Goal: Communication & Community: Answer question/provide support

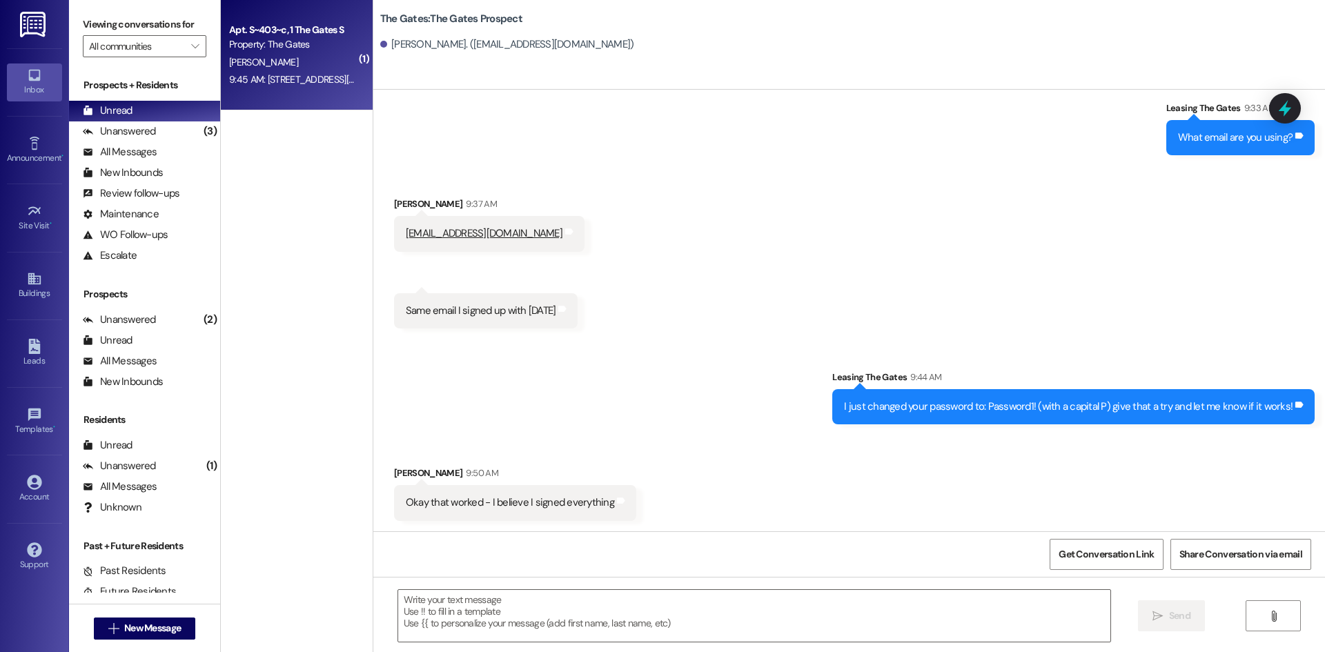
scroll to position [274, 0]
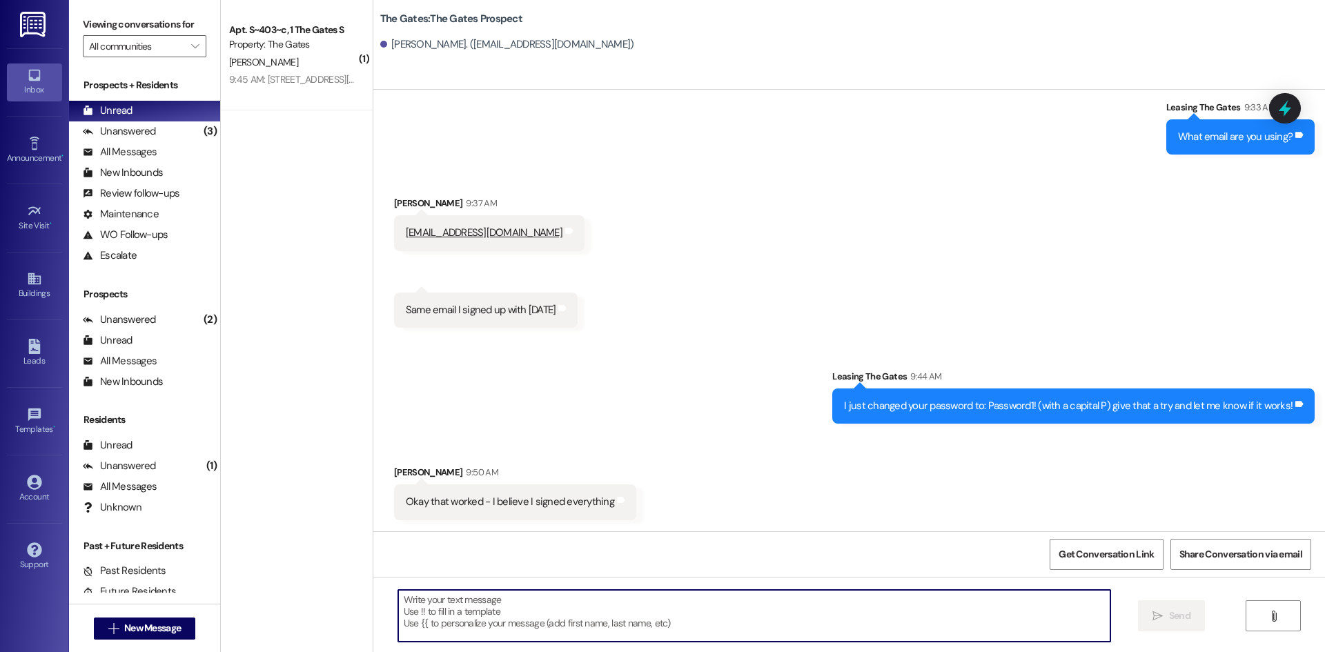
click at [512, 609] on textarea at bounding box center [754, 616] width 712 height 52
drag, startPoint x: 381, startPoint y: 600, endPoint x: 304, endPoint y: 598, distance: 76.6
click at [304, 598] on div "( 1 ) Apt. S~403~c, 1 The Gates S Property: The Gates [PERSON_NAME] 9:45 AM: [S…" at bounding box center [773, 326] width 1104 height 652
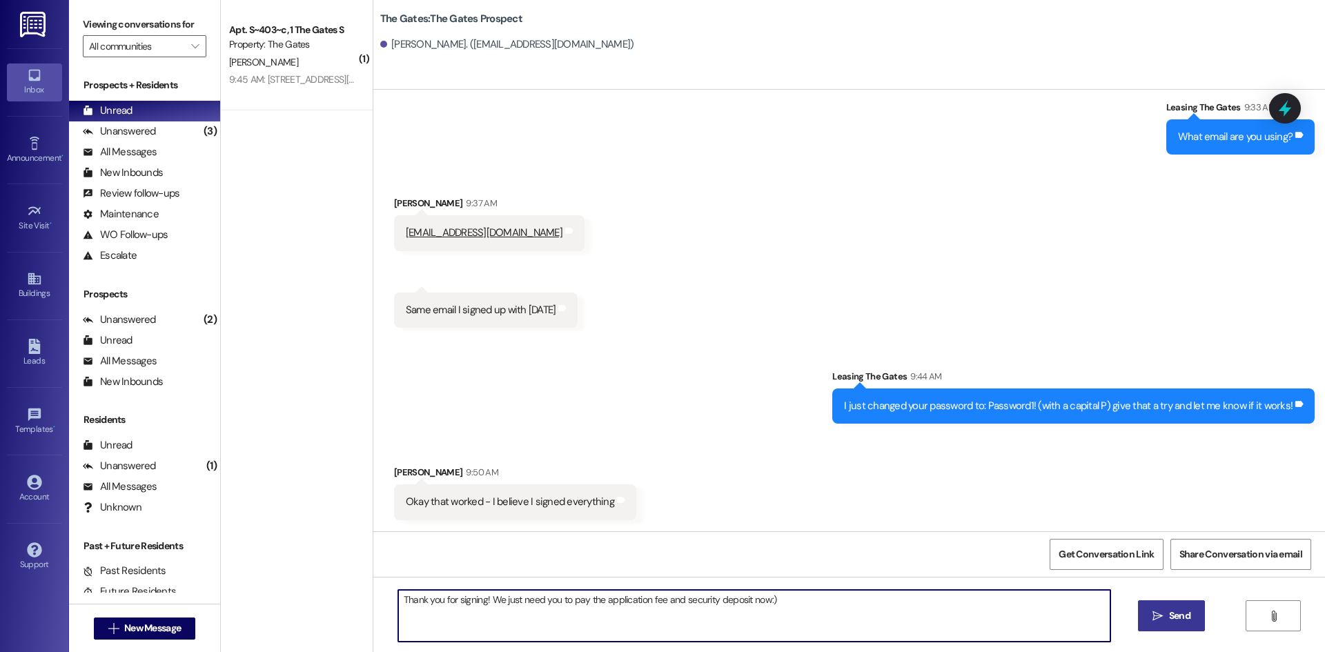
type textarea "Thank you for signing! We just need you to pay the application fee and security…"
click at [1161, 614] on icon "" at bounding box center [1157, 616] width 10 height 11
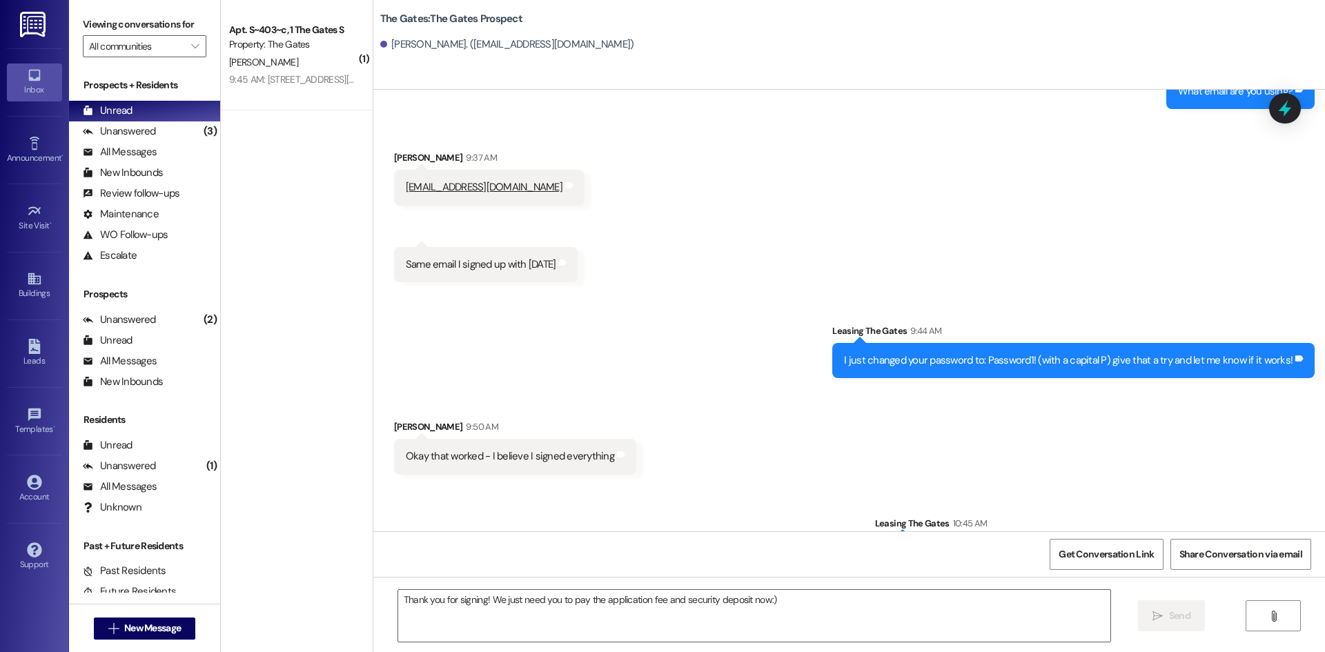
scroll to position [370, 0]
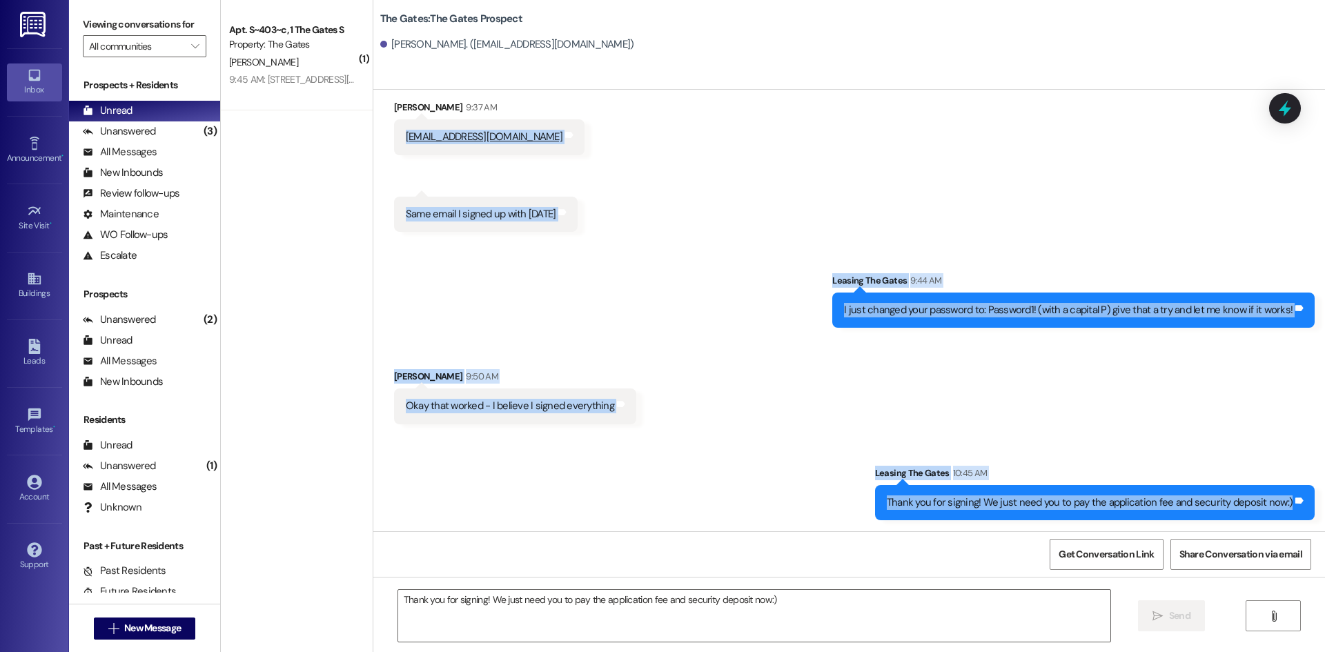
drag, startPoint x: 1288, startPoint y: 507, endPoint x: 395, endPoint y: 134, distance: 967.6
click at [395, 134] on div "Sent via SMS Leasing The Gates 9:13 AM Hi [PERSON_NAME]! This is [PERSON_NAME] …" at bounding box center [849, 311] width 952 height 442
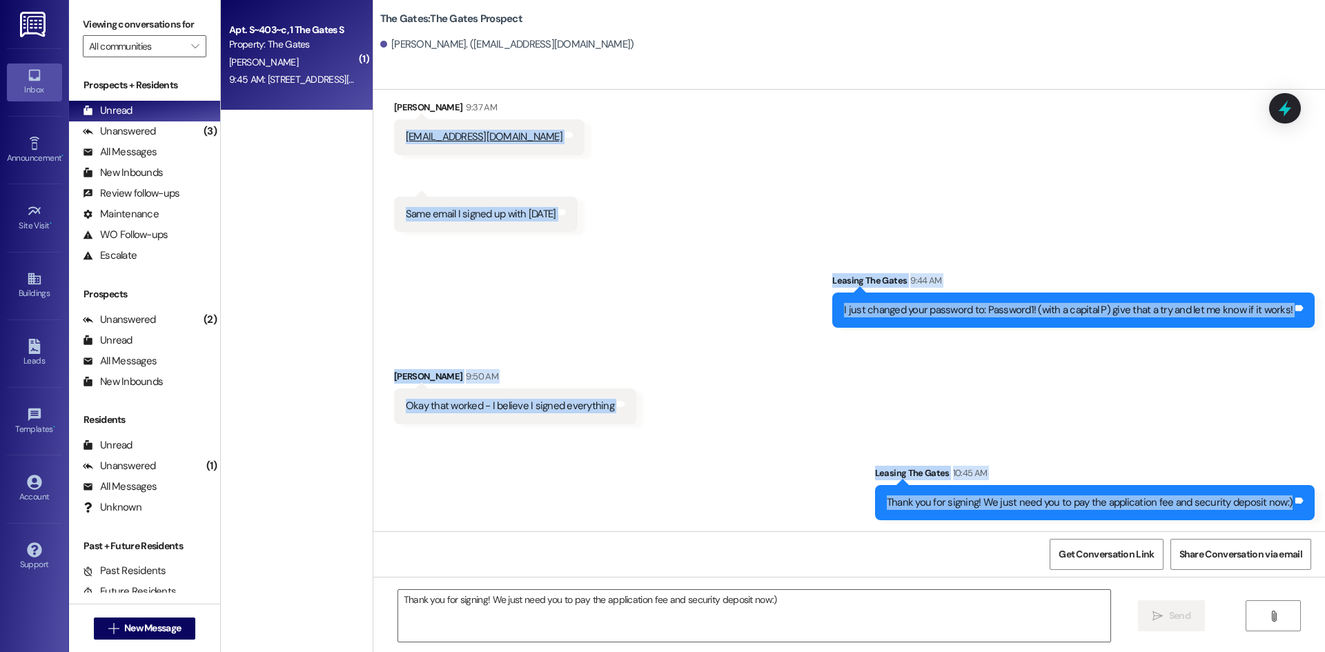
copy div "[EMAIL_ADDRESS][DOMAIN_NAME] Tags and notes Received via SMS 9:37 AM [PERSON_NA…"
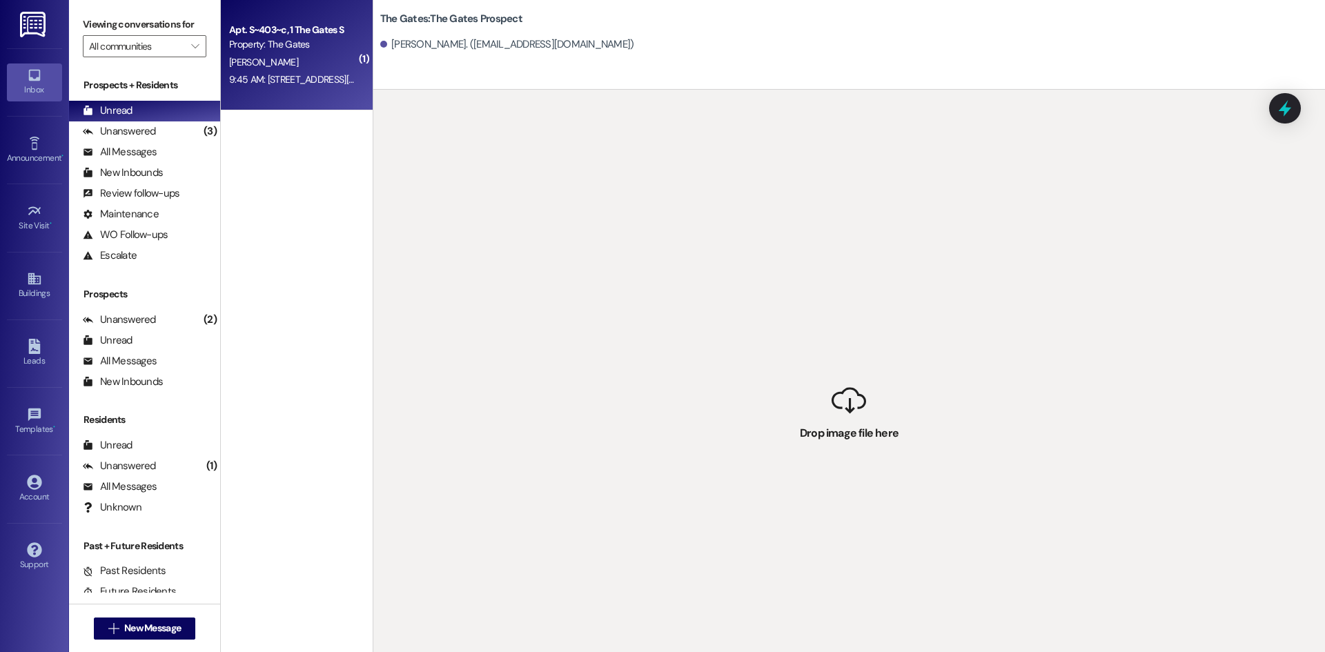
click at [264, 50] on div "Property: The Gates" at bounding box center [293, 44] width 128 height 14
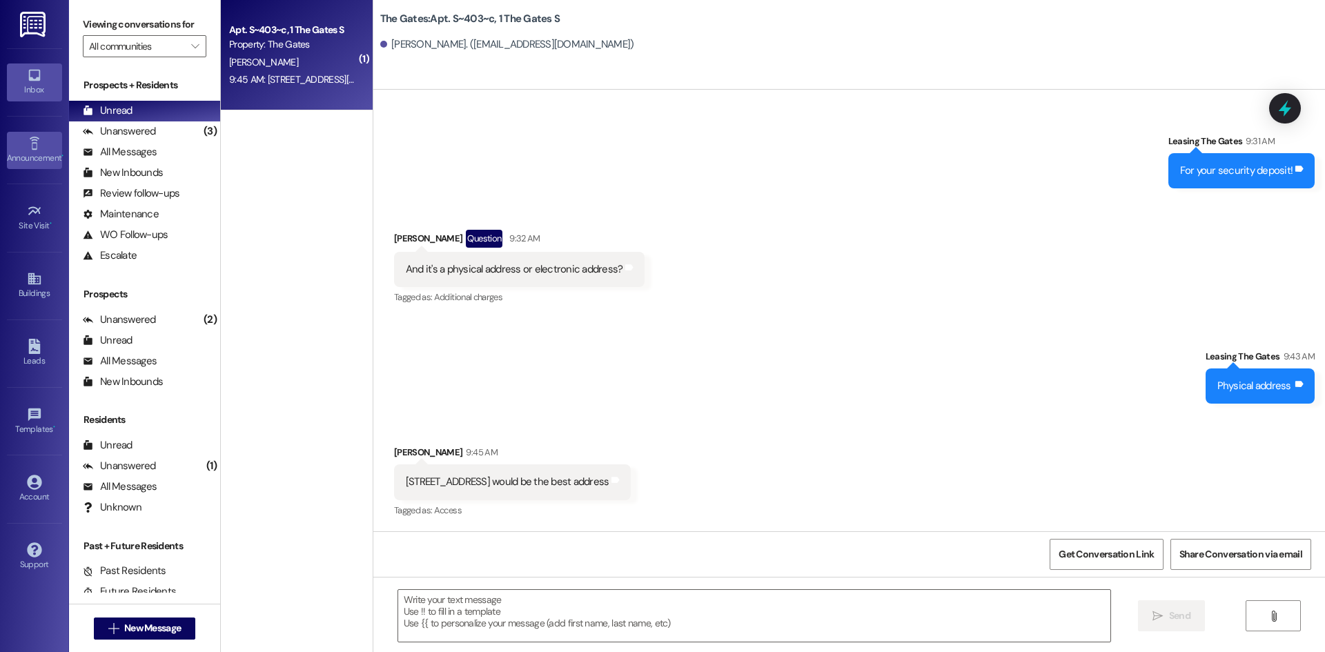
scroll to position [40664, 0]
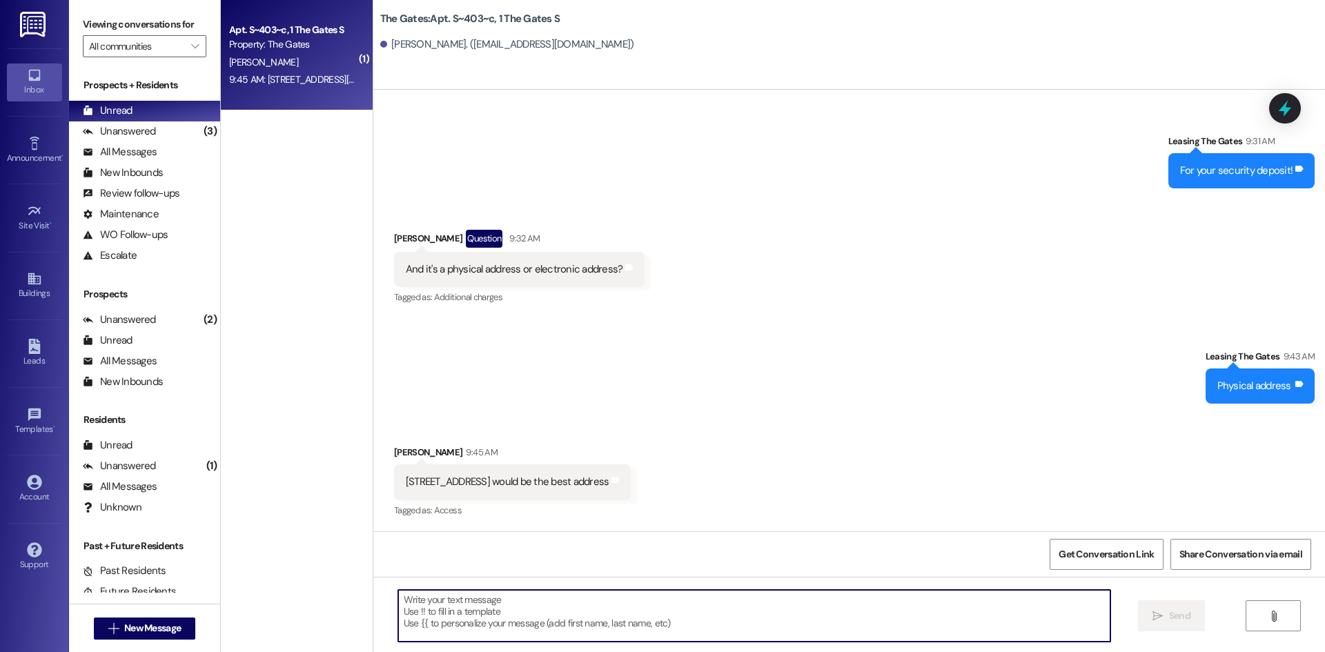
click at [415, 616] on textarea at bounding box center [754, 616] width 712 height 52
type textarea "Thank you!"
click at [1193, 612] on button " Send" at bounding box center [1171, 615] width 67 height 31
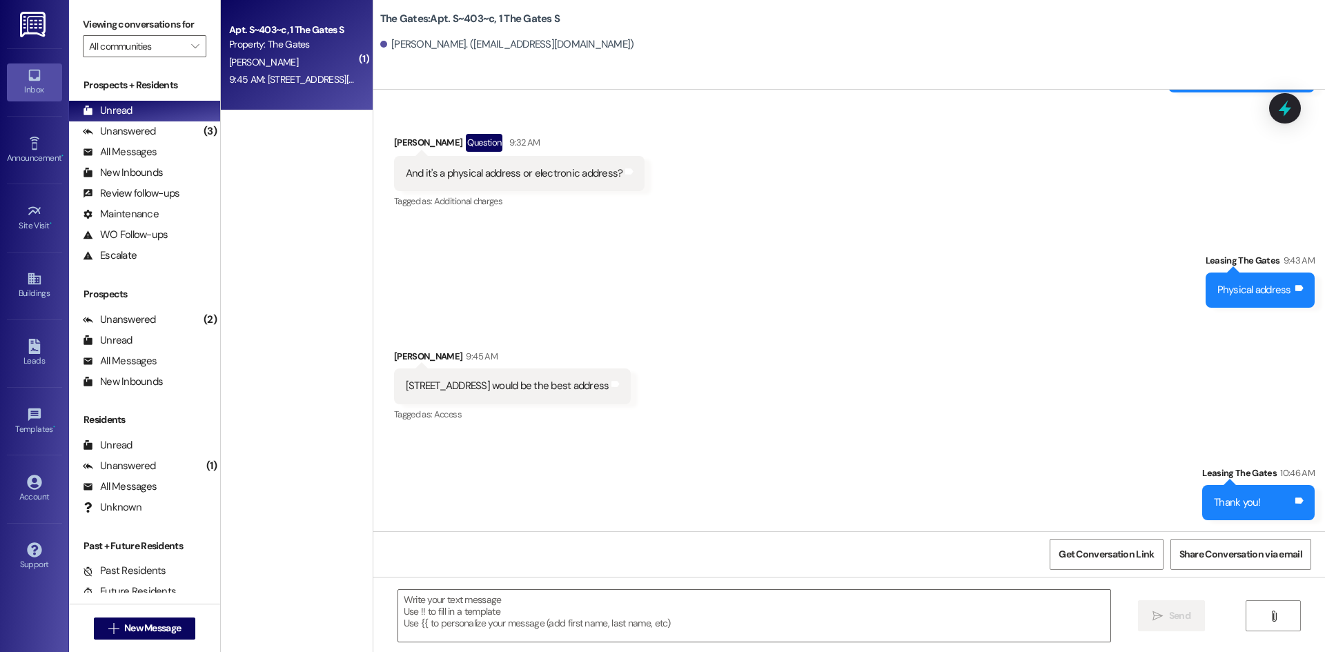
scroll to position [40760, 0]
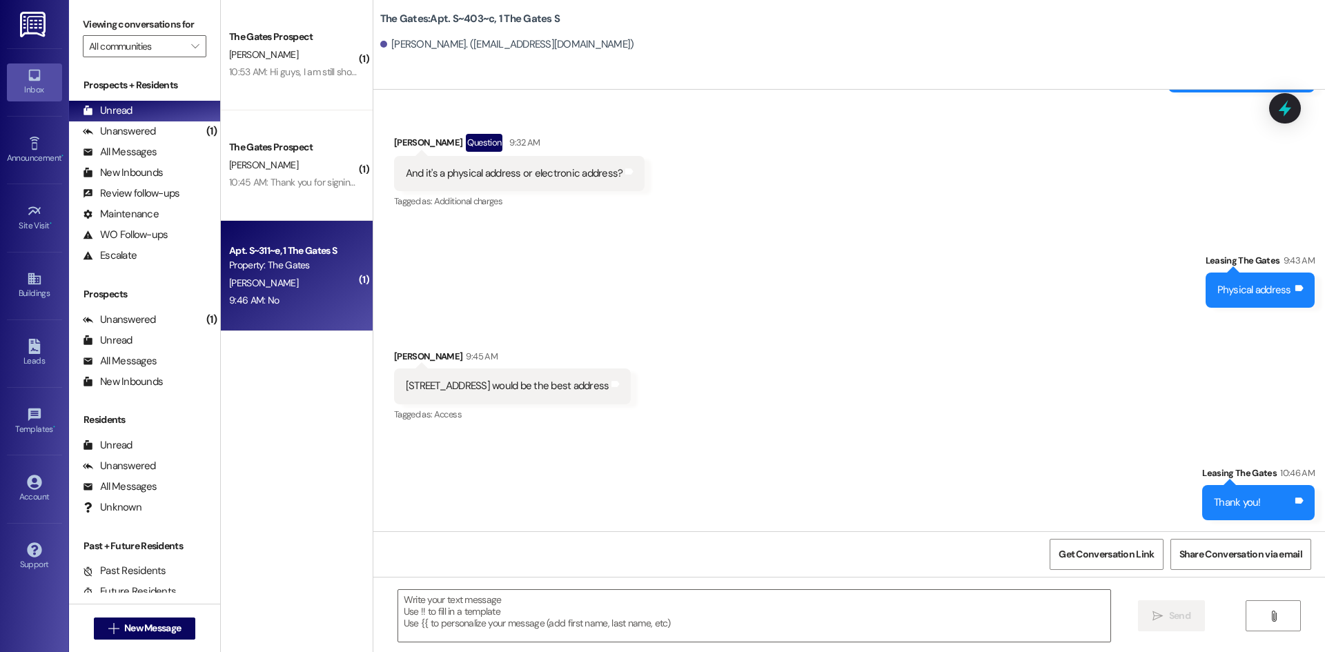
click at [229, 294] on div "9:46 AM: No 9:46 AM: No" at bounding box center [254, 300] width 50 height 12
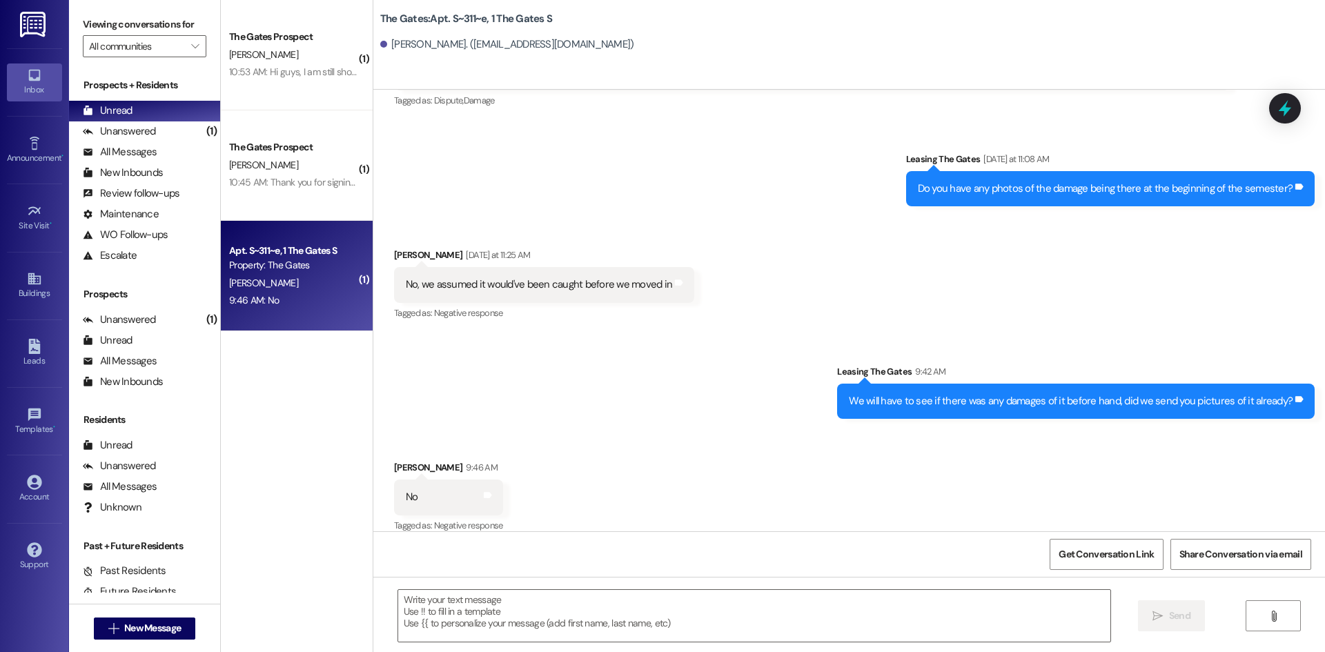
scroll to position [11107, 0]
click at [491, 602] on textarea at bounding box center [754, 616] width 712 height 52
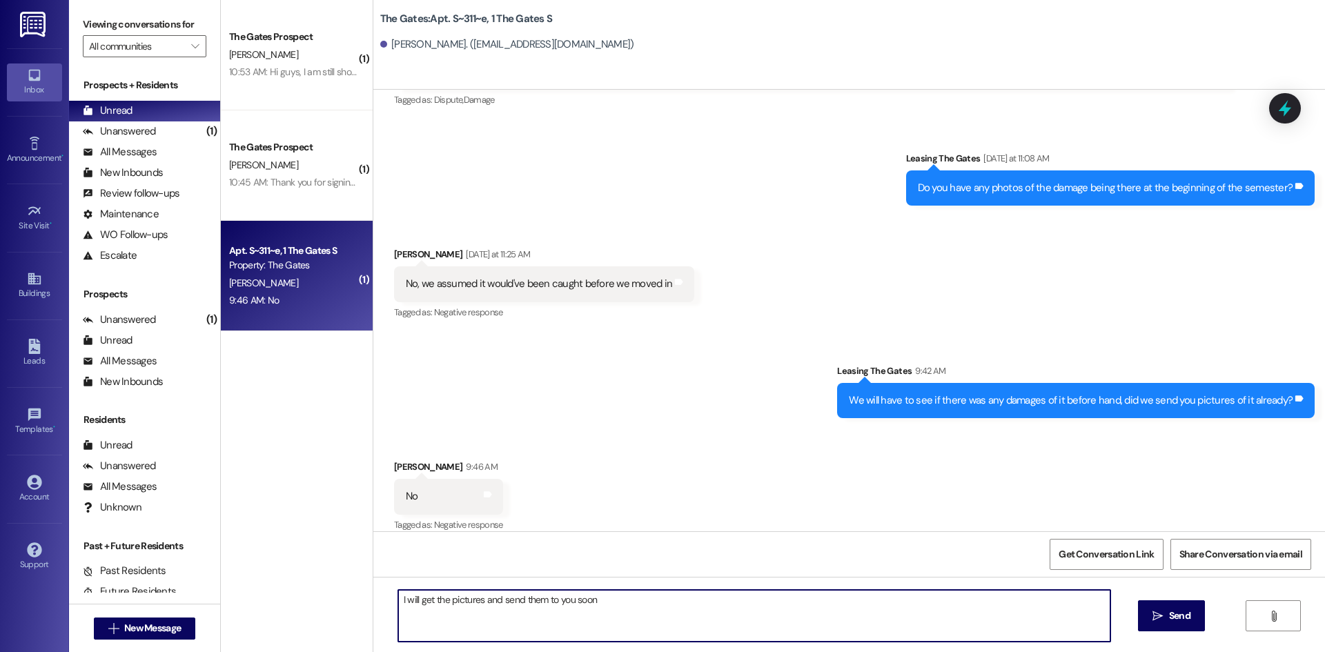
type textarea "I will get the pictures and send them to you soon!"
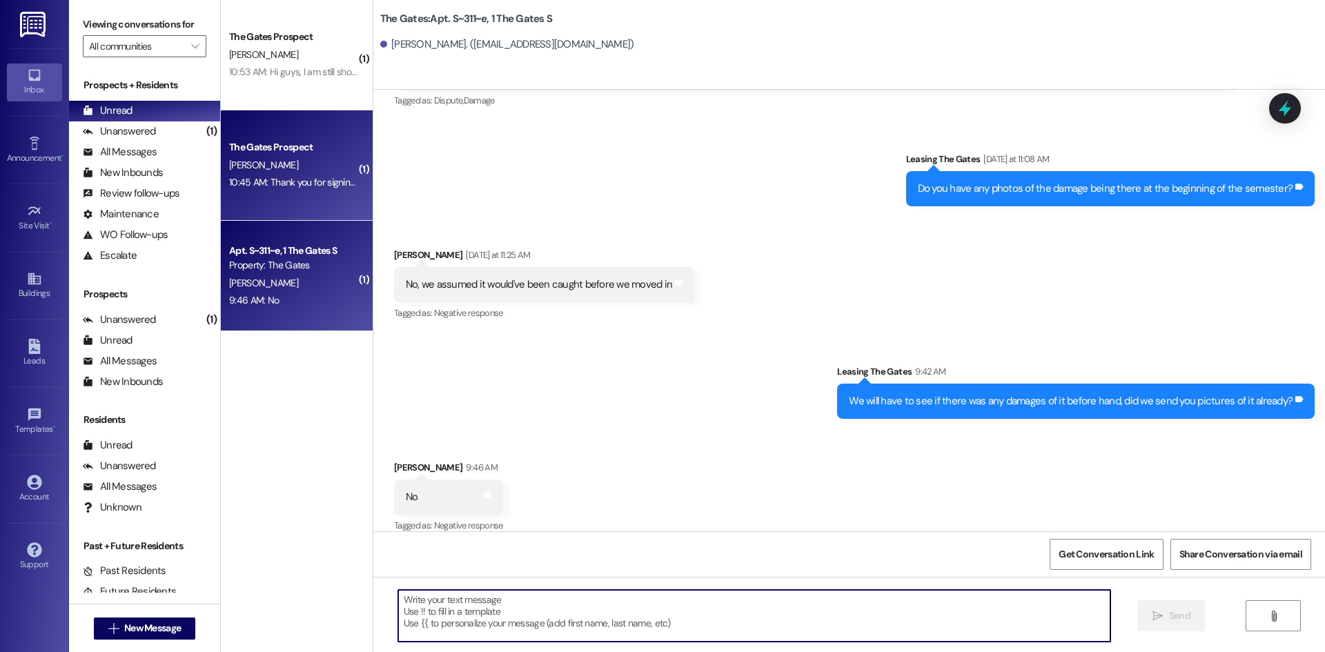
click at [277, 168] on div "[PERSON_NAME]" at bounding box center [293, 165] width 130 height 17
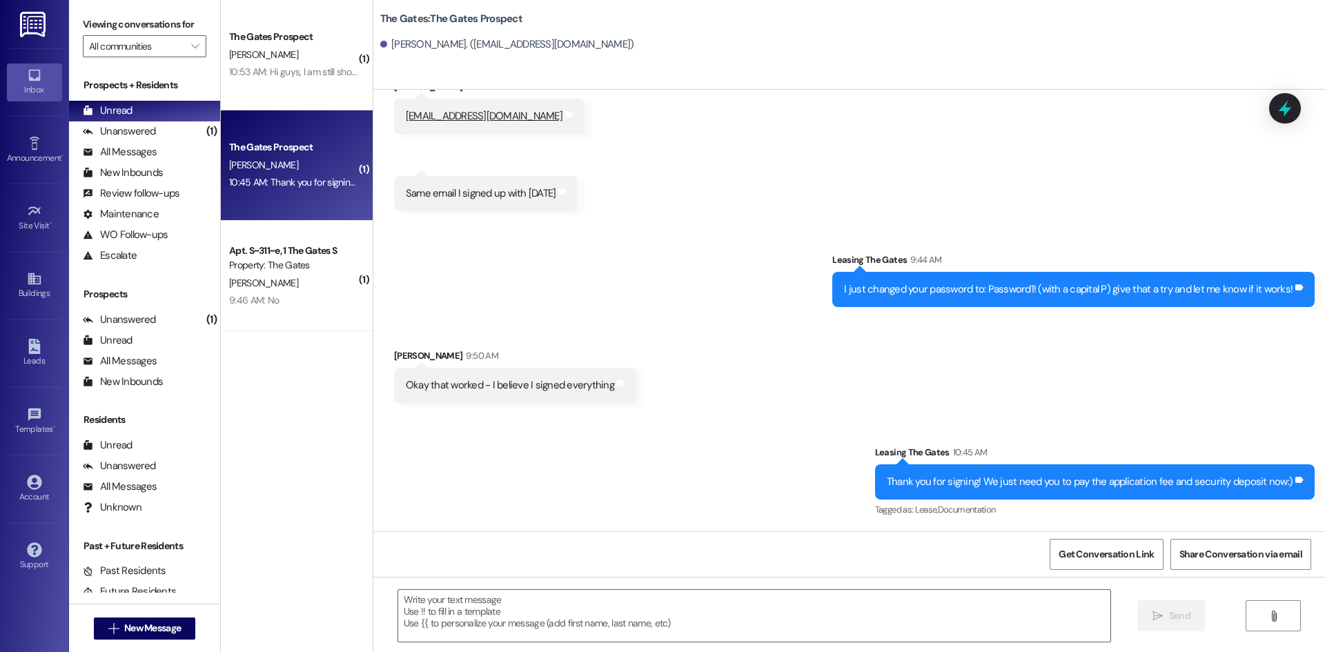
scroll to position [391, 0]
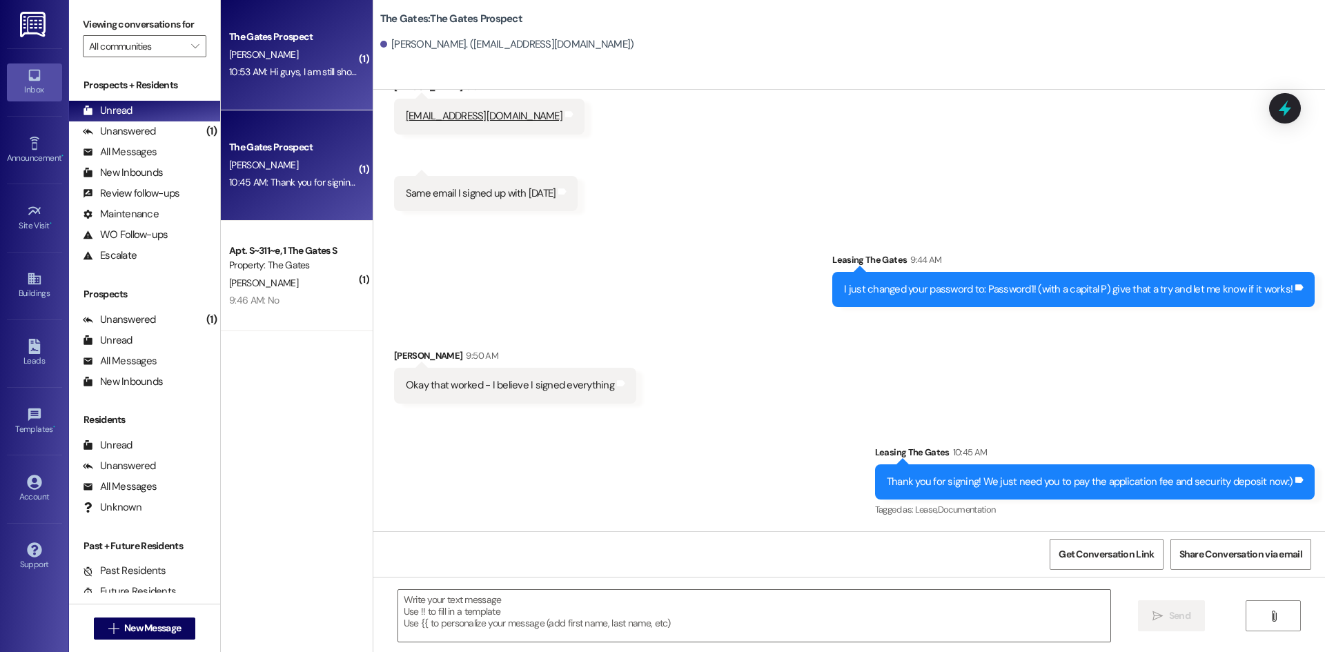
click at [277, 90] on div "The Gates Prospect [PERSON_NAME] 10:53 AM: Hi guys, I am still showing an impro…" at bounding box center [297, 55] width 152 height 110
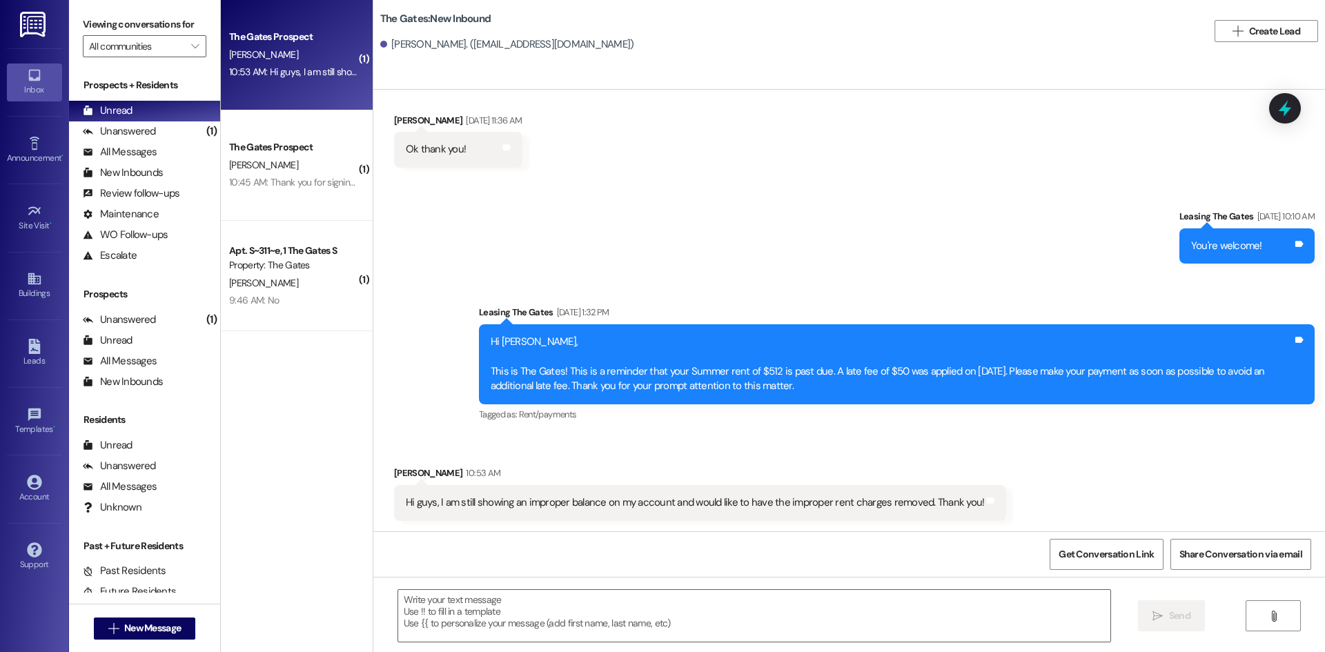
scroll to position [2654, 0]
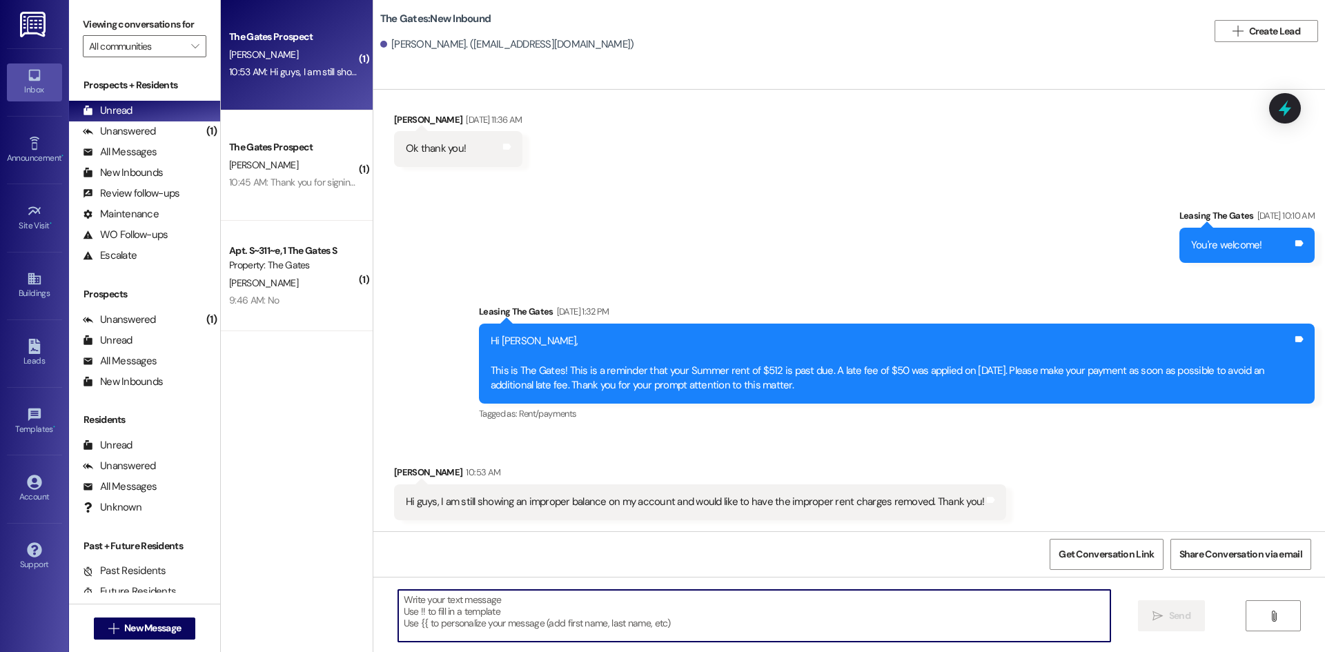
click at [527, 604] on textarea at bounding box center [754, 616] width 712 height 52
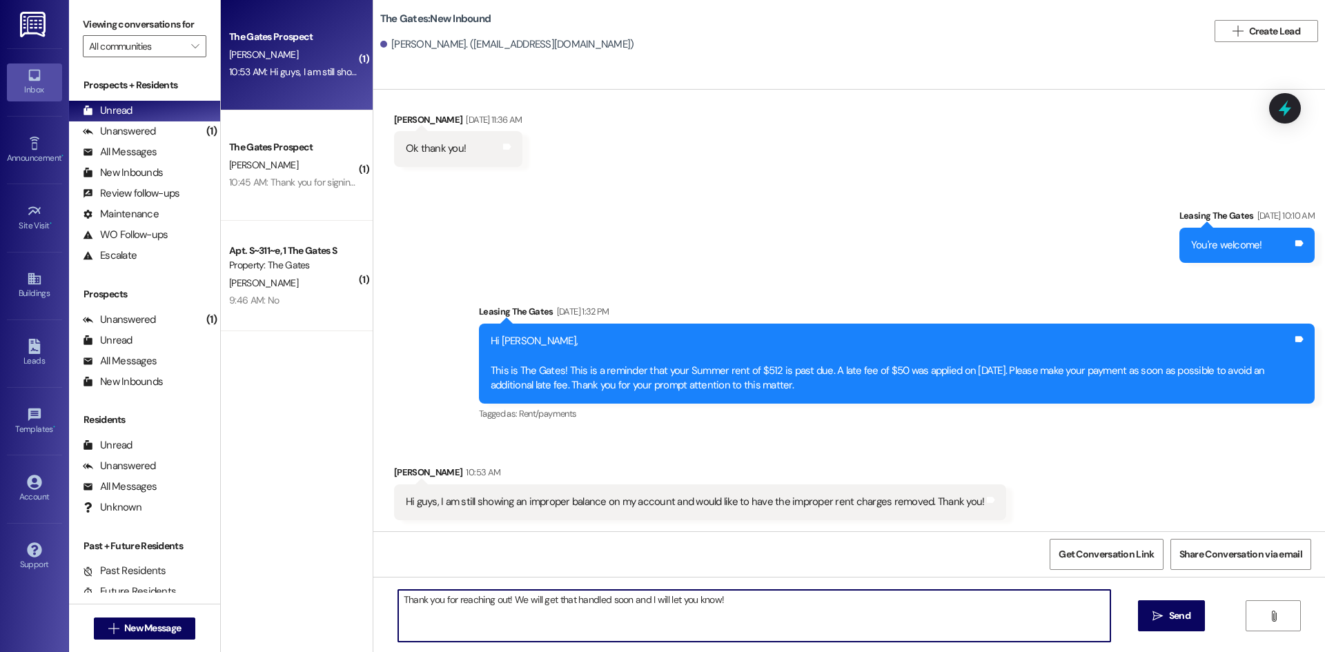
type textarea "Thank you for reaching out! We will get that handled soon and I will let you kn…"
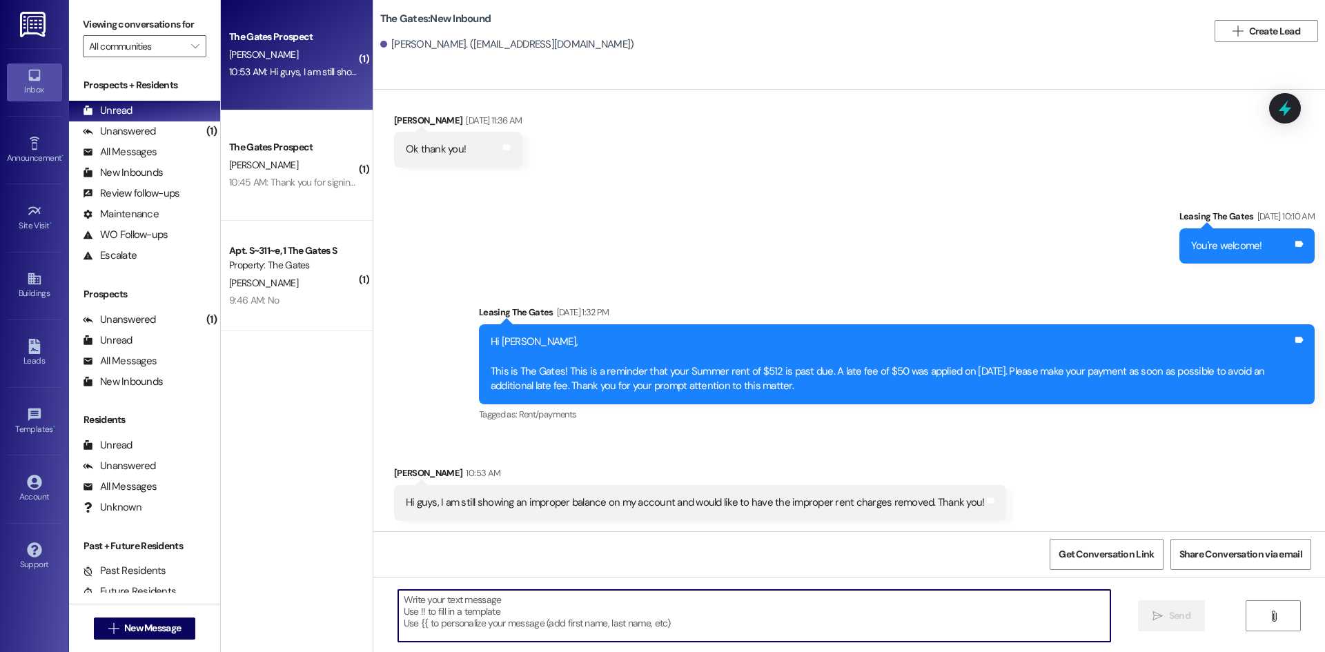
scroll to position [2750, 0]
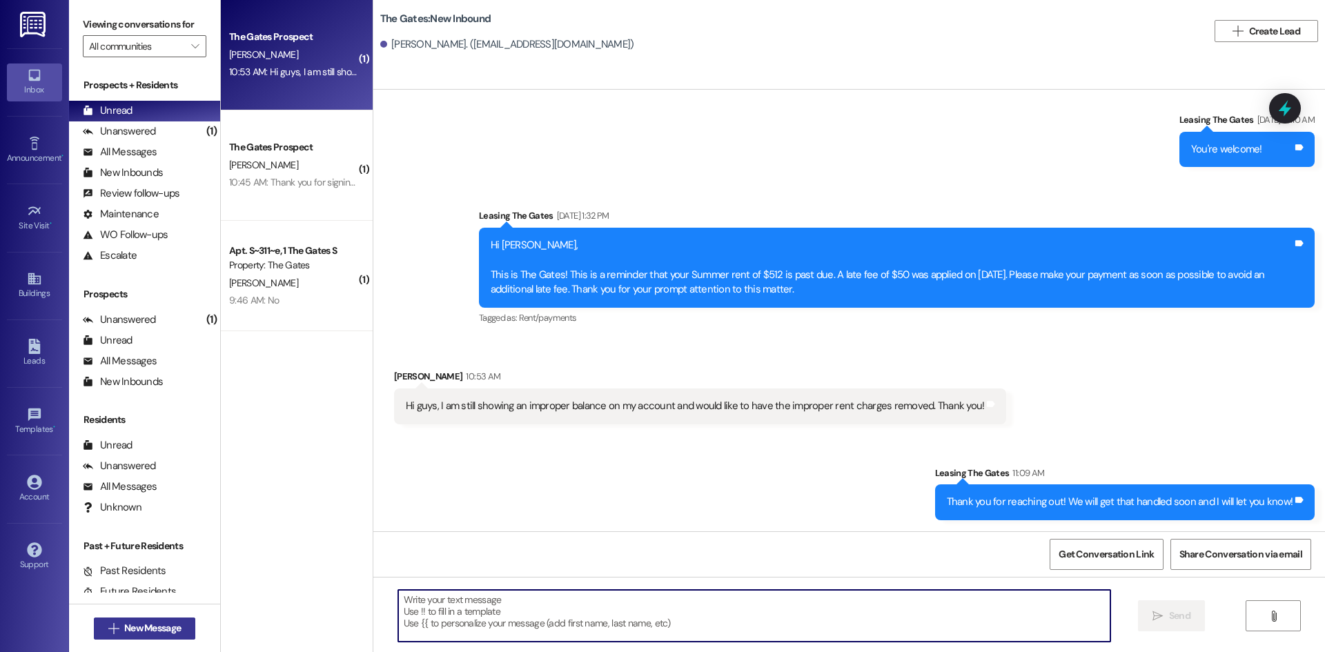
click at [159, 631] on span "New Message" at bounding box center [152, 628] width 57 height 14
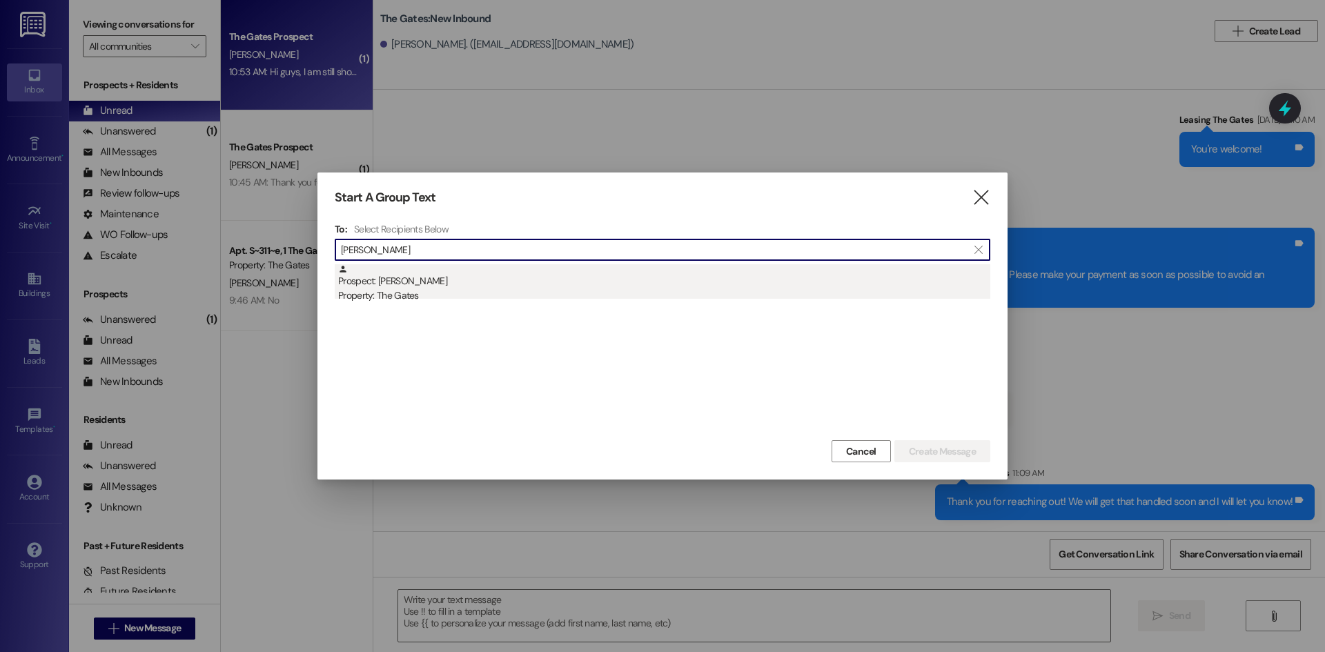
type input "[PERSON_NAME]"
click at [473, 273] on div "Prospect: [PERSON_NAME] Property: The Gates" at bounding box center [664, 283] width 652 height 39
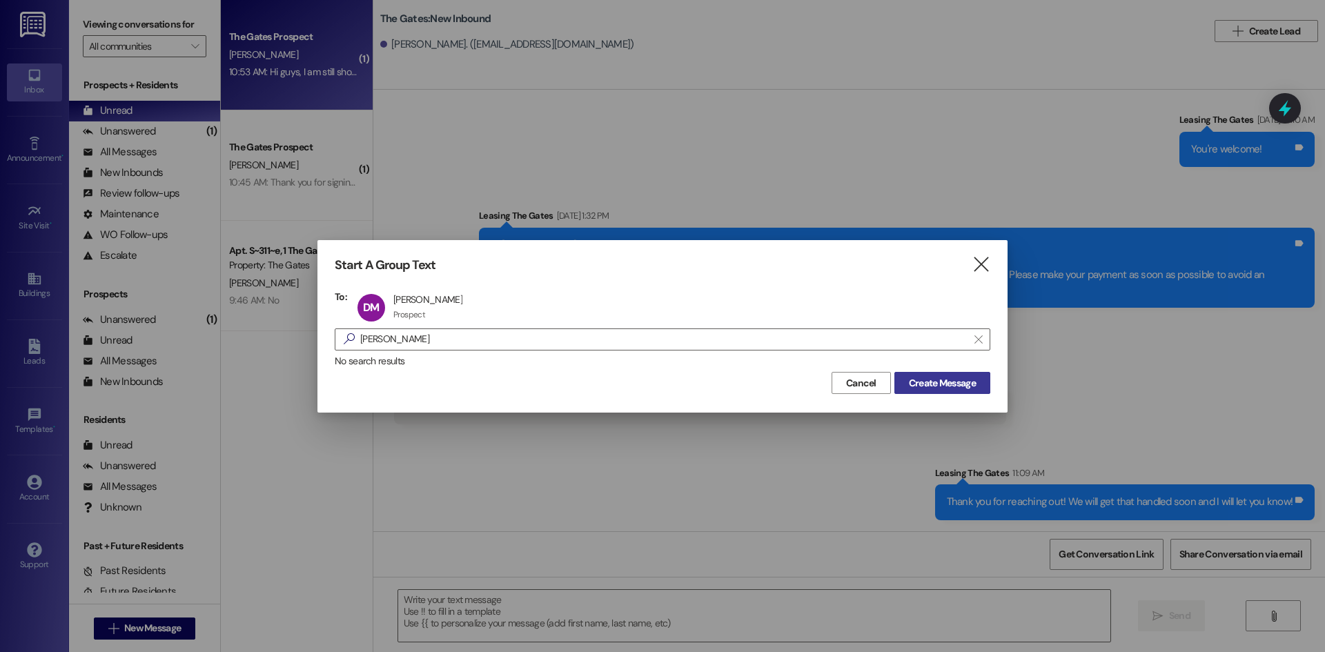
click at [942, 386] on span "Create Message" at bounding box center [942, 383] width 67 height 14
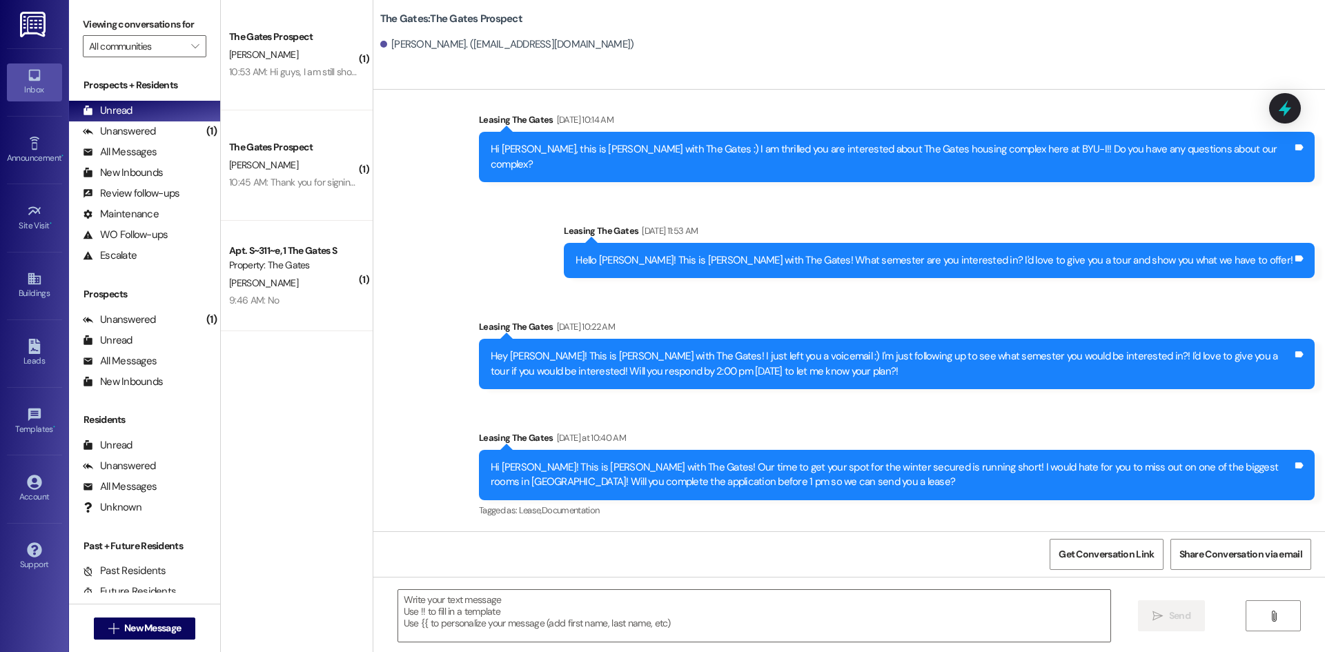
scroll to position [115, 0]
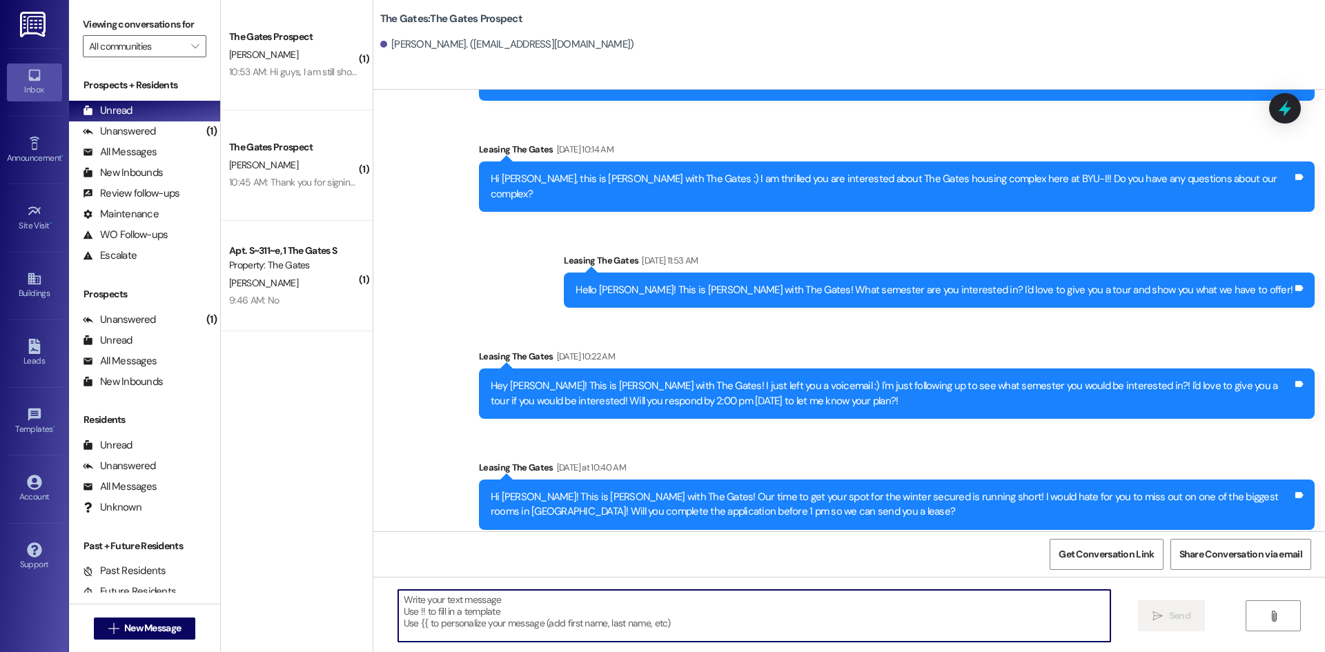
paste textarea "Hi {{first_name}}, this is [PERSON_NAME] with The Gates :) I am excited that yo…"
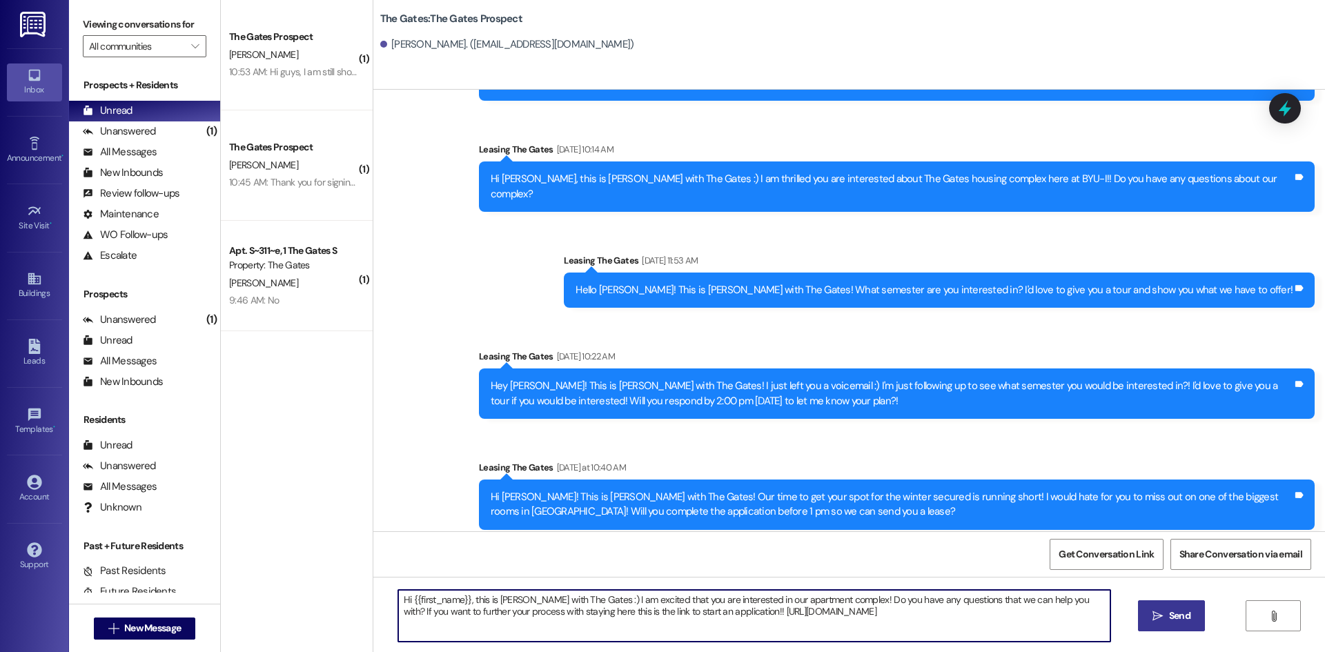
type textarea "Hi {{first_name}}, this is [PERSON_NAME] with The Gates :) I am excited that yo…"
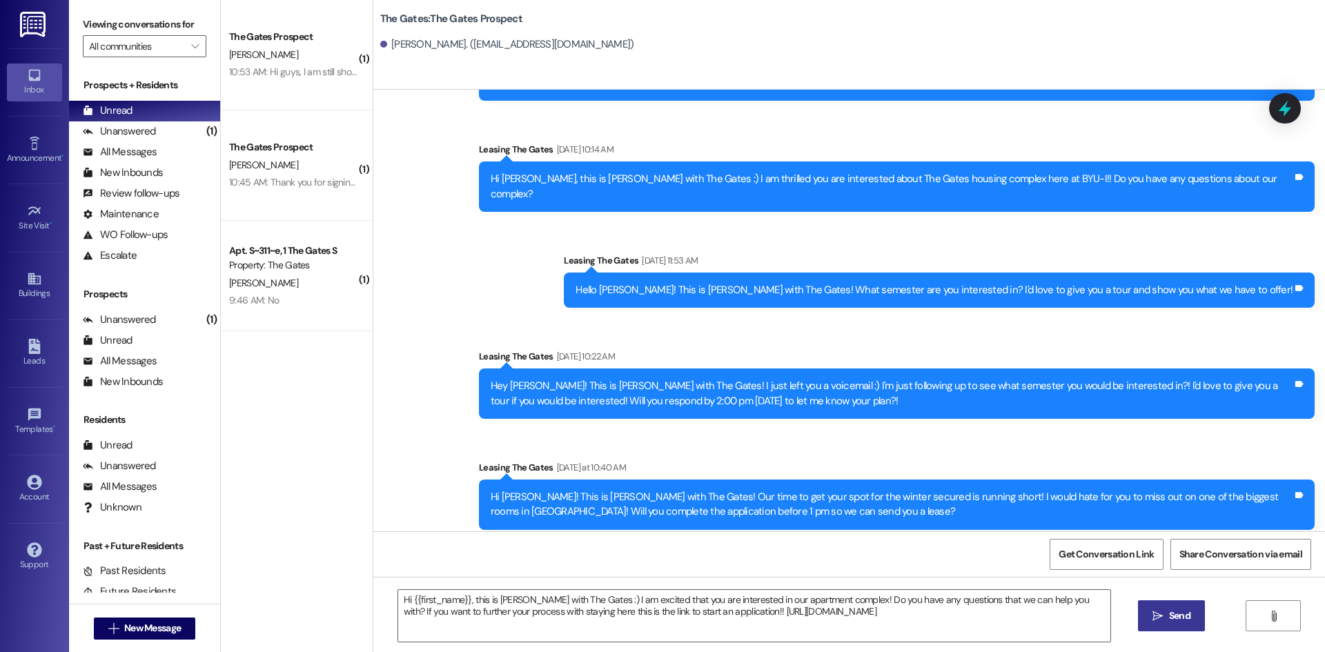
click at [1152, 611] on icon "" at bounding box center [1157, 616] width 10 height 11
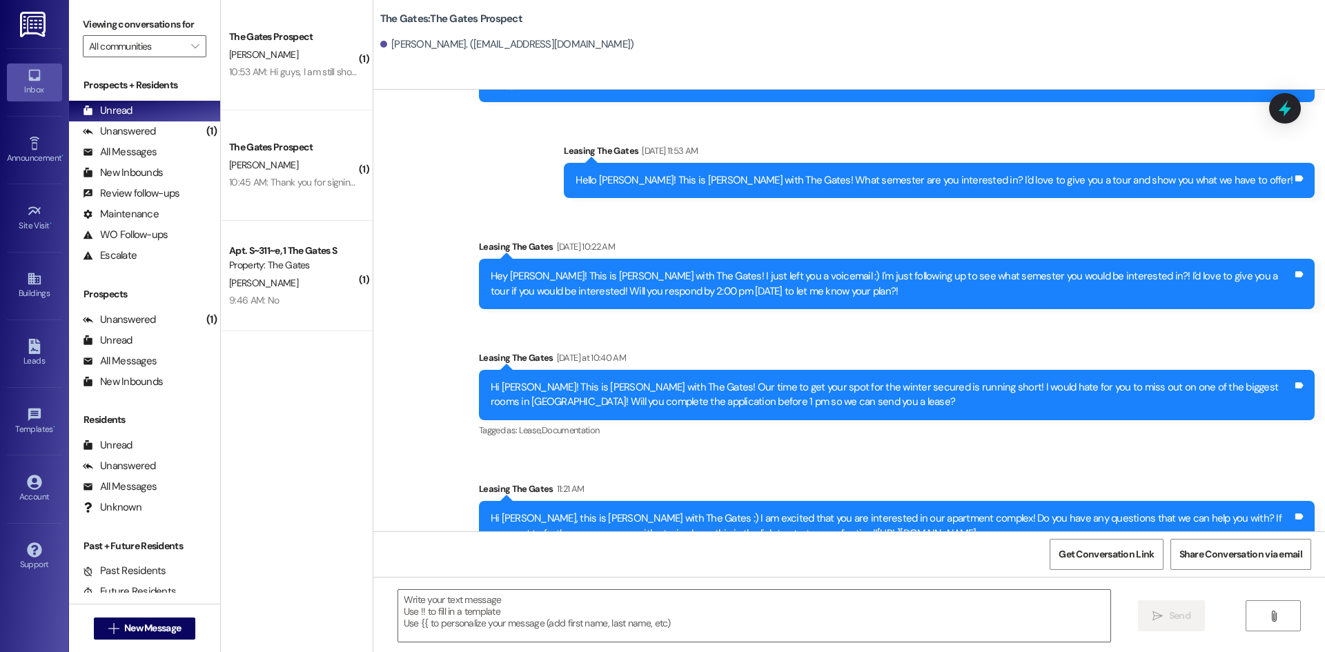
scroll to position [226, 0]
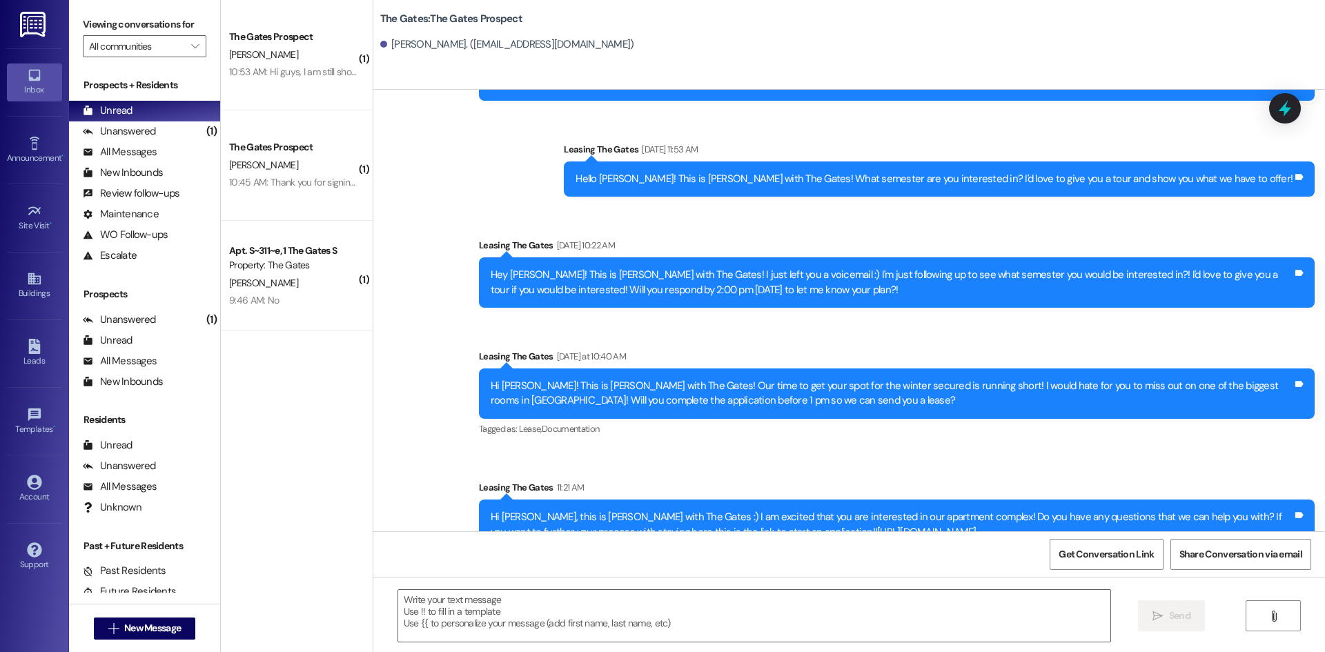
drag, startPoint x: 932, startPoint y: 502, endPoint x: 480, endPoint y: 489, distance: 452.2
click at [489, 510] on div "Hi [PERSON_NAME], this is [PERSON_NAME] with The Gates :) I am excited that you…" at bounding box center [891, 525] width 805 height 30
copy div "Hi [PERSON_NAME], this is [PERSON_NAME] with The Gates :) I am excited that you…"
click at [139, 631] on span "New Message" at bounding box center [152, 628] width 57 height 14
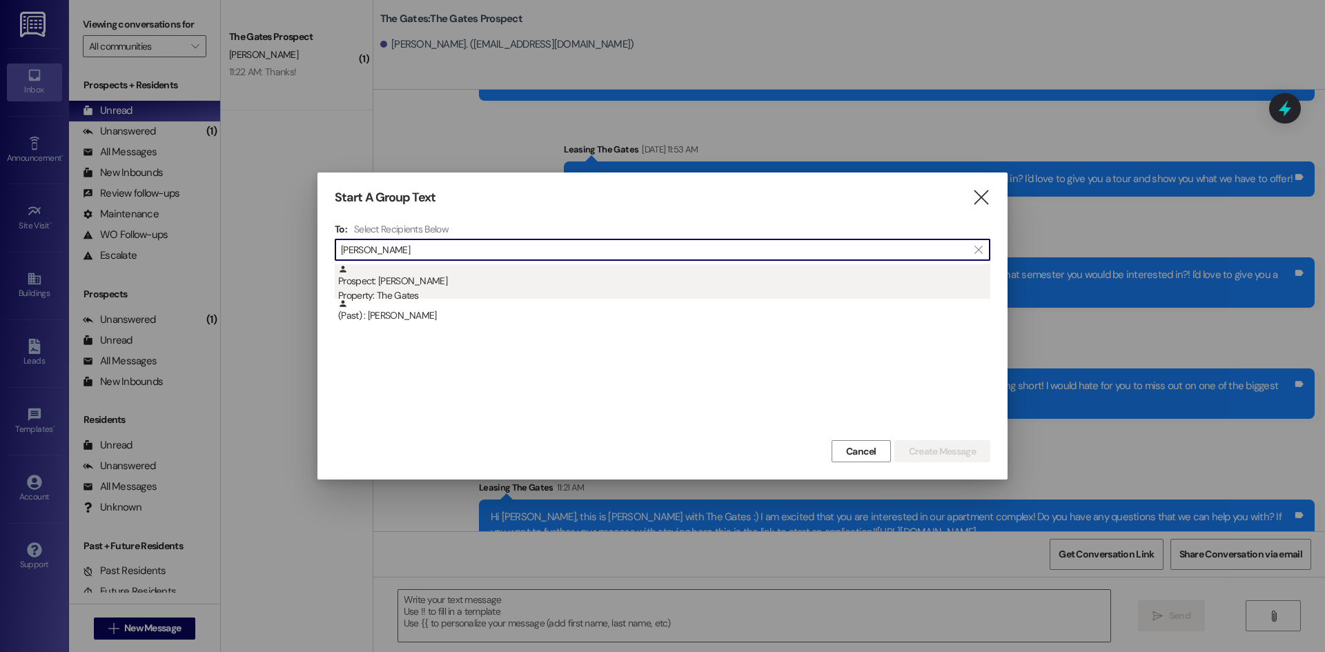
type input "[PERSON_NAME]"
click at [450, 275] on div "Prospect: [PERSON_NAME] Property: The Gates" at bounding box center [664, 283] width 652 height 39
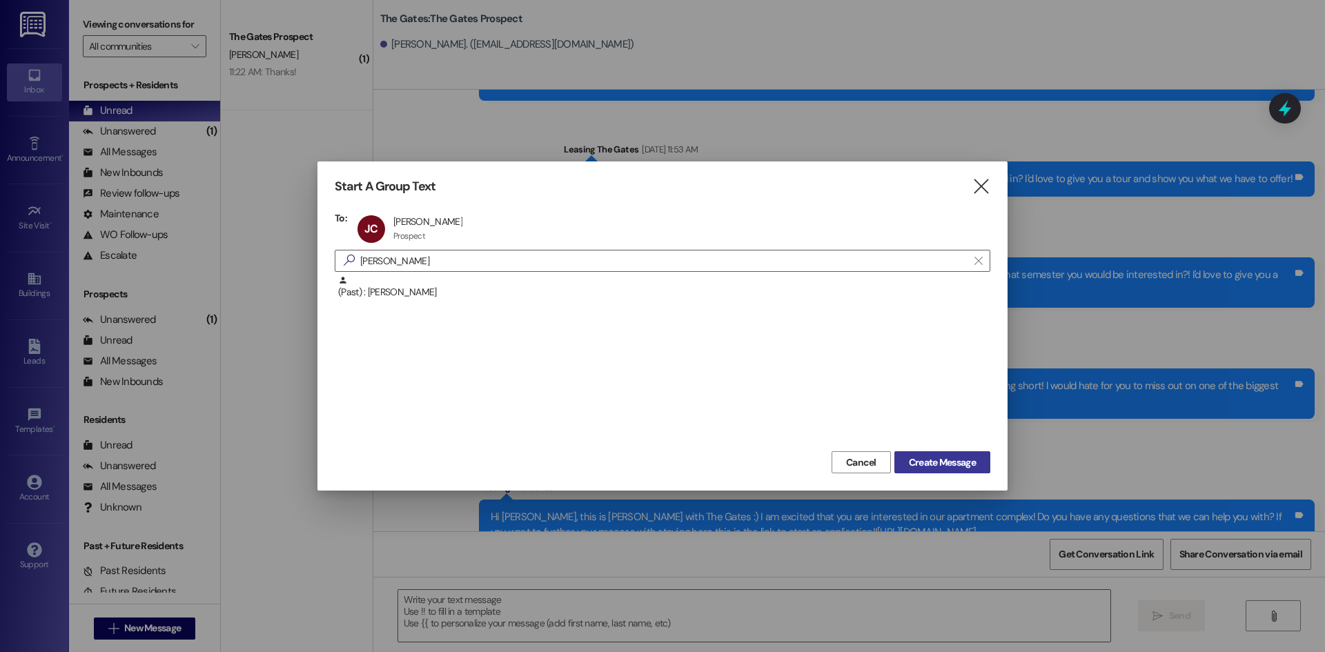
click at [919, 452] on button "Create Message" at bounding box center [942, 462] width 96 height 22
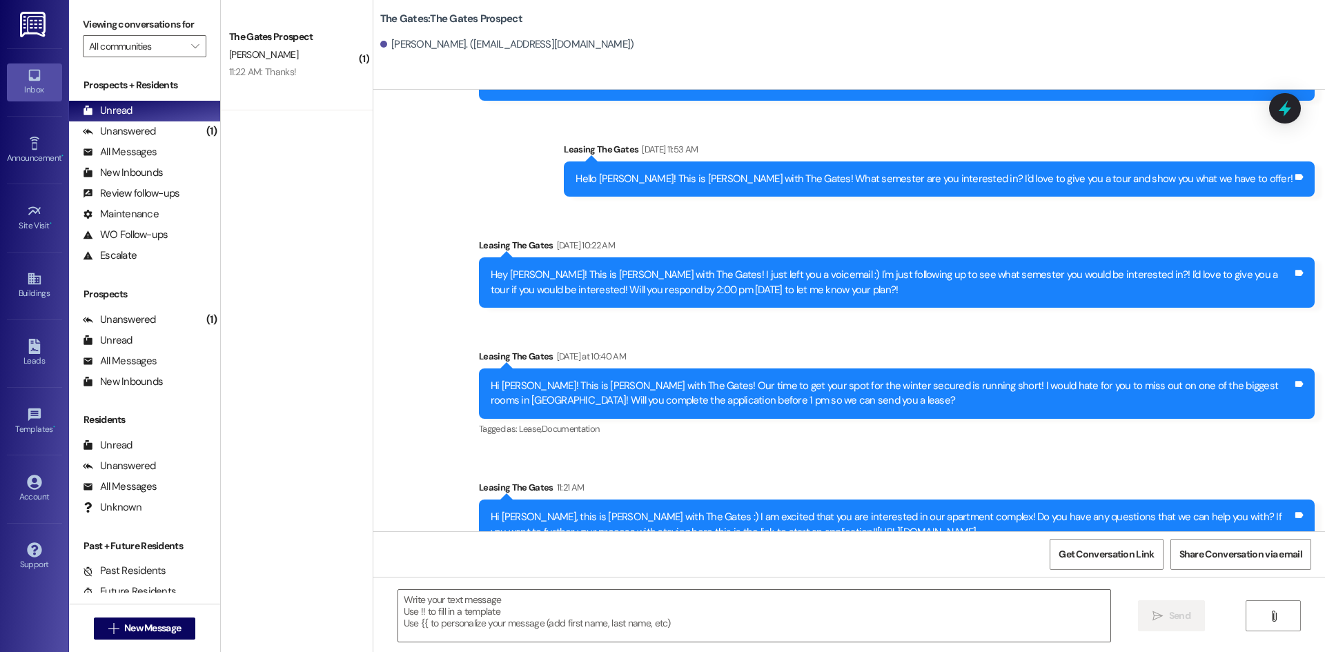
scroll to position [136, 0]
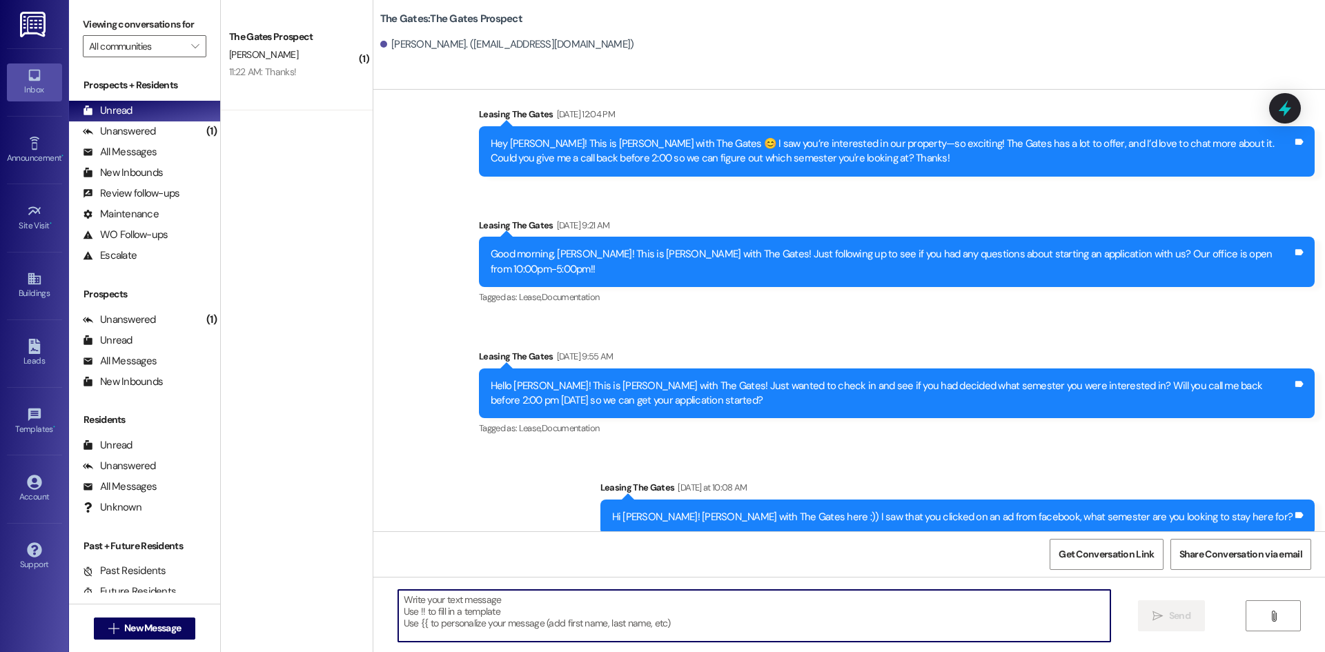
paste textarea "Hi [PERSON_NAME], this is [PERSON_NAME] with The Gates :) I am excited that you…"
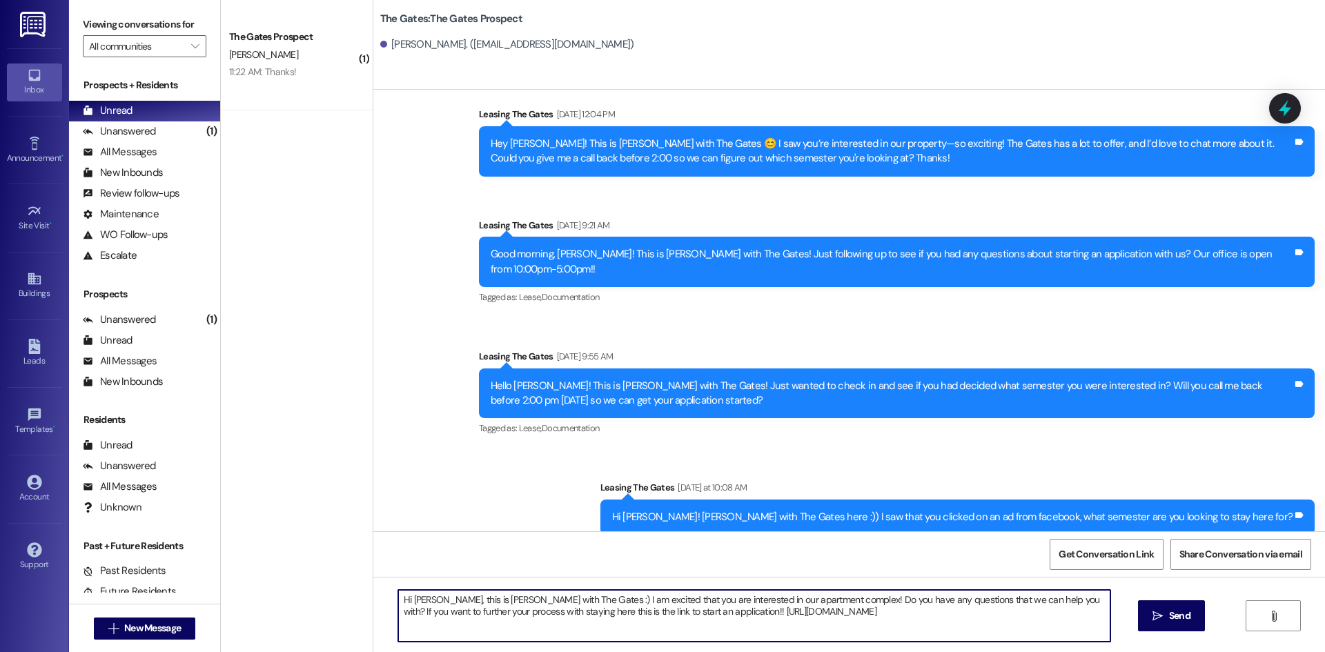
drag, startPoint x: 423, startPoint y: 600, endPoint x: 403, endPoint y: 600, distance: 20.0
click at [403, 600] on textarea "Hi [PERSON_NAME], this is [PERSON_NAME] with The Gates :) I am excited that you…" at bounding box center [754, 616] width 712 height 52
drag, startPoint x: 863, startPoint y: 615, endPoint x: 375, endPoint y: 595, distance: 487.6
click at [375, 595] on div "Hi [PERSON_NAME], this is [PERSON_NAME] with The Gates :) I am excited that you…" at bounding box center [849, 629] width 952 height 104
type textarea "Hi [PERSON_NAME], this is [PERSON_NAME] with The Gates :) I am excited that you…"
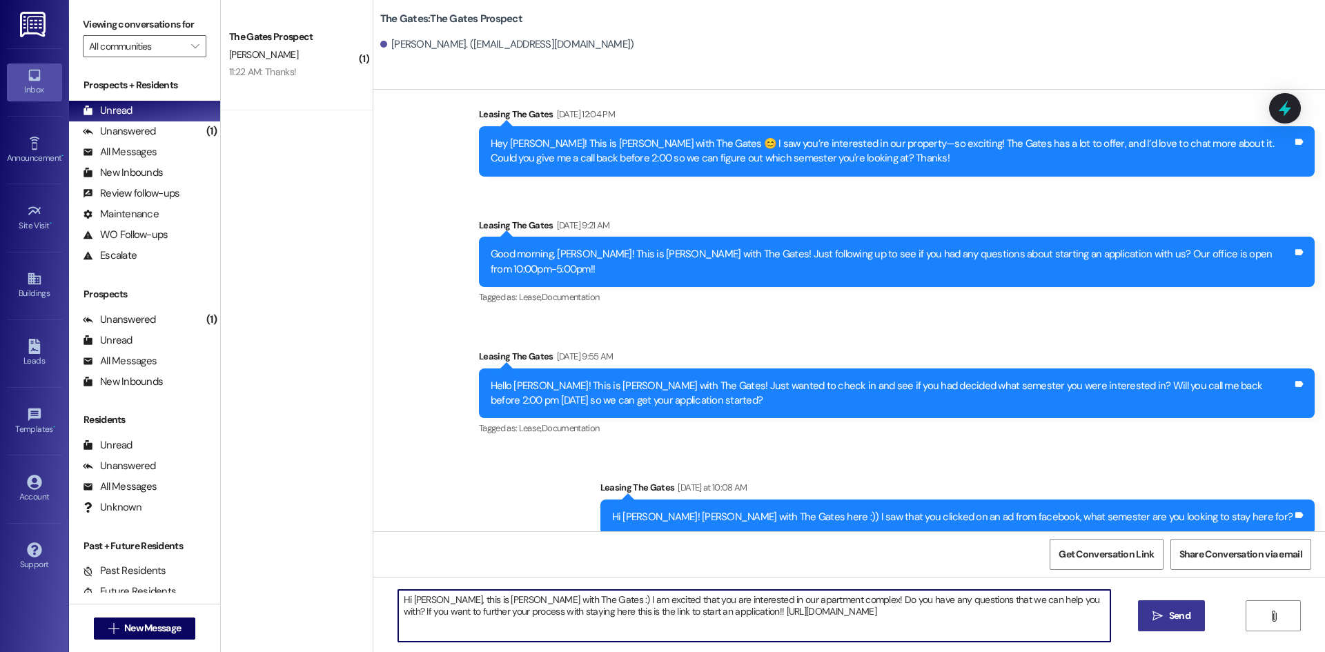
click at [1155, 609] on span " Send" at bounding box center [1171, 616] width 43 height 14
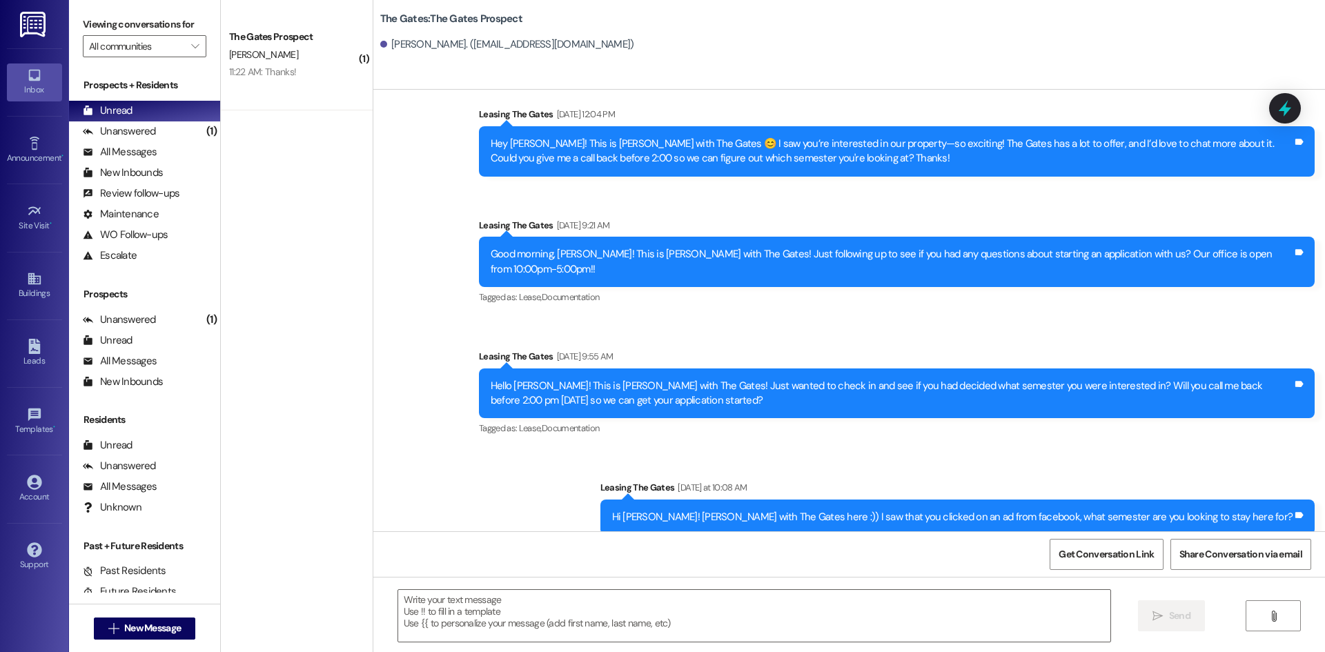
scroll to position [226, 0]
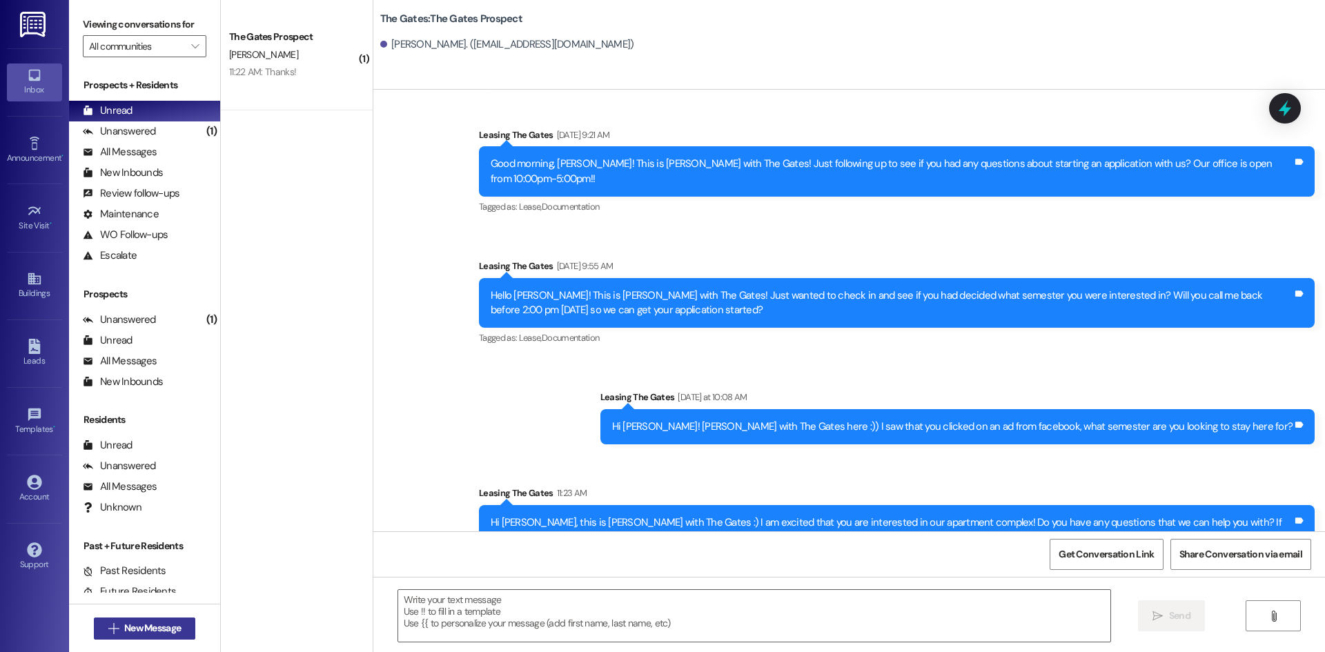
click at [128, 630] on span "New Message" at bounding box center [152, 628] width 57 height 14
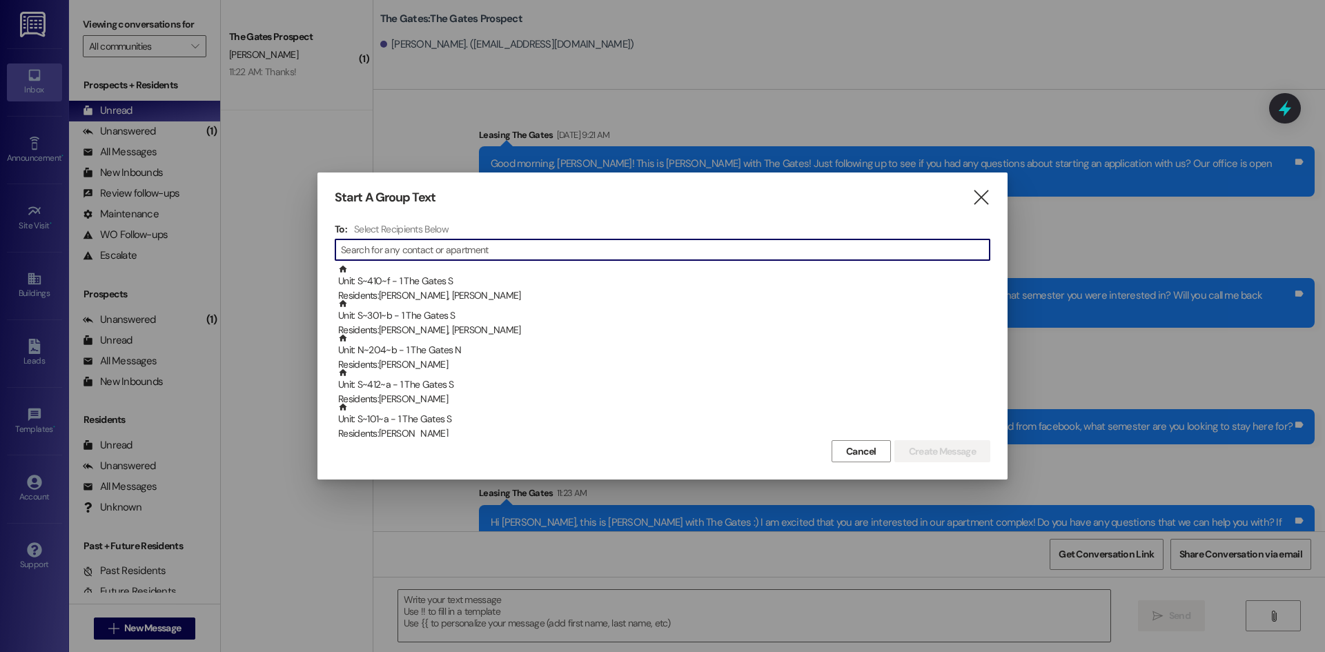
click at [388, 248] on input at bounding box center [665, 249] width 649 height 19
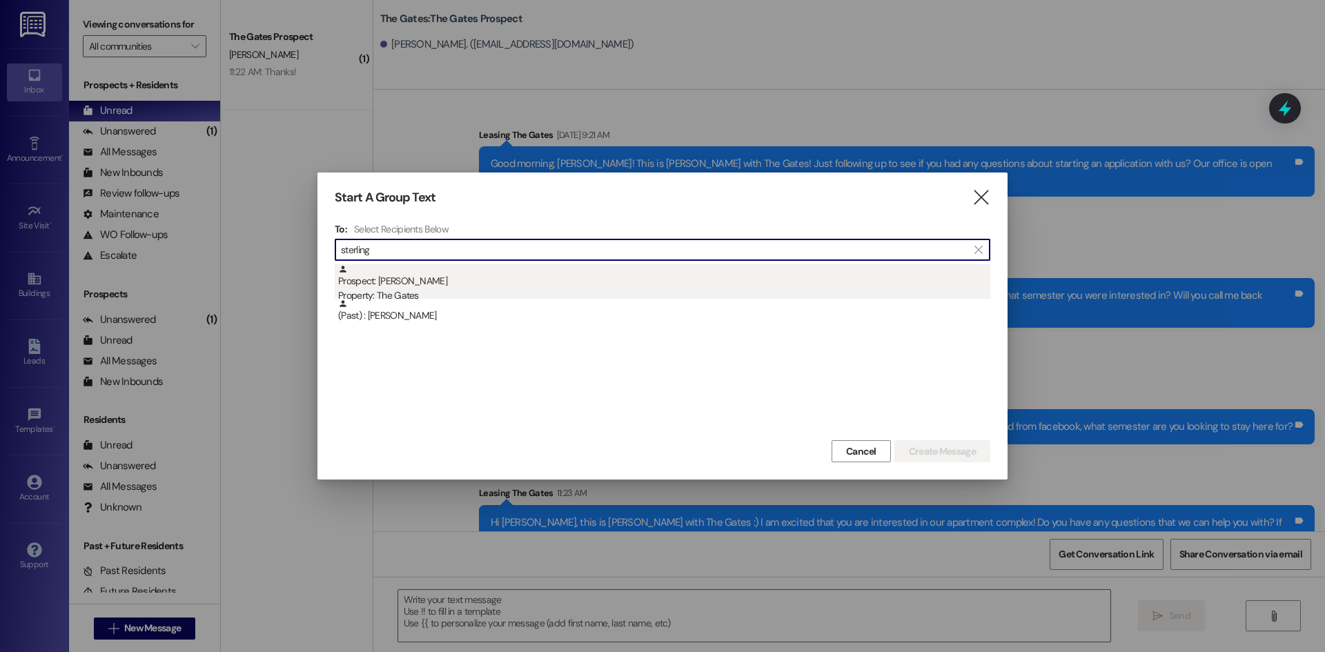
type input "sterling"
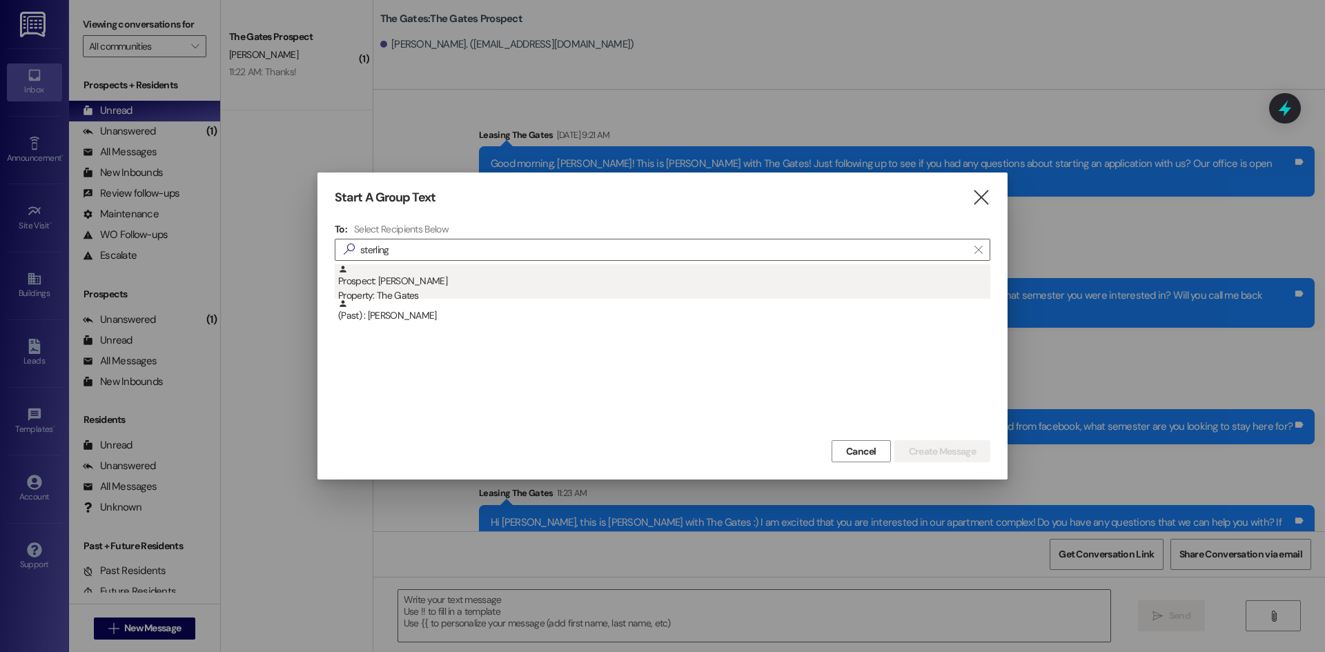
click at [424, 296] on div "Property: The Gates" at bounding box center [664, 295] width 652 height 14
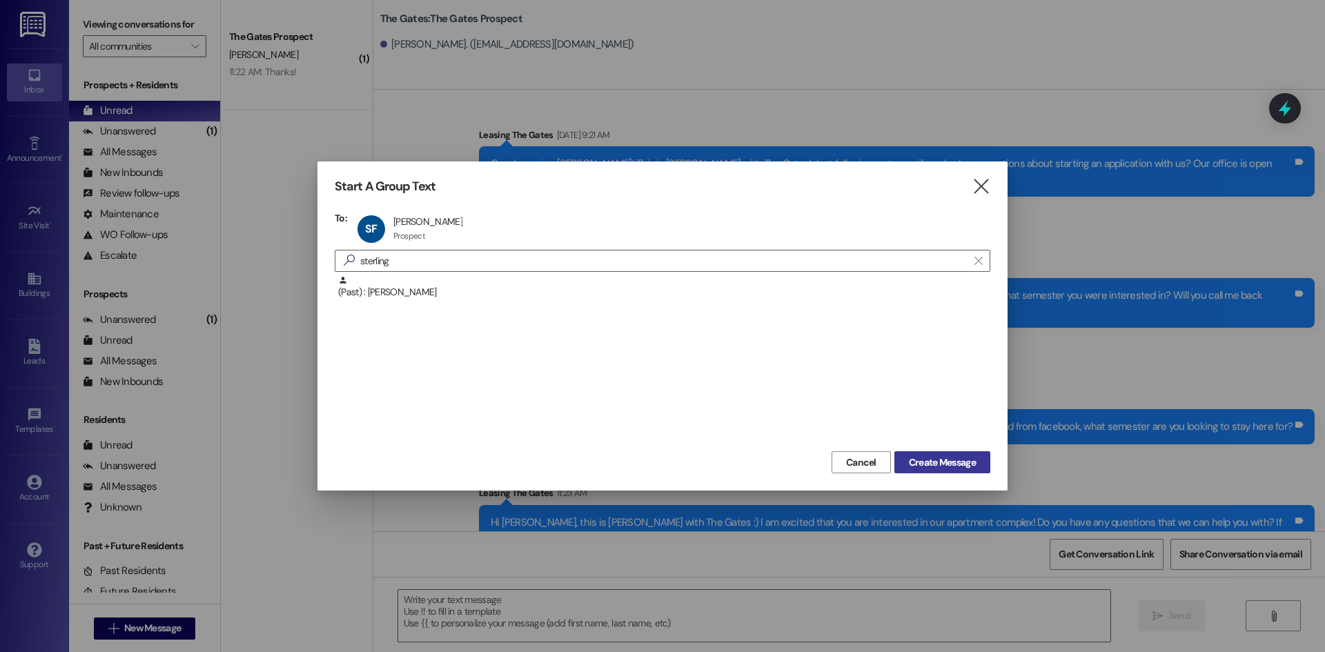
click at [967, 465] on span "Create Message" at bounding box center [942, 462] width 67 height 14
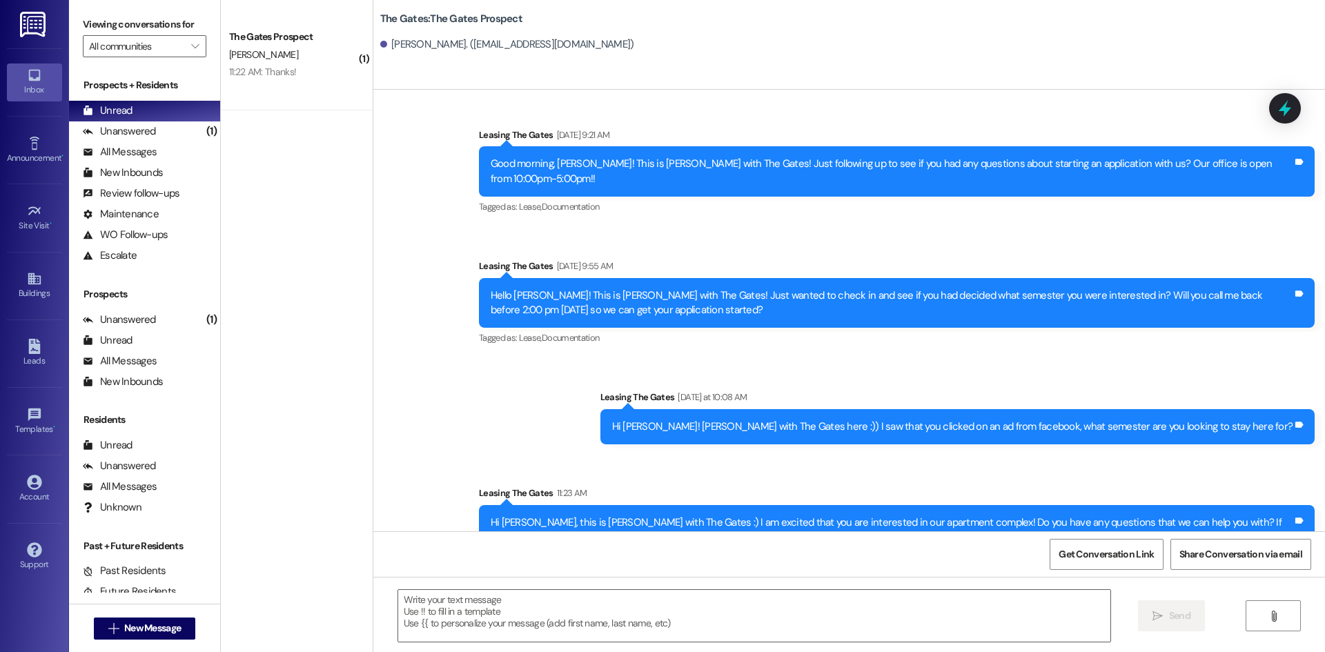
scroll to position [1, 0]
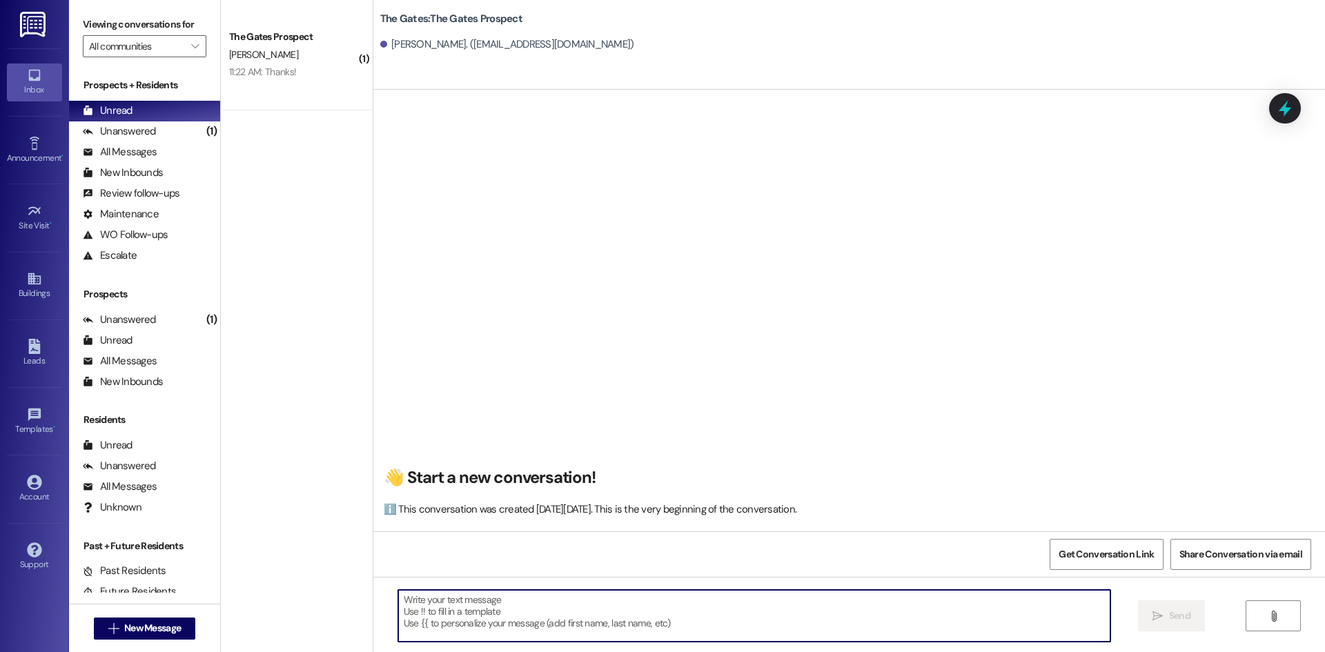
paste textarea "Hi {{first_name}}, this is [PERSON_NAME] with The Gates :) I am thrilled you ar…"
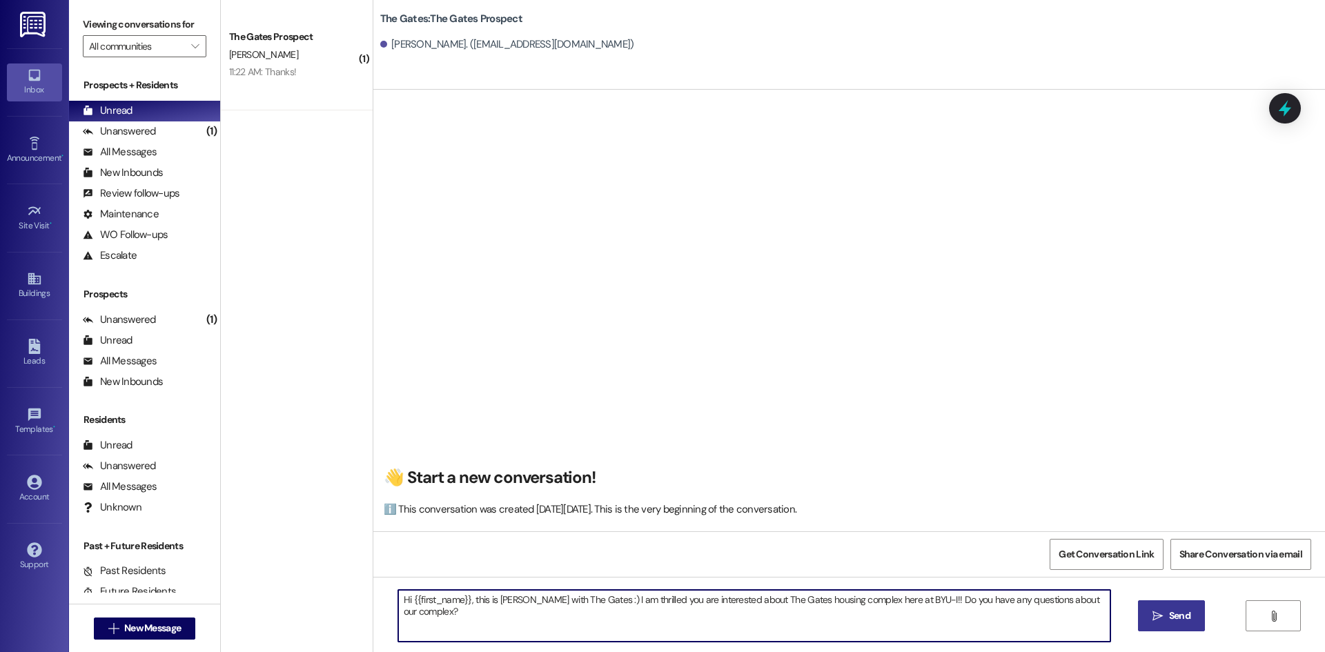
type textarea "Hi {{first_name}}, this is [PERSON_NAME] with The Gates :) I am thrilled you ar…"
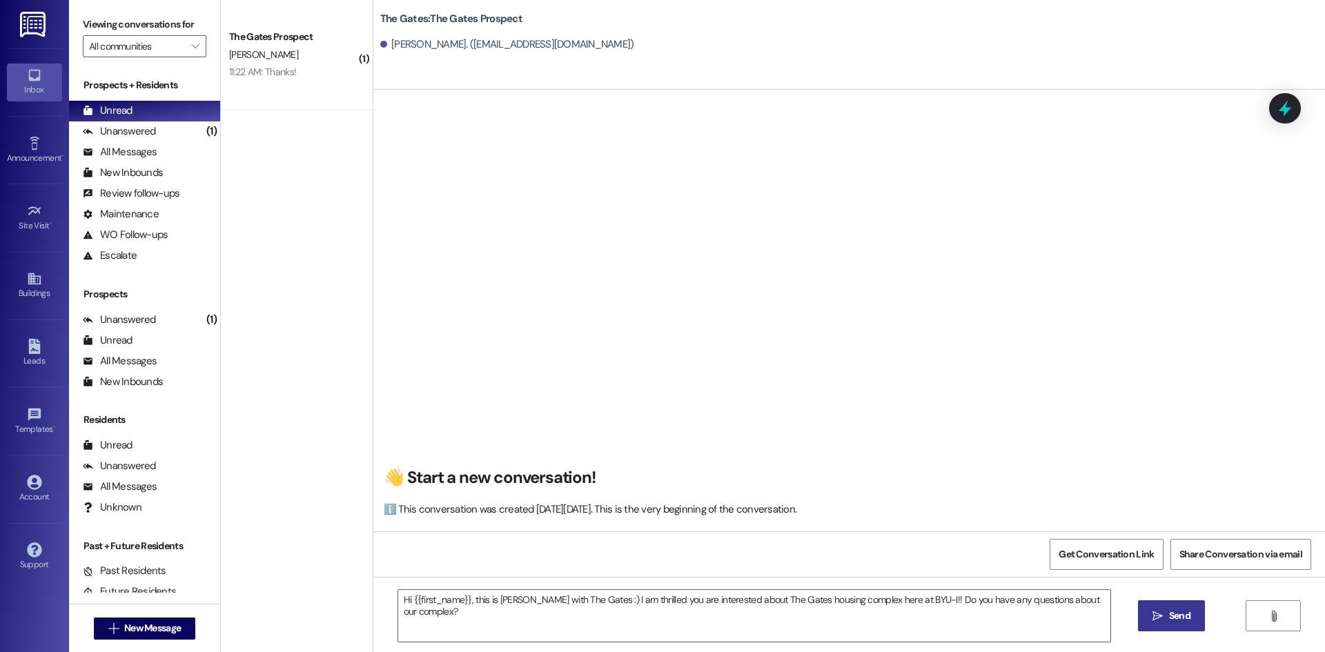
click at [1169, 609] on span "Send" at bounding box center [1179, 616] width 21 height 14
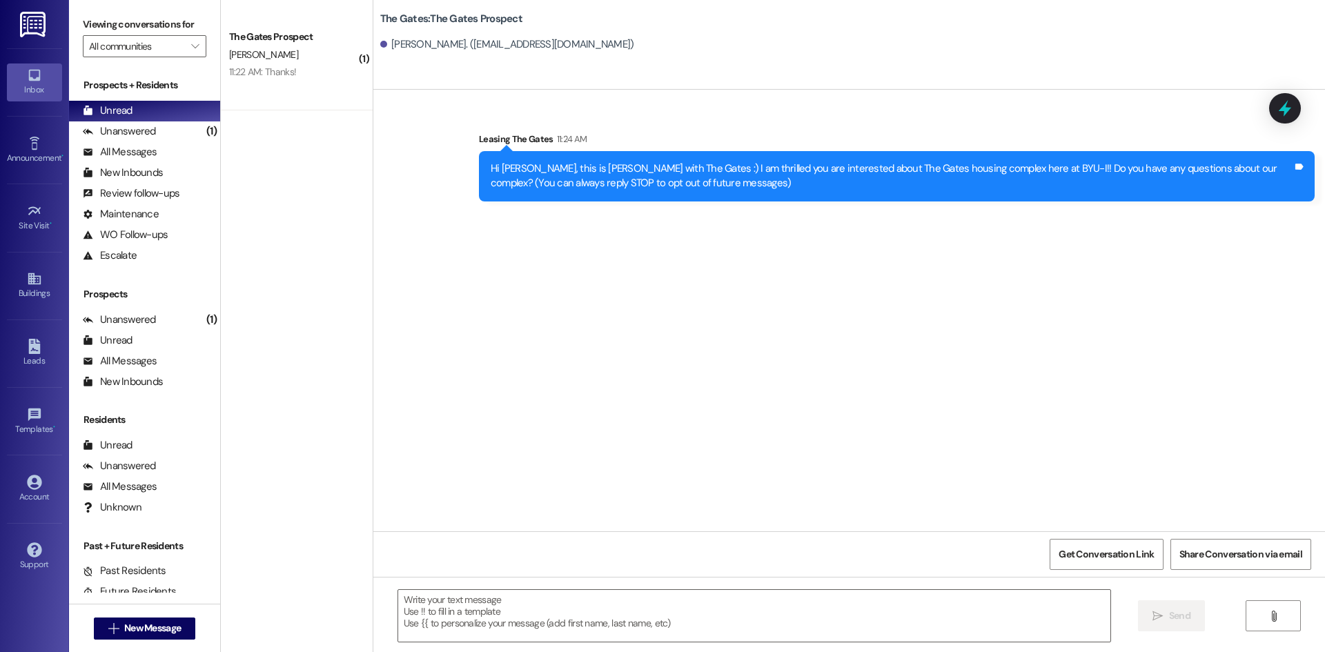
scroll to position [0, 0]
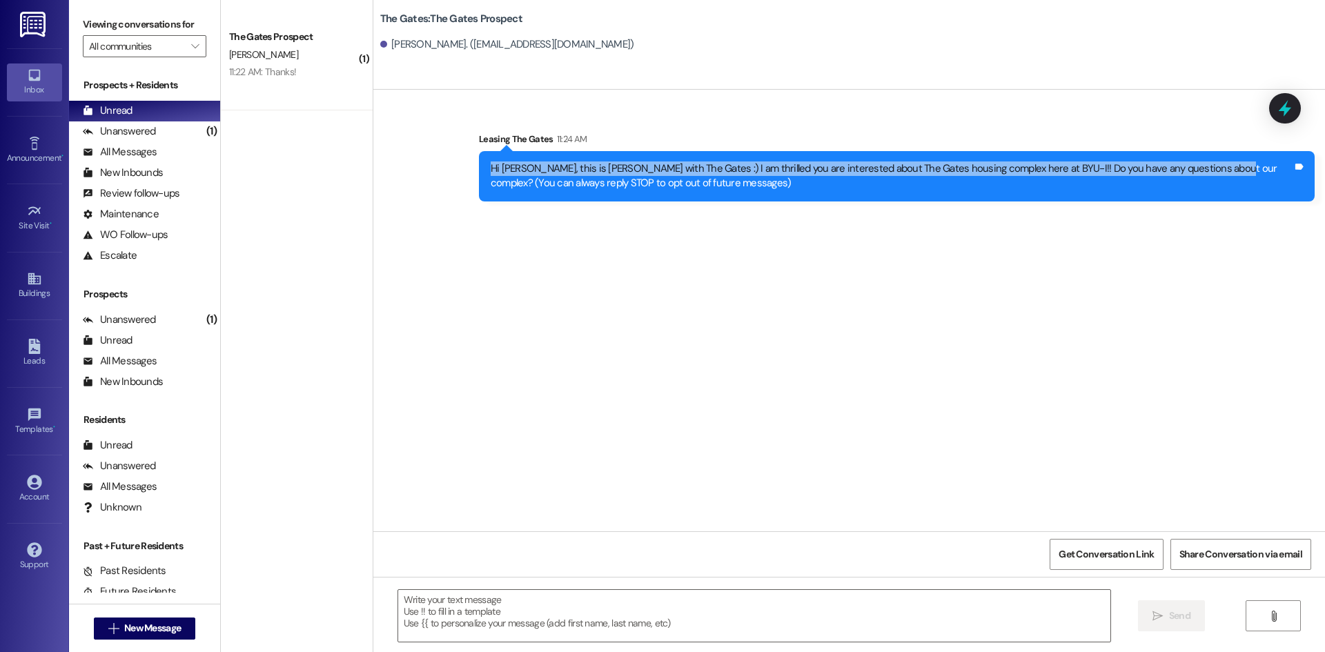
drag, startPoint x: 482, startPoint y: 166, endPoint x: 1193, endPoint y: 168, distance: 710.1
click at [1193, 168] on div "Hi [PERSON_NAME], this is [PERSON_NAME] with The Gates :) I am thrilled you are…" at bounding box center [892, 176] width 802 height 30
copy div "Hi [PERSON_NAME], this is [PERSON_NAME] with The Gates :) I am thrilled you are…"
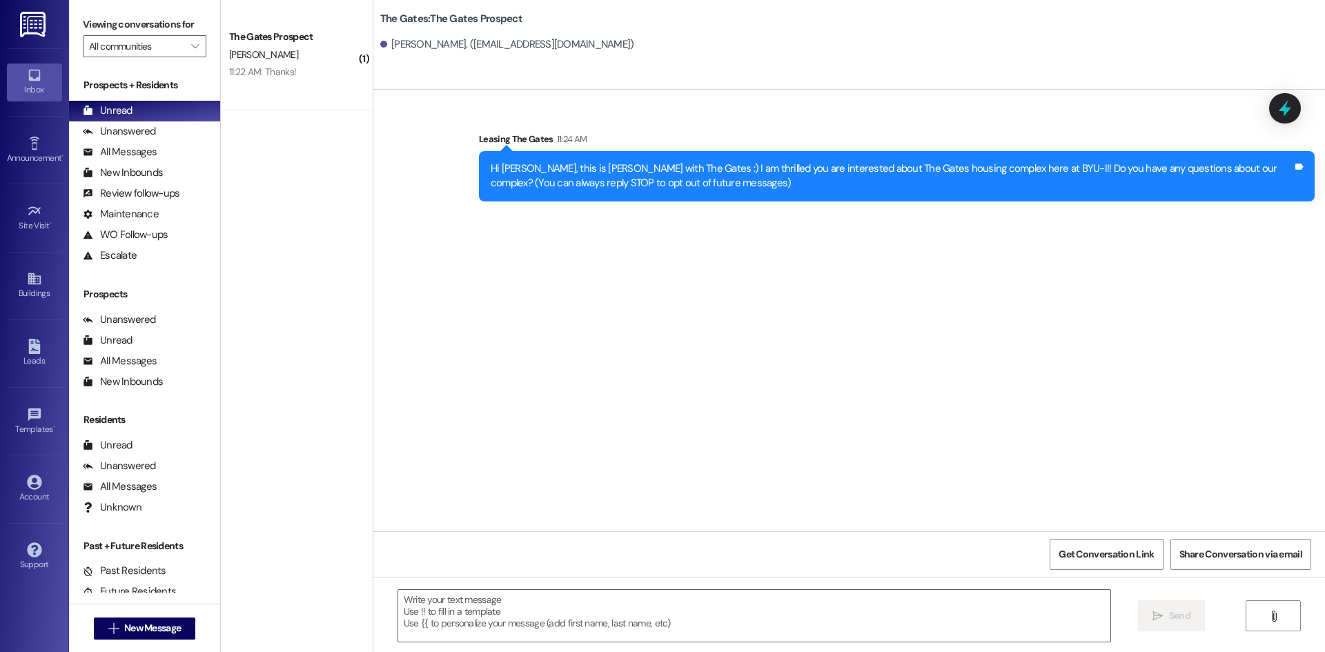
click at [148, 616] on div " New Message" at bounding box center [145, 628] width 102 height 35
click at [141, 629] on span "New Message" at bounding box center [152, 628] width 57 height 14
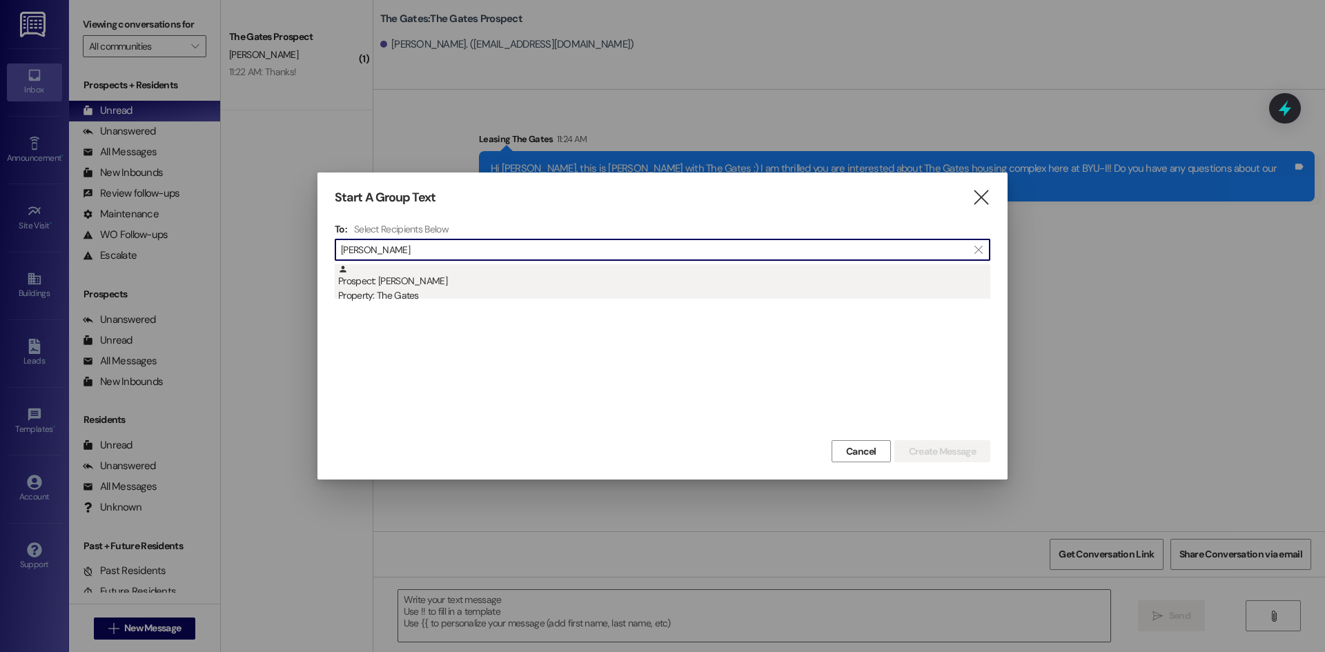
type input "[PERSON_NAME]"
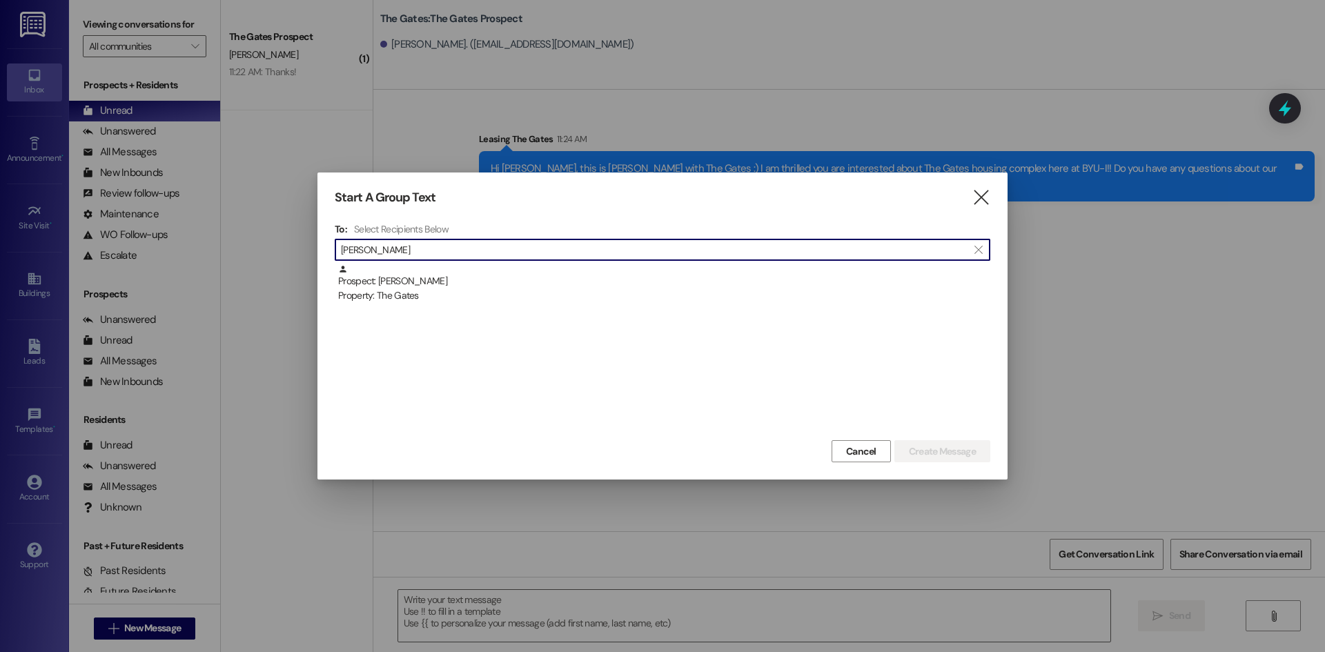
click at [440, 284] on div "Prospect: [PERSON_NAME] Property: The Gates" at bounding box center [664, 283] width 652 height 39
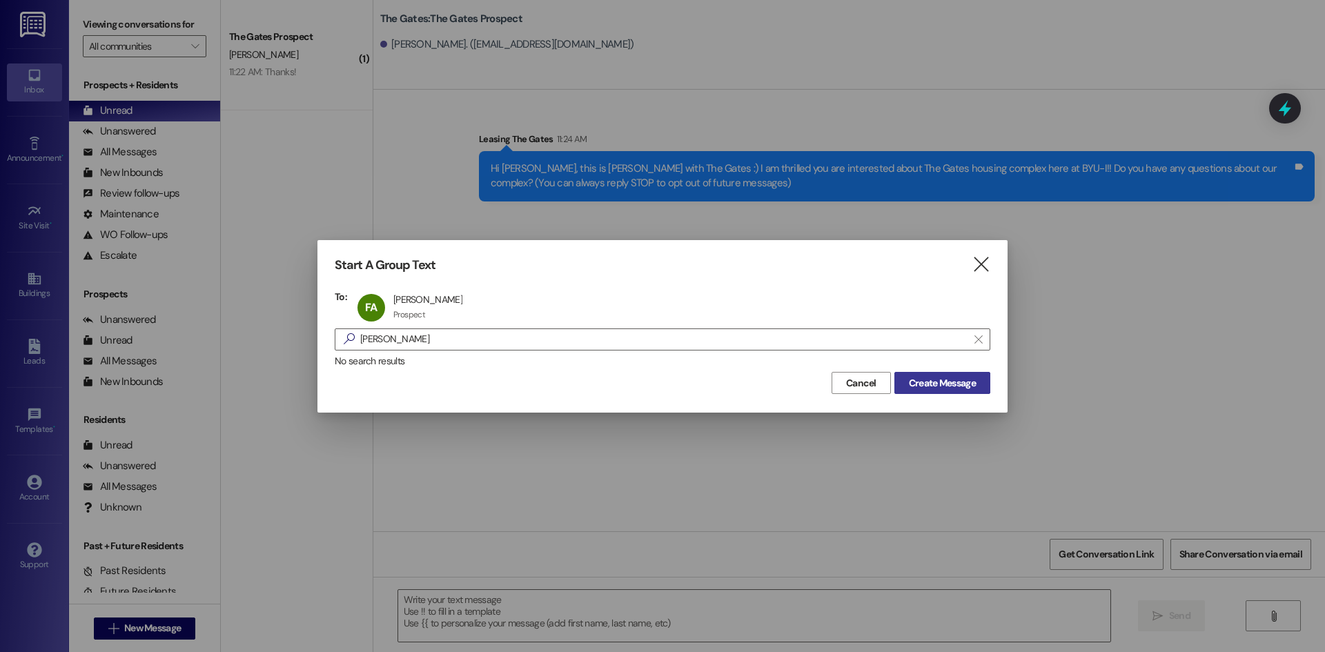
click at [925, 386] on span "Create Message" at bounding box center [942, 383] width 67 height 14
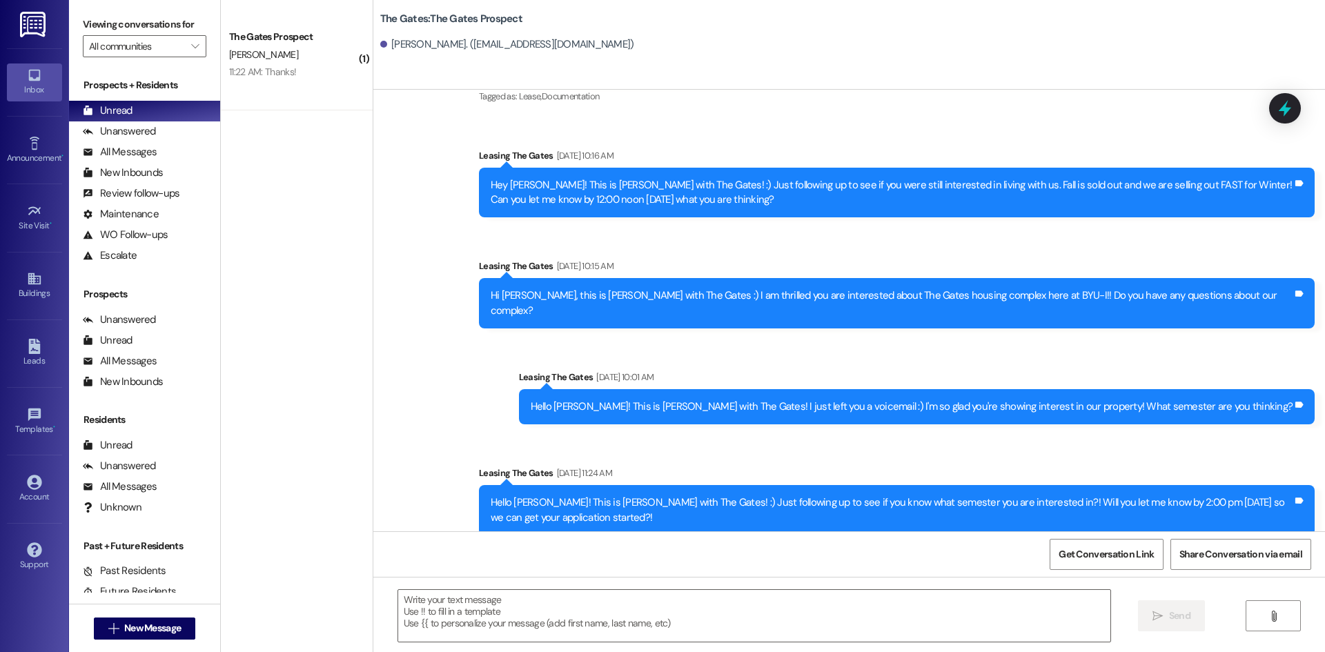
scroll to position [267, 0]
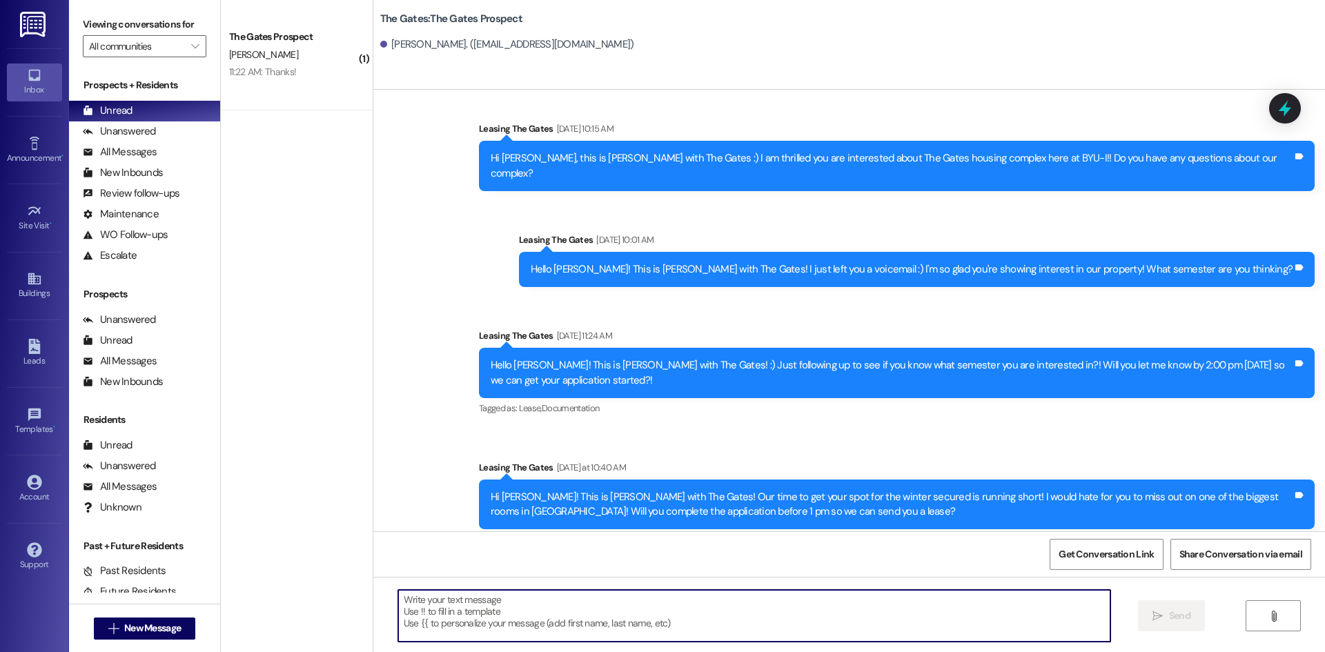
paste textarea "Hi {{first_name}}, this is [PERSON_NAME] with The Gates :) I am excited that yo…"
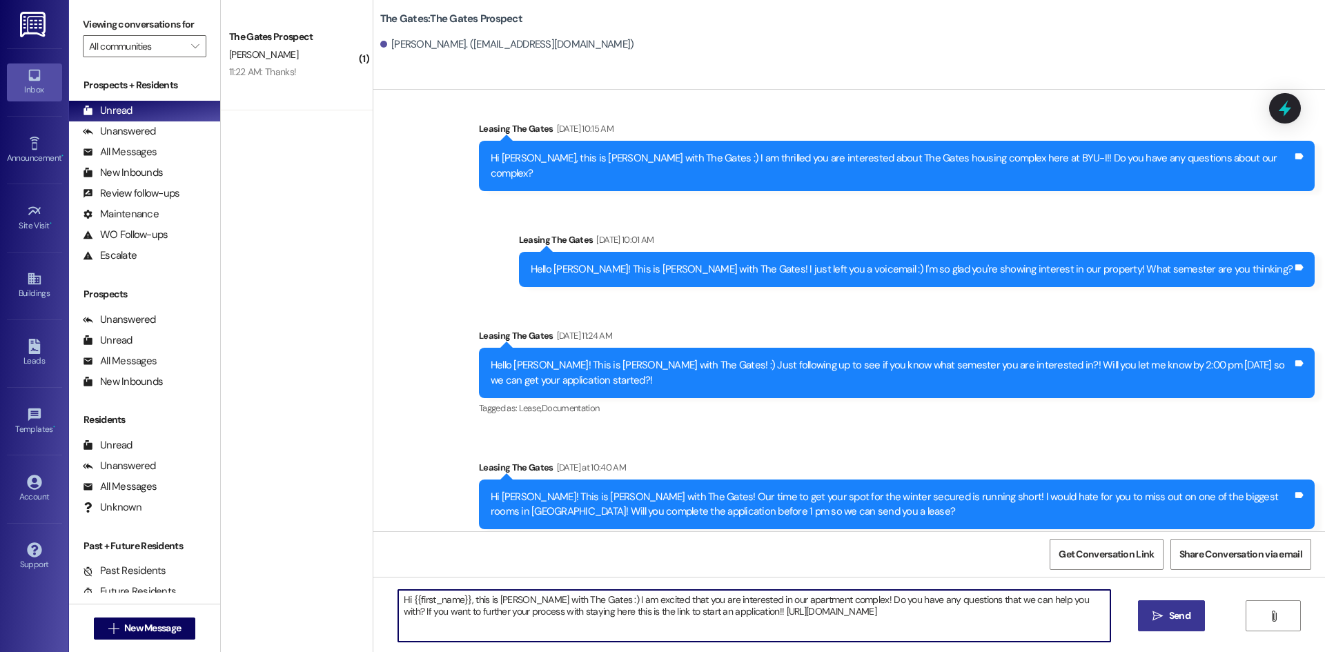
type textarea "Hi {{first_name}}, this is [PERSON_NAME] with The Gates :) I am excited that yo…"
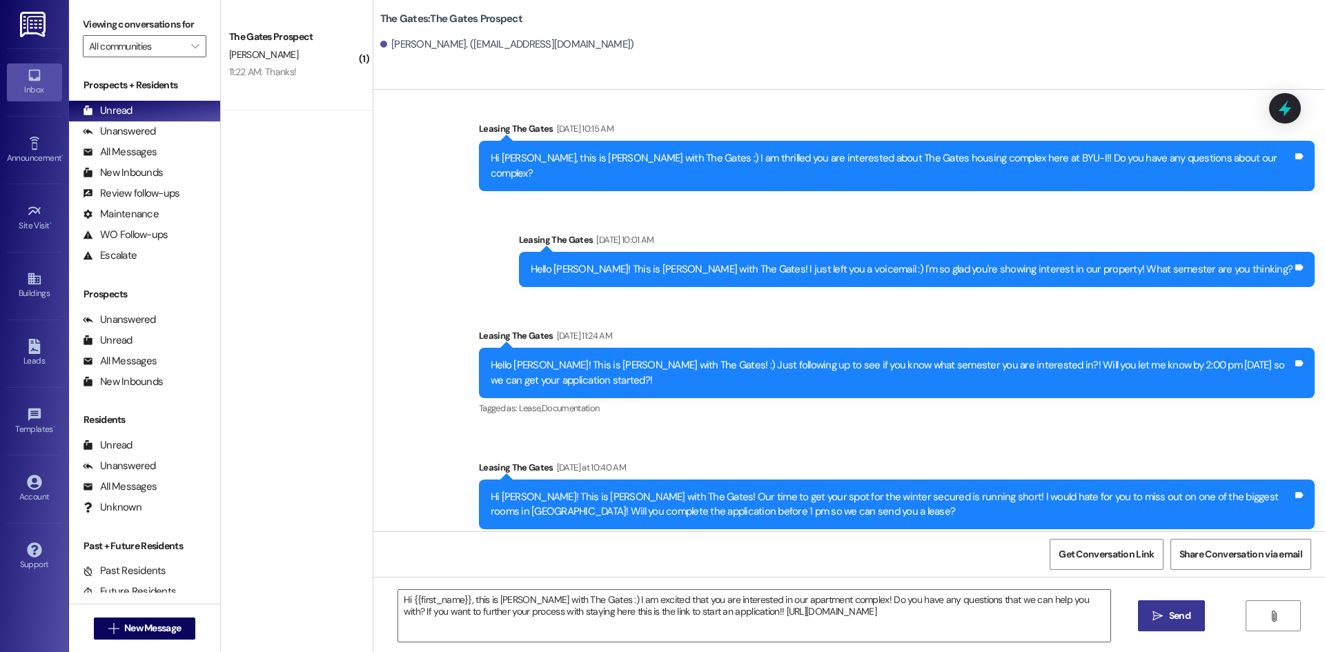
click at [1181, 615] on span "Send" at bounding box center [1179, 616] width 21 height 14
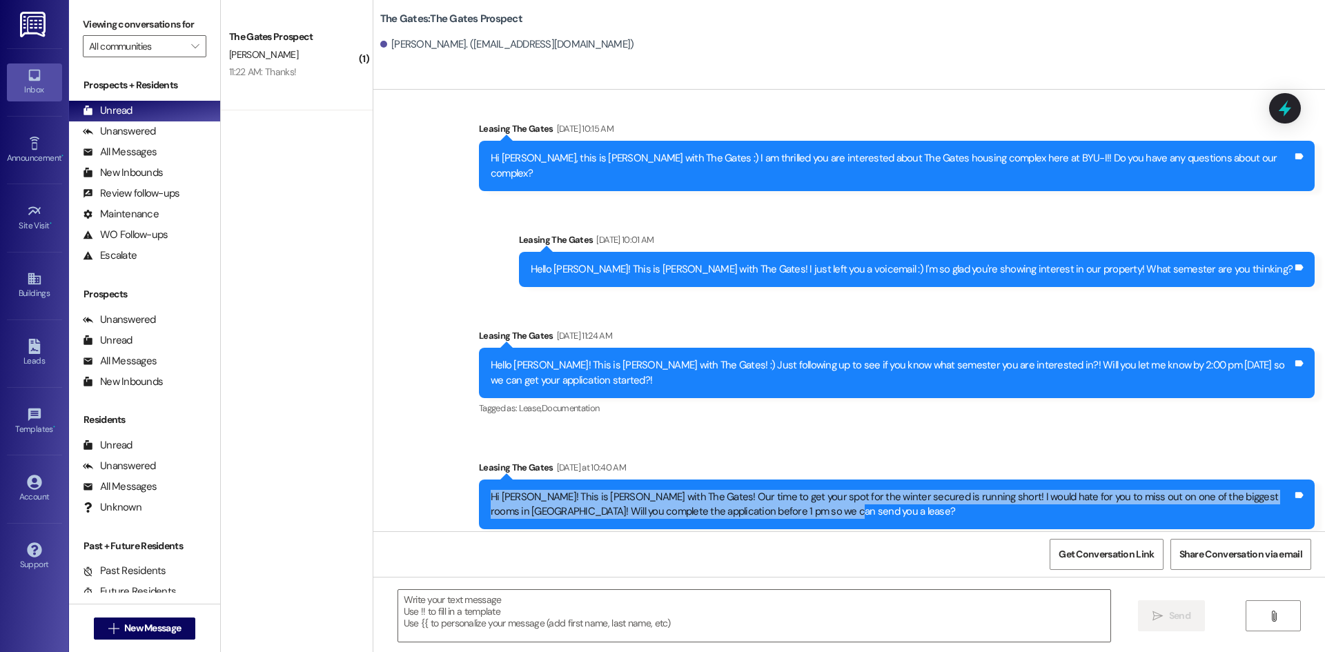
drag, startPoint x: 787, startPoint y: 479, endPoint x: 469, endPoint y: 465, distance: 318.4
click at [479, 480] on div "Hi [PERSON_NAME]! This is [PERSON_NAME] with The Gates! Our time to get your sp…" at bounding box center [897, 505] width 836 height 50
copy div "Hi [PERSON_NAME]! This is [PERSON_NAME] with The Gates! Our time to get your sp…"
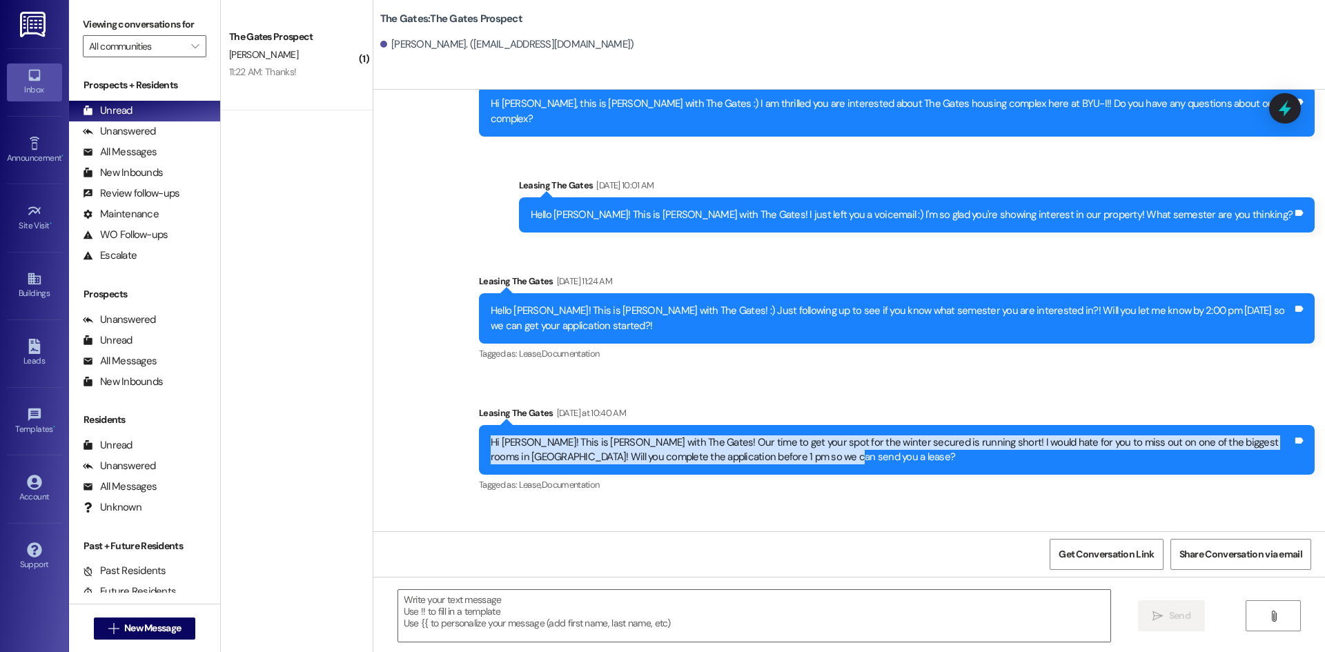
scroll to position [378, 0]
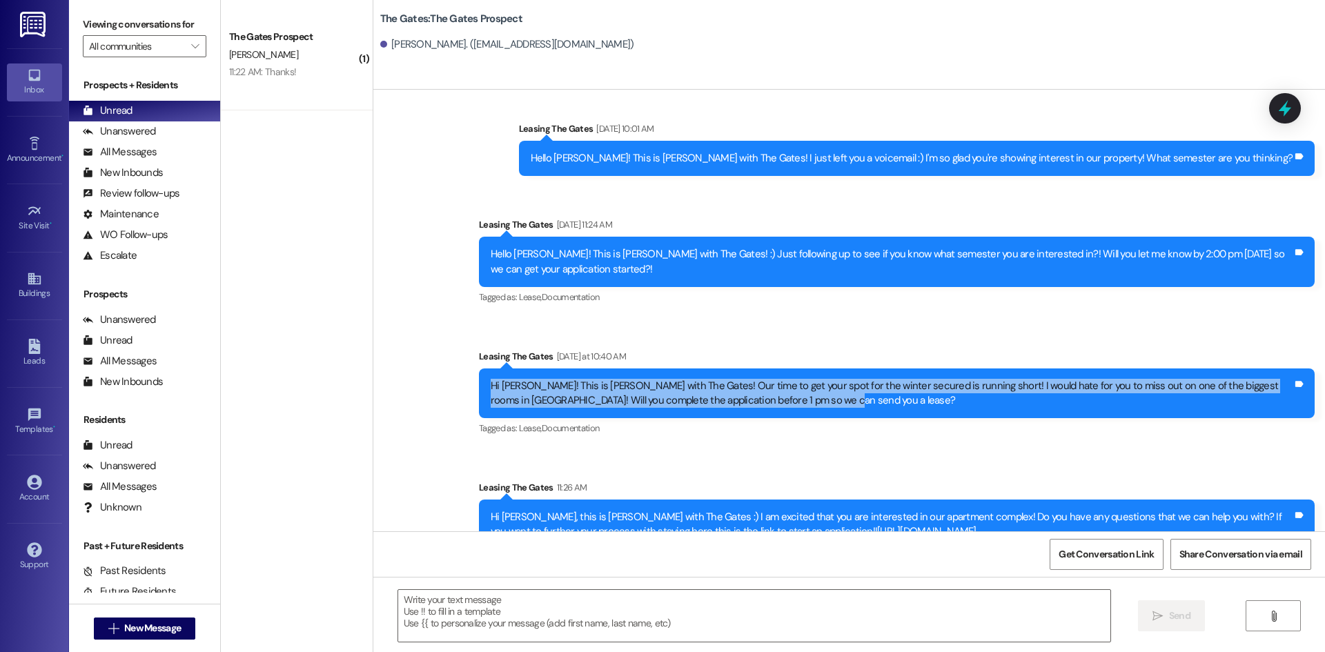
drag, startPoint x: 948, startPoint y: 500, endPoint x: 513, endPoint y: 496, distance: 435.5
click at [440, 487] on div "Sent via SMS Leasing The Gates [DATE] 10:26 AM Hi [PERSON_NAME]! This is [PERSO…" at bounding box center [849, 142] width 952 height 838
copy div "Hi [PERSON_NAME], this is [PERSON_NAME] with The Gates :) I am excited that you…"
click at [150, 633] on span "New Message" at bounding box center [152, 628] width 57 height 14
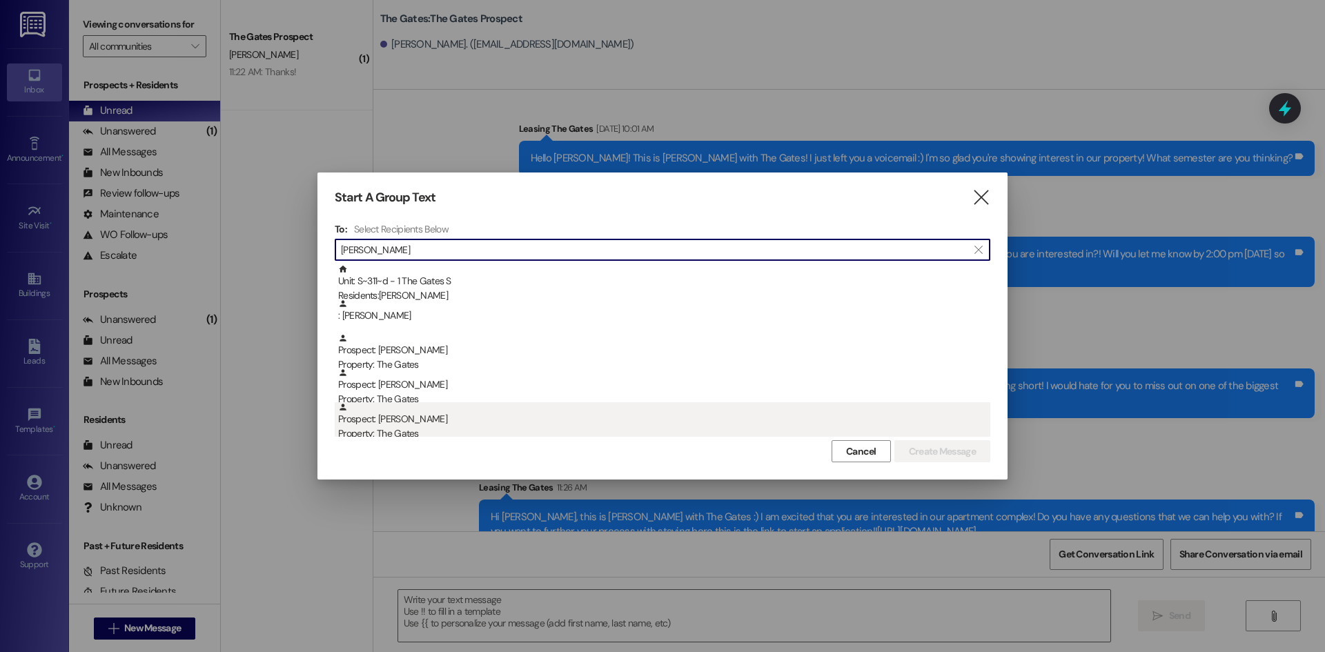
type input "[PERSON_NAME]"
click at [612, 435] on div "Property: The Gates" at bounding box center [664, 433] width 652 height 14
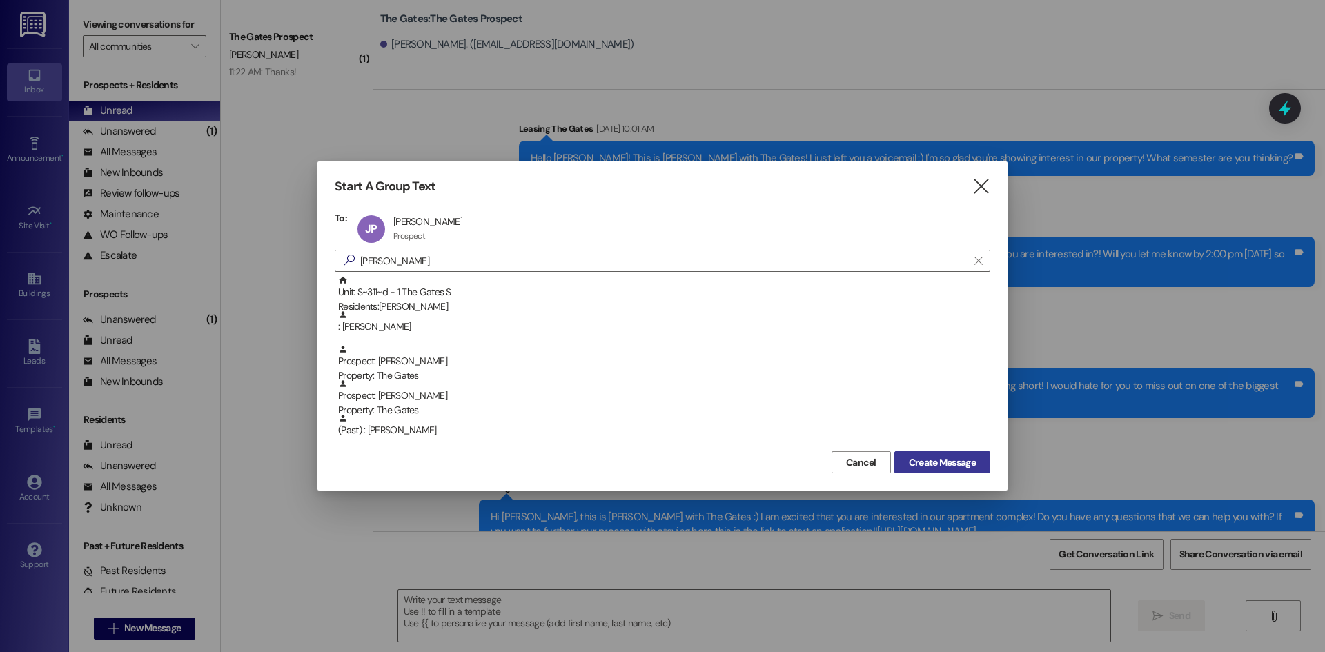
click at [951, 465] on span "Create Message" at bounding box center [942, 462] width 67 height 14
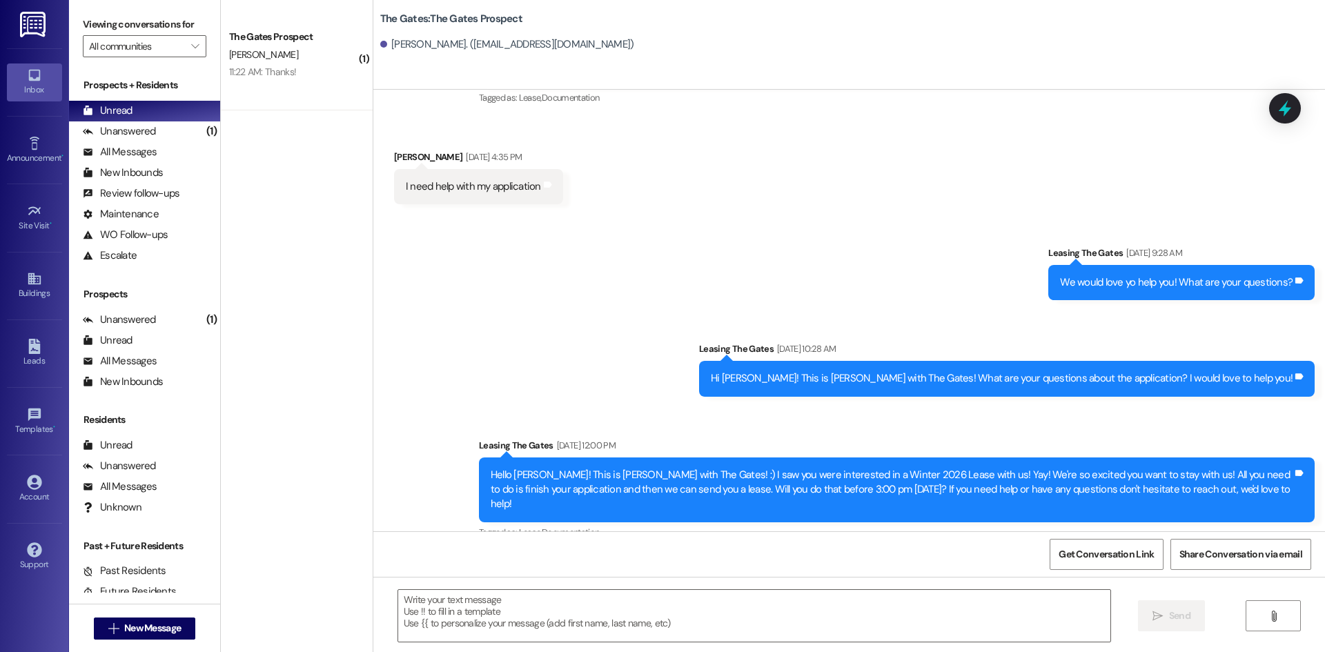
scroll to position [297, 0]
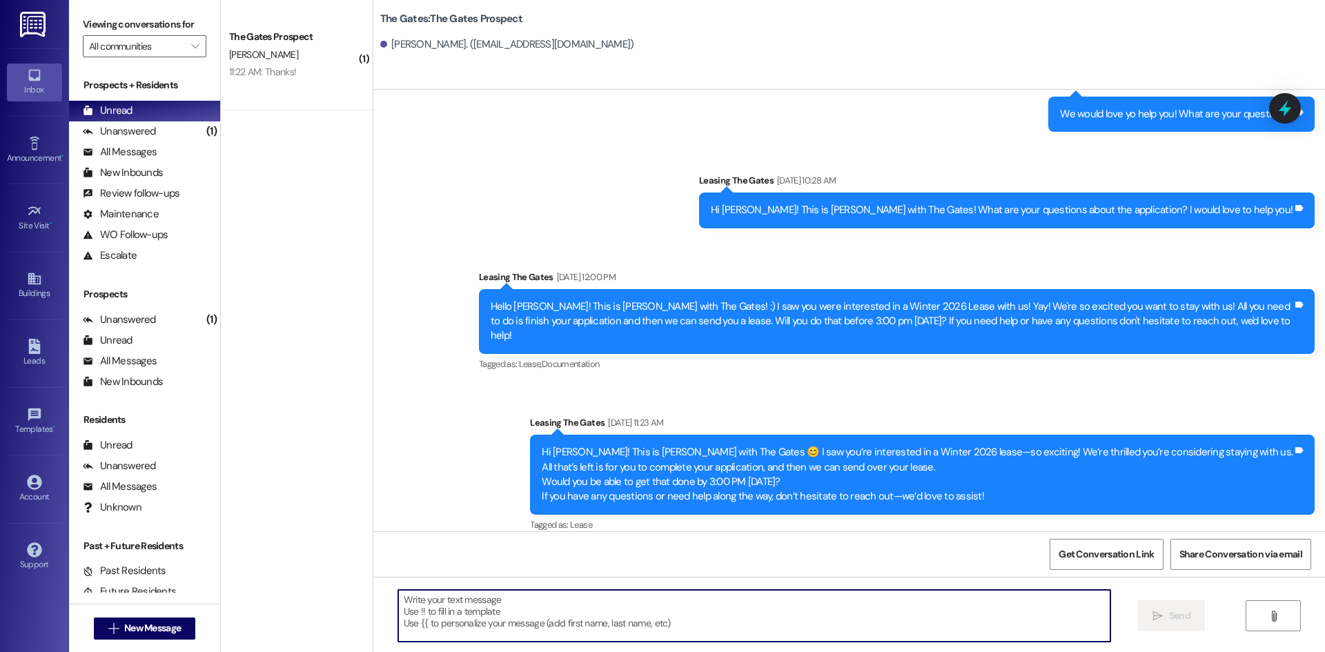
click at [500, 622] on textarea at bounding box center [754, 616] width 712 height 52
paste textarea "Hi {{first_name}}, this is [PERSON_NAME] with The Gates:) We are thrilled to se…"
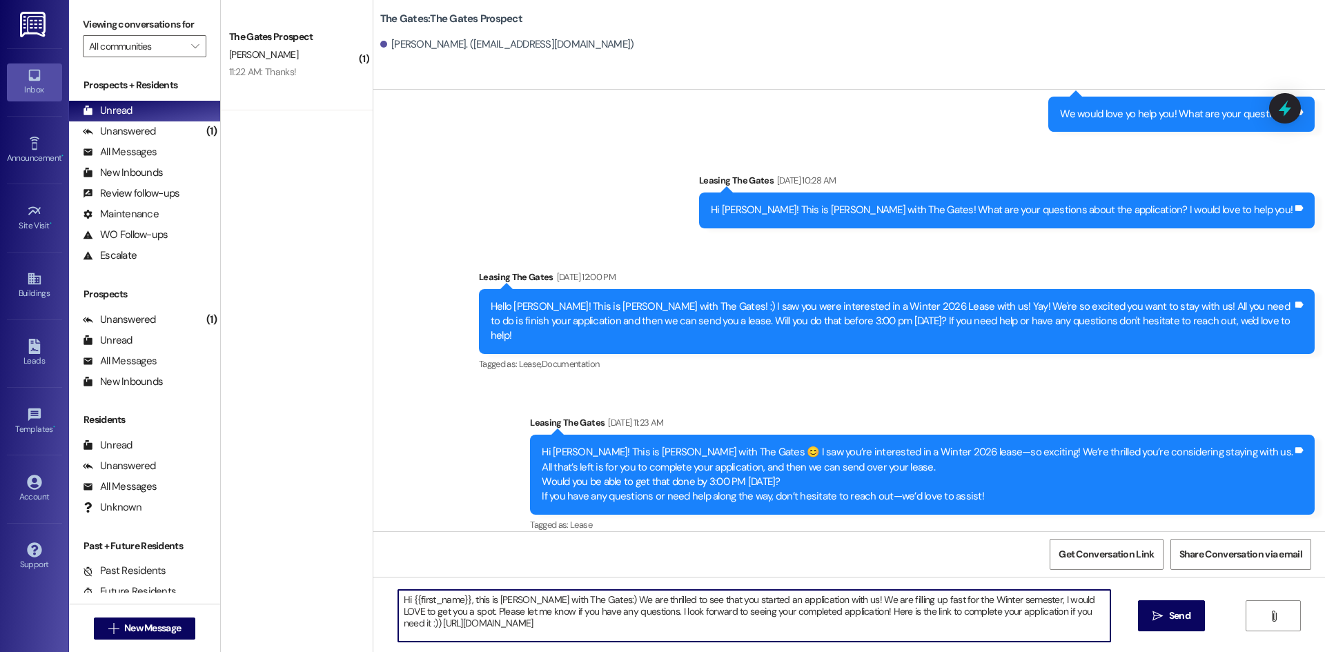
drag, startPoint x: 807, startPoint y: 614, endPoint x: 861, endPoint y: 616, distance: 53.9
click at [863, 615] on textarea "Hi {{first_name}}, this is [PERSON_NAME] with The Gates:) We are thrilled to se…" at bounding box center [754, 616] width 712 height 52
click at [686, 616] on textarea "Hi {{first_name}}, this is [PERSON_NAME] with The Gates:) We are thrilled to se…" at bounding box center [754, 616] width 712 height 52
drag, startPoint x: 598, startPoint y: 614, endPoint x: 803, endPoint y: 614, distance: 204.3
click at [803, 614] on textarea "Hi {{first_name}}, this is [PERSON_NAME] with The Gates:) We are thrilled to se…" at bounding box center [754, 616] width 712 height 52
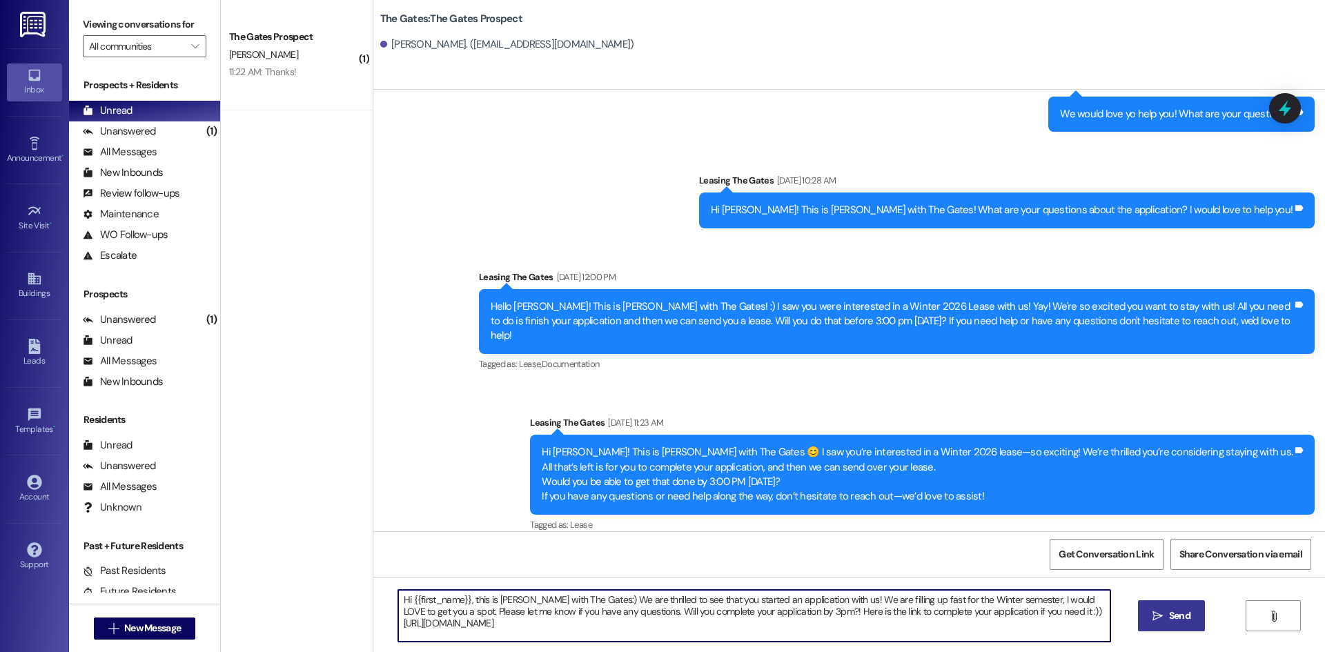
type textarea "Hi {{first_name}}, this is [PERSON_NAME] with The Gates:) We are thrilled to se…"
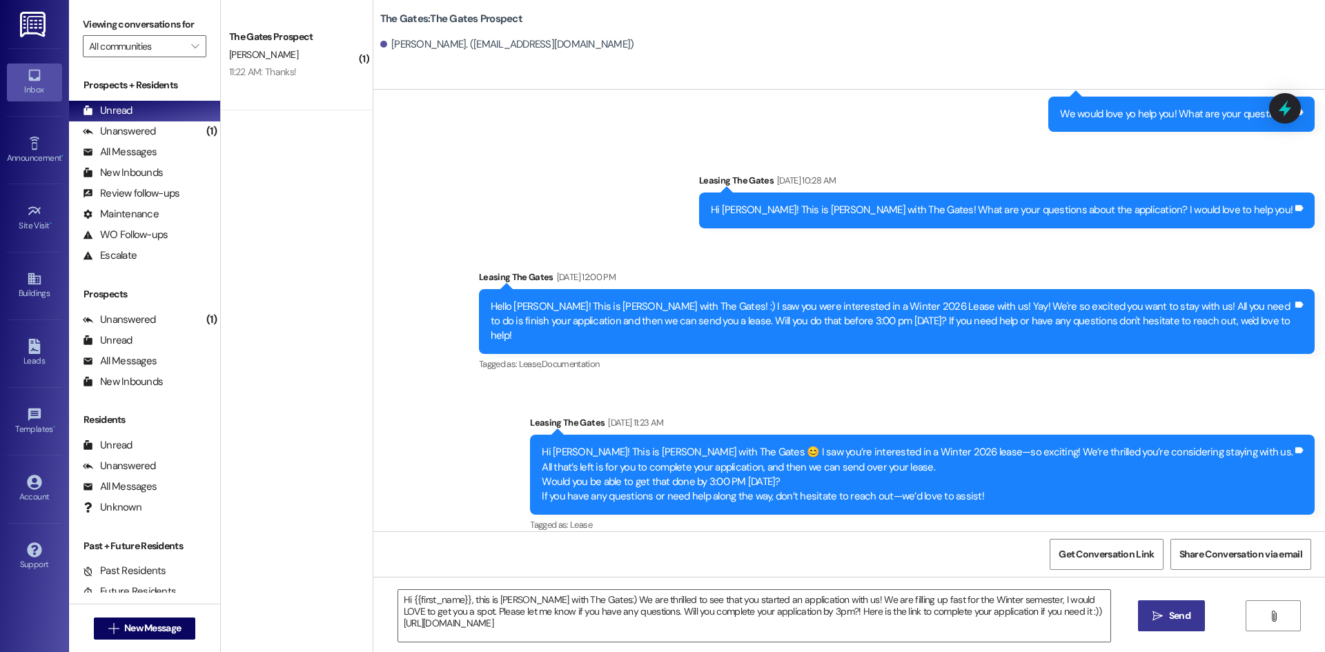
click at [1186, 609] on span "Send" at bounding box center [1179, 616] width 21 height 14
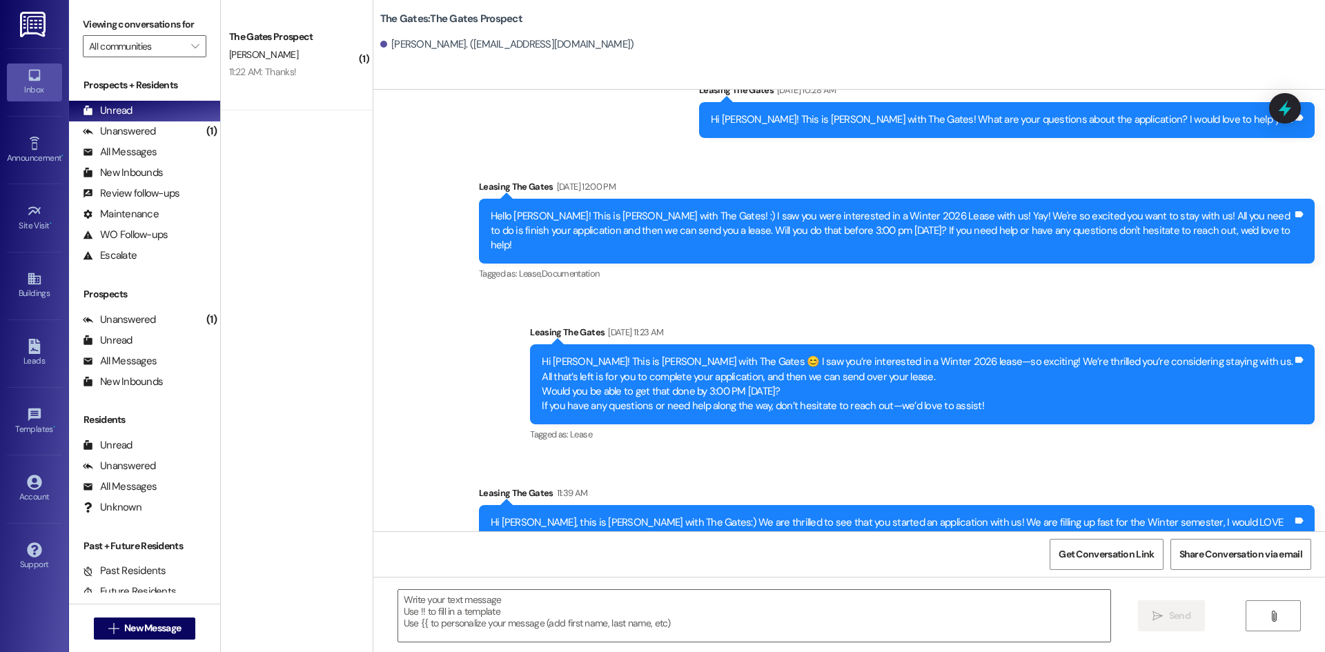
scroll to position [408, 0]
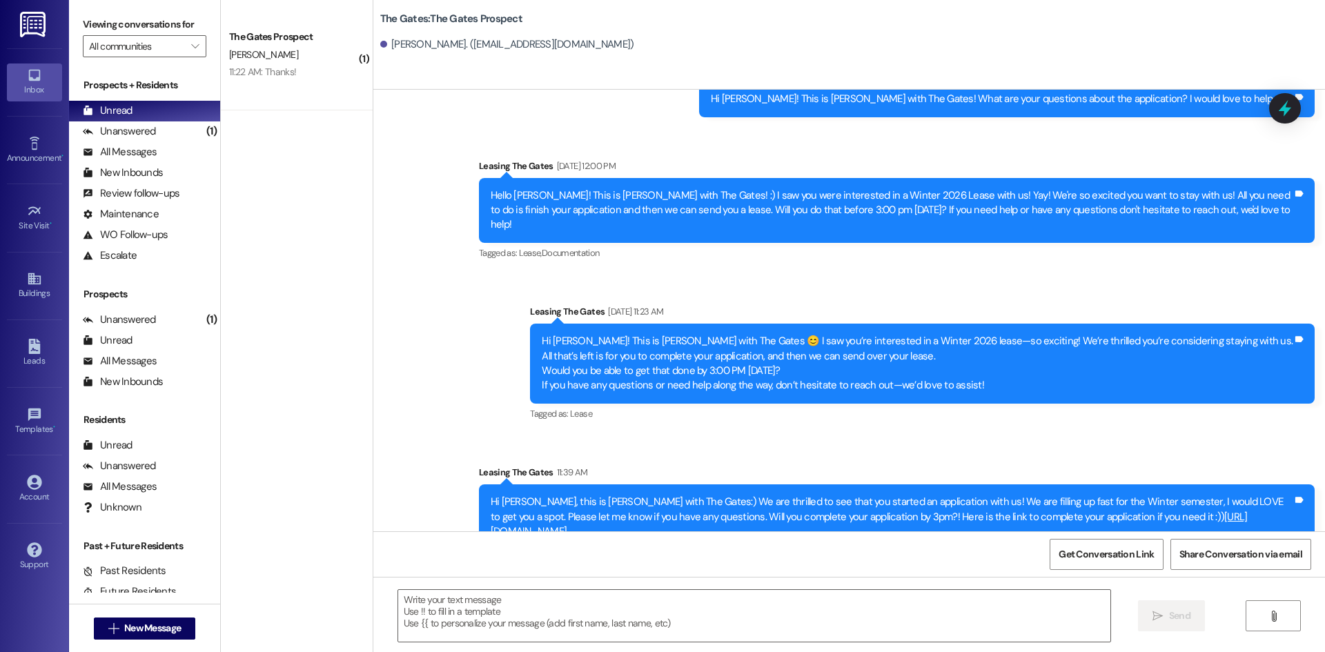
drag, startPoint x: 1259, startPoint y: 498, endPoint x: 466, endPoint y: 491, distance: 793.6
click at [469, 491] on div "Sent via SMS Leasing The Gates 11:39 AM Hi [PERSON_NAME], this is [PERSON_NAME]…" at bounding box center [897, 507] width 856 height 105
copy div "Hi [PERSON_NAME], this is [PERSON_NAME] with The Gates:) We are thrilled to see…"
drag, startPoint x: 139, startPoint y: 626, endPoint x: 146, endPoint y: 629, distance: 7.7
click at [146, 629] on span "New Message" at bounding box center [152, 628] width 57 height 14
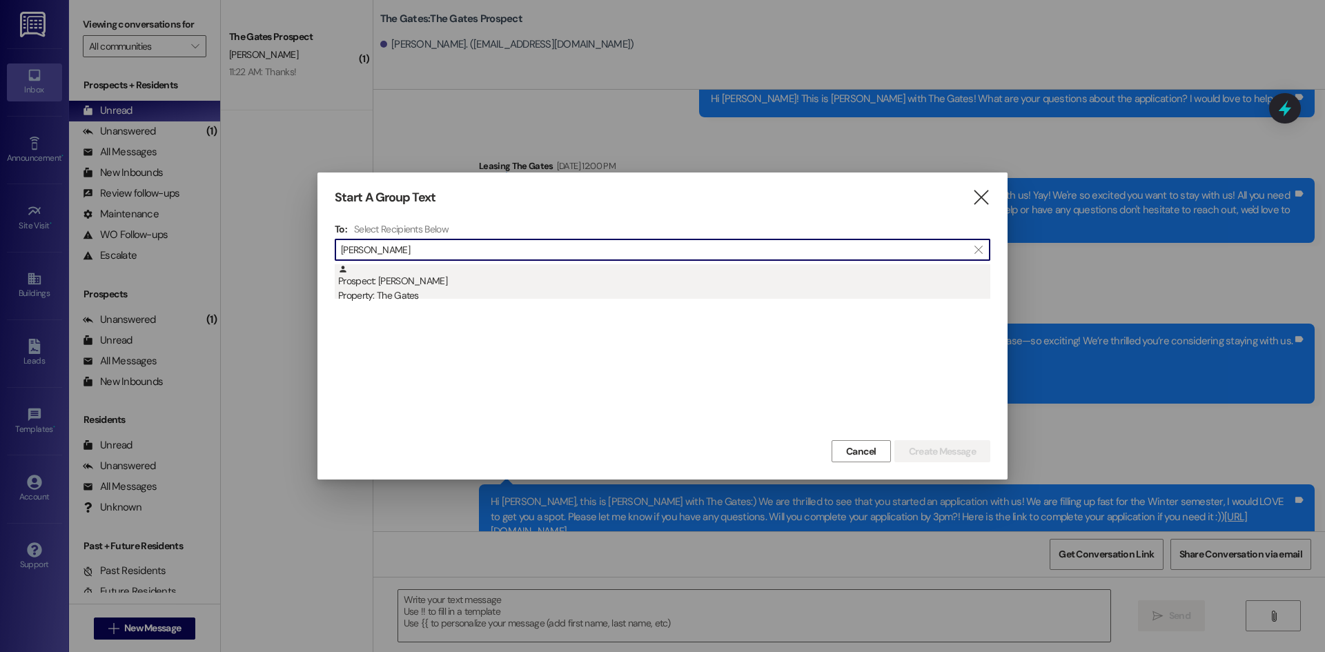
type input "[PERSON_NAME]"
click at [491, 275] on div "Prospect: [PERSON_NAME] Property: The Gates" at bounding box center [664, 283] width 652 height 39
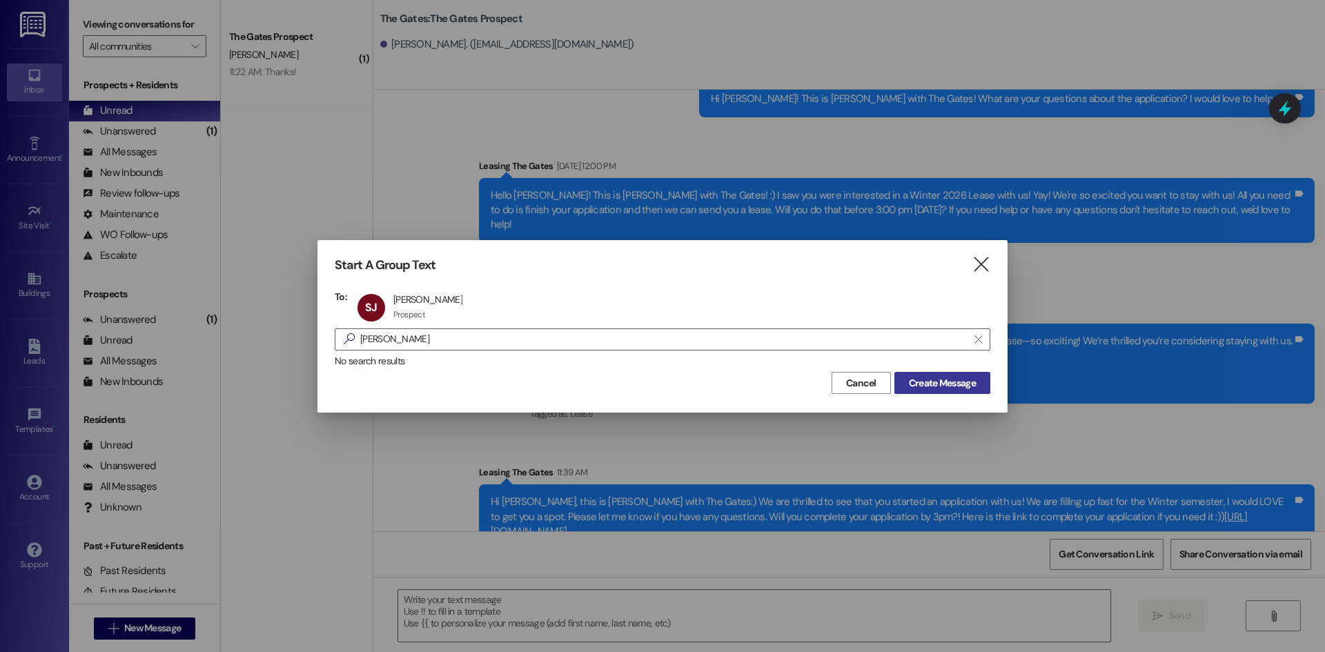
click at [929, 384] on span "Create Message" at bounding box center [942, 383] width 67 height 14
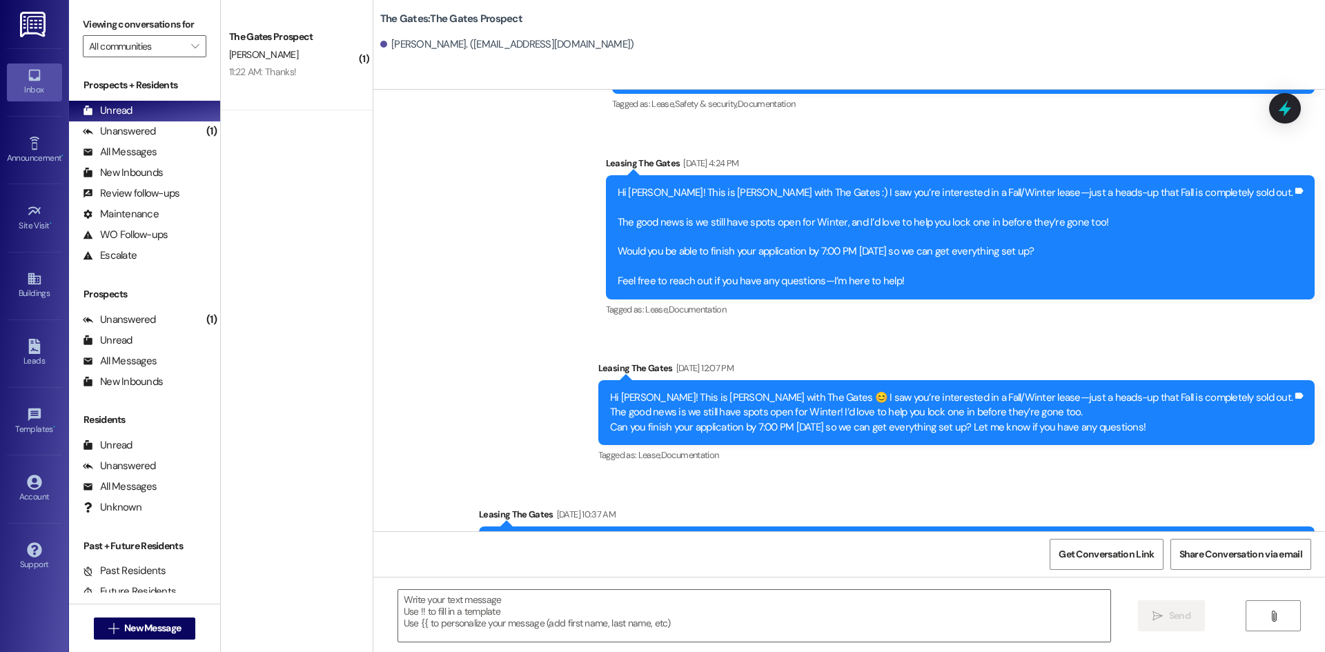
scroll to position [768, 0]
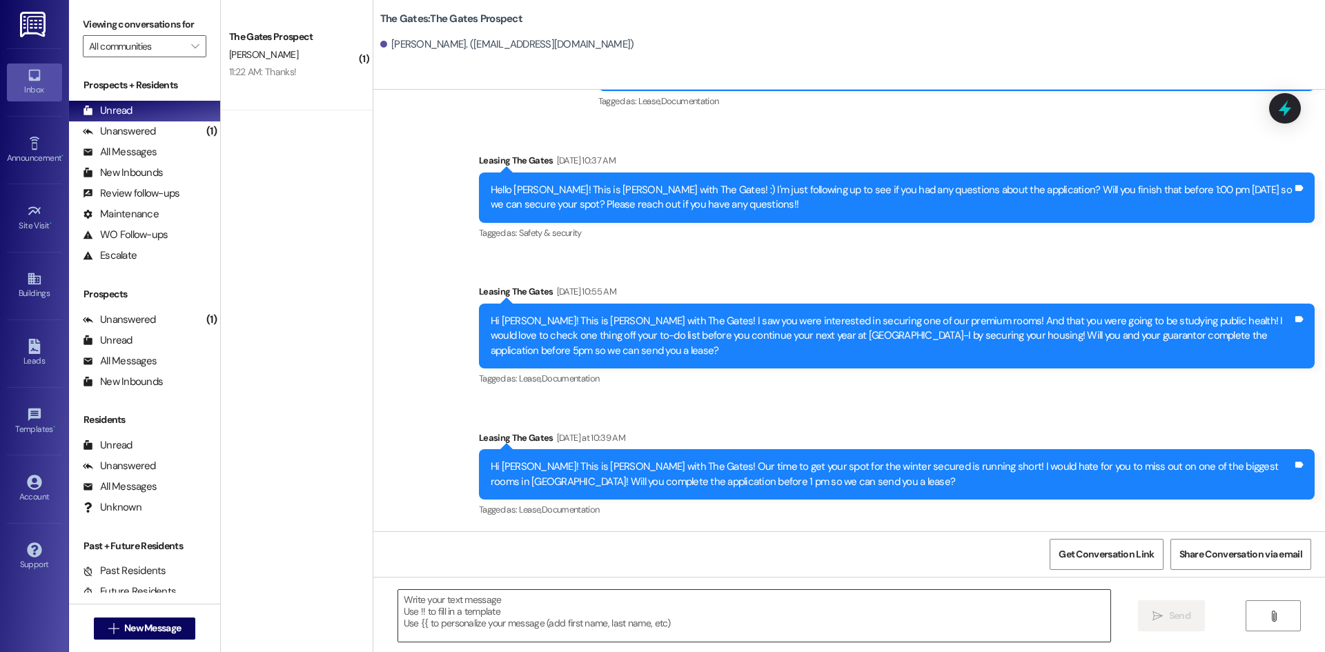
click at [470, 625] on textarea at bounding box center [754, 616] width 712 height 52
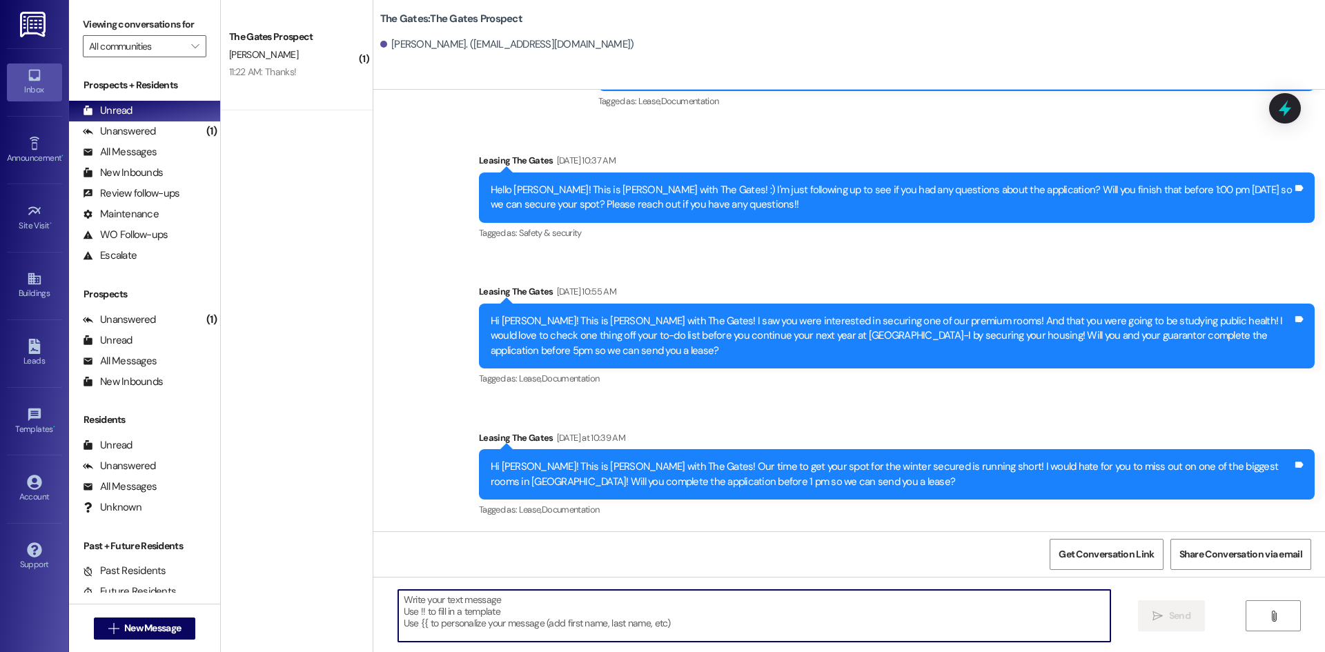
paste textarea "Hi [PERSON_NAME], this is [PERSON_NAME] with The Gates:) We are thrilled to see…"
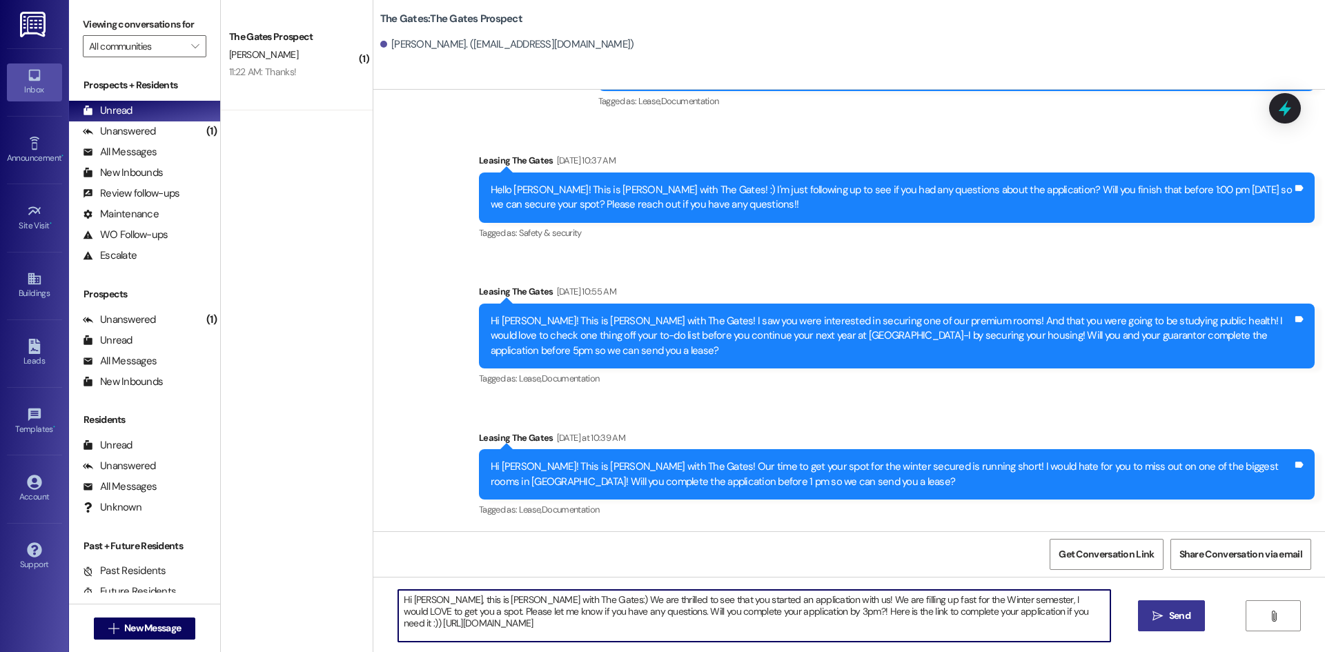
drag, startPoint x: 431, startPoint y: 601, endPoint x: 405, endPoint y: 602, distance: 25.5
click at [405, 602] on textarea "Hi [PERSON_NAME], this is [PERSON_NAME] with The Gates:) We are thrilled to see…" at bounding box center [754, 616] width 712 height 52
drag, startPoint x: 573, startPoint y: 629, endPoint x: 388, endPoint y: 596, distance: 188.5
click at [398, 596] on textarea "Hi [PERSON_NAME], this is [PERSON_NAME] with The Gates:) We are thrilled to see…" at bounding box center [754, 616] width 712 height 52
type textarea "Hi [PERSON_NAME], this is [PERSON_NAME] with The Gates:) We are thrilled to see…"
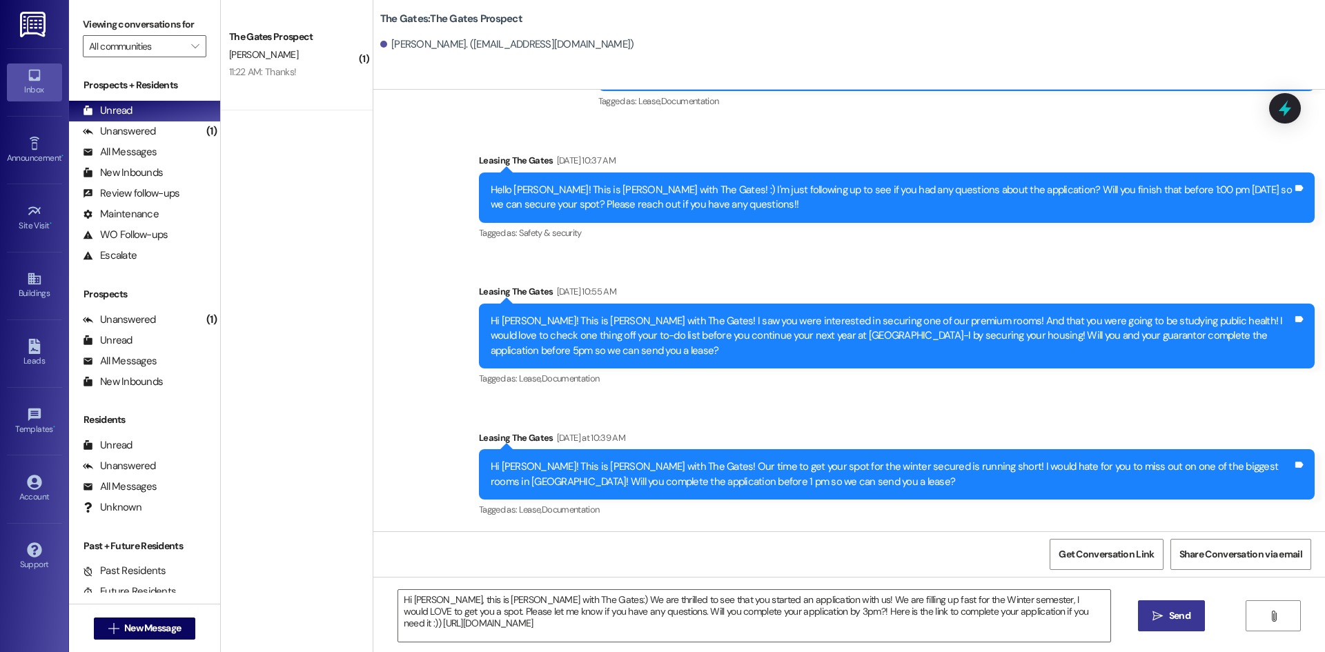
click at [1172, 614] on span "Send" at bounding box center [1179, 616] width 21 height 14
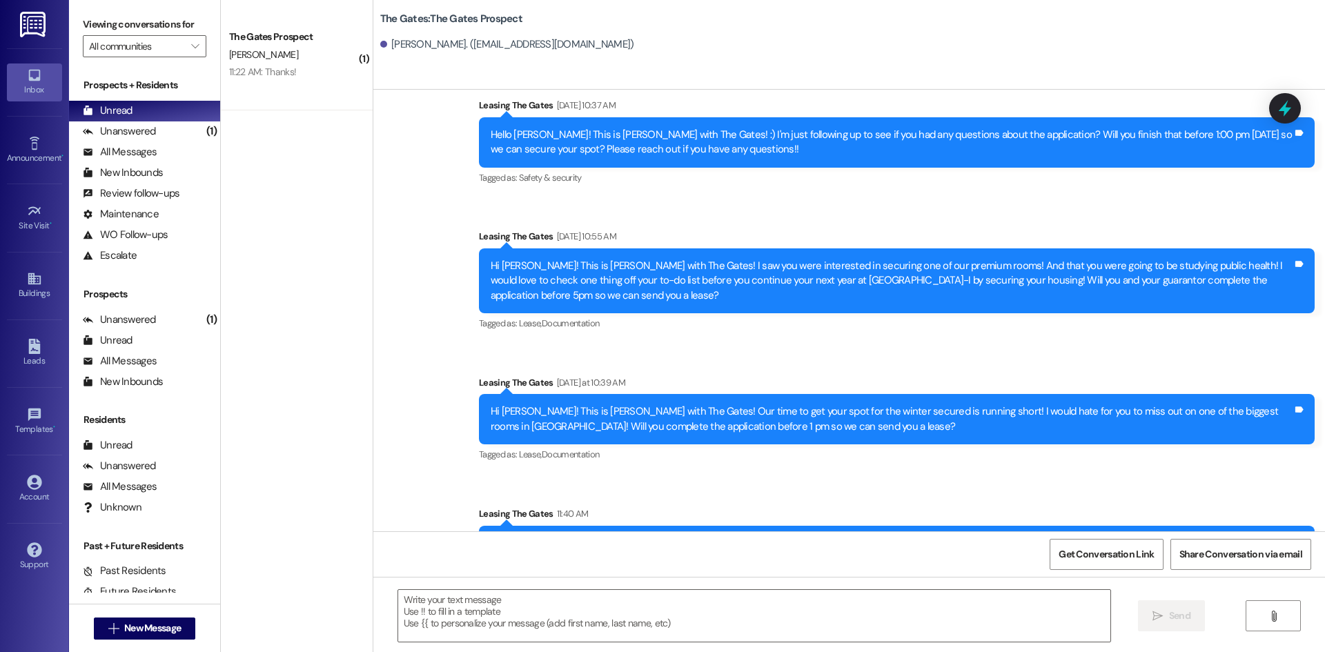
scroll to position [879, 0]
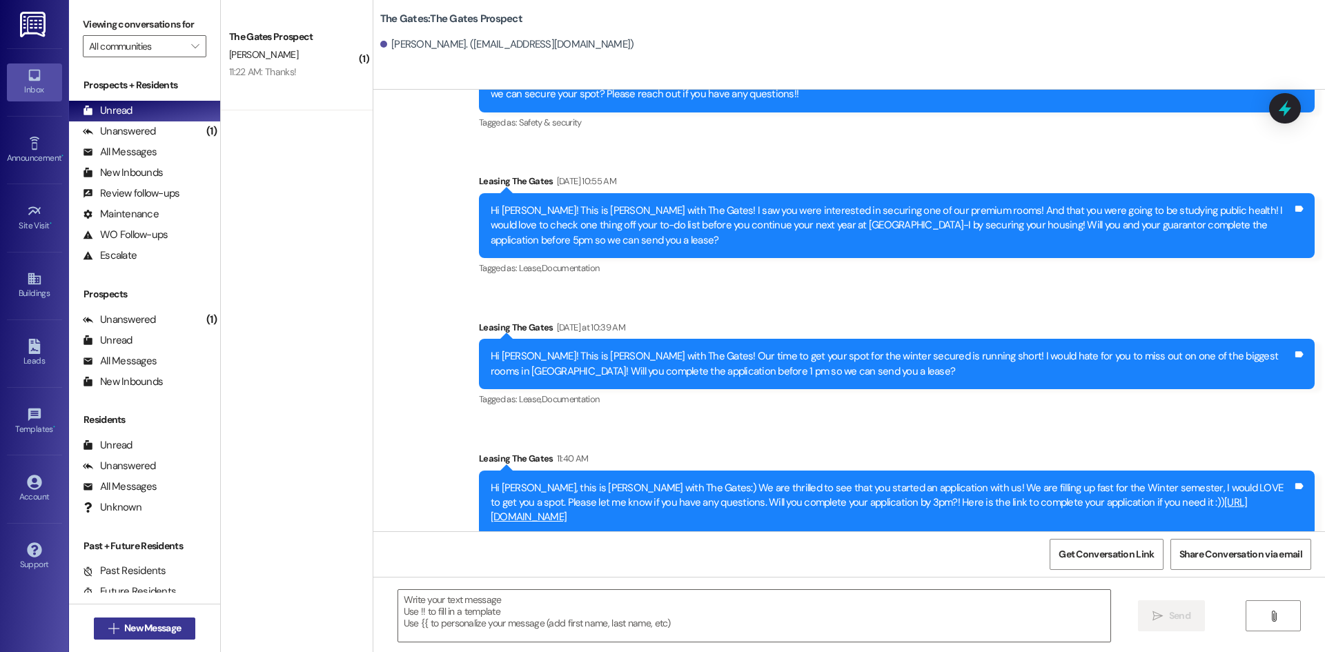
click at [160, 628] on span "New Message" at bounding box center [152, 628] width 57 height 14
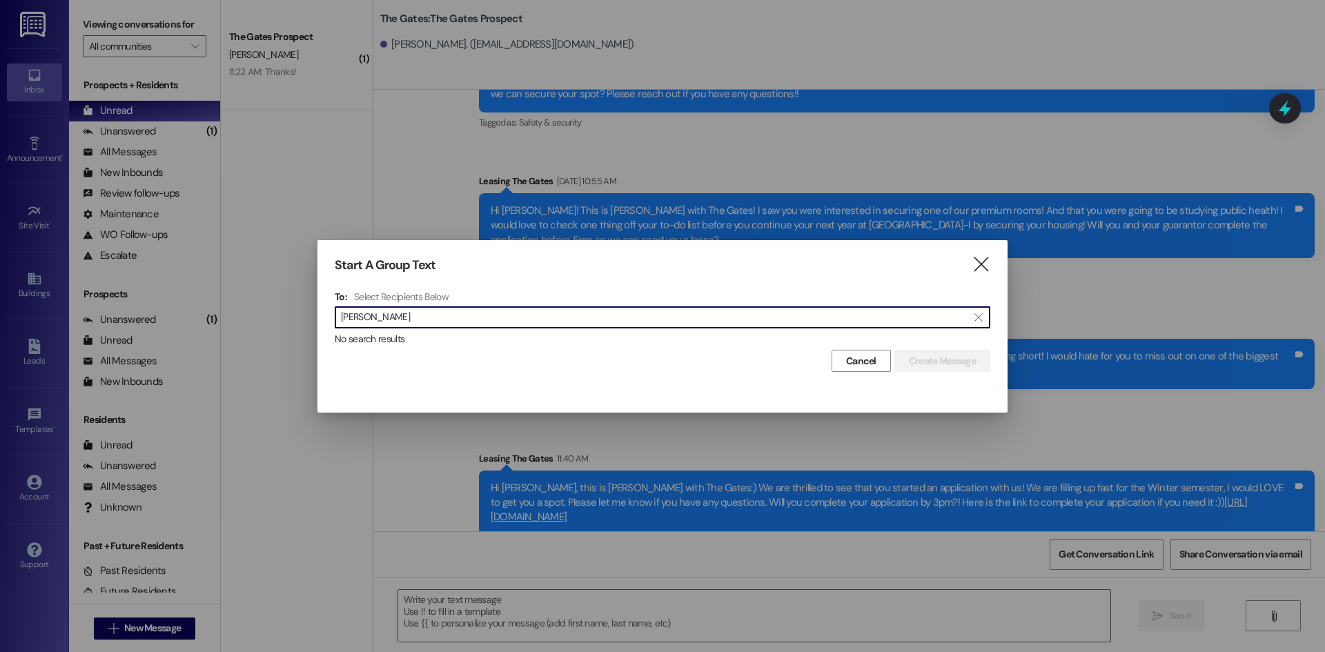
drag, startPoint x: 382, startPoint y: 324, endPoint x: 268, endPoint y: 320, distance: 114.0
click at [274, 322] on div "Start A Group Text  To: Select Recipients Below  [PERSON_NAME]  No search re…" at bounding box center [662, 326] width 1325 height 652
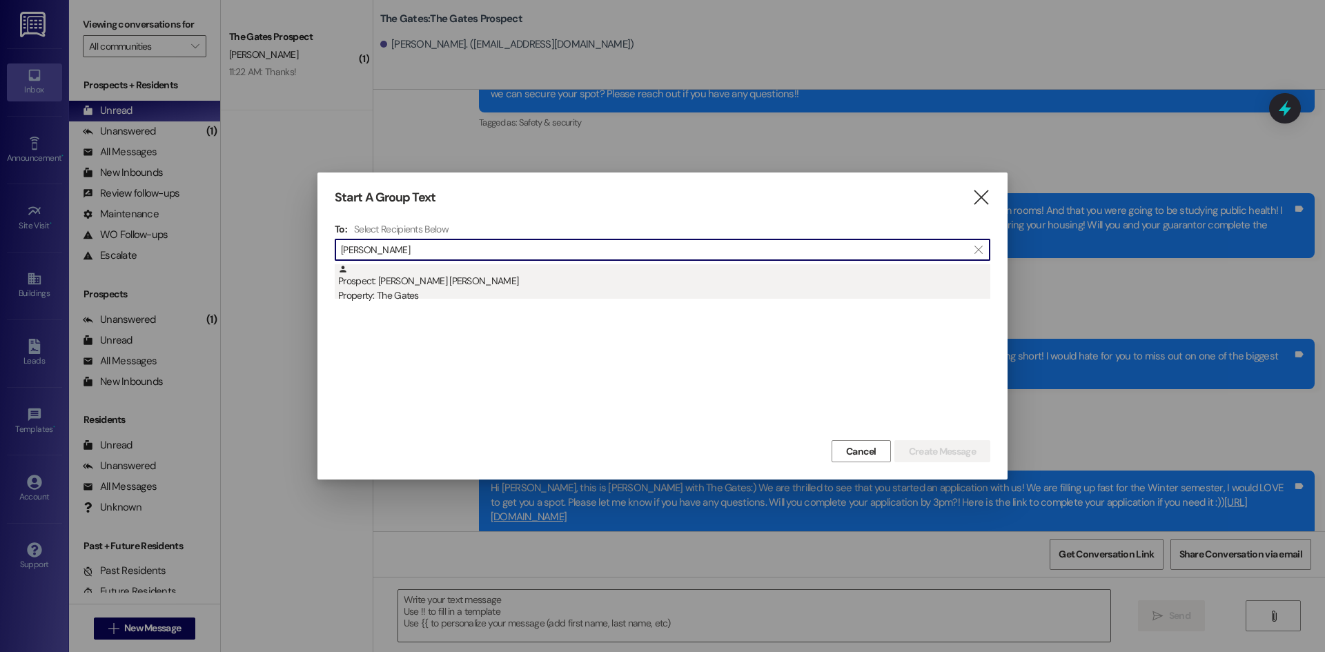
type input "[PERSON_NAME]"
click at [451, 289] on div "Property: The Gates" at bounding box center [664, 295] width 652 height 14
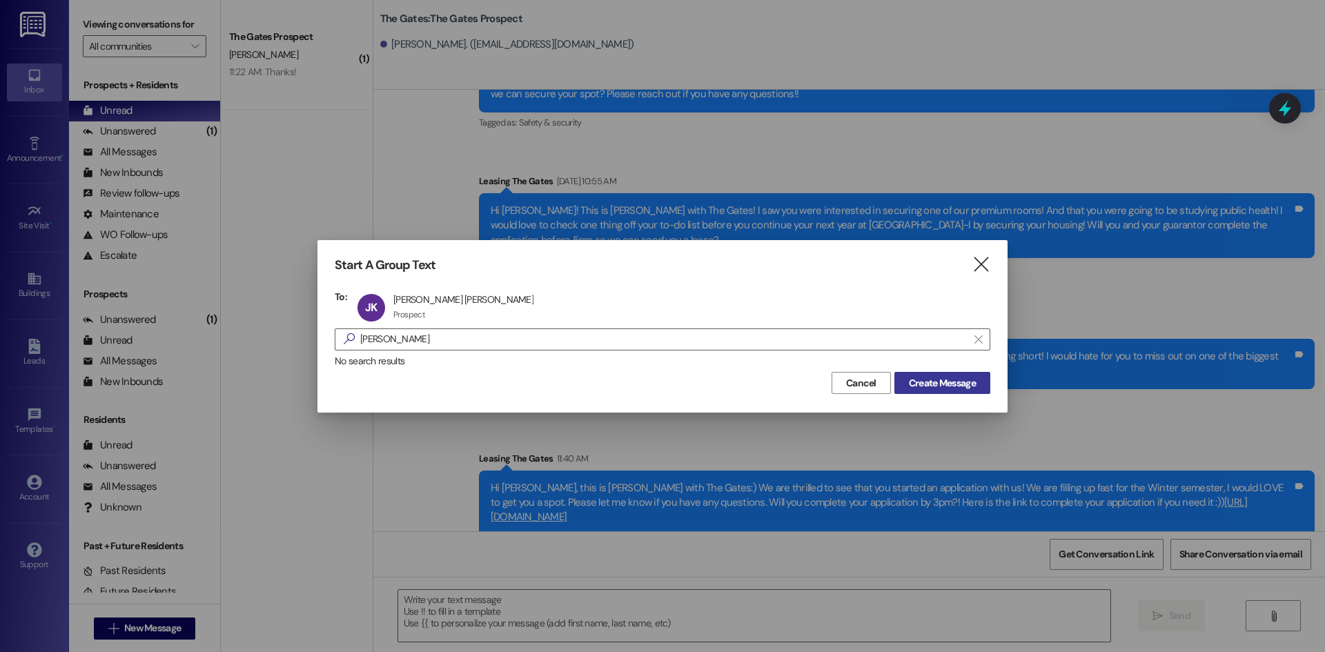
click at [934, 389] on span "Create Message" at bounding box center [942, 383] width 67 height 14
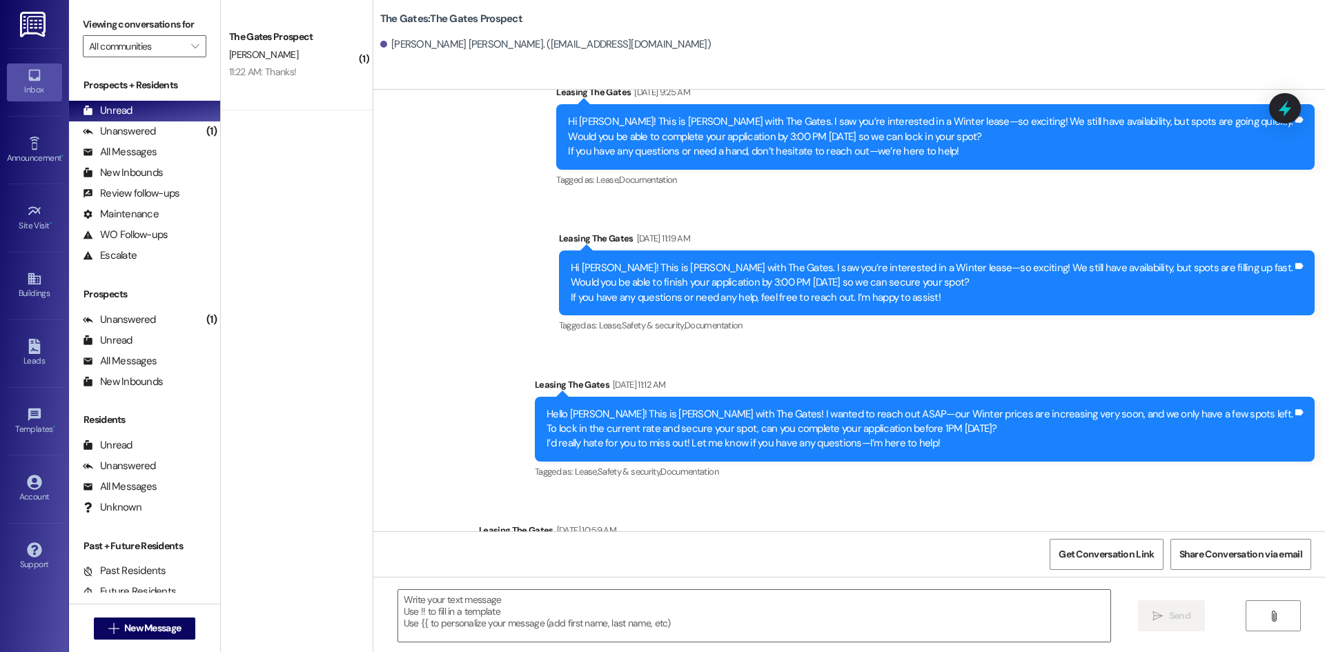
scroll to position [1088, 0]
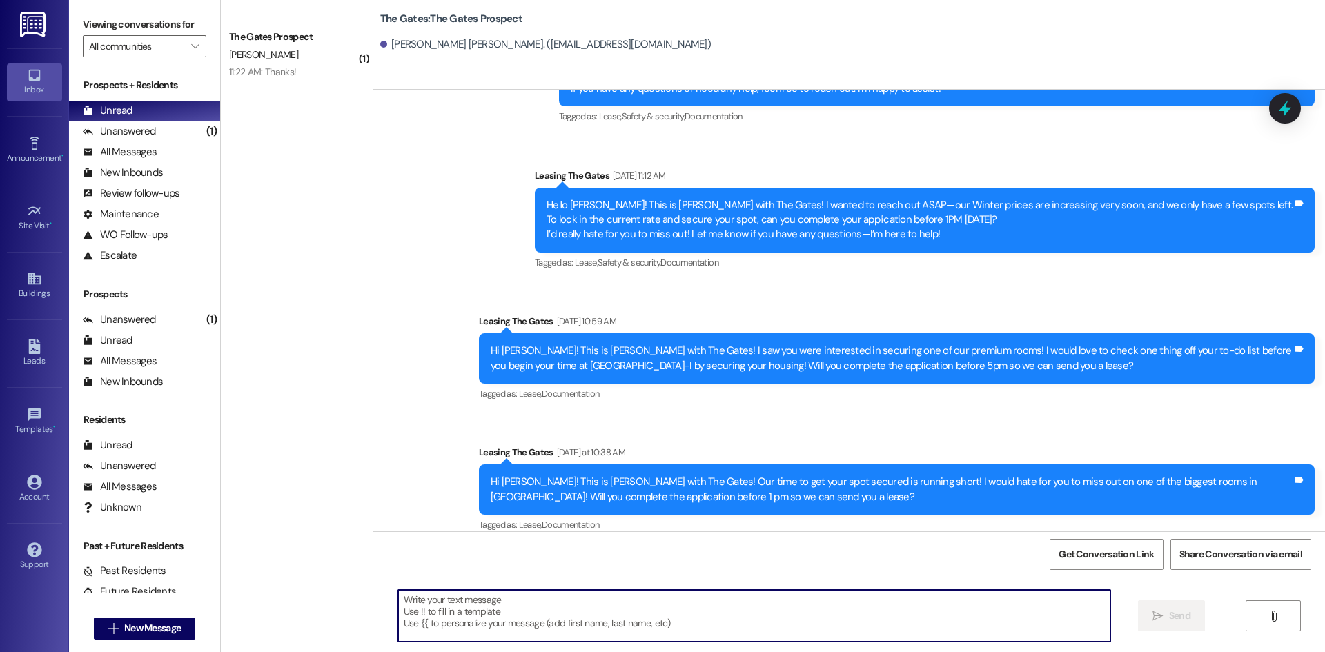
click at [449, 603] on textarea at bounding box center [754, 616] width 712 height 52
paste textarea "Hi [PERSON_NAME], this is [PERSON_NAME] with The Gates:) We are thrilled to see…"
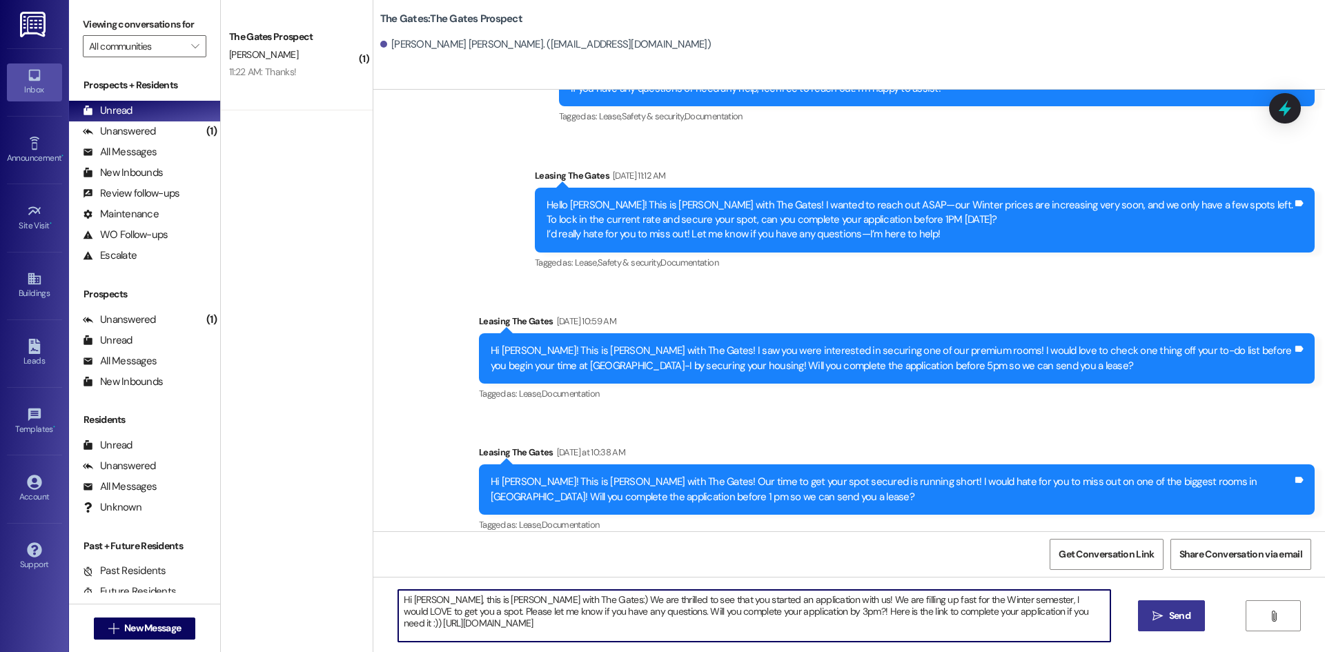
drag, startPoint x: 430, startPoint y: 598, endPoint x: 404, endPoint y: 602, distance: 26.5
click at [404, 602] on textarea "Hi [PERSON_NAME], this is [PERSON_NAME] with The Gates:) We are thrilled to see…" at bounding box center [754, 616] width 712 height 52
drag, startPoint x: 585, startPoint y: 629, endPoint x: 387, endPoint y: 592, distance: 201.4
click at [398, 592] on textarea "Hi [PERSON_NAME], this is [PERSON_NAME] with The Gates:) We are thrilled to see…" at bounding box center [754, 616] width 712 height 52
type textarea "Hi [PERSON_NAME], this is [PERSON_NAME] with The Gates:) We are thrilled to see…"
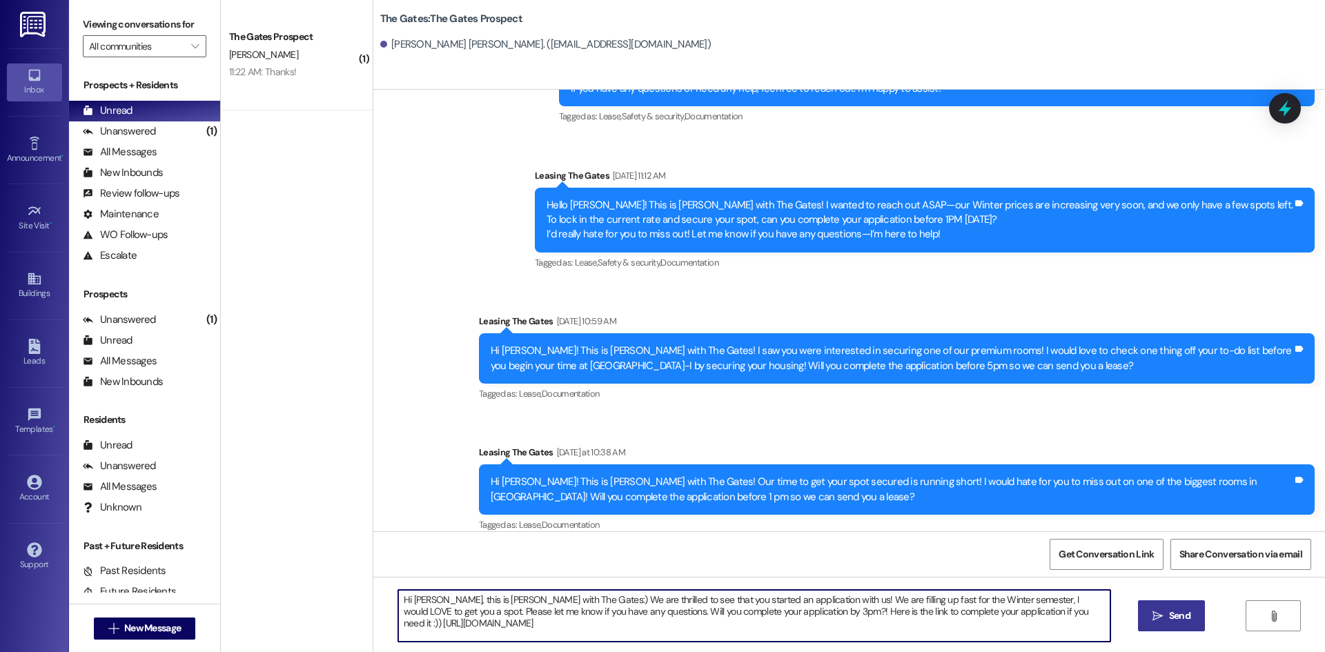
click at [1185, 612] on span "Send" at bounding box center [1179, 616] width 21 height 14
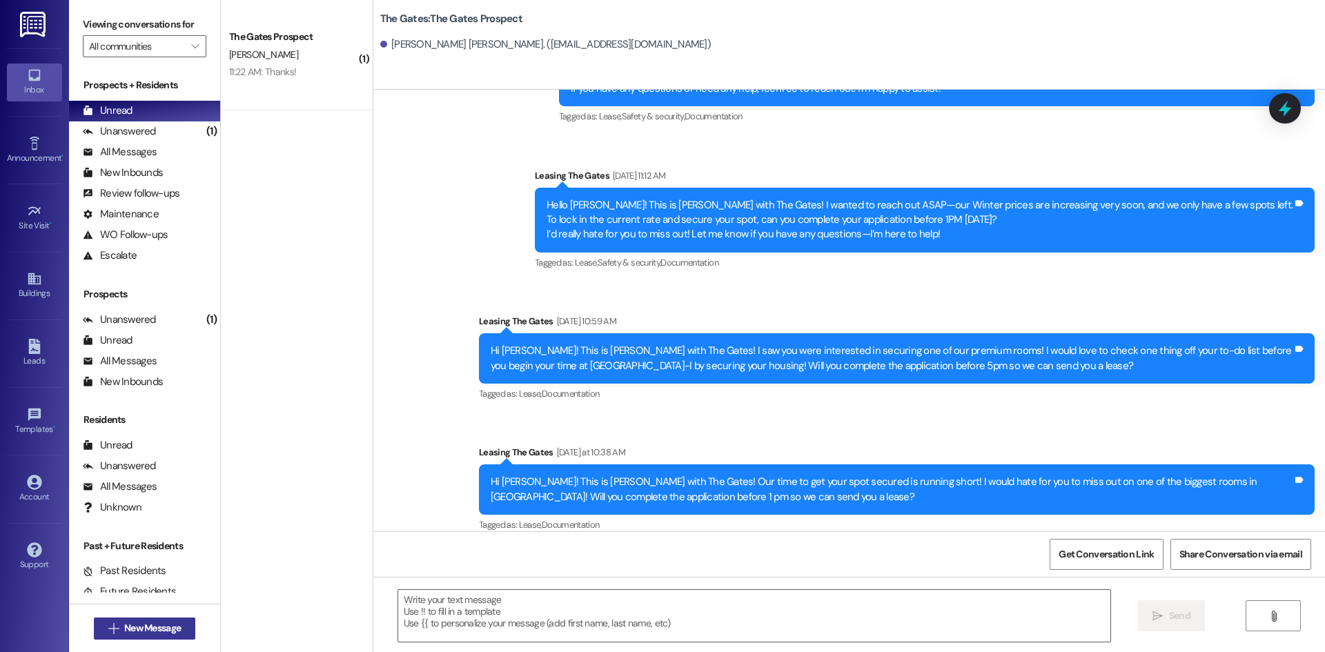
click at [141, 625] on span "New Message" at bounding box center [152, 628] width 57 height 14
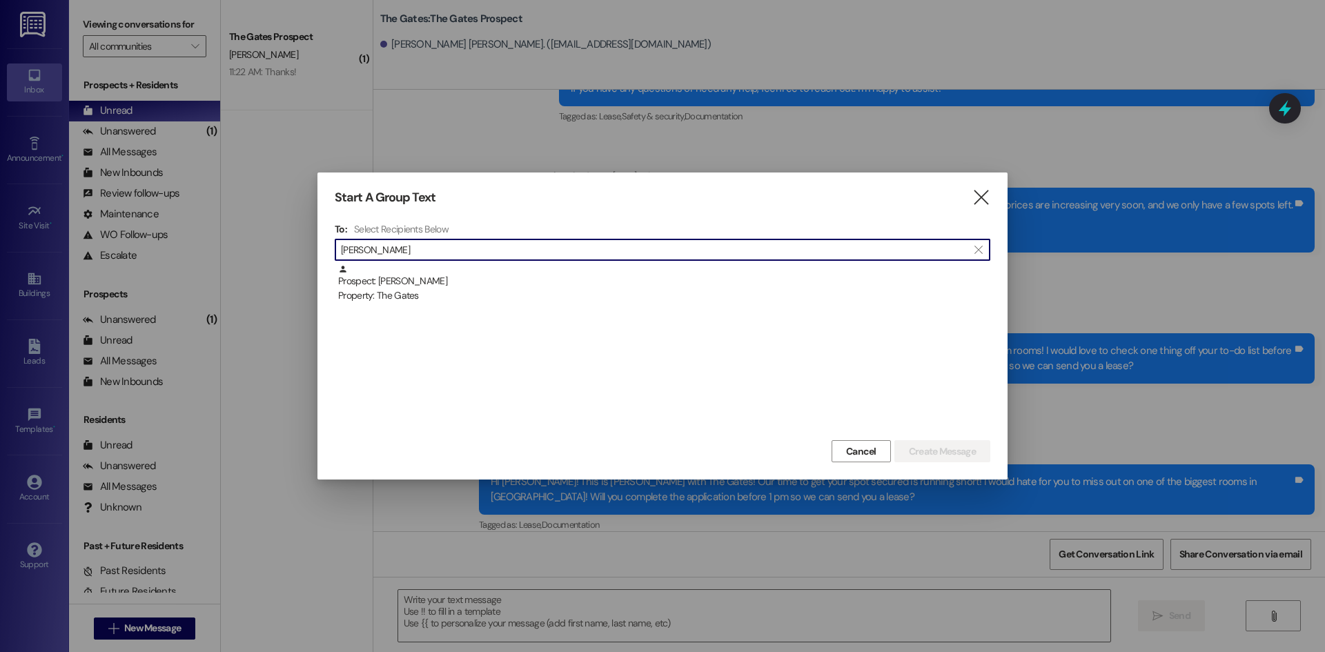
type input "[PERSON_NAME]"
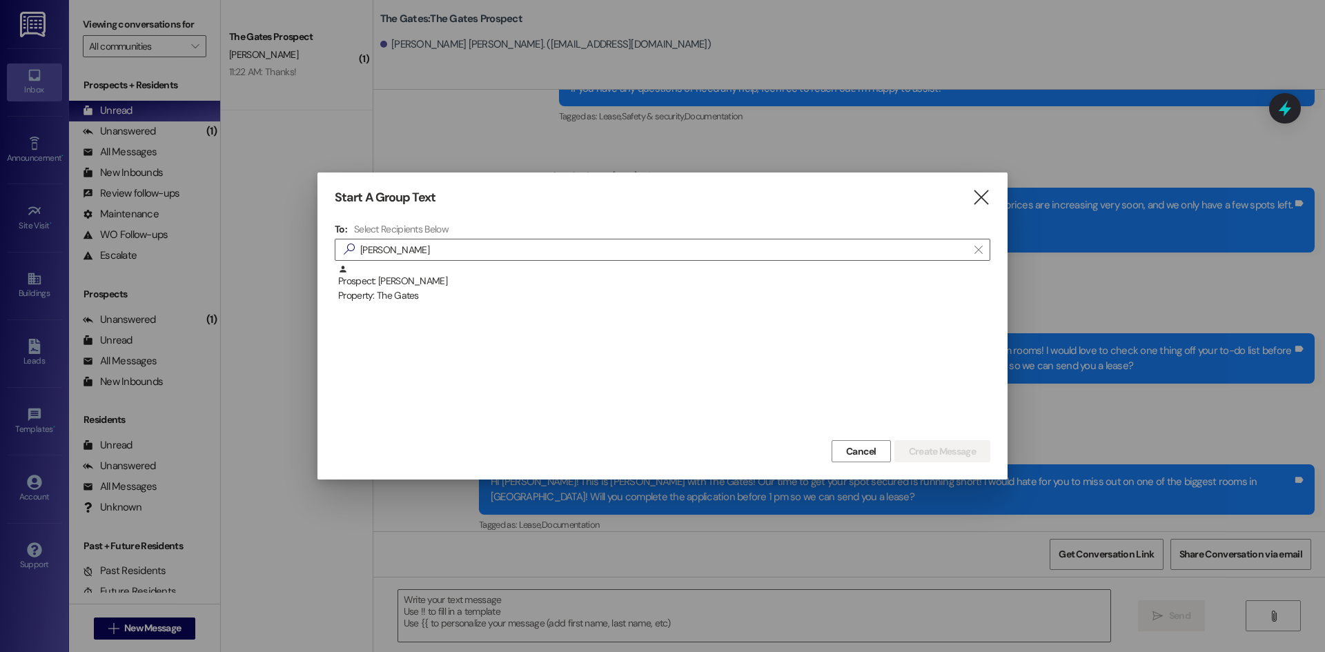
click at [433, 268] on div "Prospect: [PERSON_NAME] Property: The Gates" at bounding box center [664, 283] width 652 height 39
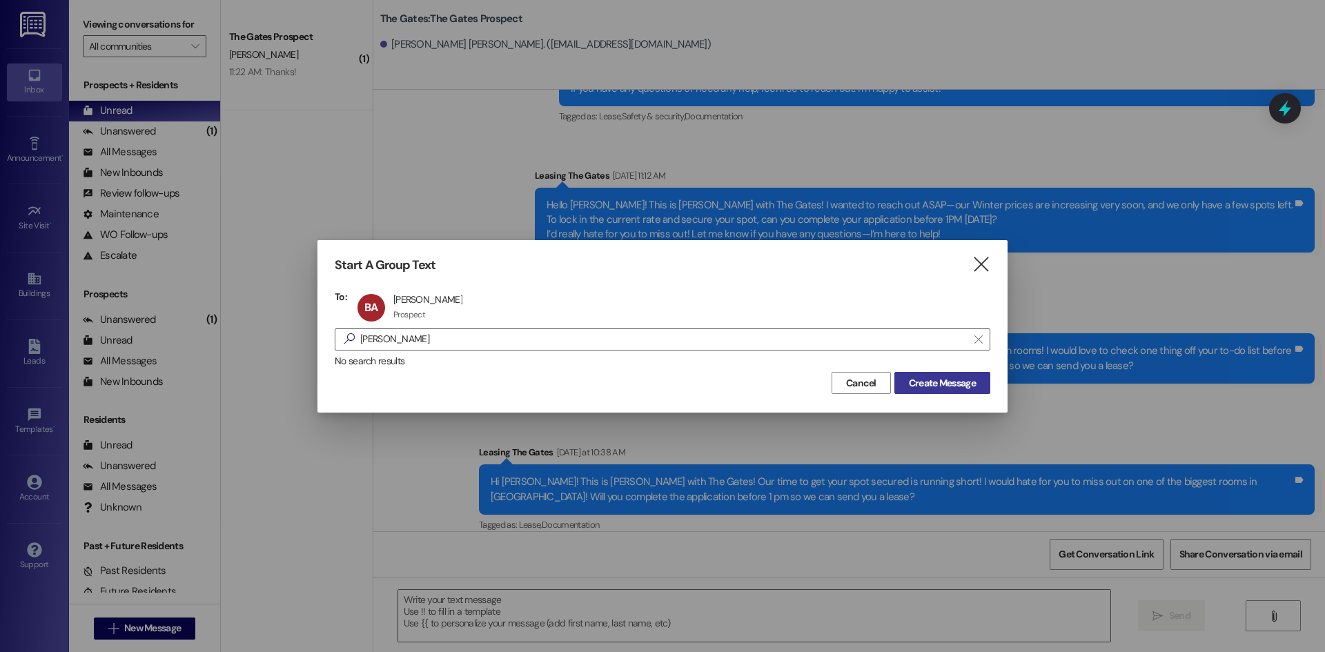
click at [940, 376] on span "Create Message" at bounding box center [942, 383] width 67 height 14
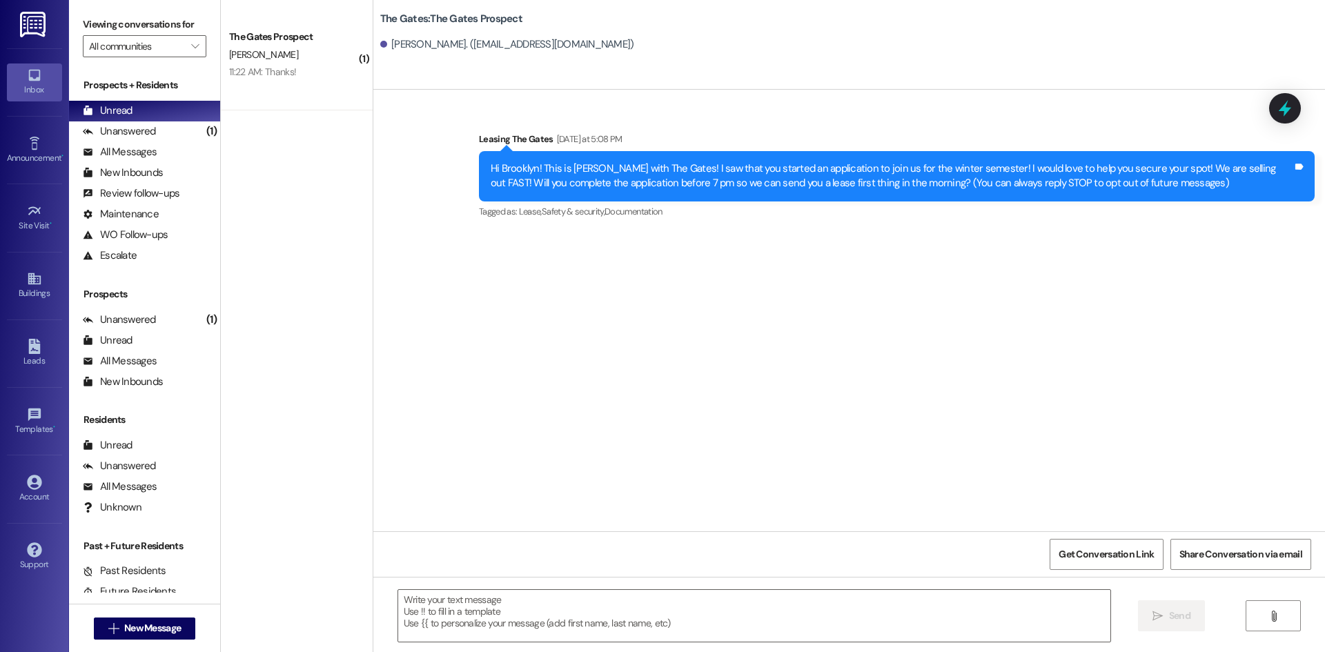
scroll to position [0, 0]
click at [398, 594] on textarea at bounding box center [754, 616] width 712 height 52
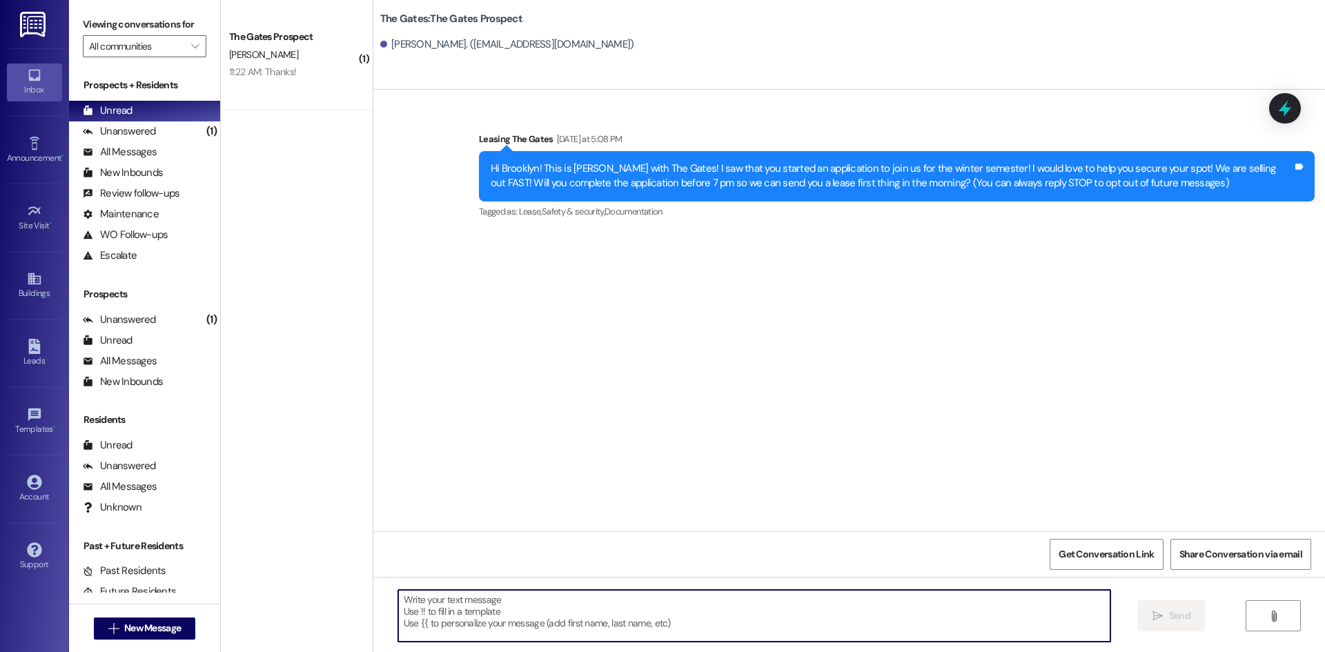
paste textarea "Hi [PERSON_NAME], this is [PERSON_NAME] with The Gates:) We are thrilled to see…"
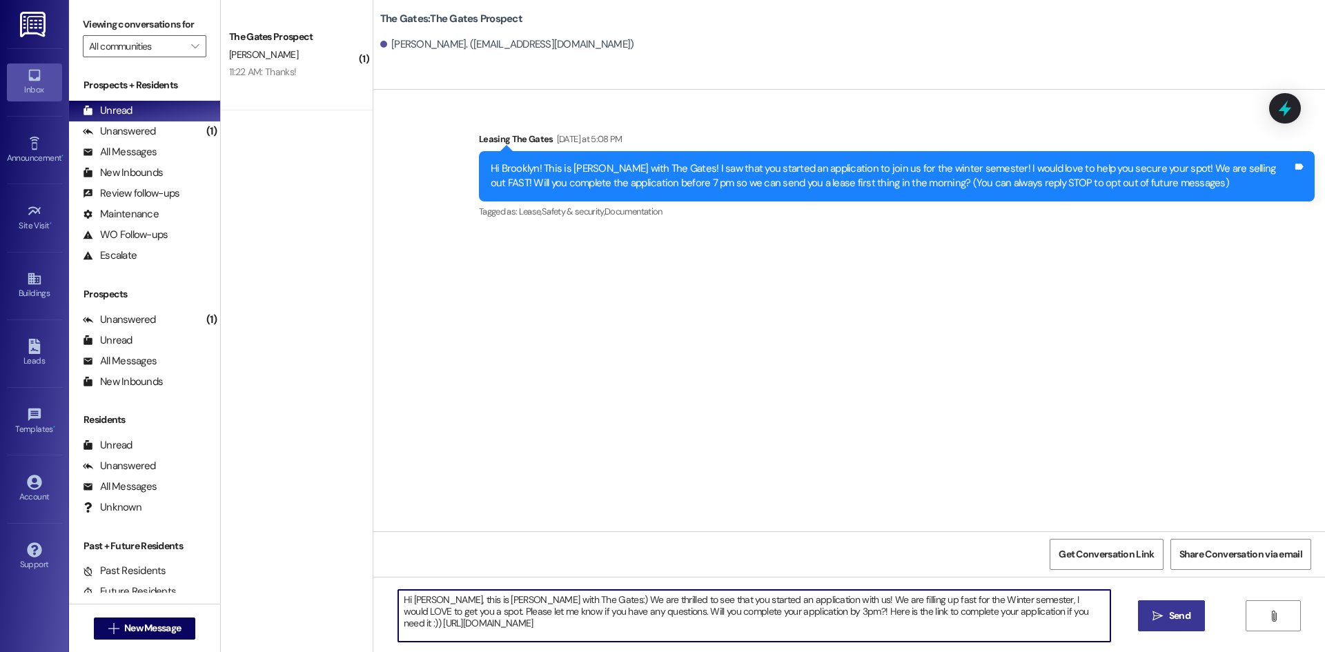
drag, startPoint x: 426, startPoint y: 601, endPoint x: 405, endPoint y: 602, distance: 21.4
click at [405, 602] on textarea "Hi [PERSON_NAME], this is [PERSON_NAME] with The Gates:) We are thrilled to see…" at bounding box center [754, 616] width 712 height 52
drag, startPoint x: 582, startPoint y: 627, endPoint x: 382, endPoint y: 597, distance: 202.3
click at [391, 597] on div "Hi Brooklyn, this is [PERSON_NAME] with The Gates:) We are thrilled to see that…" at bounding box center [748, 615] width 714 height 53
type textarea "Hi Brooklyn, this is [PERSON_NAME] with The Gates:) We are thrilled to see that…"
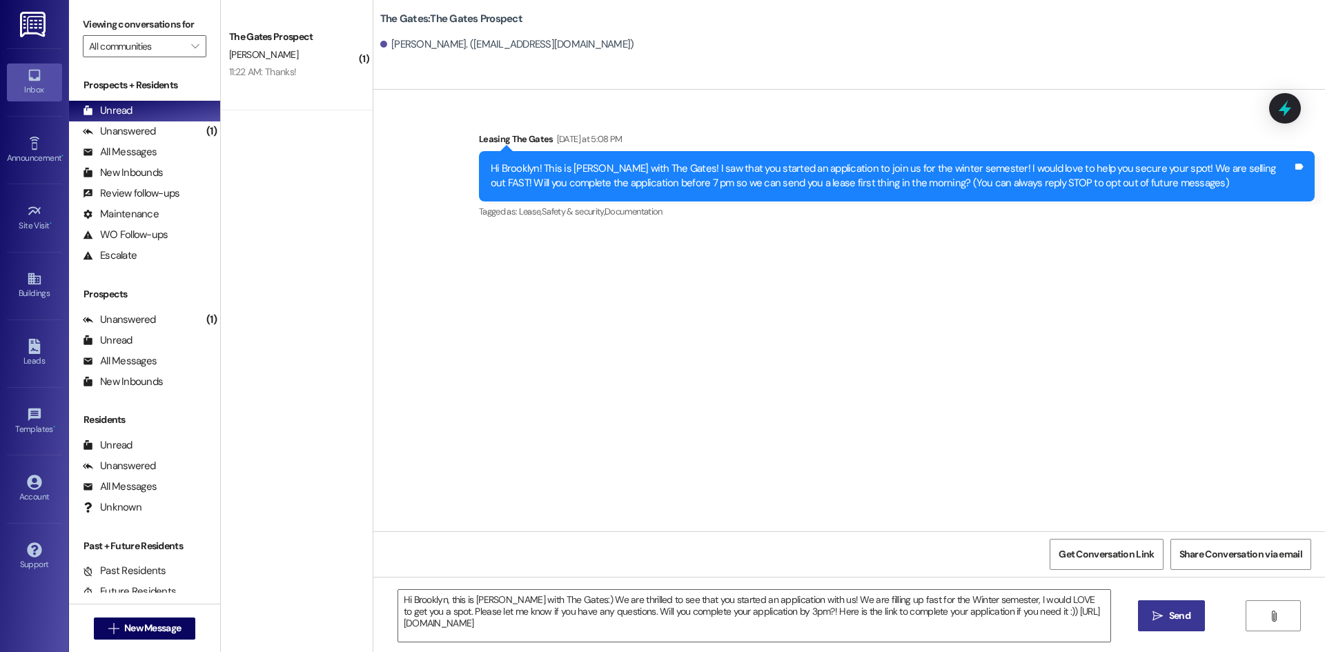
click at [1159, 611] on icon "" at bounding box center [1157, 616] width 10 height 11
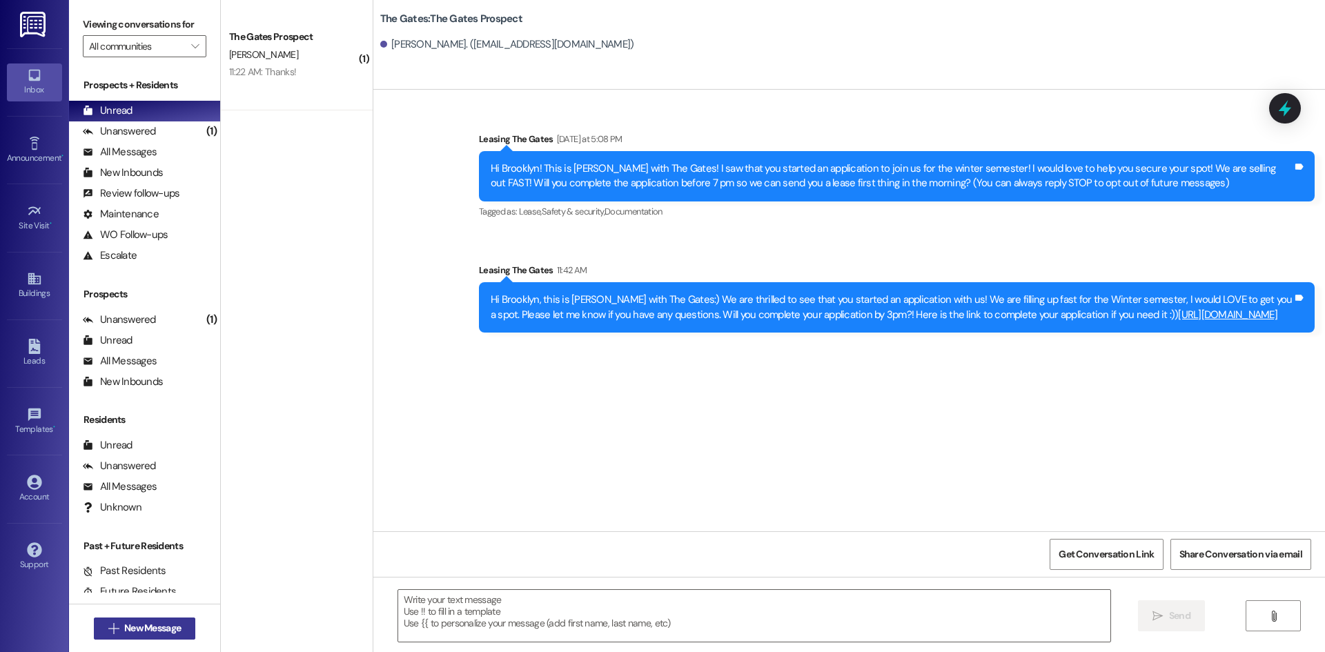
click at [153, 627] on span "New Message" at bounding box center [152, 628] width 57 height 14
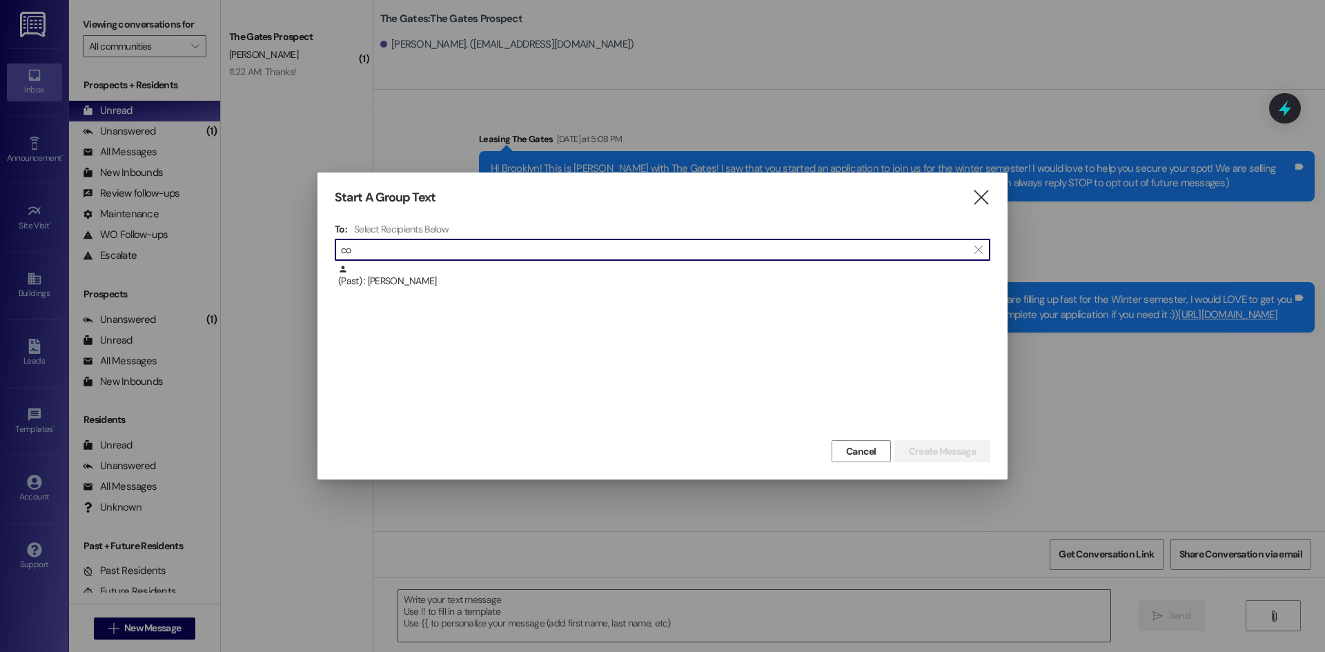
type input "c"
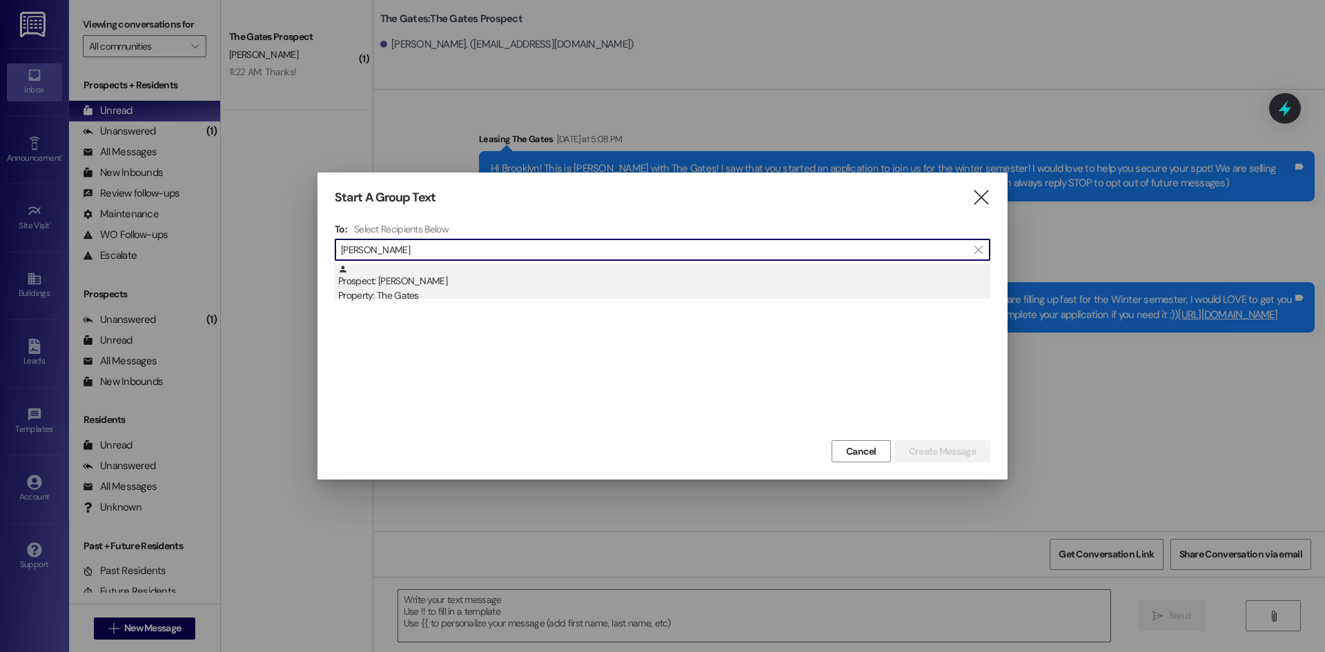
type input "[PERSON_NAME]"
click at [431, 278] on div "Prospect: [PERSON_NAME] Property: The Gates" at bounding box center [664, 283] width 652 height 39
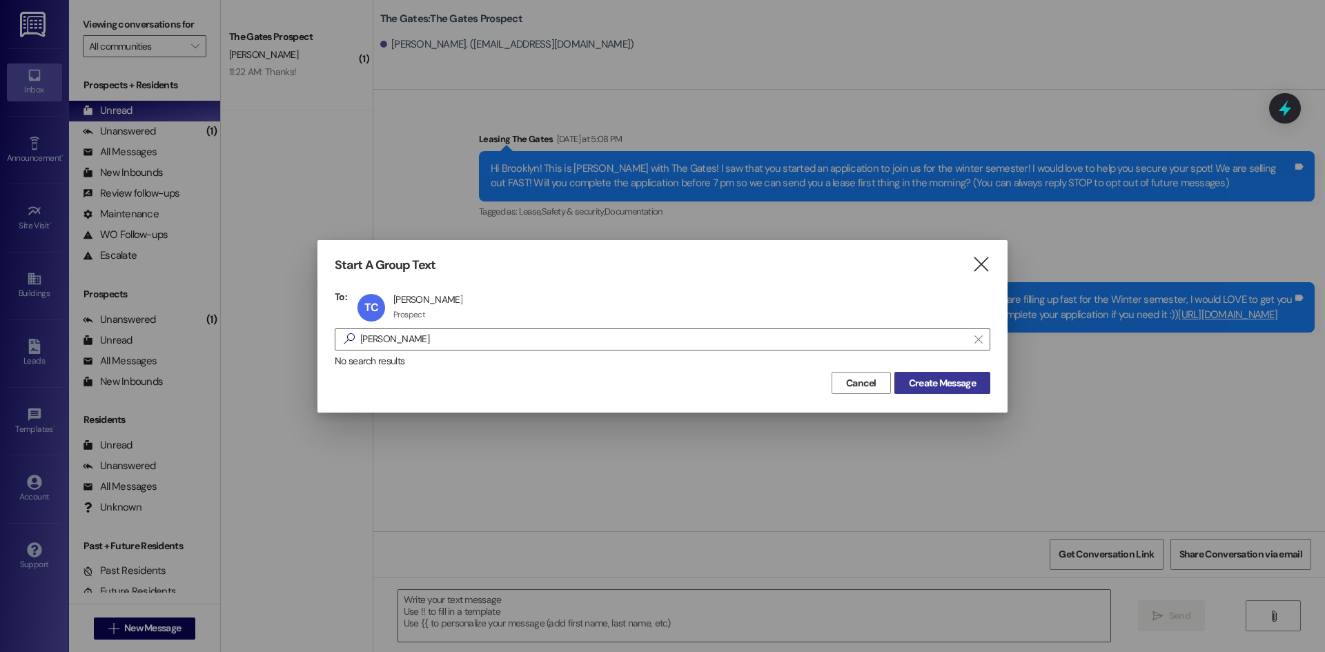
click at [948, 380] on span "Create Message" at bounding box center [942, 383] width 67 height 14
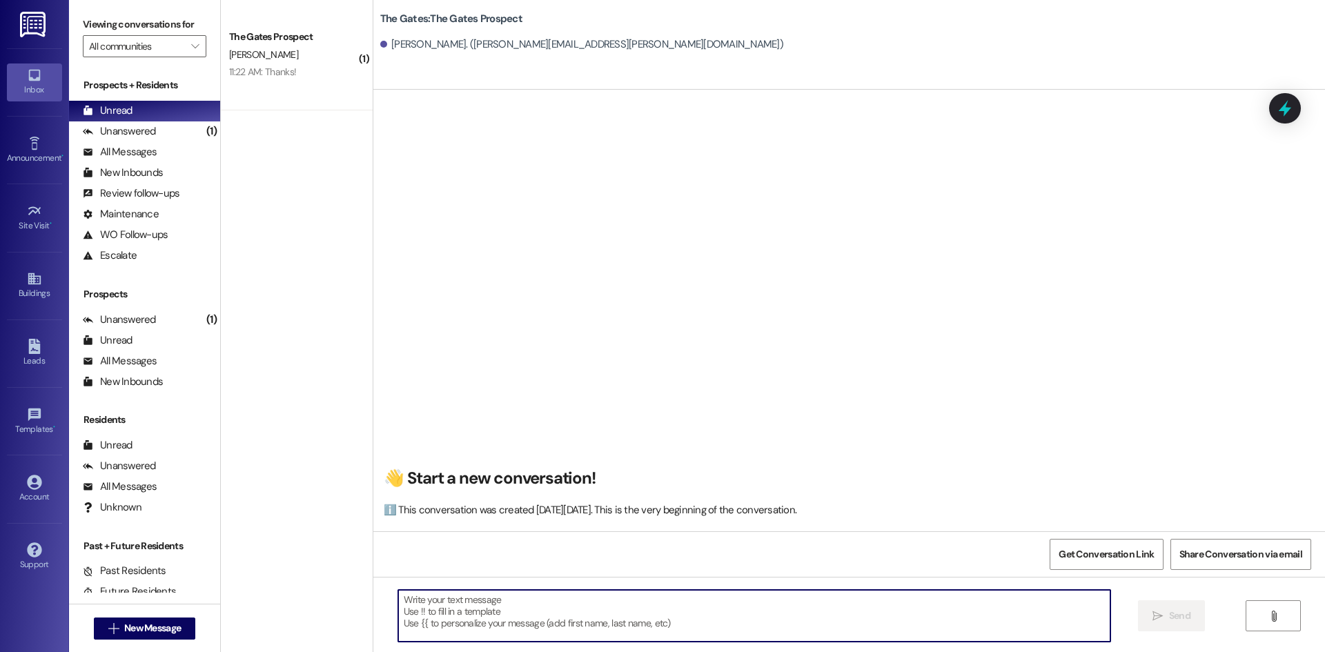
click at [479, 615] on textarea at bounding box center [754, 616] width 712 height 52
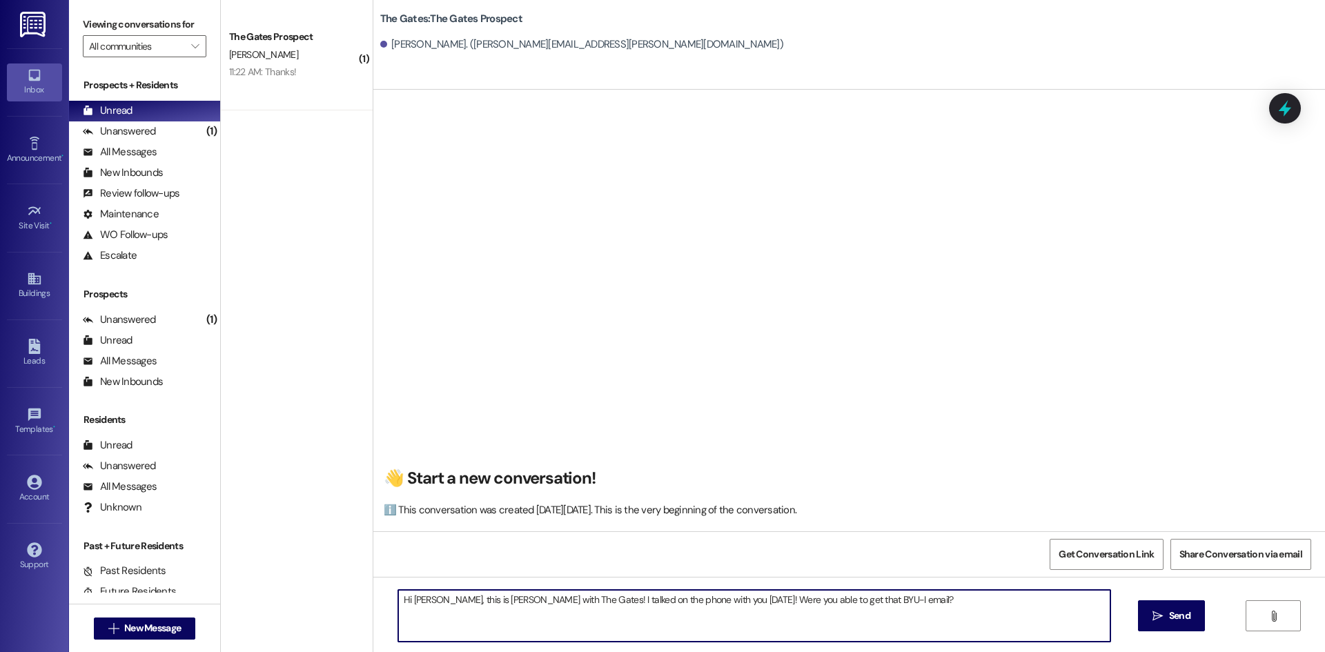
type textarea "Hi [PERSON_NAME], this is [PERSON_NAME] with The Gates! I talked on the phone w…"
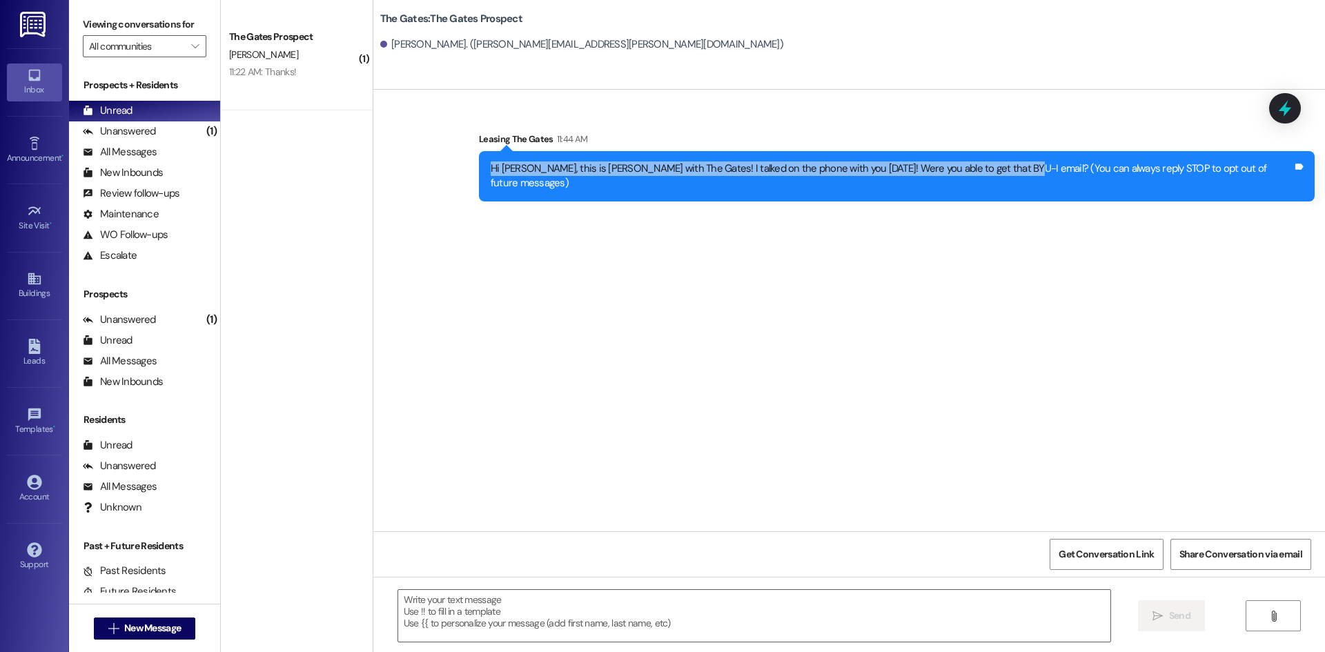
drag, startPoint x: 529, startPoint y: 170, endPoint x: 1041, endPoint y: 178, distance: 512.8
click at [1041, 178] on div "Hi [PERSON_NAME], this is [PERSON_NAME] with The Gates! I talked on the phone w…" at bounding box center [897, 176] width 836 height 50
copy div "Hi [PERSON_NAME], this is [PERSON_NAME] with The Gates! I talked on the phone w…"
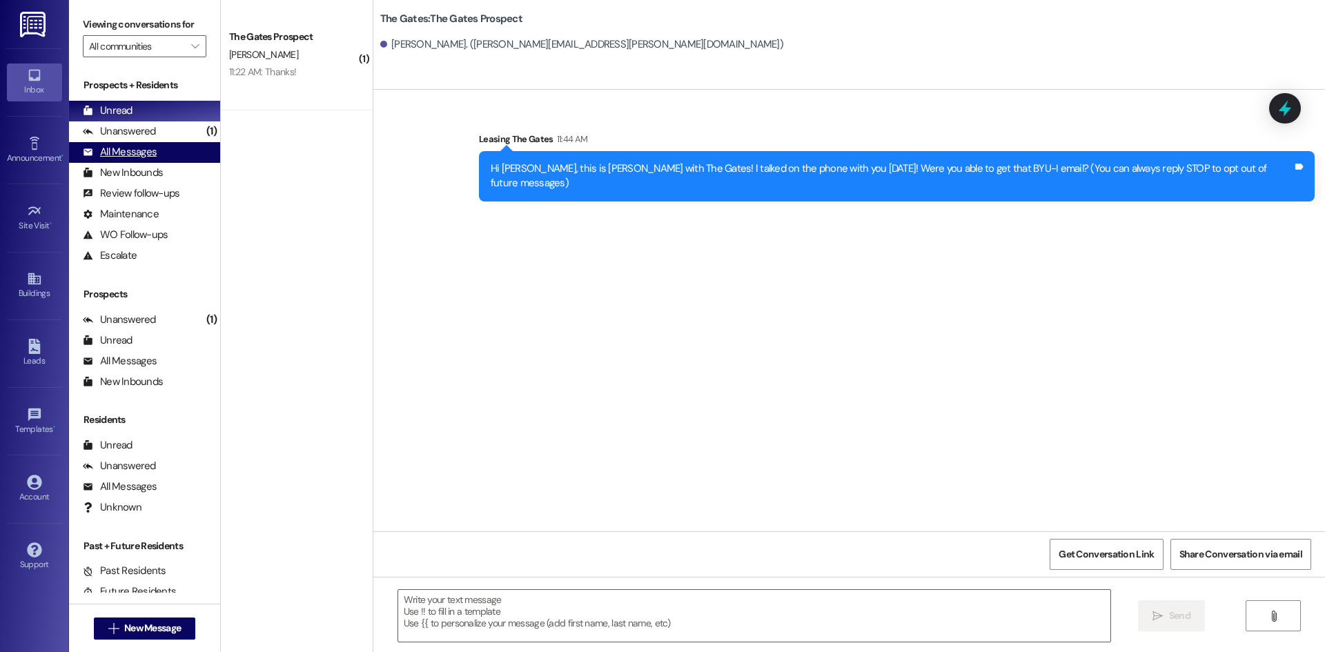
click at [131, 151] on div "All Messages" at bounding box center [120, 152] width 74 height 14
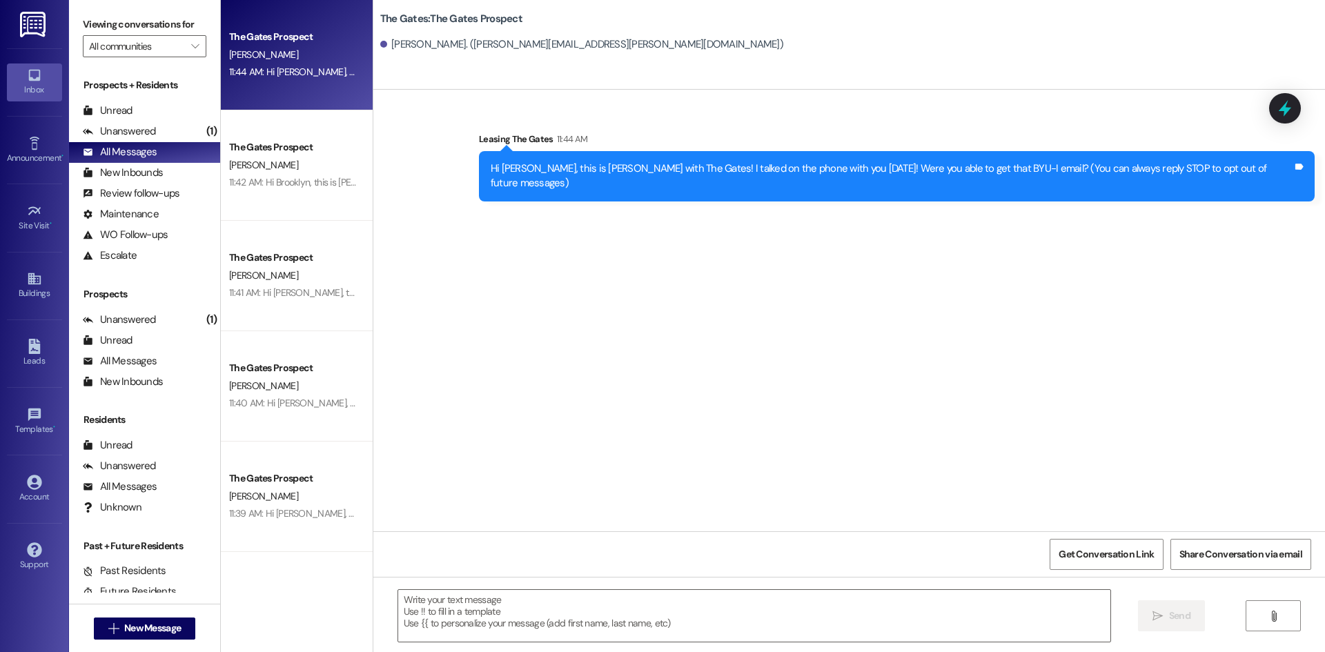
click at [275, 90] on div "The Gates Prospect [PERSON_NAME] 11:44 AM: Hi [PERSON_NAME], this is [PERSON_NA…" at bounding box center [297, 55] width 152 height 110
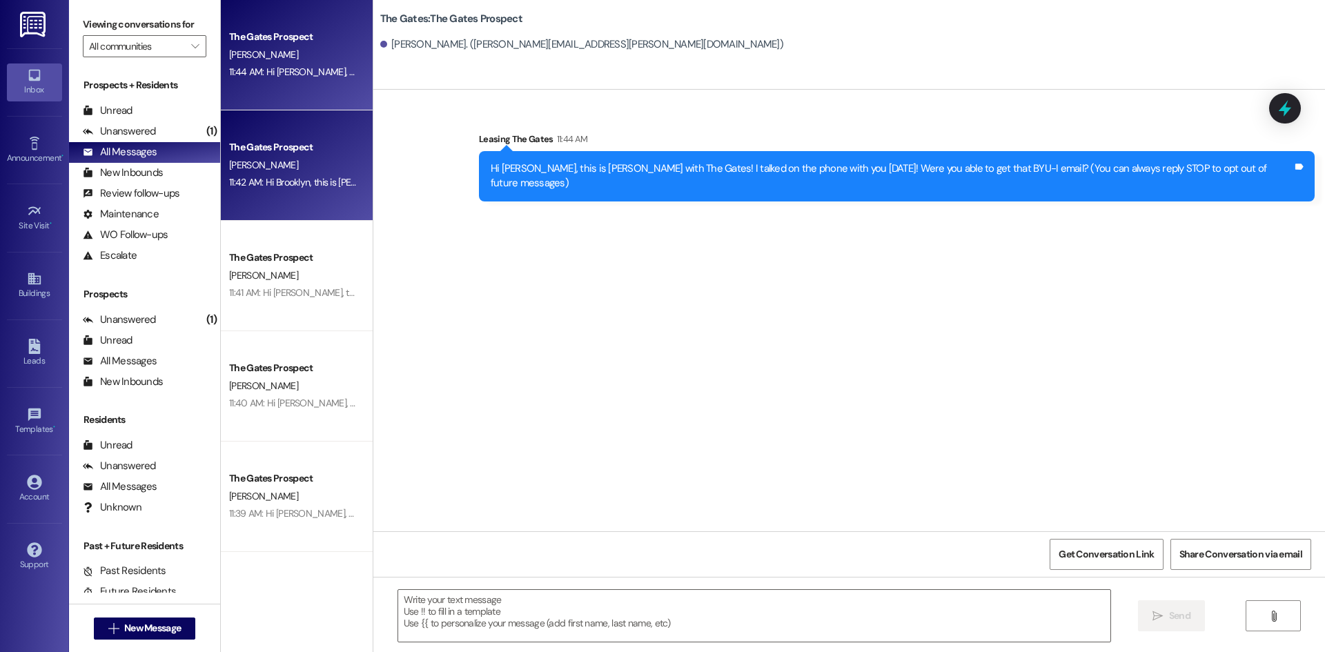
click at [300, 186] on div "11:42 AM: Hi Brooklyn, this is [PERSON_NAME] with The Gates:) We are thrilled t…" at bounding box center [977, 182] width 1497 height 12
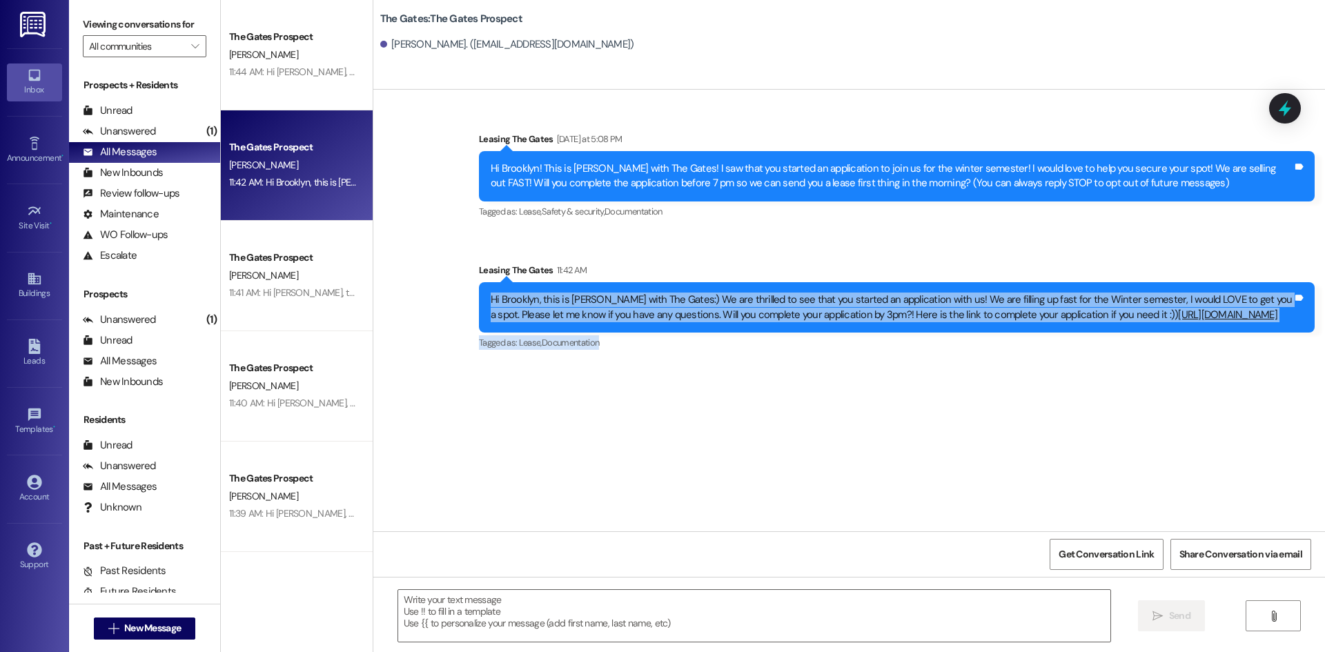
drag, startPoint x: 473, startPoint y: 297, endPoint x: 1282, endPoint y: 336, distance: 809.8
click at [1282, 336] on div "Leasing The Gates 11:42 AM Hi Brooklyn, this is [PERSON_NAME] with The Gates:) …" at bounding box center [897, 308] width 836 height 90
copy div "Hi Brooklyn, this is [PERSON_NAME] with The Gates:) We are thrilled to see that…"
click at [579, 302] on div "Hi Brooklyn, this is [PERSON_NAME] with The Gates:) We are thrilled to see that…" at bounding box center [892, 308] width 802 height 30
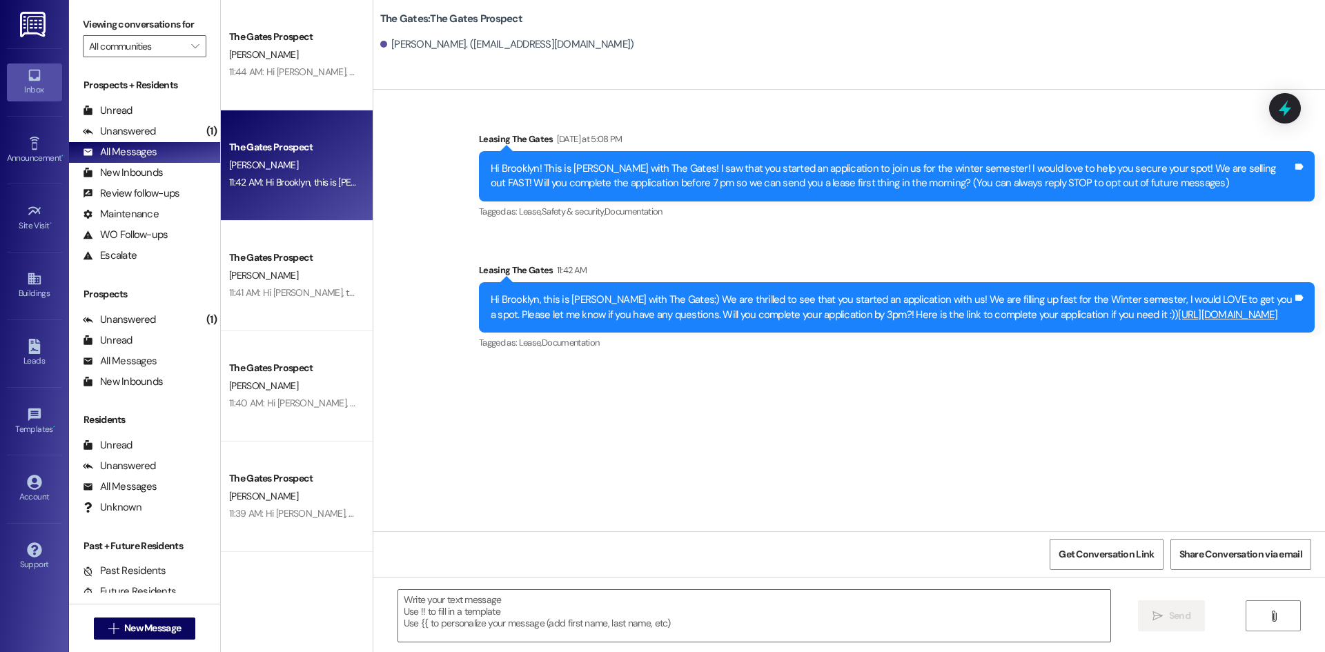
drag, startPoint x: 482, startPoint y: 302, endPoint x: 1262, endPoint y: 326, distance: 780.9
click at [1262, 326] on div "Hi Brooklyn, this is [PERSON_NAME] with The Gates:) We are thrilled to see that…" at bounding box center [897, 307] width 836 height 50
copy div "Hi Brooklyn, this is [PERSON_NAME] with The Gates:) We are thrilled to see that…"
click at [159, 622] on span "New Message" at bounding box center [152, 628] width 57 height 14
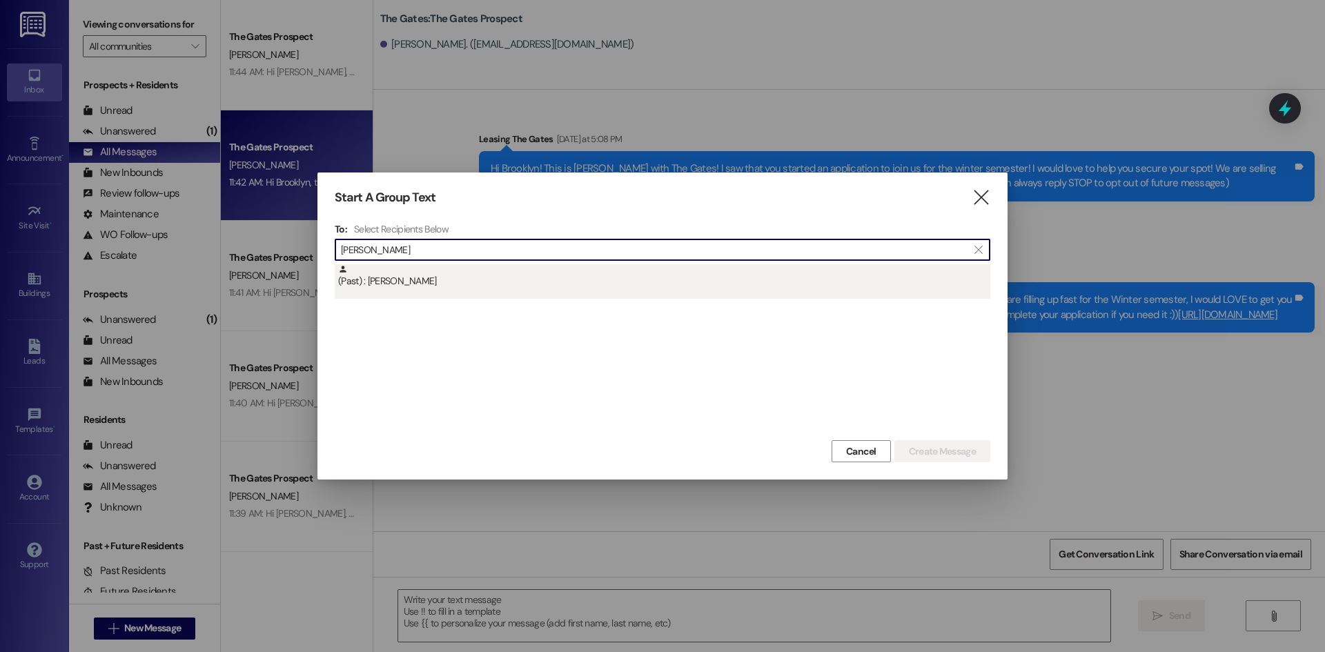
type input "[PERSON_NAME]"
click at [451, 282] on div "(Past) : [PERSON_NAME]" at bounding box center [664, 276] width 652 height 24
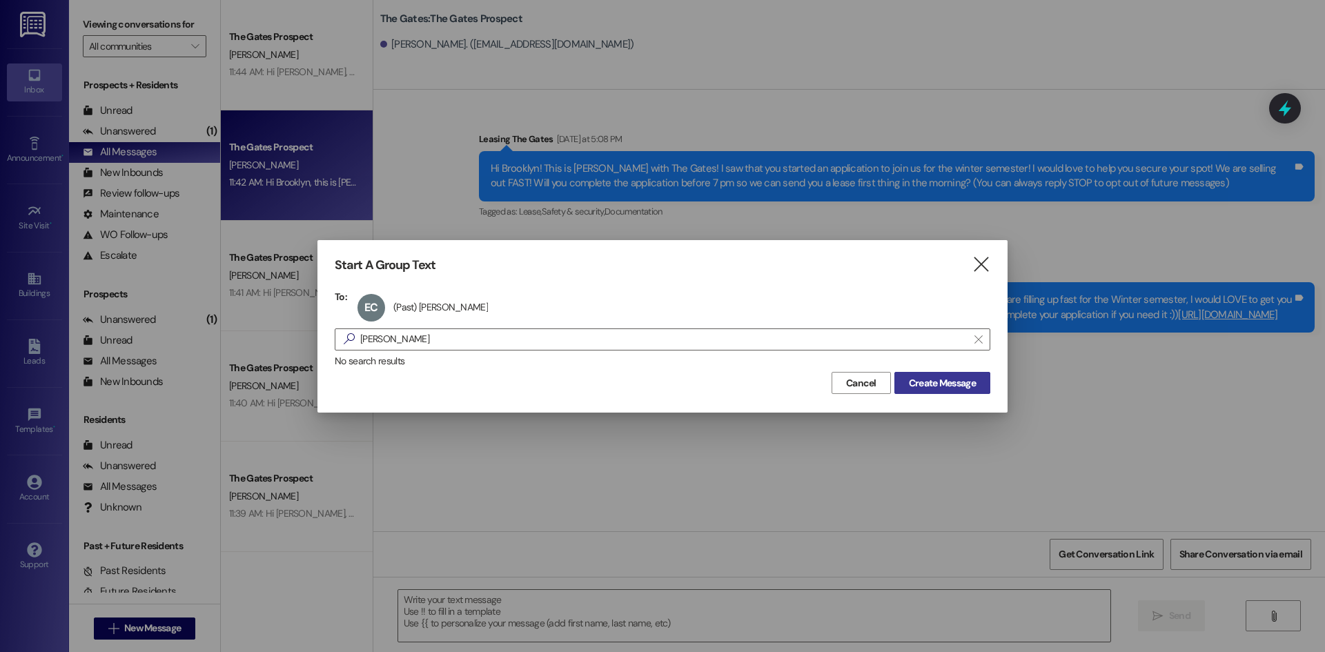
click at [972, 384] on span "Create Message" at bounding box center [942, 383] width 67 height 14
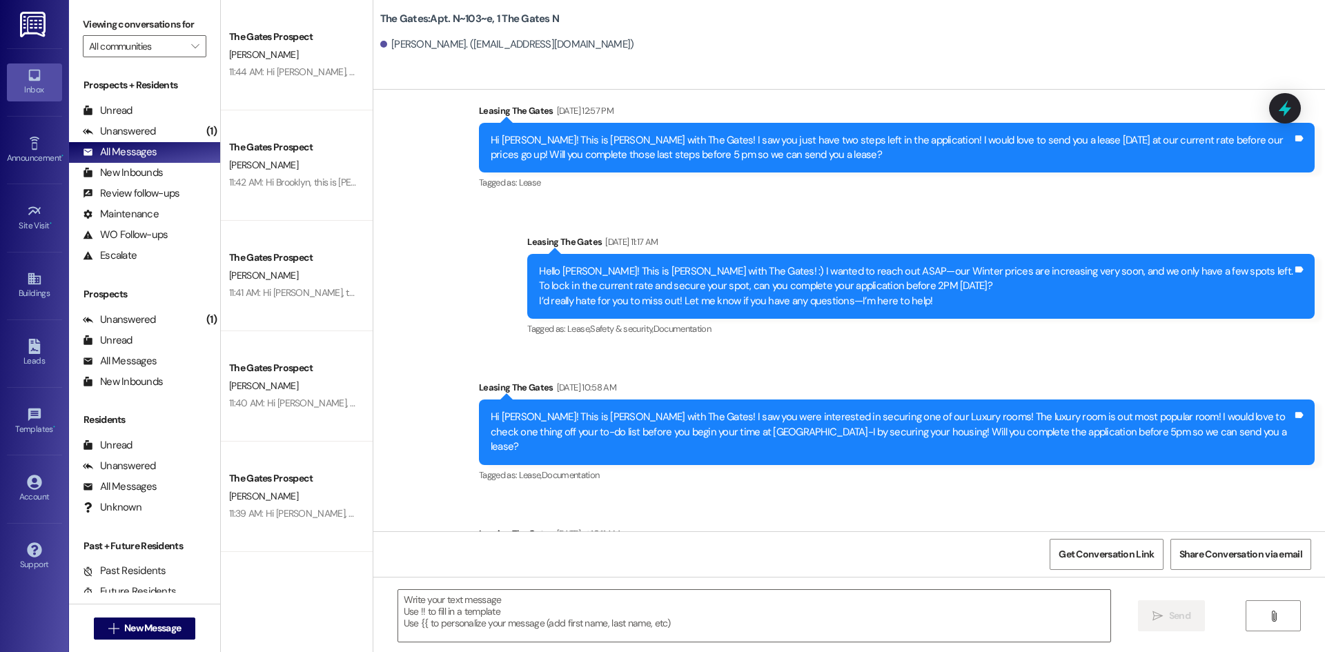
scroll to position [1160, 0]
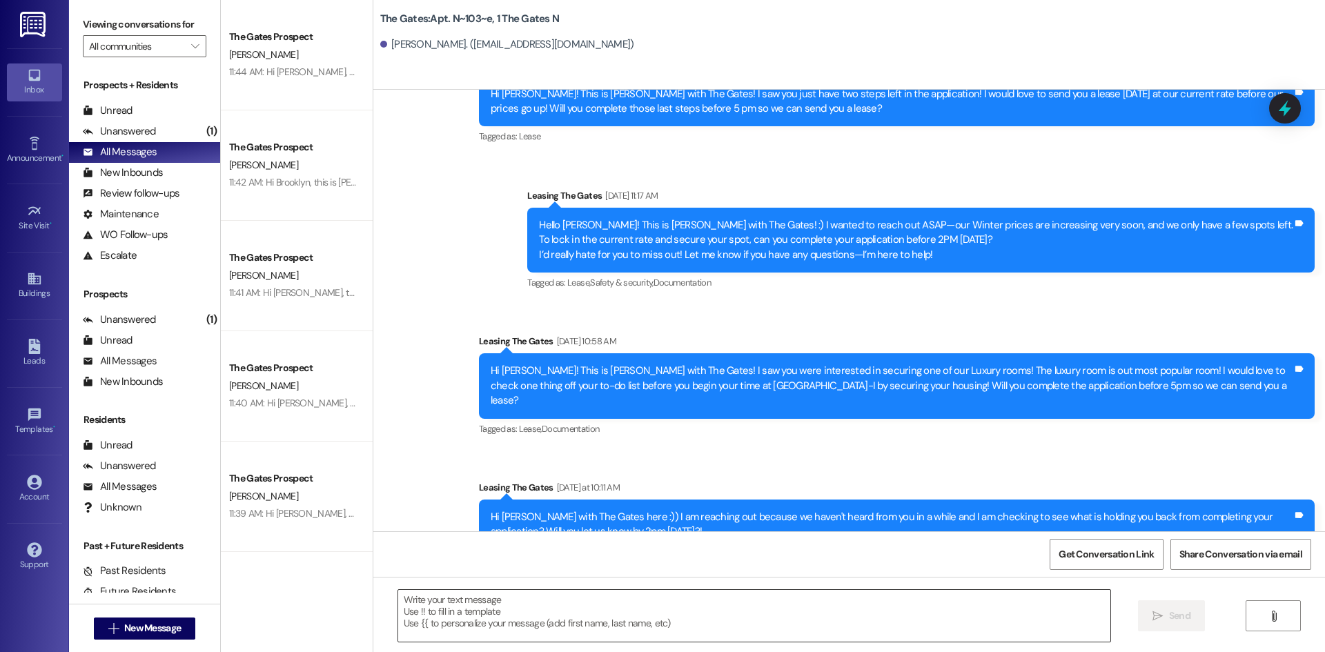
click at [487, 617] on textarea at bounding box center [754, 616] width 712 height 52
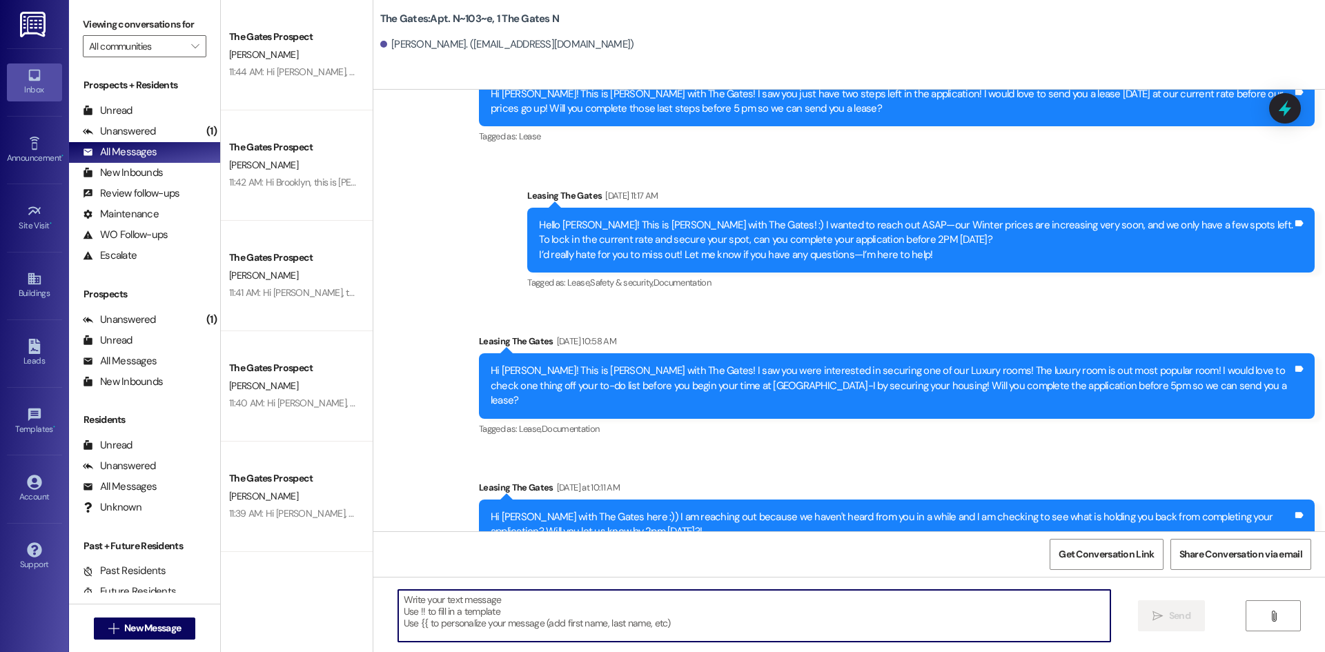
paste textarea "Hi Brooklyn, this is [PERSON_NAME] with The Gates:) We are thrilled to see that…"
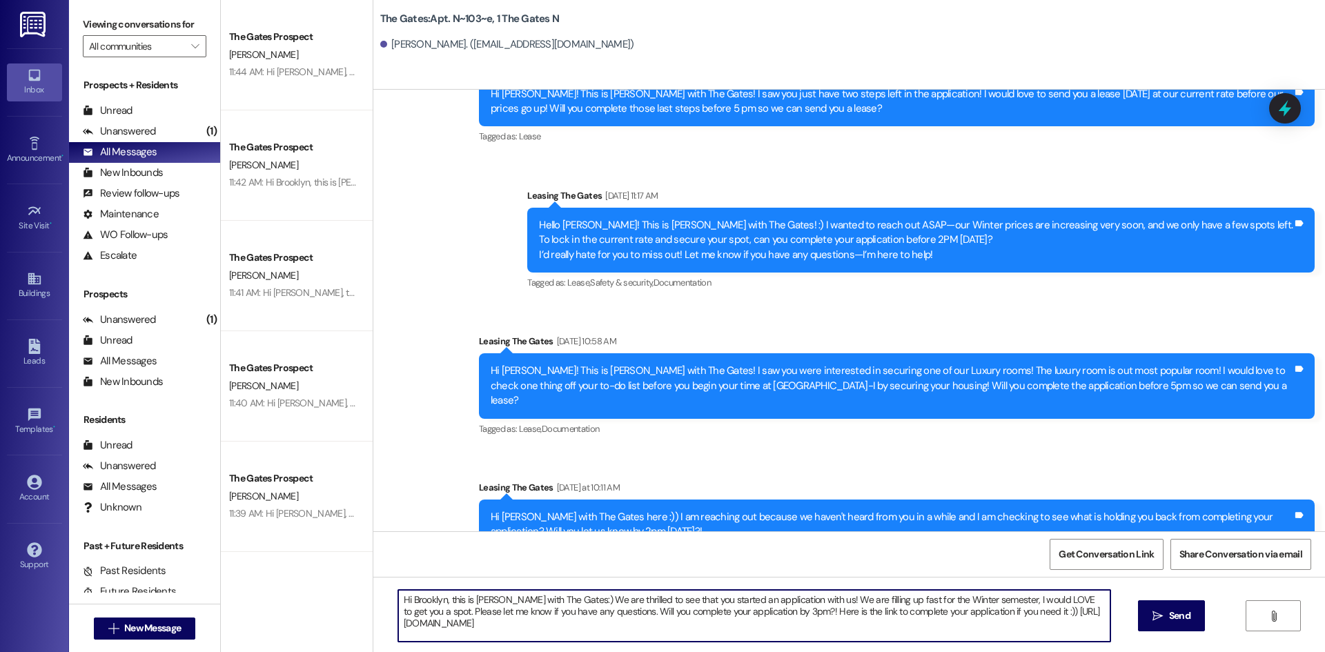
drag, startPoint x: 436, startPoint y: 600, endPoint x: 405, endPoint y: 601, distance: 31.1
click at [405, 601] on textarea "Hi Brooklyn, this is [PERSON_NAME] with The Gates:) We are thrilled to see that…" at bounding box center [754, 616] width 712 height 52
drag, startPoint x: 562, startPoint y: 624, endPoint x: 374, endPoint y: 598, distance: 190.2
click at [374, 598] on div "Hi [PERSON_NAME], this is [PERSON_NAME] with The Gates:) We are thrilled to see…" at bounding box center [849, 629] width 952 height 104
type textarea "Hi [PERSON_NAME], this is [PERSON_NAME] with The Gates:) We are thrilled to see…"
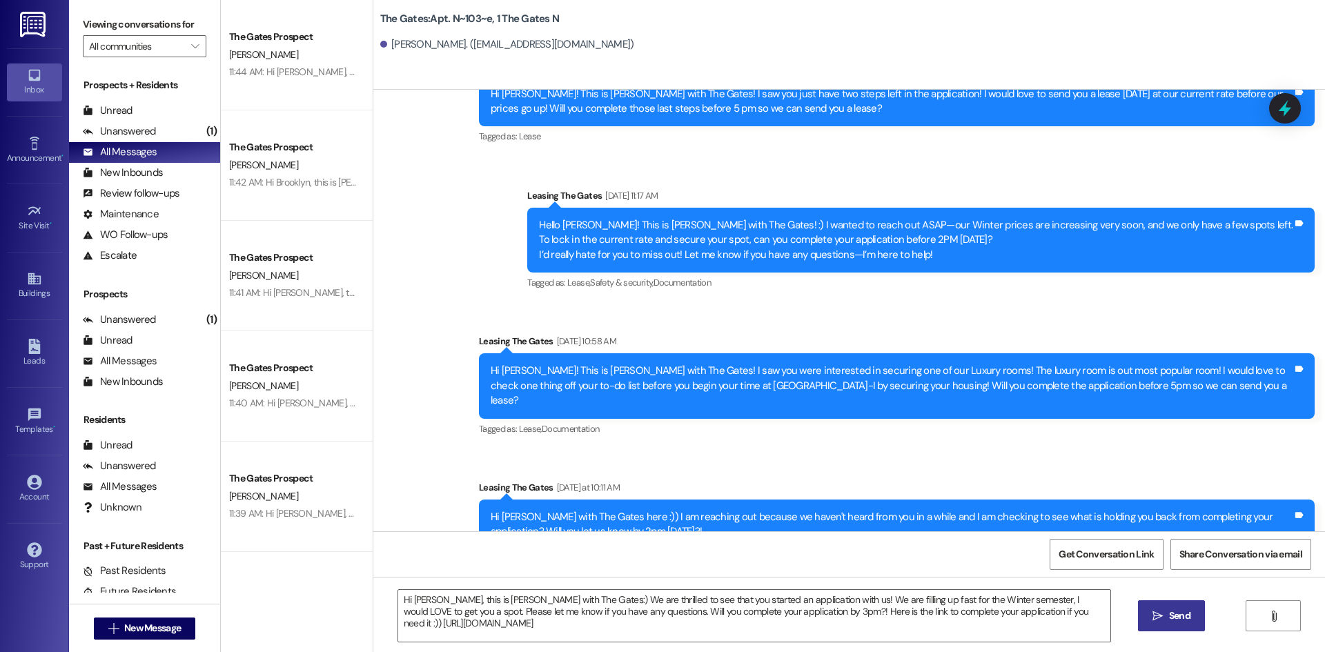
click at [1176, 623] on span "Send" at bounding box center [1179, 616] width 21 height 14
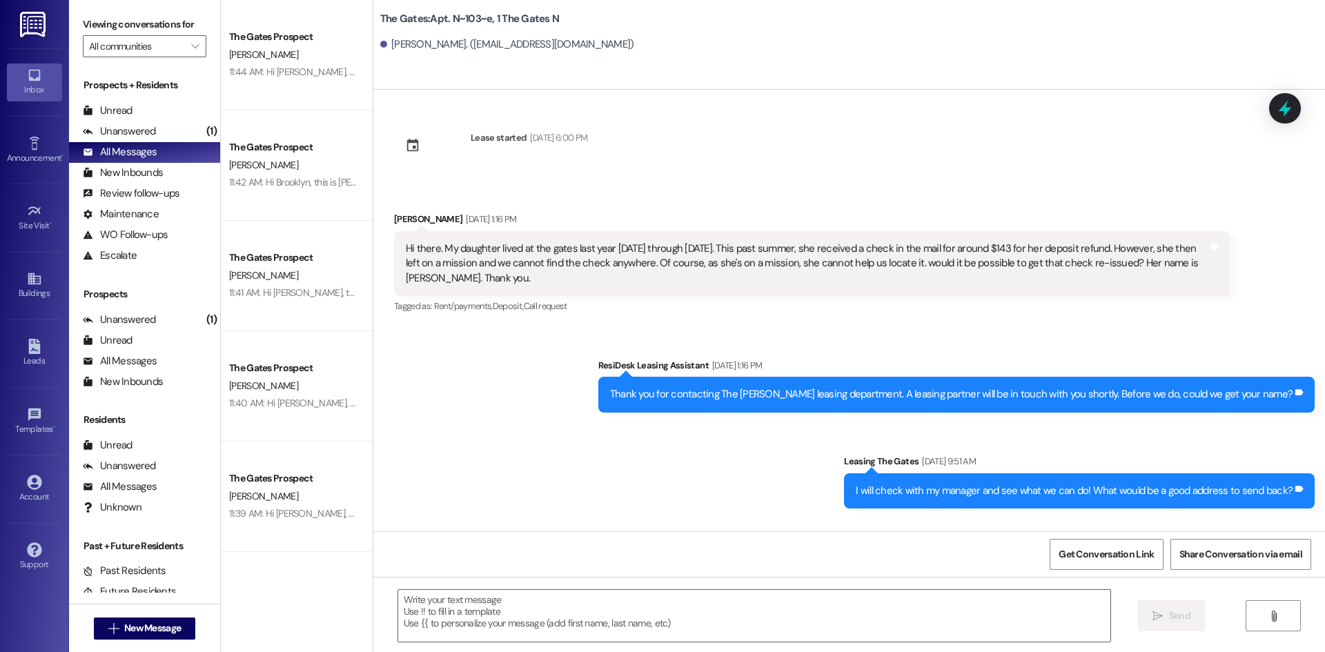
scroll to position [0, 0]
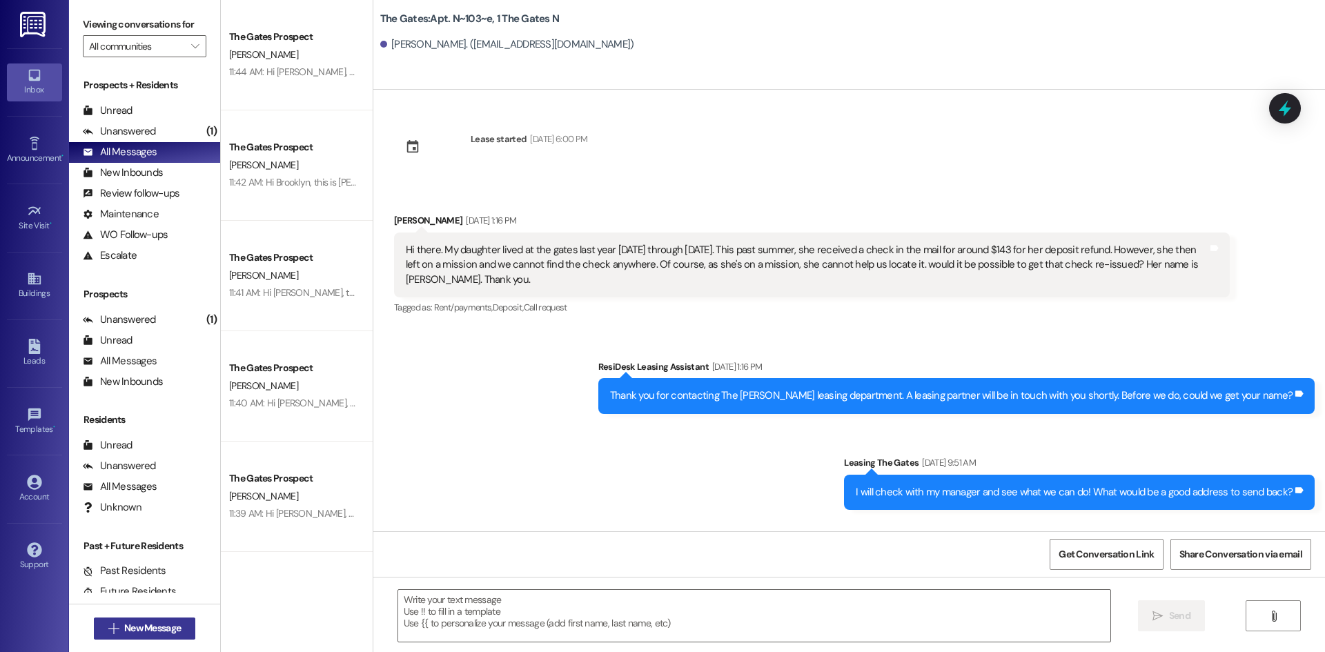
click at [161, 628] on span "New Message" at bounding box center [152, 628] width 57 height 14
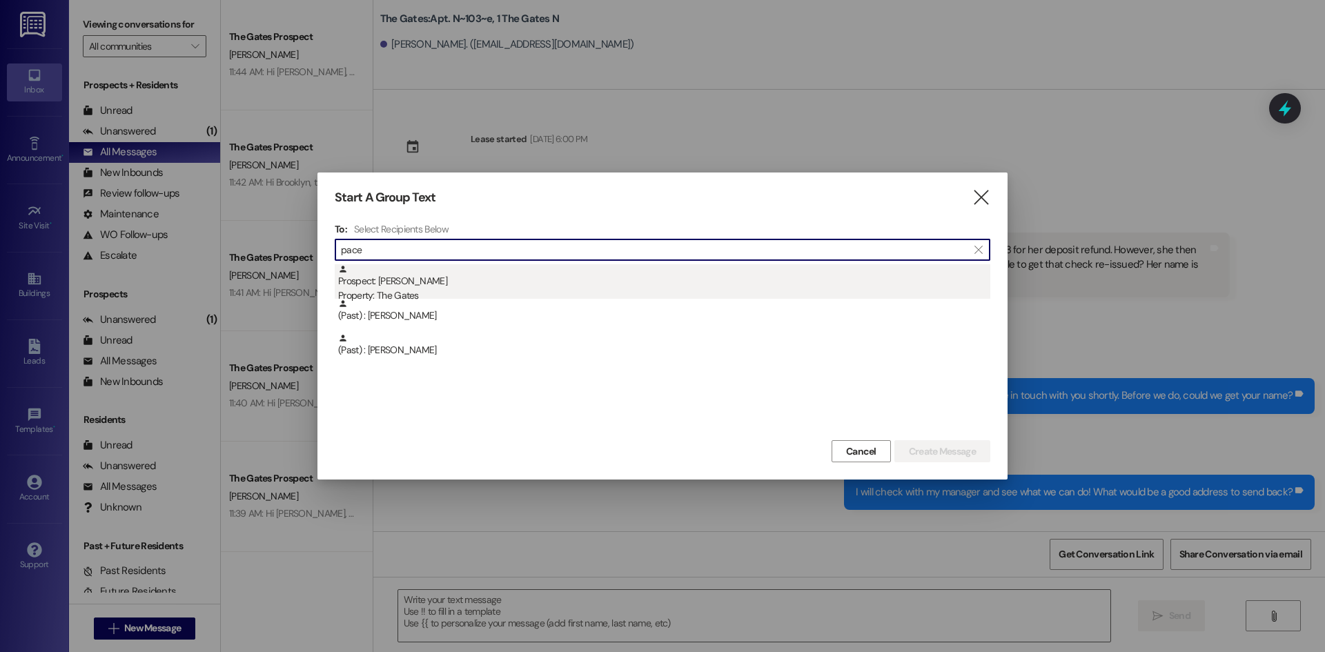
type input "pace"
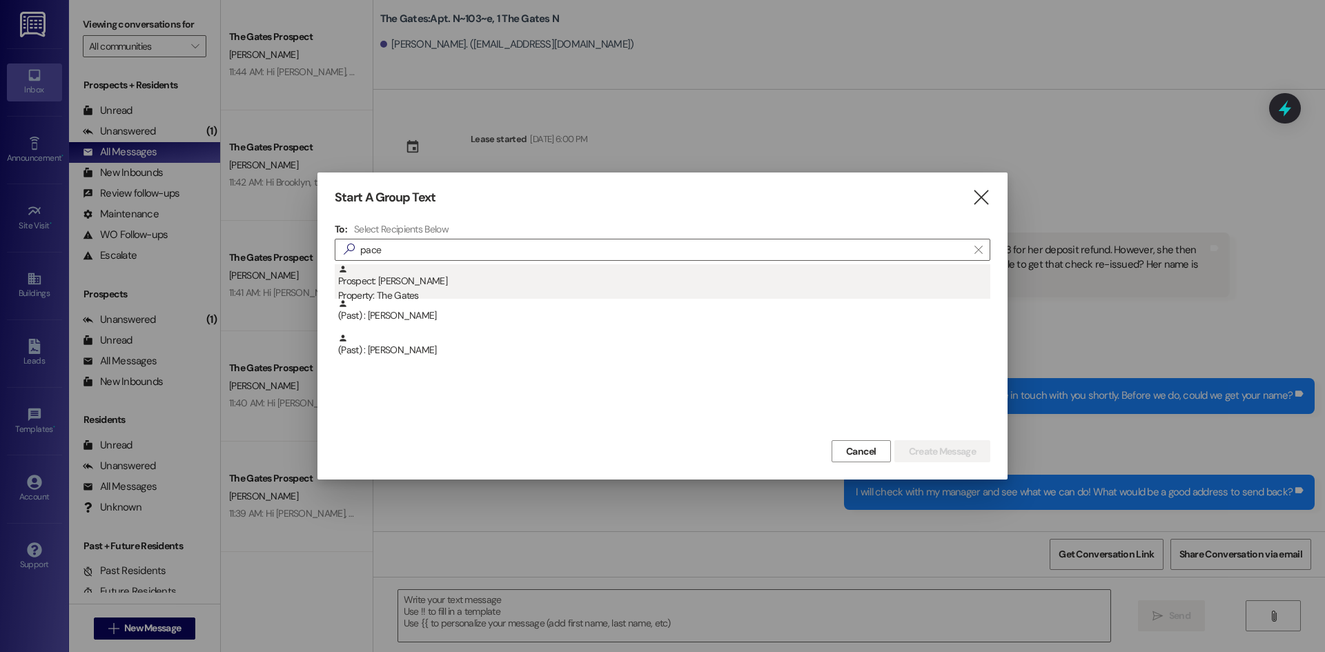
click at [440, 295] on div "Property: The Gates" at bounding box center [664, 295] width 652 height 14
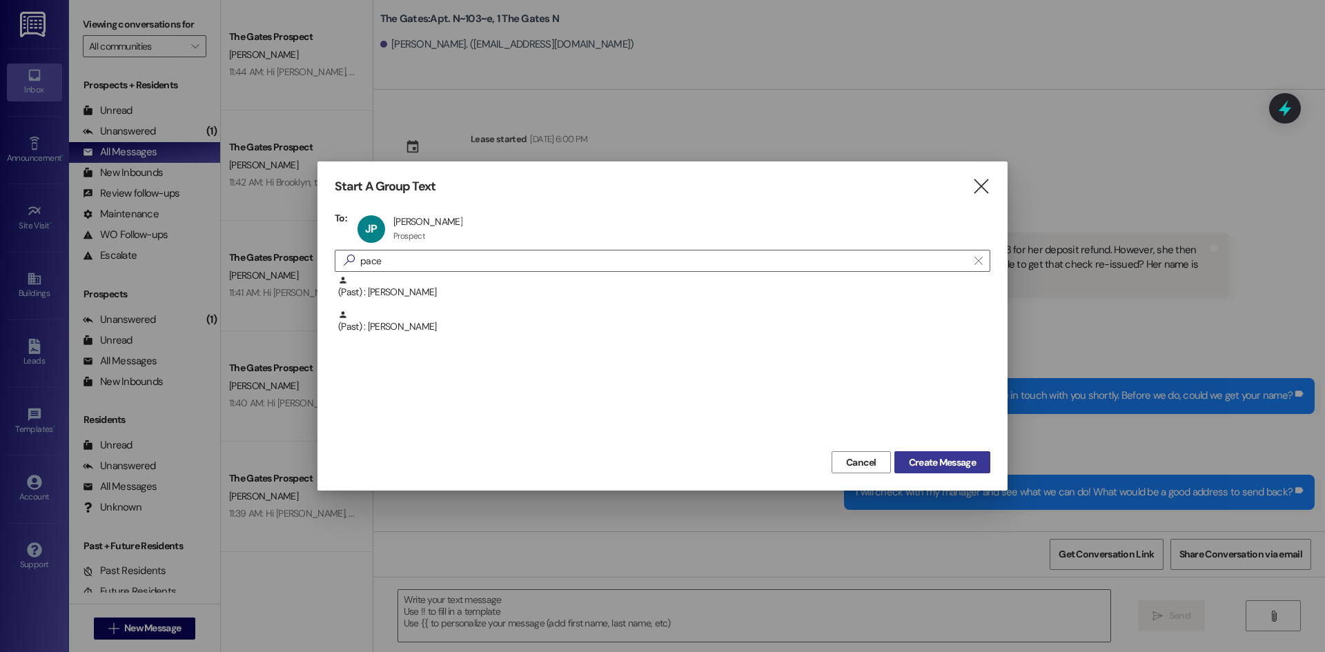
click at [944, 465] on span "Create Message" at bounding box center [942, 462] width 67 height 14
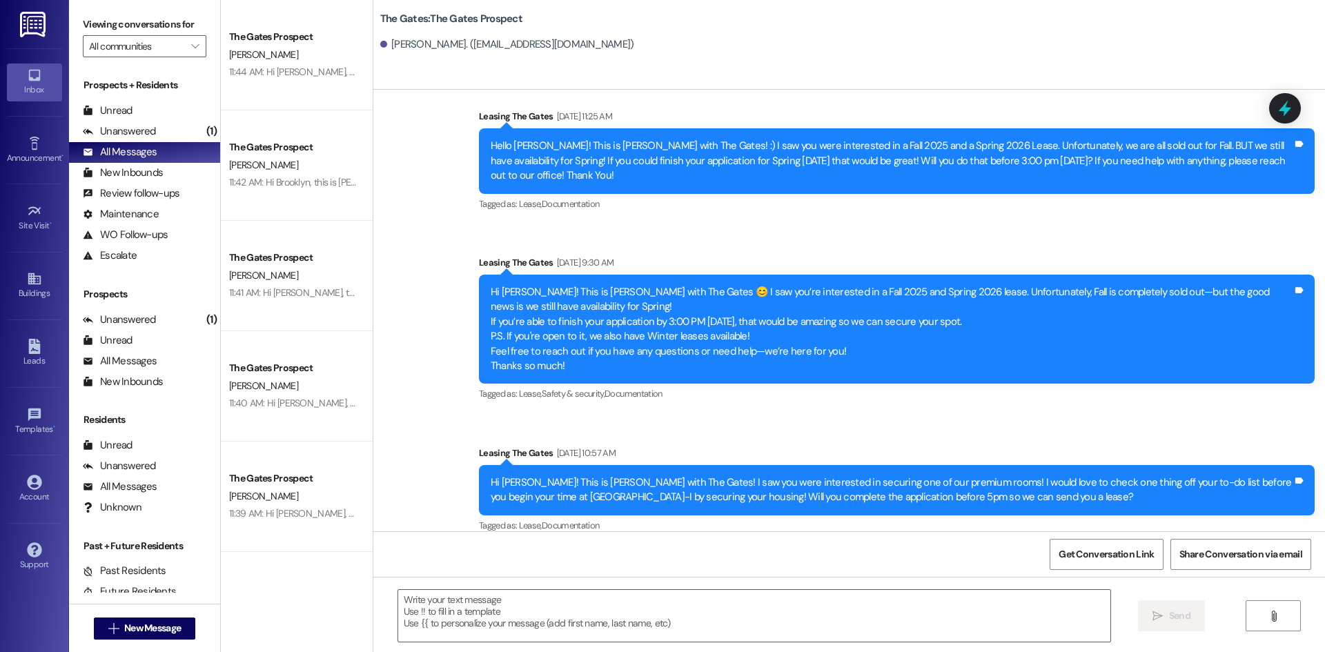
scroll to position [694, 0]
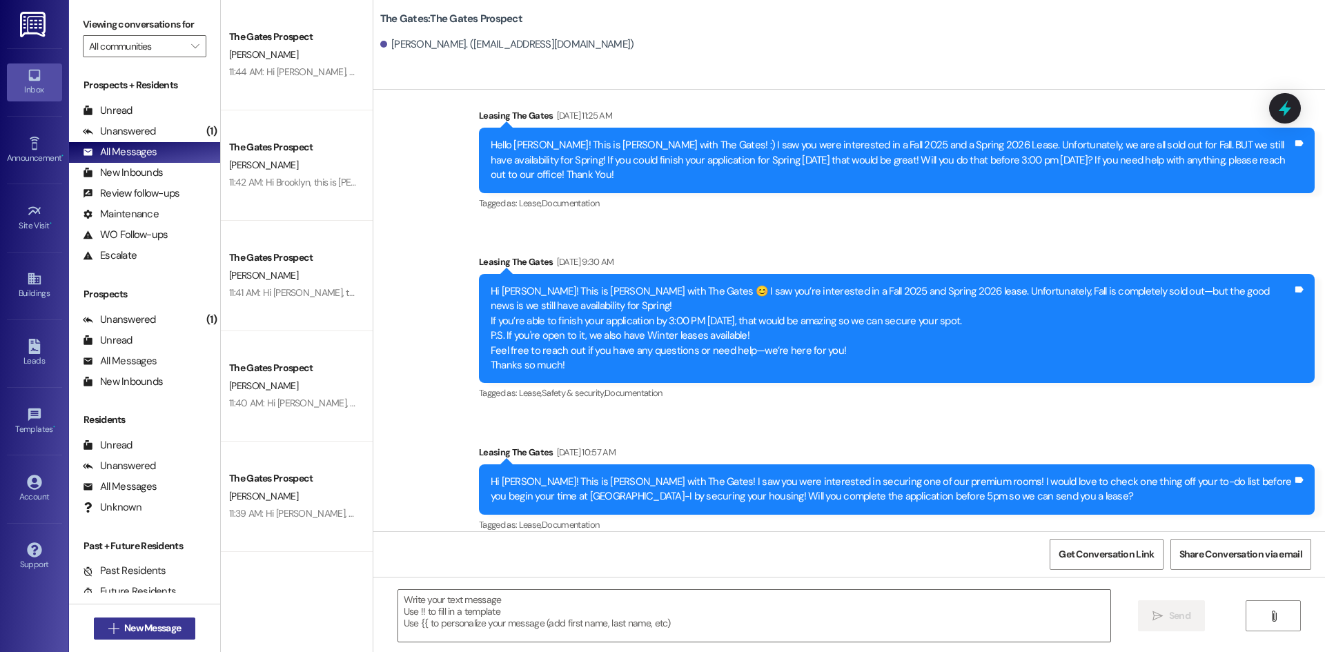
click at [125, 636] on button " New Message" at bounding box center [145, 629] width 102 height 22
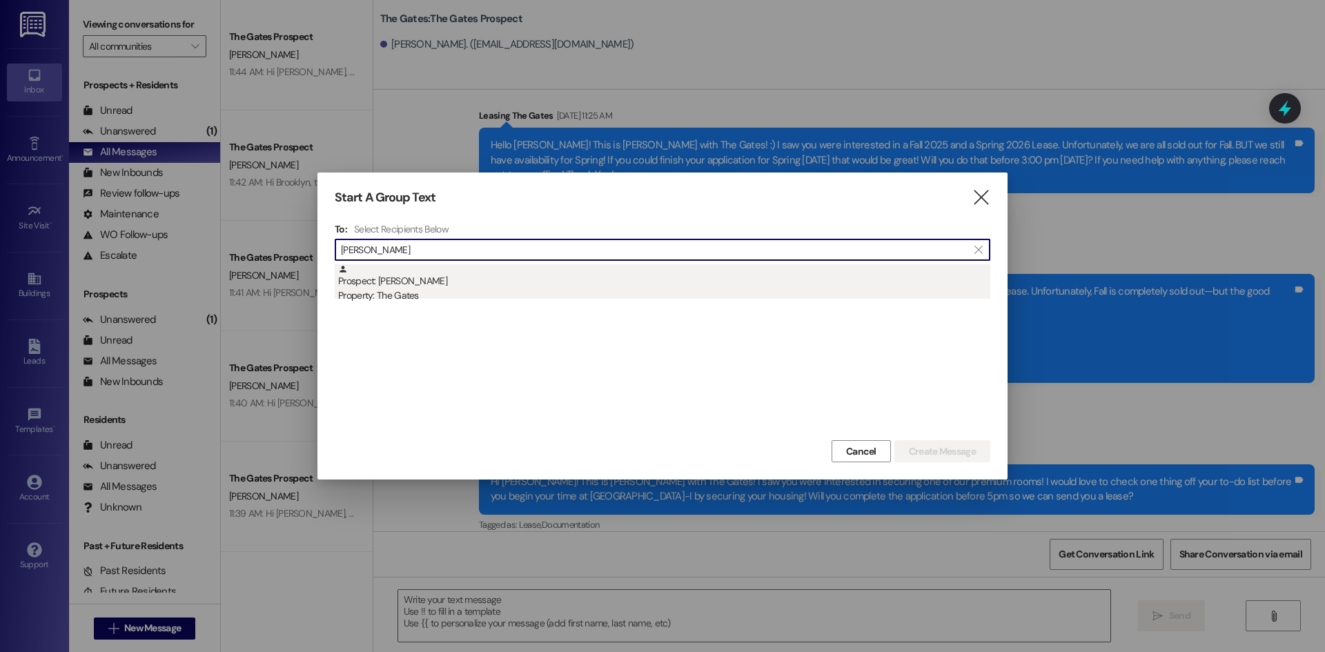
type input "[PERSON_NAME]"
click at [424, 281] on div "Prospect: [PERSON_NAME] Property: The Gates" at bounding box center [664, 283] width 652 height 39
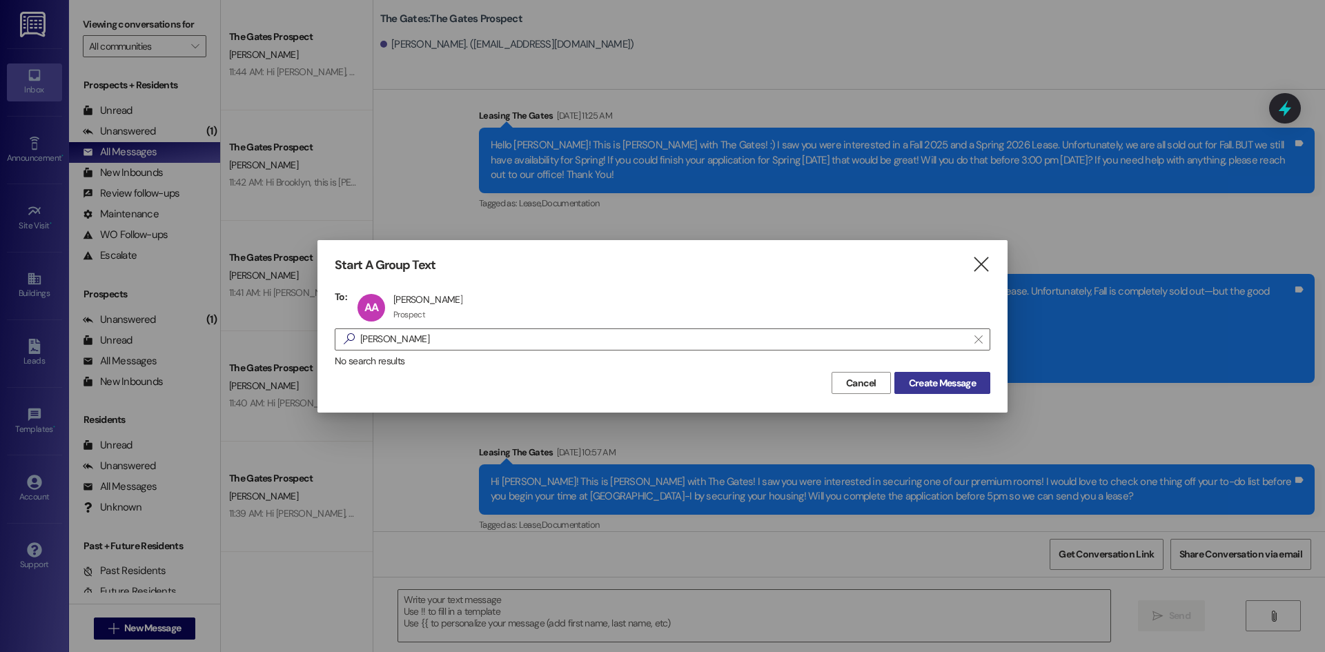
click at [932, 384] on span "Create Message" at bounding box center [942, 383] width 67 height 14
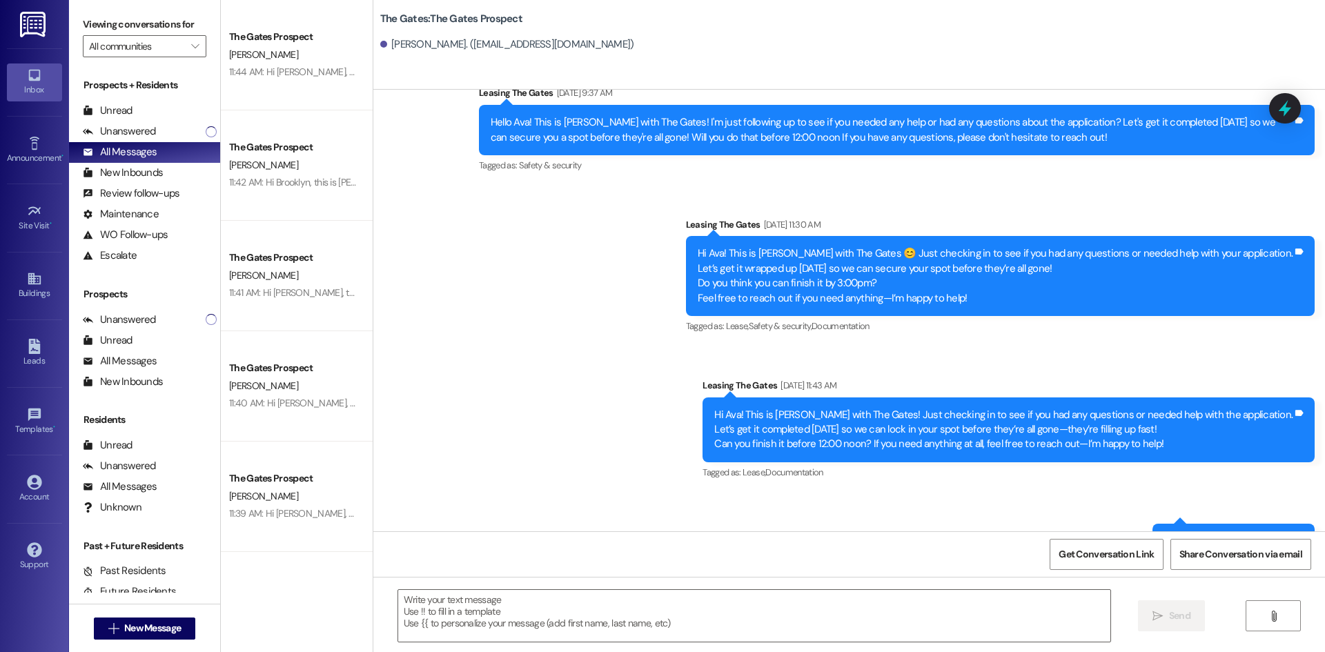
scroll to position [756, 0]
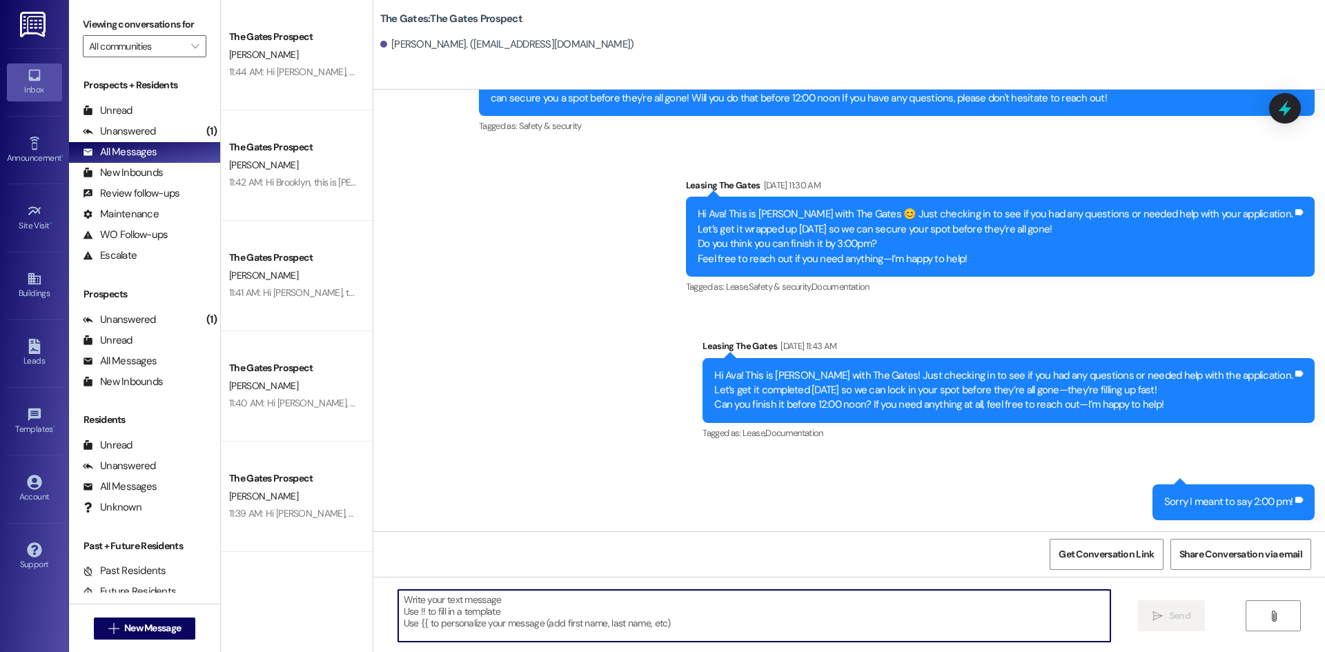
click at [489, 602] on textarea at bounding box center [754, 616] width 712 height 52
paste textarea "Hi [PERSON_NAME], this is [PERSON_NAME] with The Gates:) We are thrilled to see…"
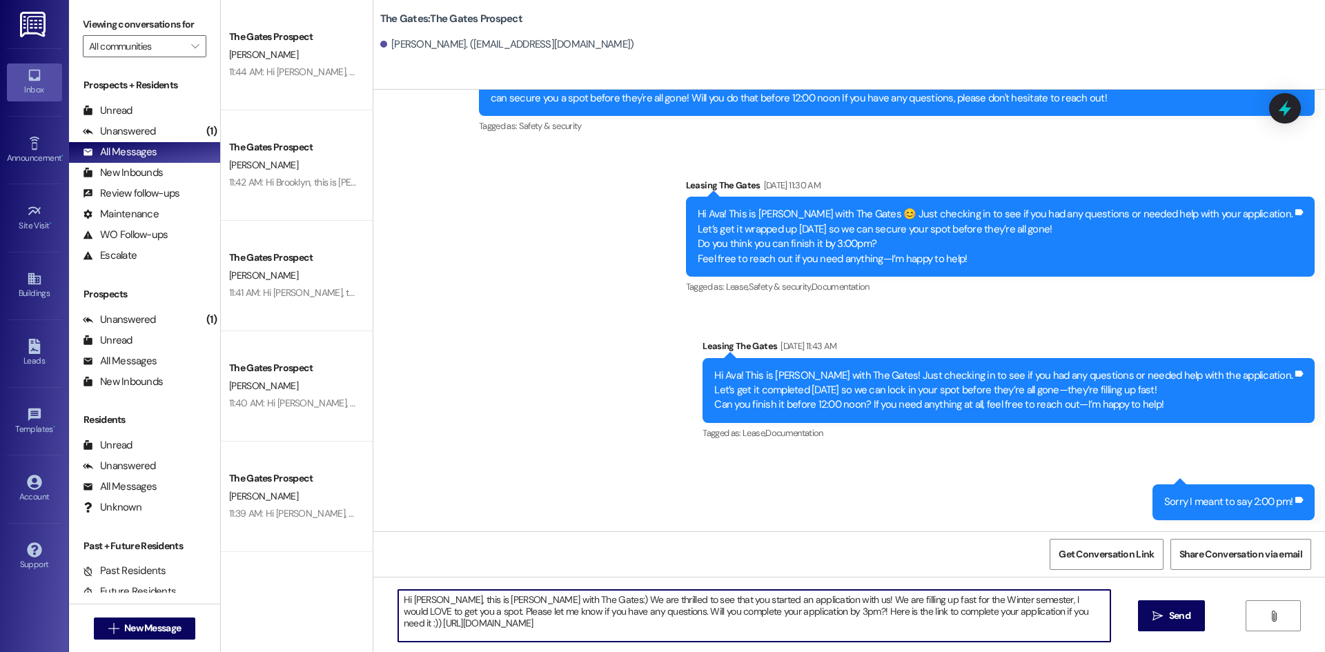
drag, startPoint x: 438, startPoint y: 603, endPoint x: 404, endPoint y: 601, distance: 33.9
click at [404, 601] on textarea "Hi [PERSON_NAME], this is [PERSON_NAME] with The Gates:) We are thrilled to see…" at bounding box center [754, 616] width 712 height 52
drag, startPoint x: 562, startPoint y: 628, endPoint x: 388, endPoint y: 602, distance: 175.8
click at [398, 602] on textarea "Hi Ava, this is [PERSON_NAME] with The Gates:) We are thrilled to see that you …" at bounding box center [754, 616] width 712 height 52
type textarea "Hi Ava, this is [PERSON_NAME] with The Gates:) We are thrilled to see that you …"
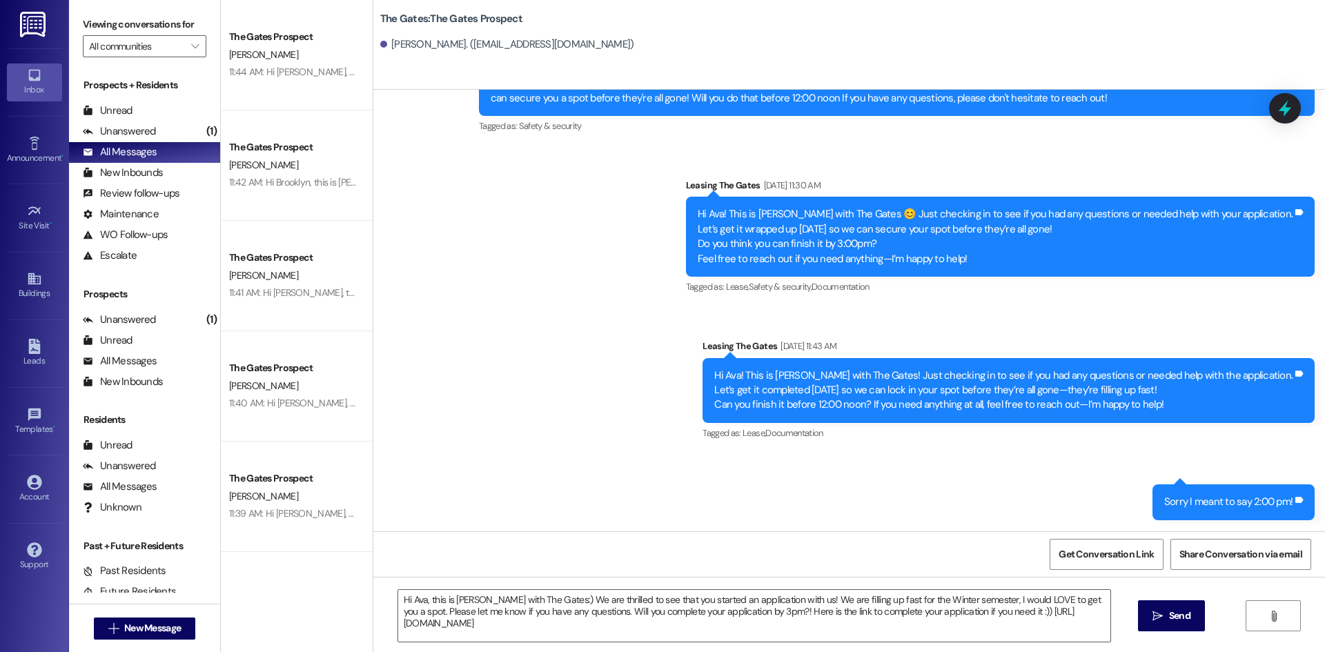
click at [1181, 616] on span "Send" at bounding box center [1179, 616] width 21 height 14
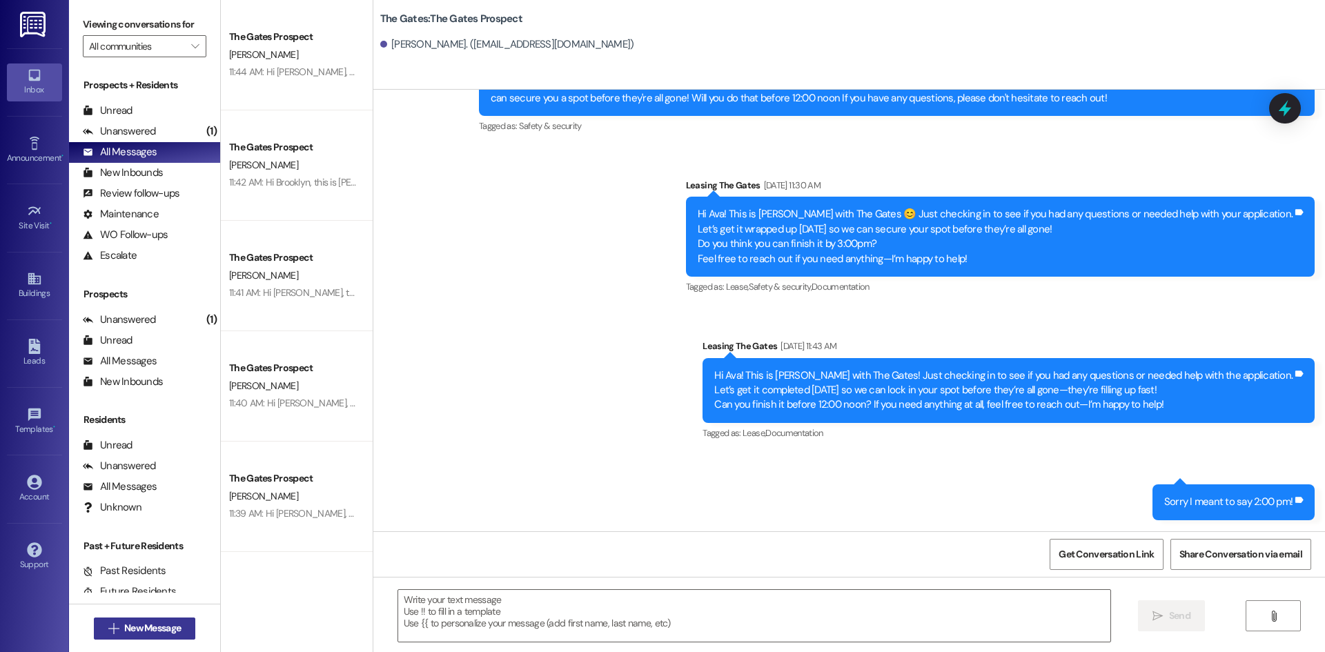
click at [121, 629] on span "New Message" at bounding box center [152, 628] width 62 height 14
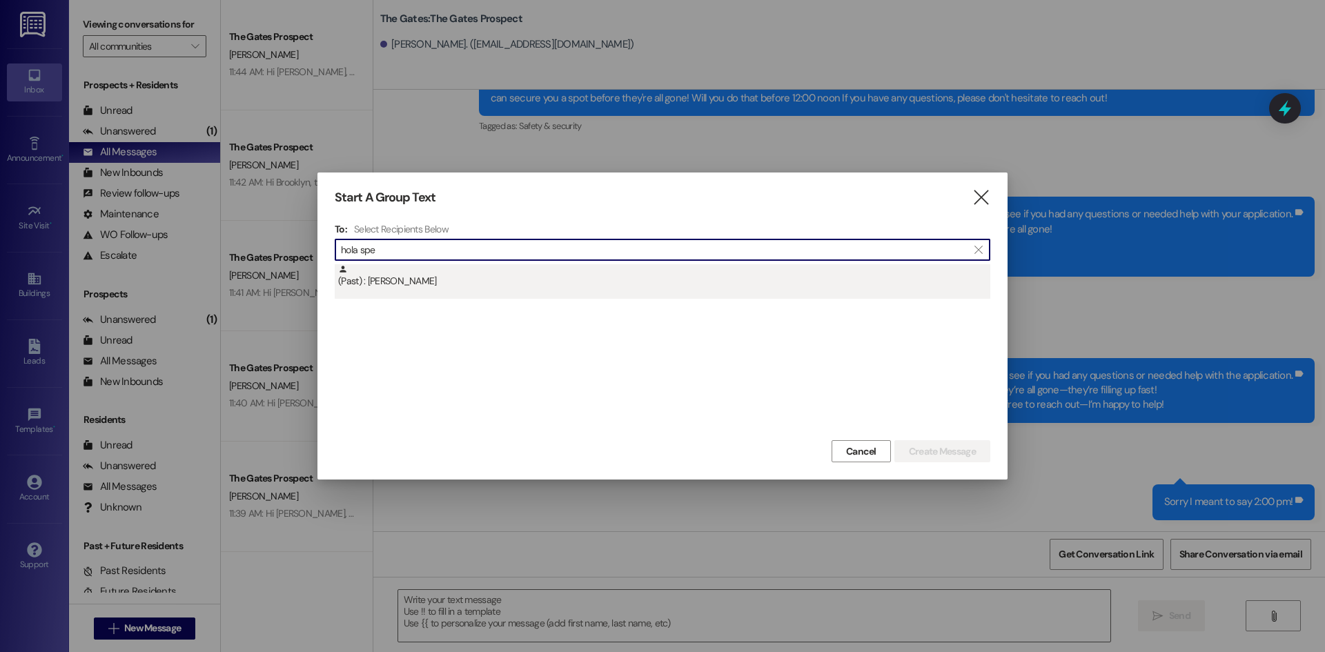
type input "hola spe"
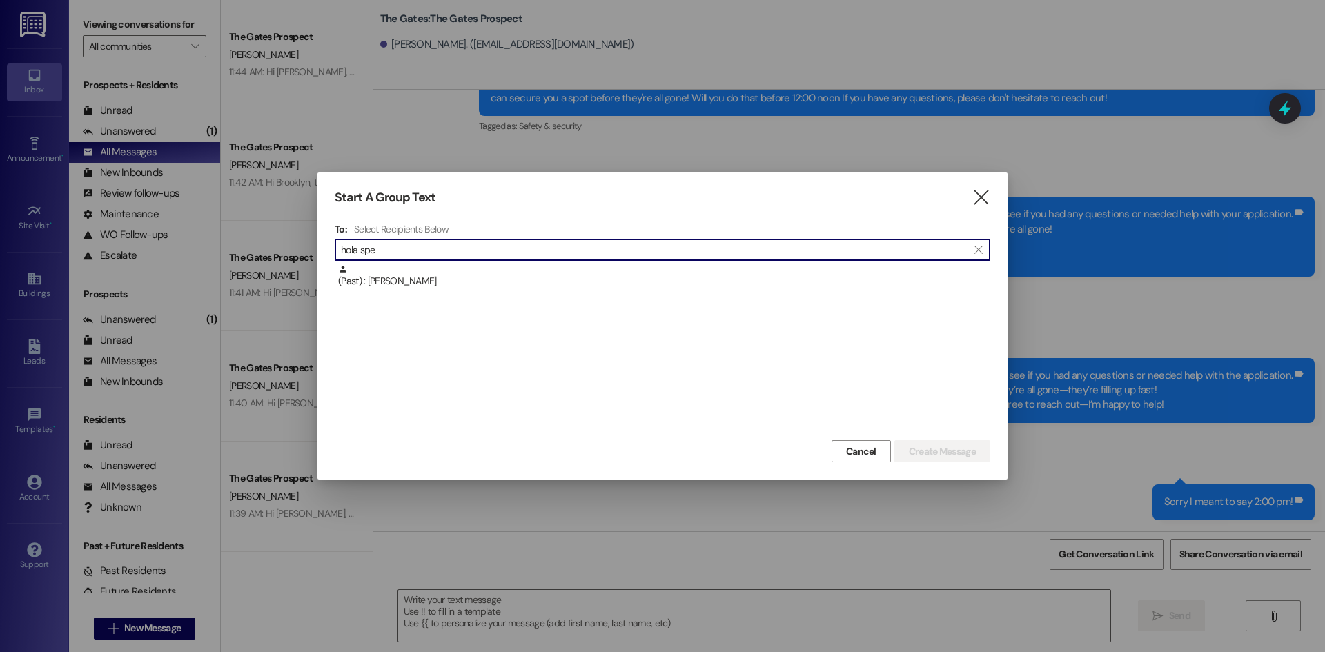
click at [401, 271] on div "(Past) : [PERSON_NAME]" at bounding box center [664, 276] width 652 height 24
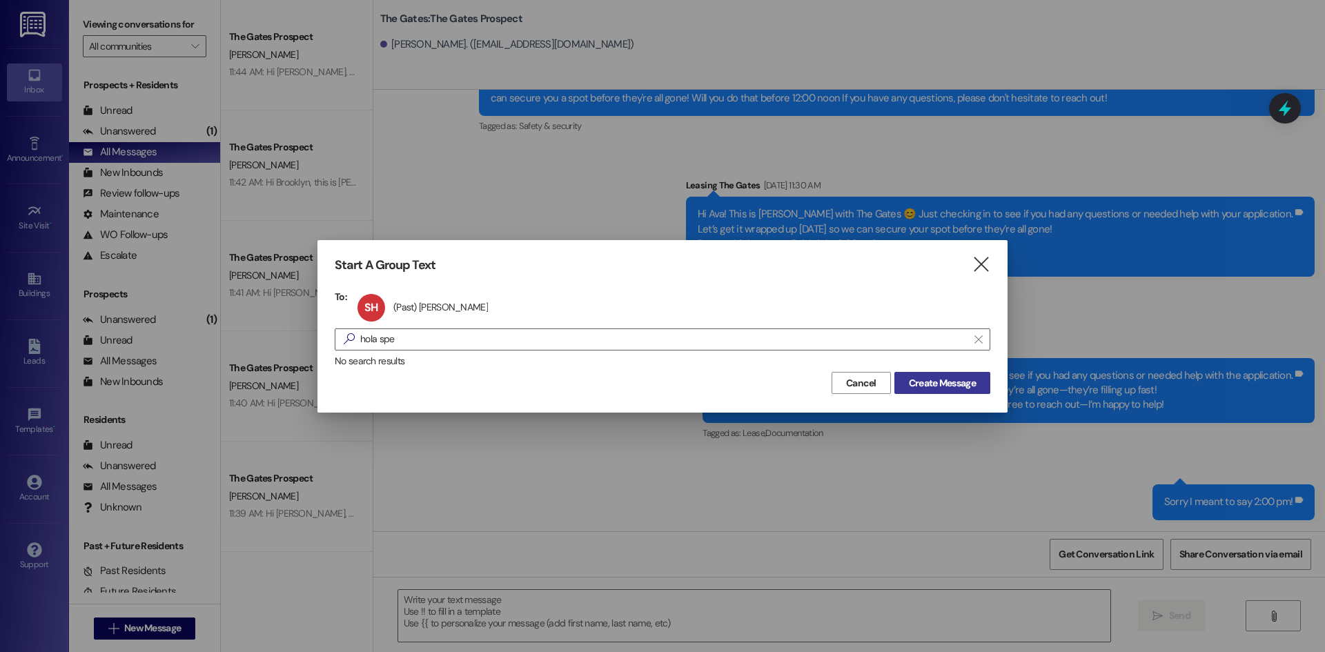
click at [963, 383] on span "Create Message" at bounding box center [942, 383] width 67 height 14
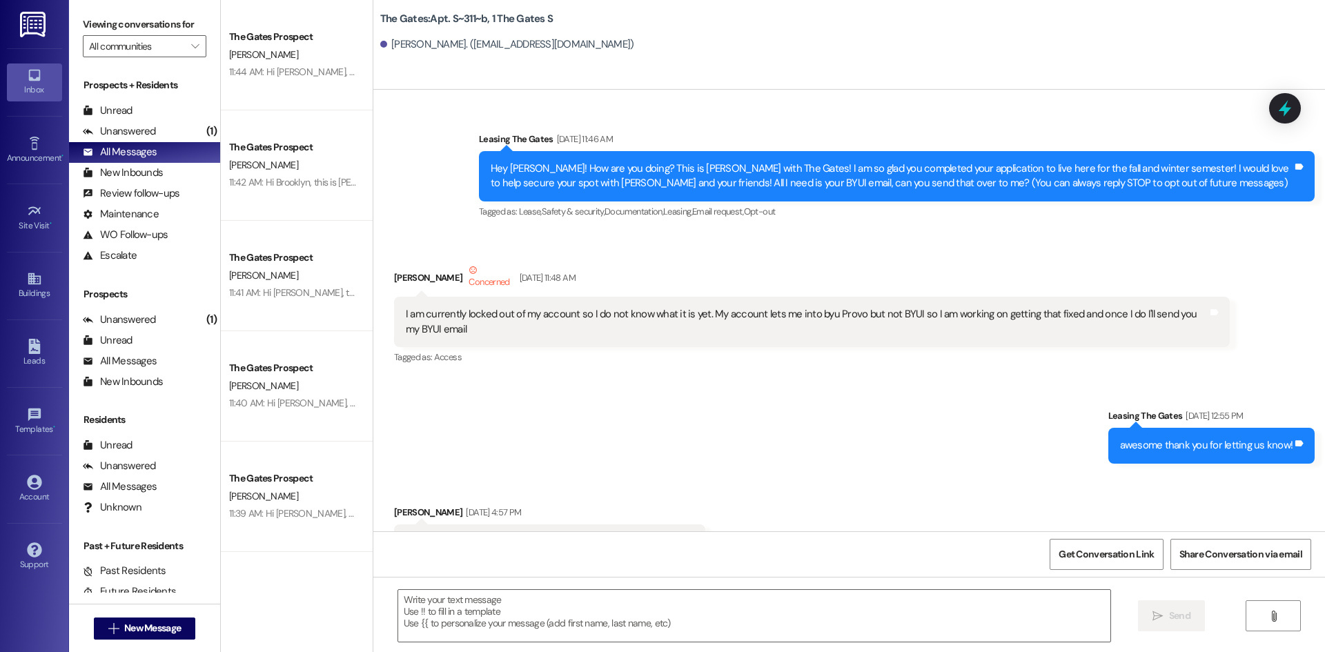
scroll to position [26147, 0]
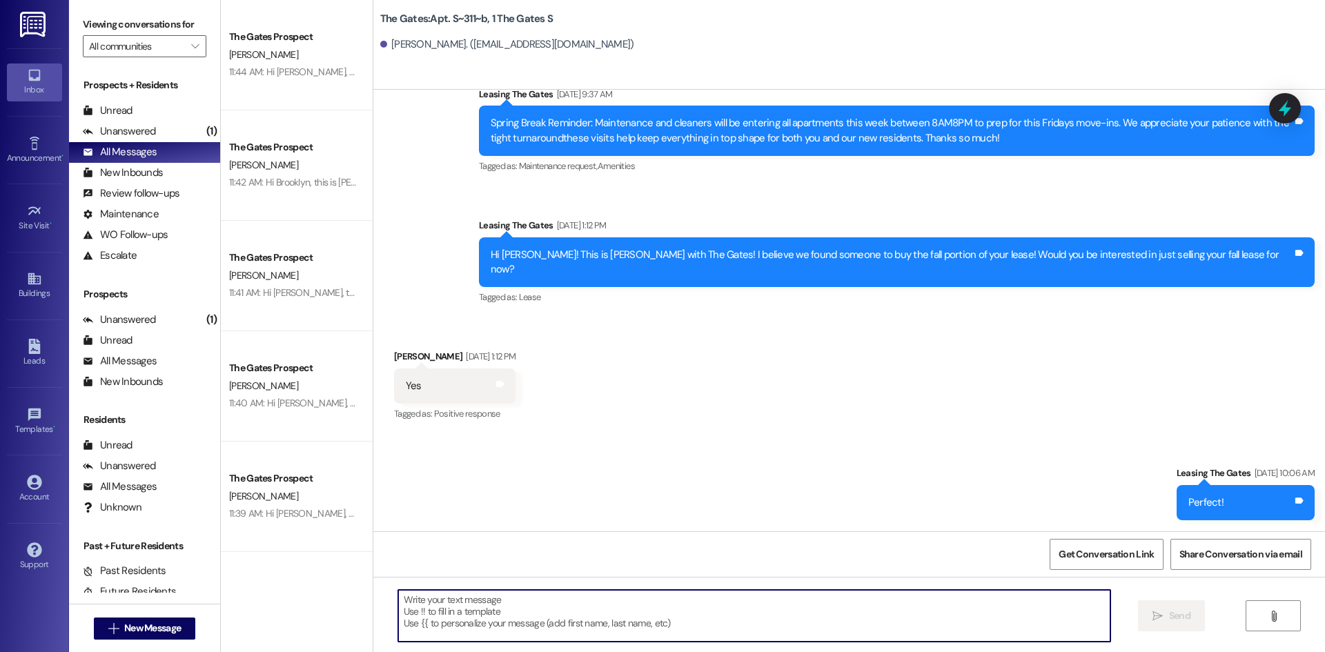
click at [444, 625] on textarea at bounding box center [754, 616] width 712 height 52
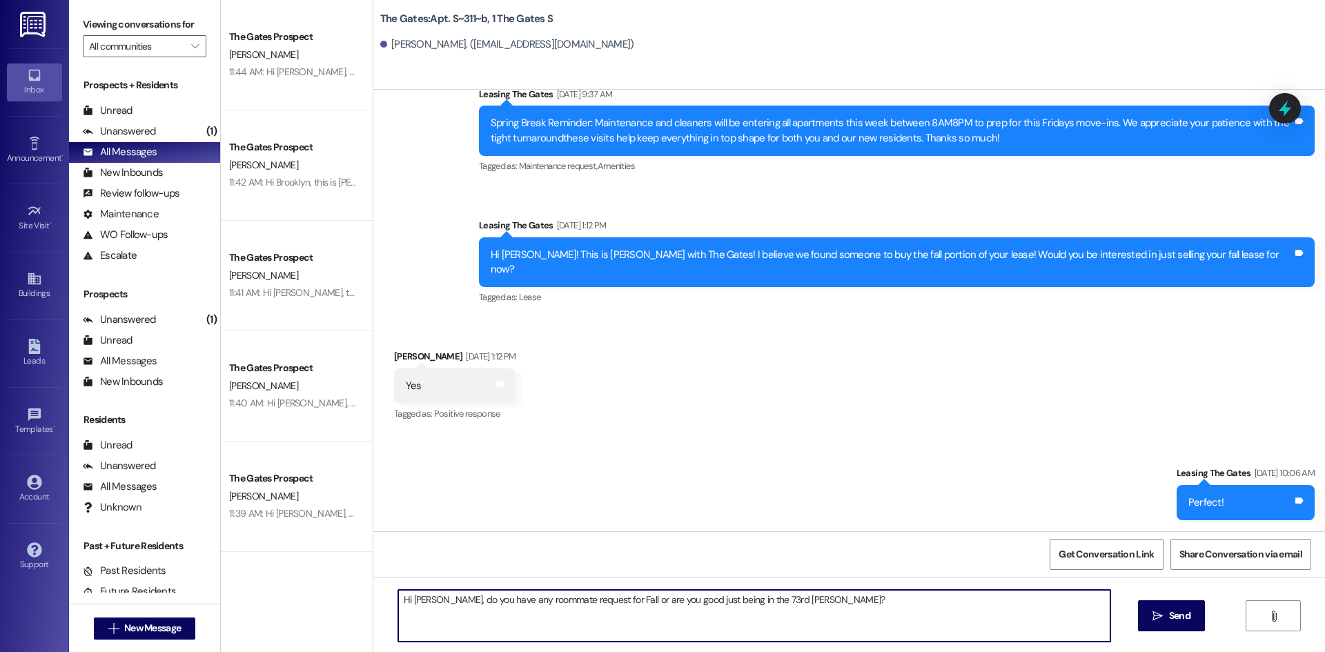
type textarea "Hi [PERSON_NAME], do you have any roommate request for Fall or are you good jus…"
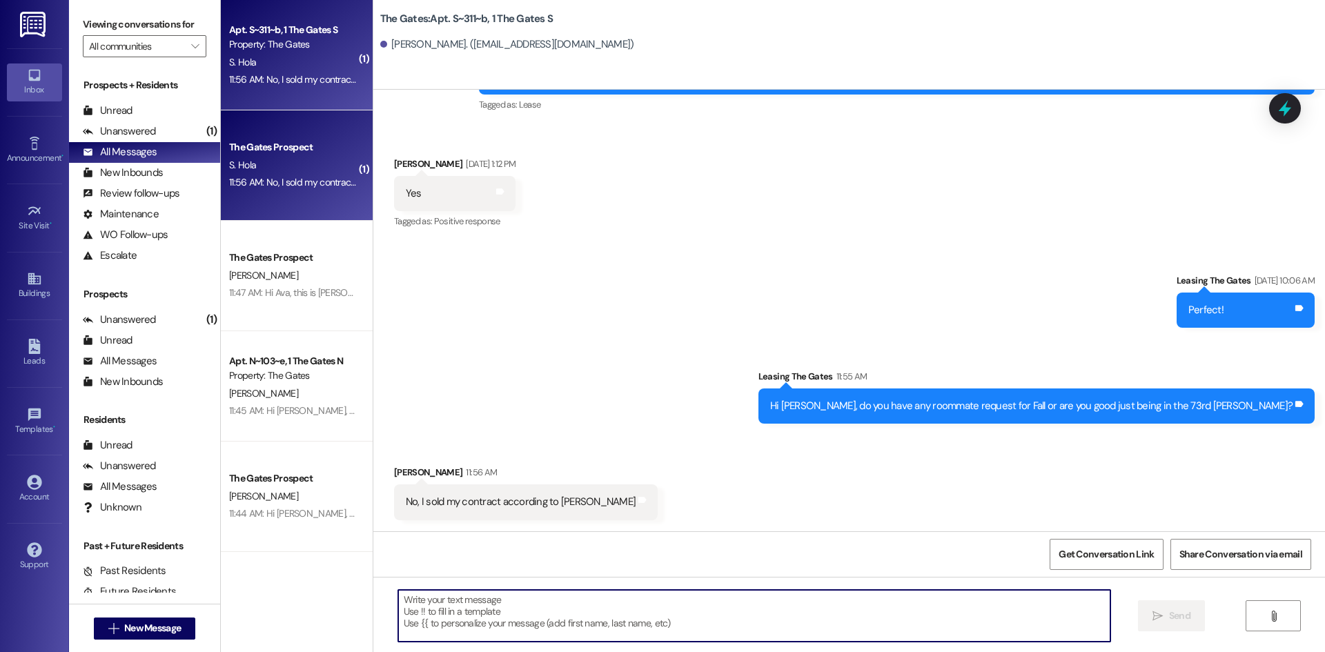
scroll to position [26340, 0]
click at [449, 620] on textarea at bounding box center [754, 616] width 712 height 52
type textarea "Sorry, I didn't see that! You are good :)"
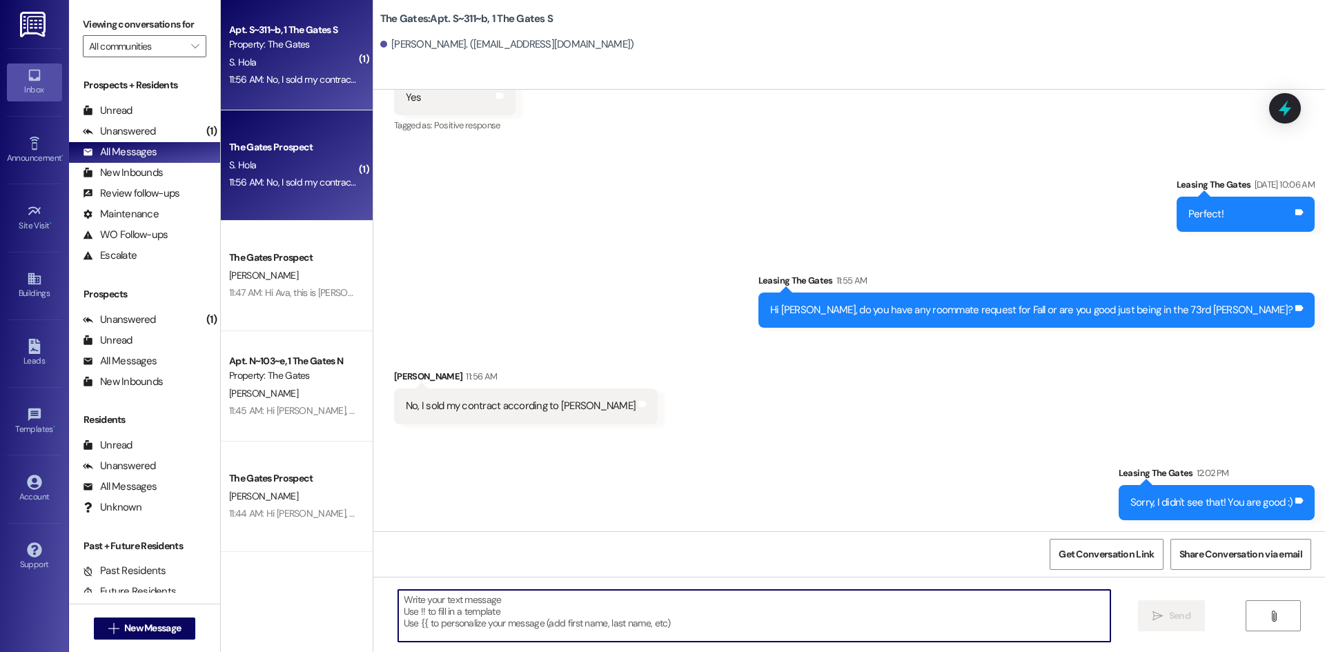
scroll to position [26436, 0]
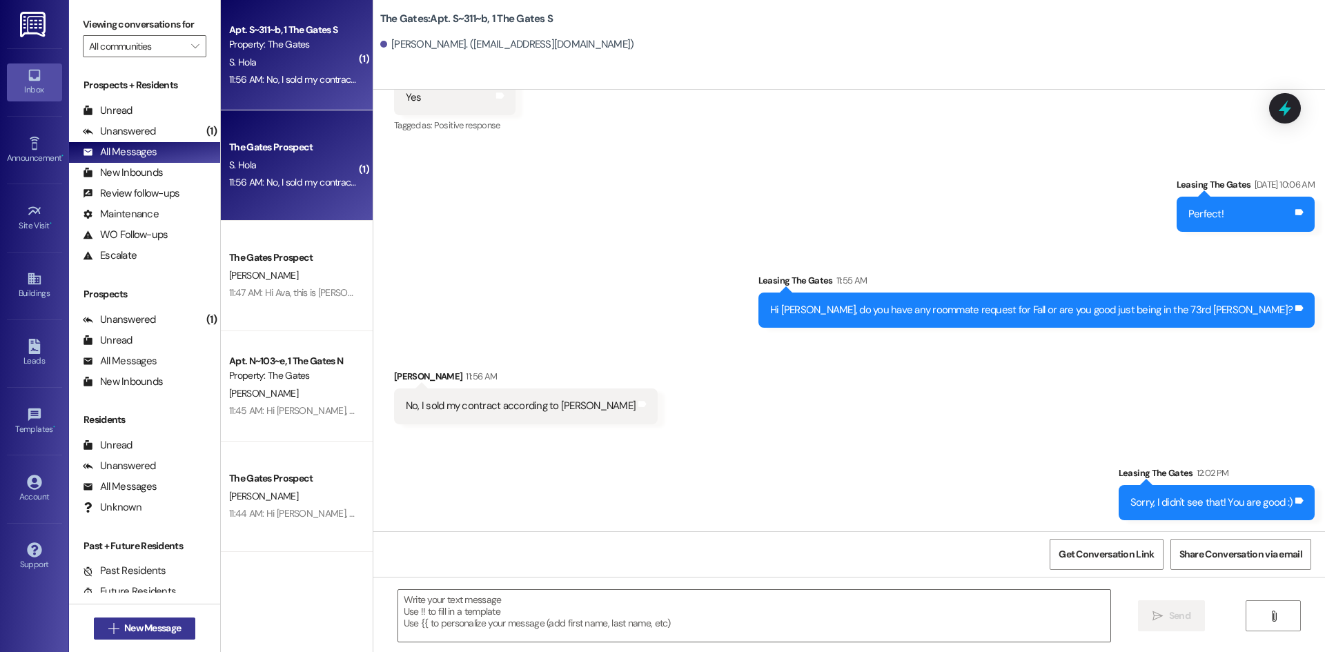
click at [110, 628] on icon "" at bounding box center [113, 628] width 10 height 11
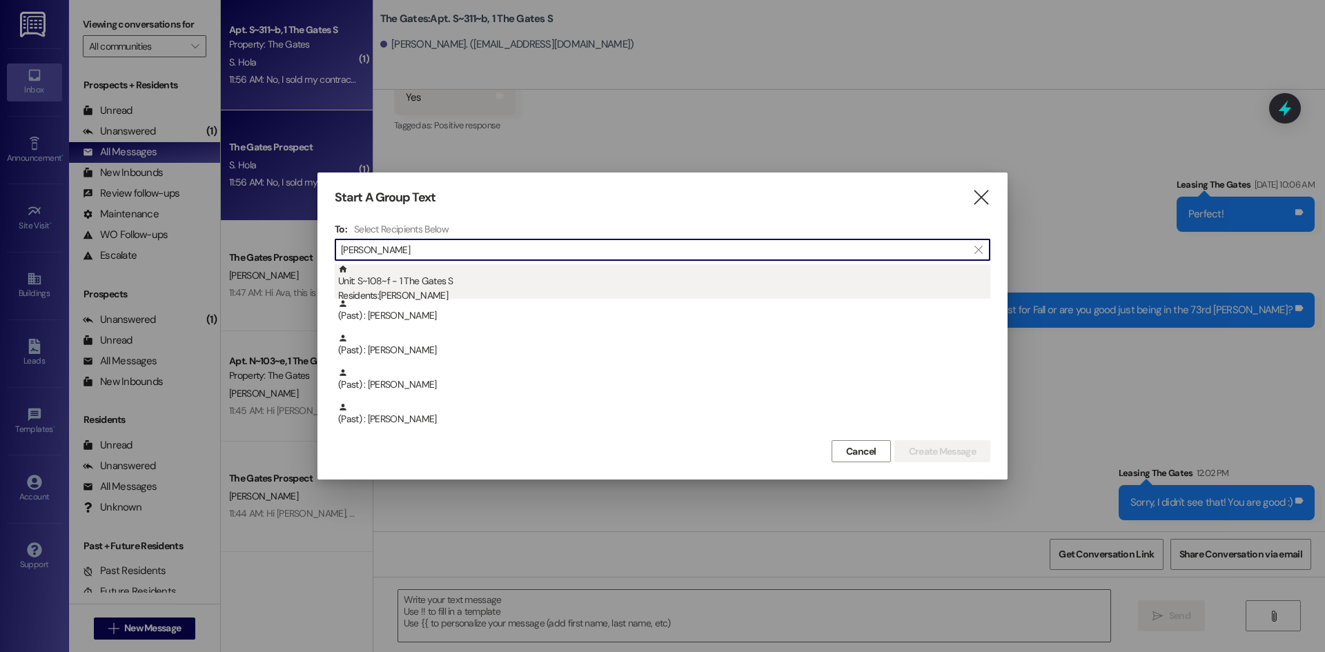
type input "[PERSON_NAME]"
click at [444, 280] on div "Unit: S~108~f - 1 The Gates S Residents: [PERSON_NAME]" at bounding box center [664, 283] width 652 height 39
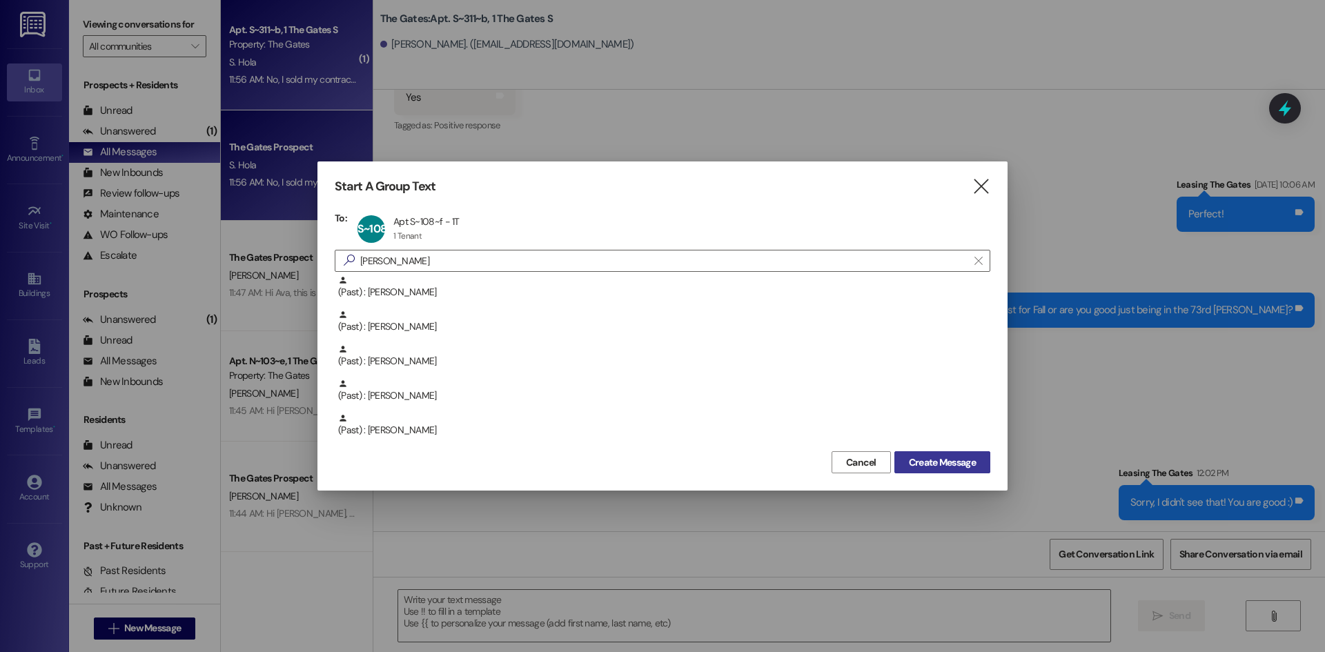
click at [930, 464] on span "Create Message" at bounding box center [942, 462] width 67 height 14
click at [955, 457] on span "Create Message" at bounding box center [942, 462] width 67 height 14
click at [948, 467] on span "Create Message" at bounding box center [942, 462] width 67 height 14
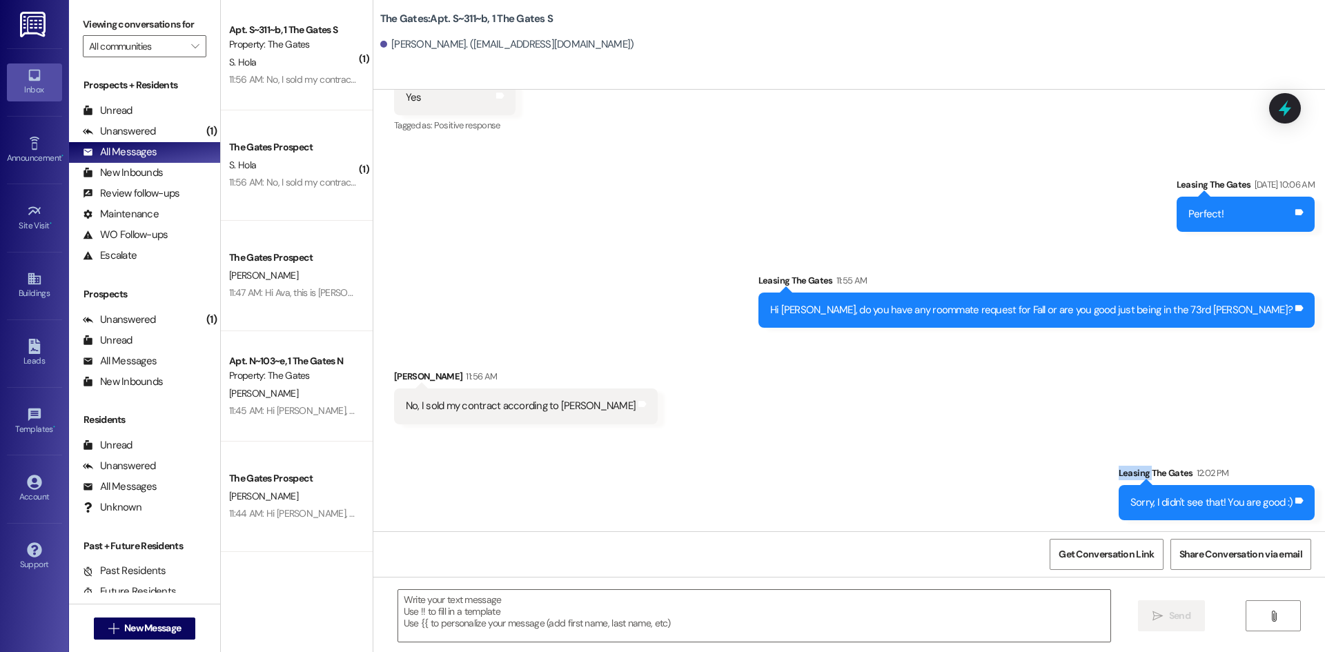
click at [948, 467] on div "Sent via SMS Leasing The Gates 12:02 PM Sorry, I didn't see that! You are good …" at bounding box center [849, 483] width 952 height 96
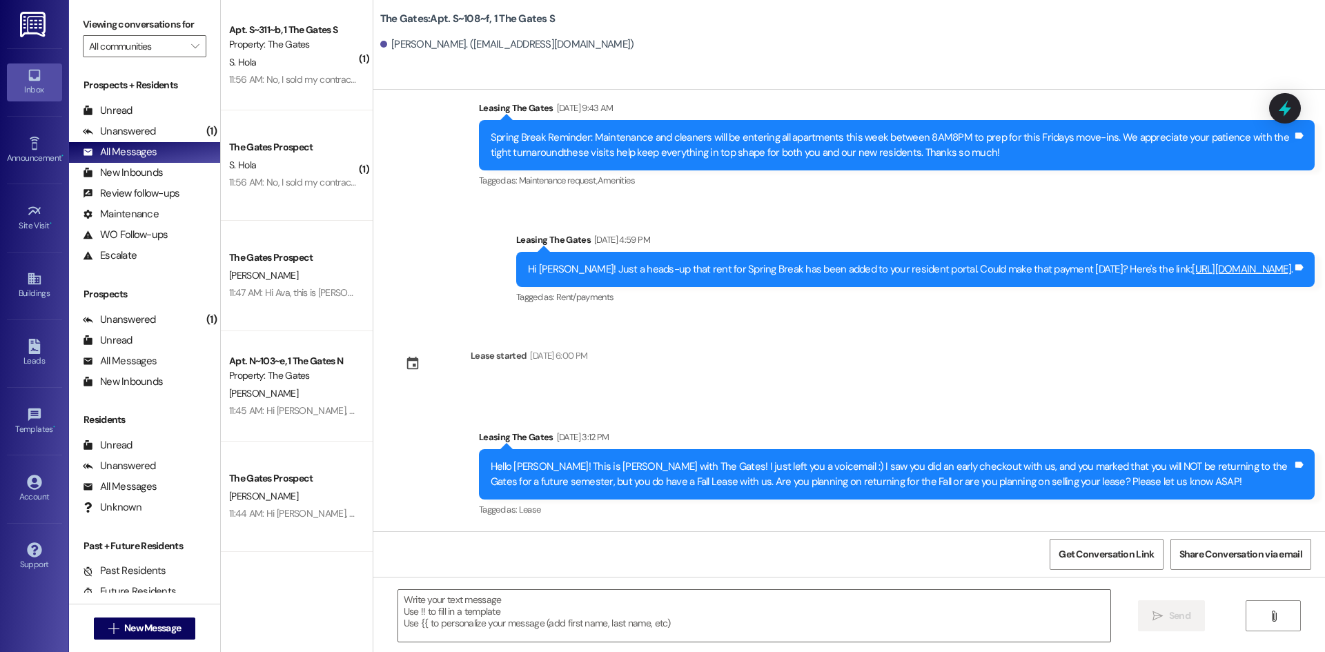
scroll to position [3735, 0]
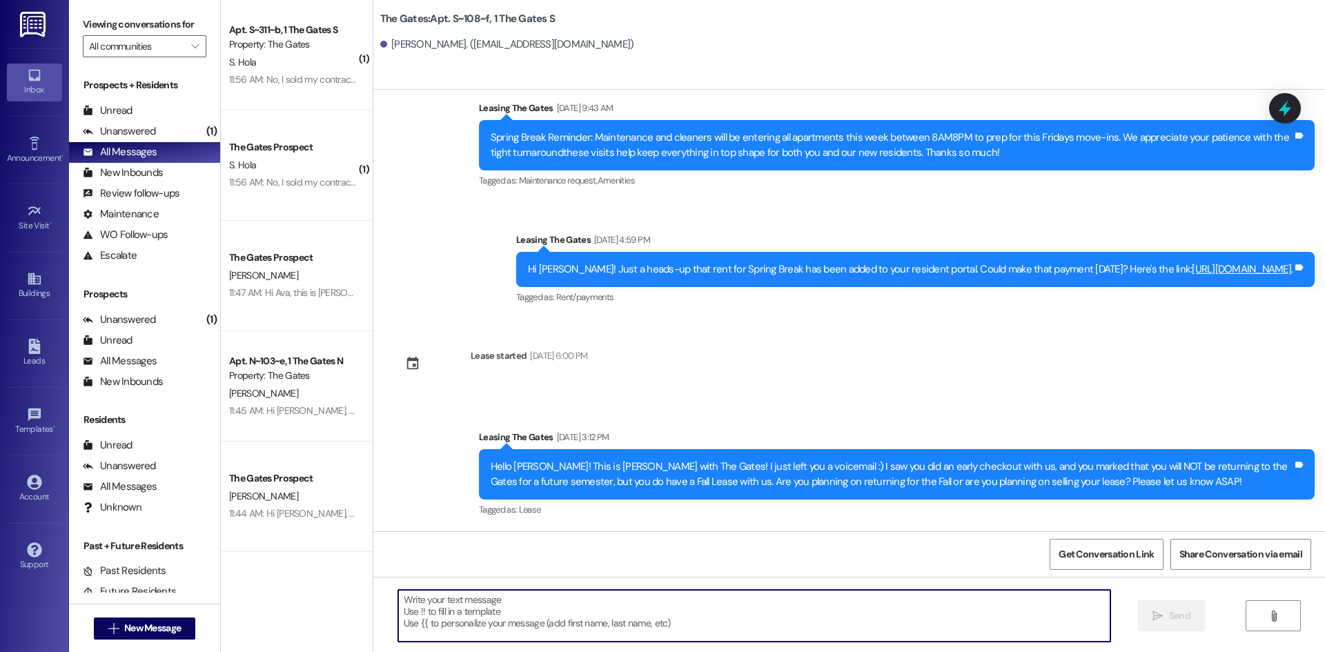
click at [546, 609] on textarea at bounding box center [754, 616] width 712 height 52
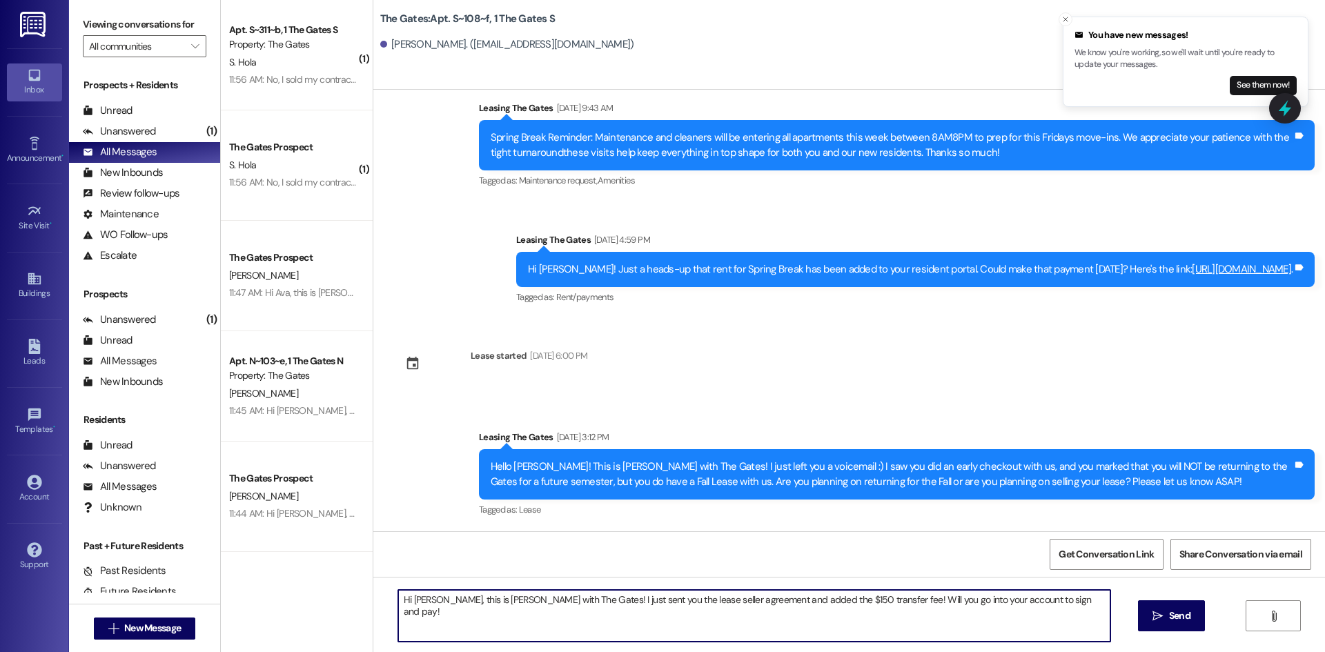
type textarea "Hi [PERSON_NAME], this is [PERSON_NAME] with The Gates! I just sent you the lea…"
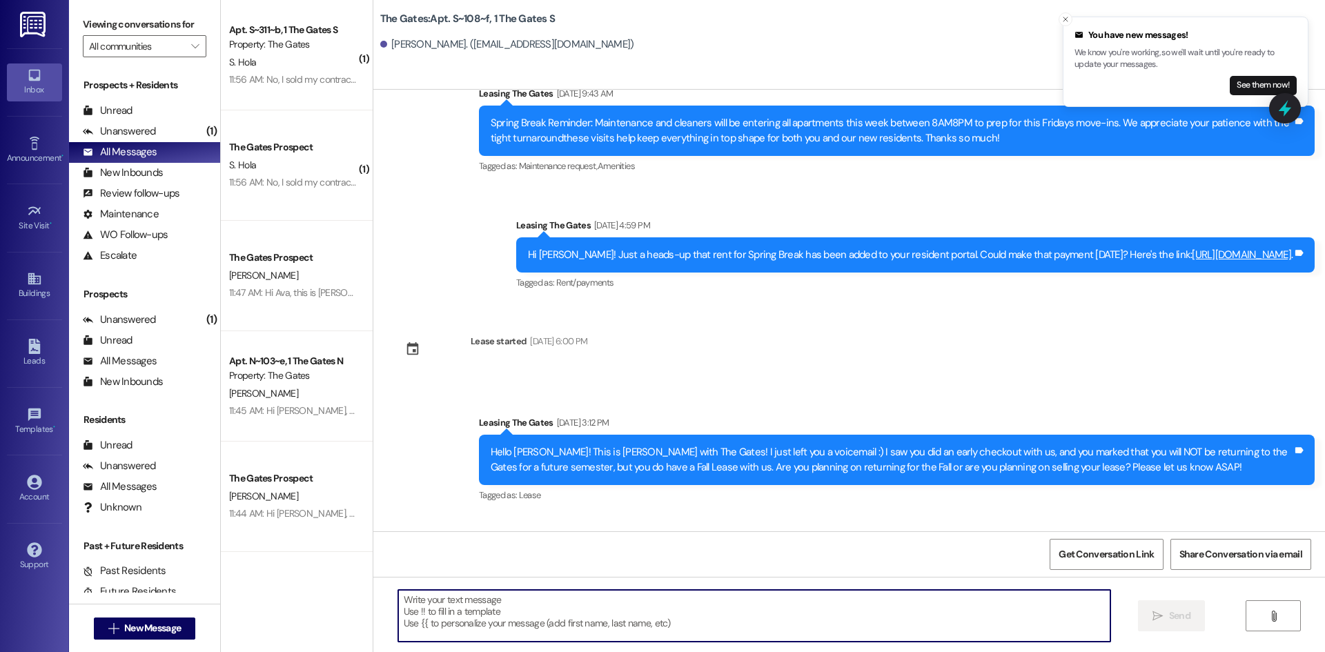
scroll to position [3831, 0]
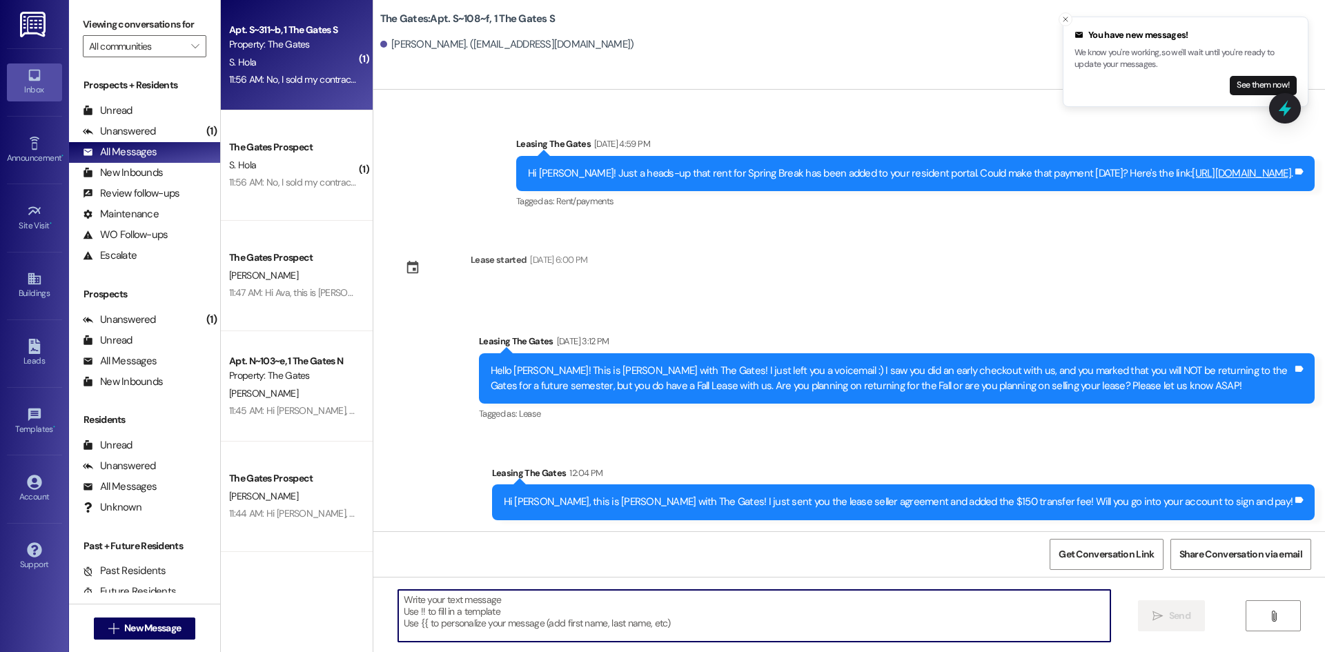
click at [271, 61] on div "S. Hola" at bounding box center [293, 62] width 130 height 17
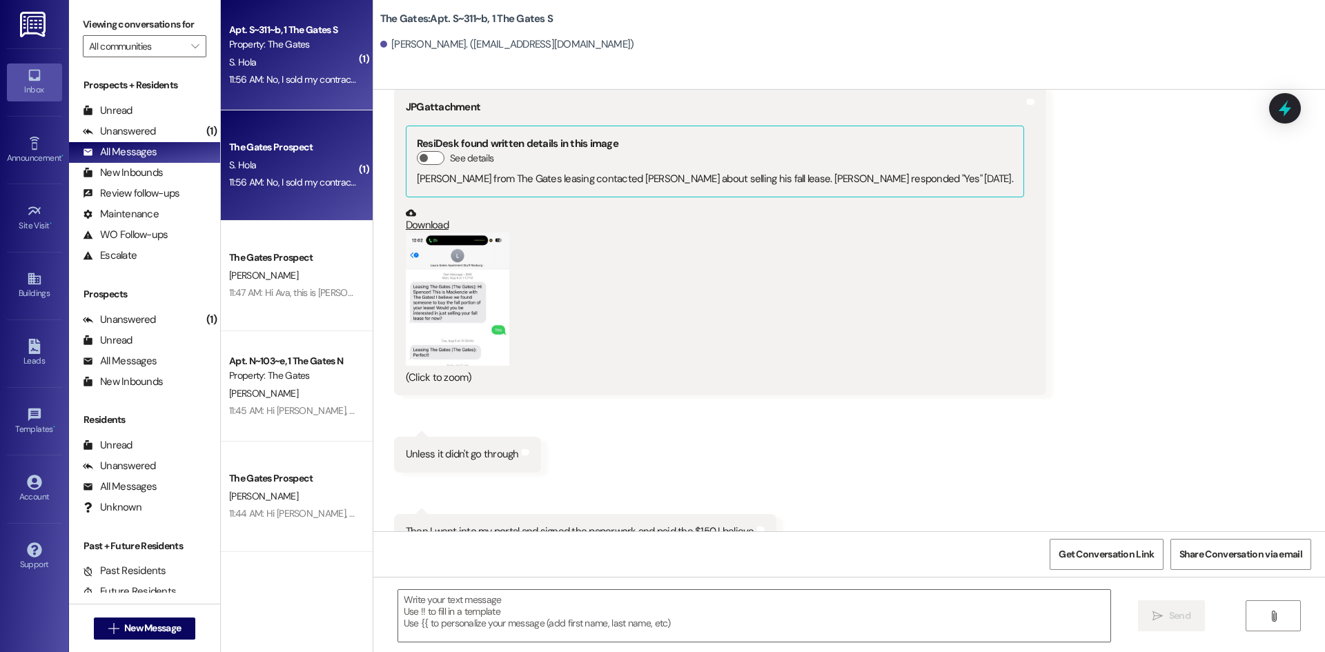
scroll to position [27000, 0]
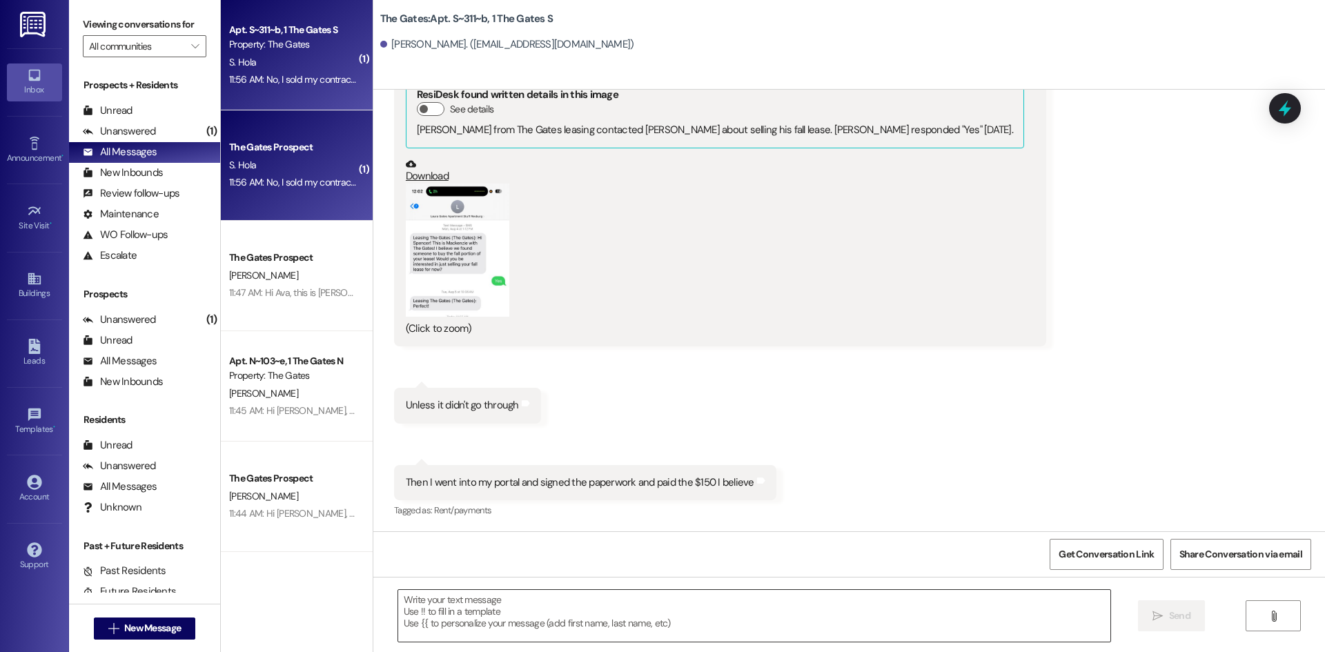
click at [457, 614] on textarea at bounding box center [754, 616] width 712 height 52
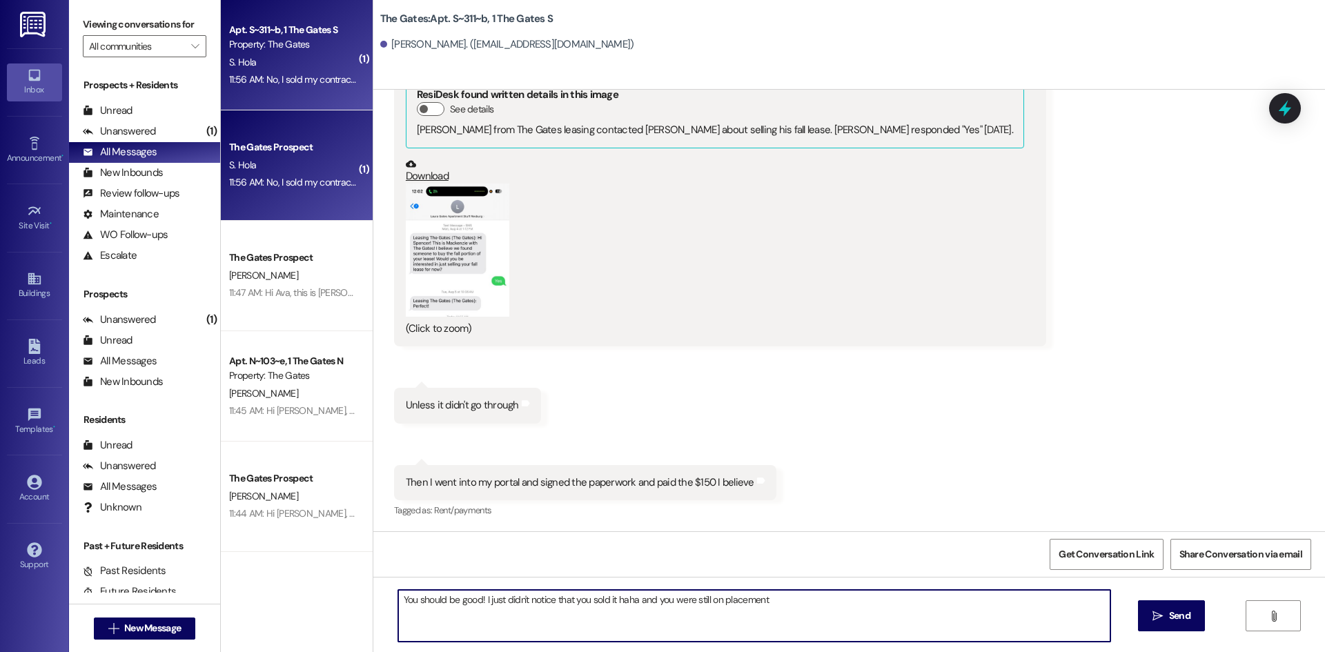
type textarea "You should be good! I just didn't notice that you sold it haha and you were sti…"
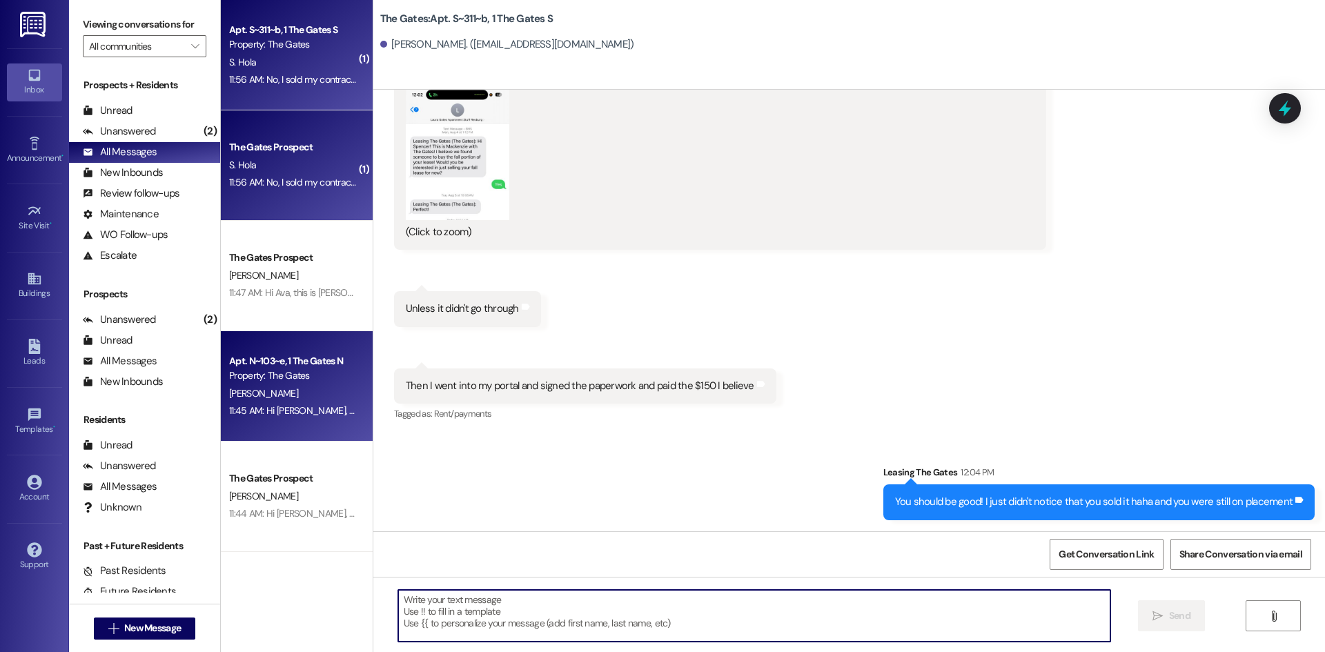
scroll to position [207, 0]
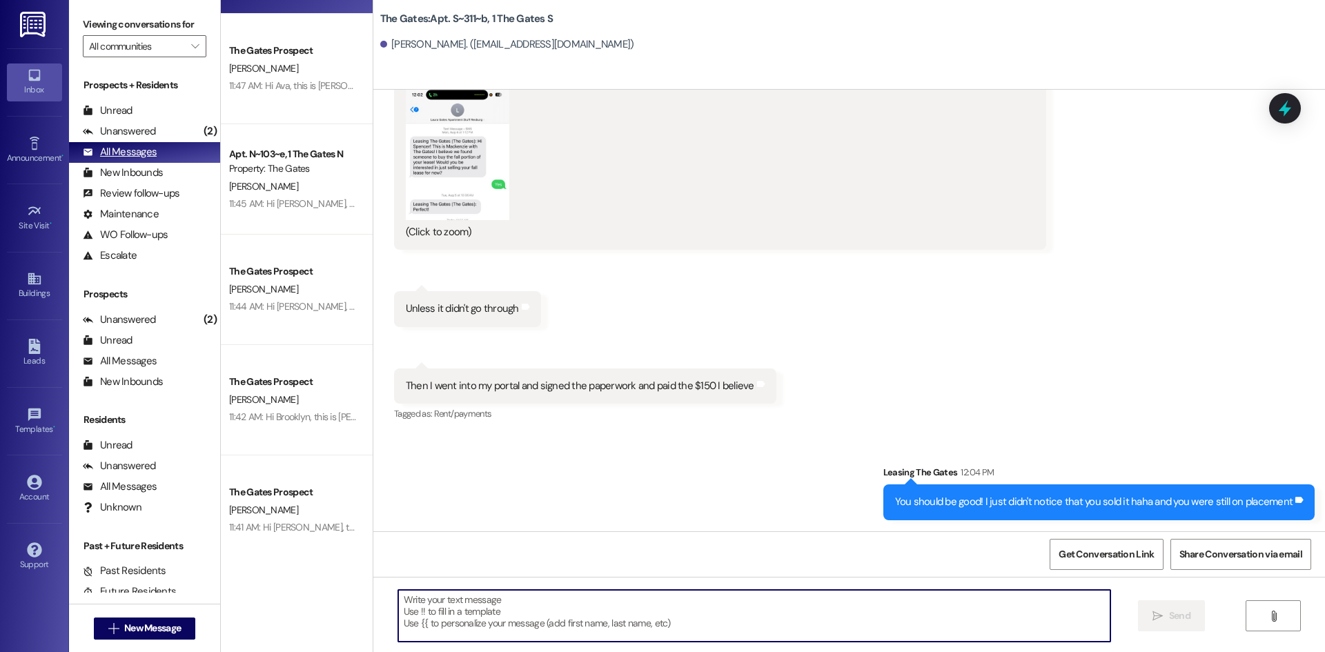
click at [170, 148] on div "All Messages (undefined)" at bounding box center [144, 152] width 151 height 21
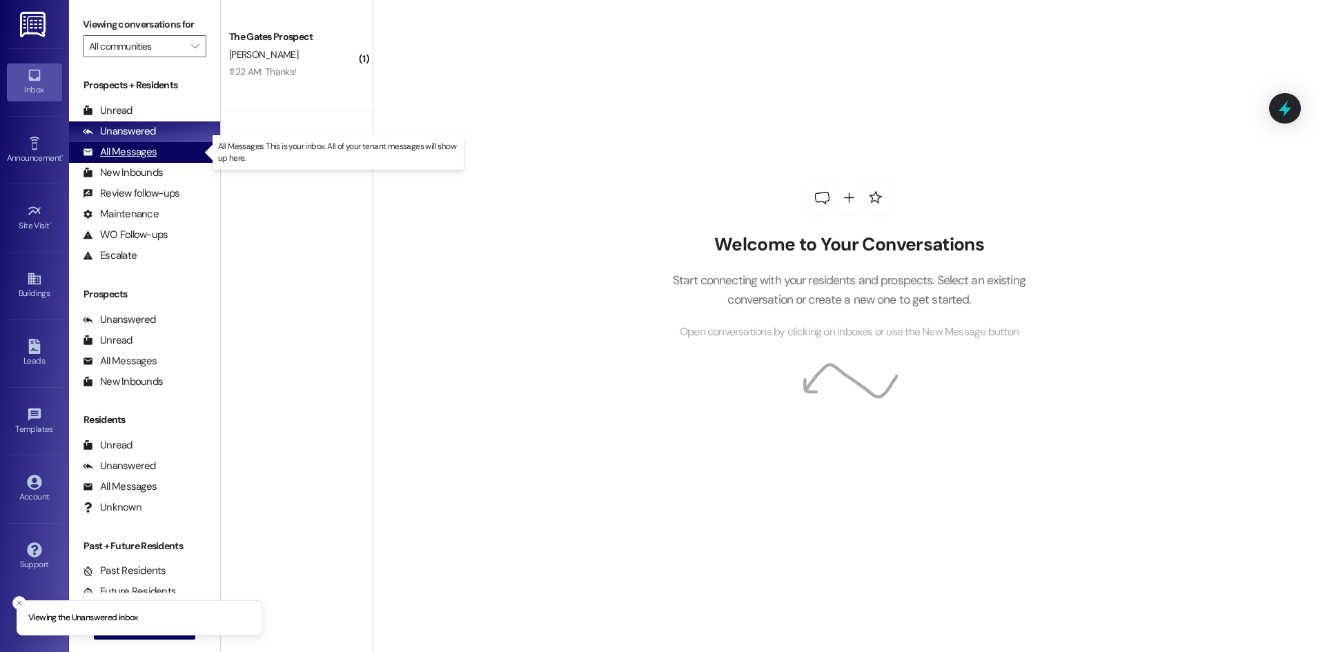
click at [151, 148] on div "All Messages" at bounding box center [120, 152] width 74 height 14
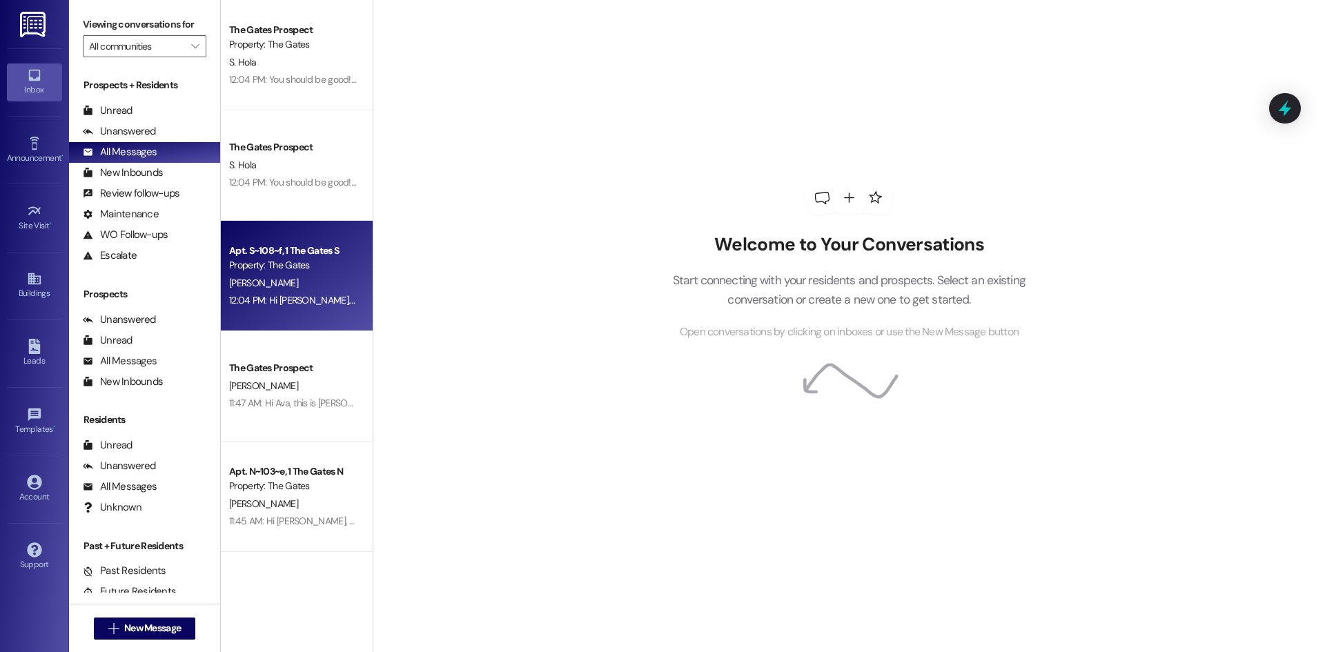
click at [264, 278] on div "Z. Douglass" at bounding box center [293, 283] width 130 height 17
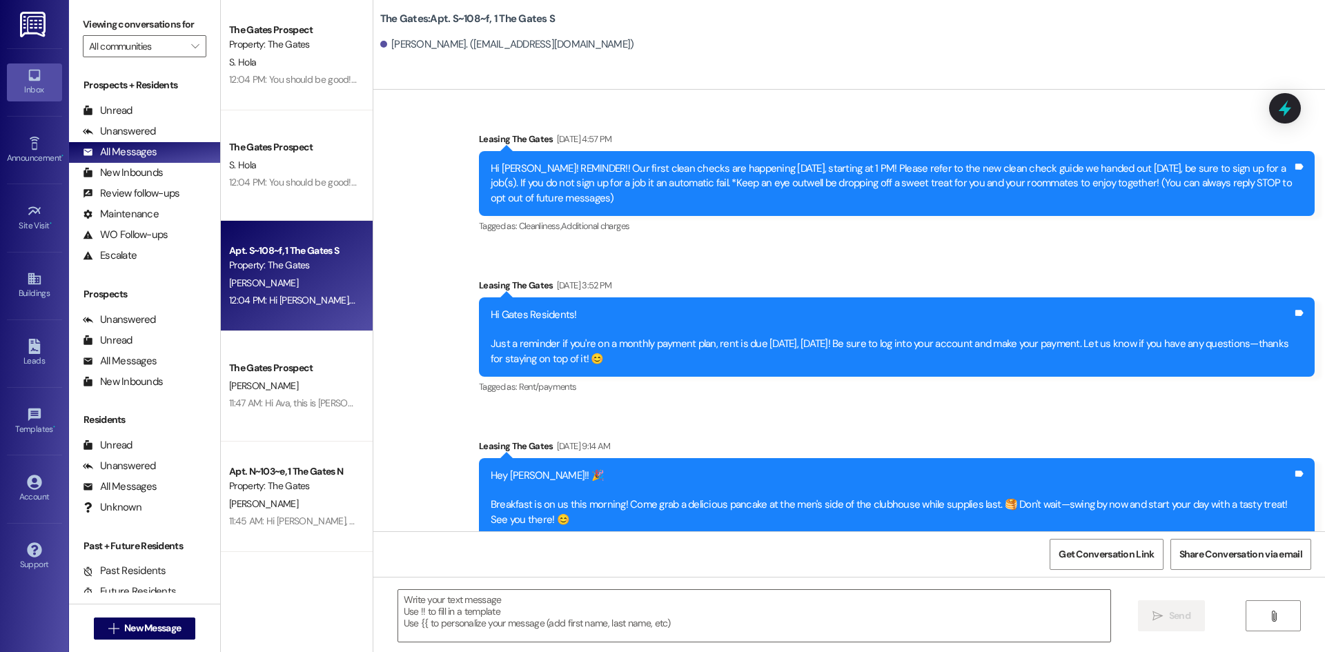
scroll to position [3851, 0]
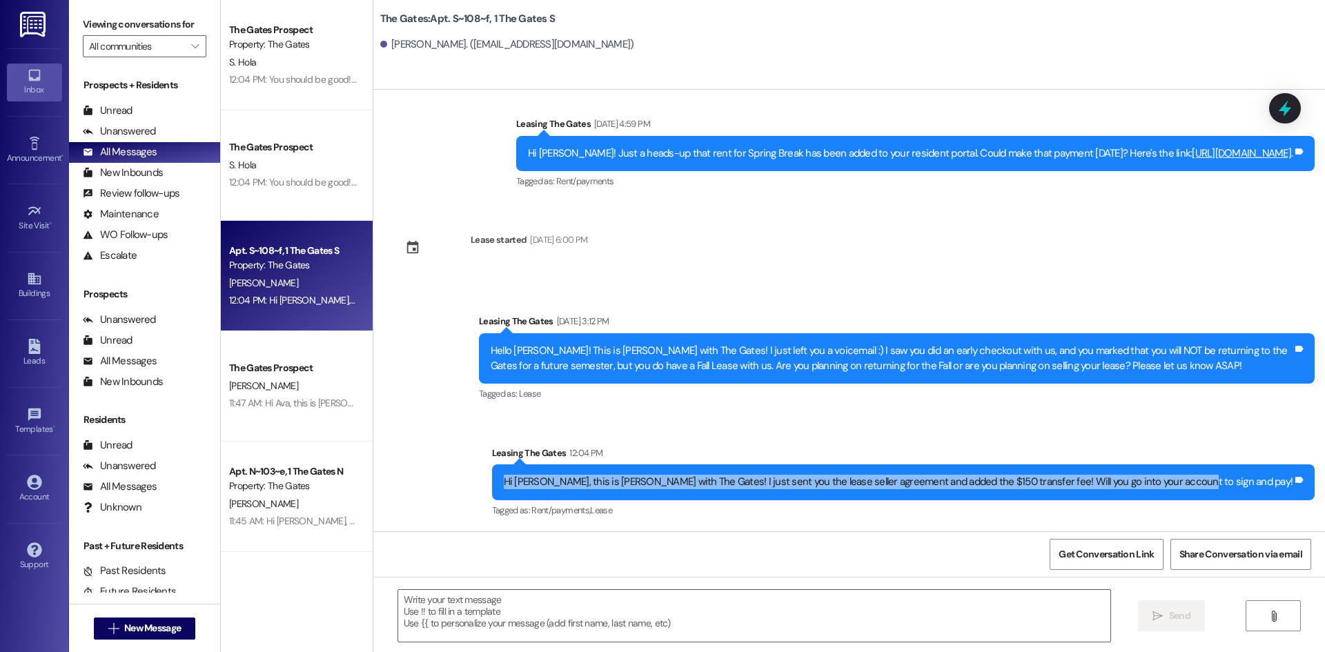
drag, startPoint x: 623, startPoint y: 481, endPoint x: 1288, endPoint y: 482, distance: 664.6
click at [1288, 482] on div "Hi Zach, this is Kari with The Gates! I just sent you the lease seller agreemen…" at bounding box center [903, 481] width 823 height 35
copy div "Hi [PERSON_NAME], this is [PERSON_NAME] with The Gates! I just sent you the lea…"
click at [133, 629] on span "New Message" at bounding box center [152, 628] width 57 height 14
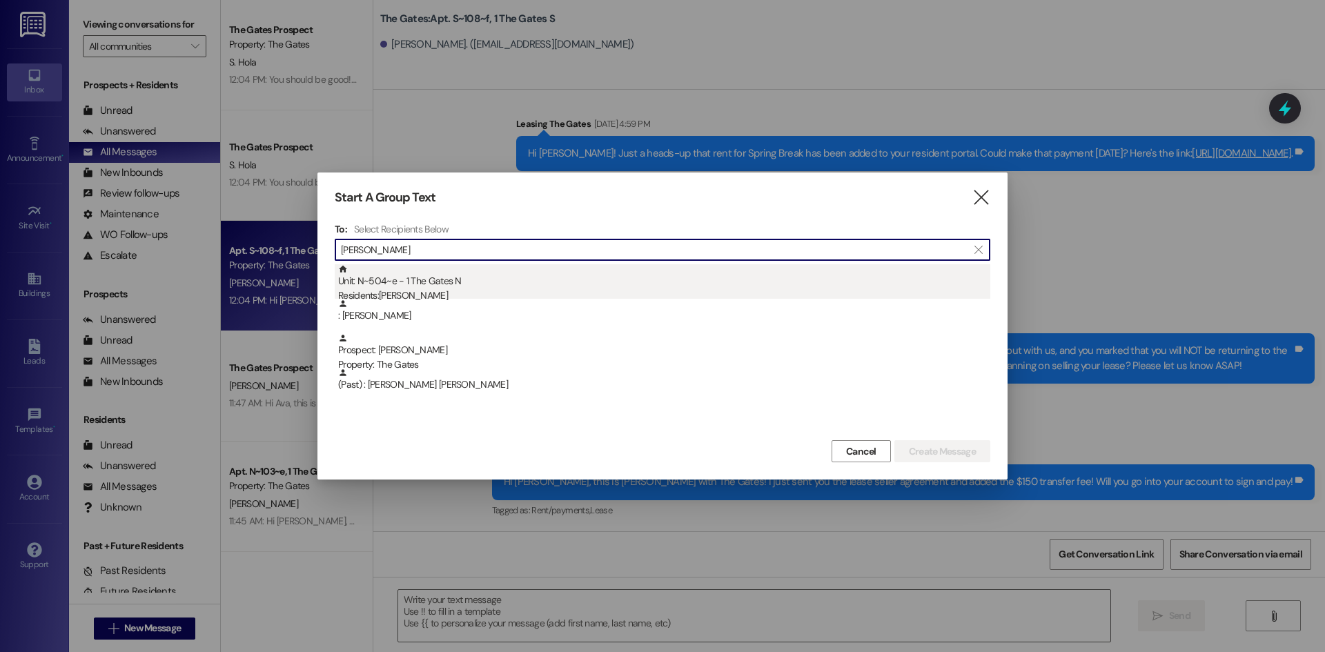
type input "abbott"
click at [645, 287] on div "Unit: N~504~e - 1 The Gates N Residents: Ryanne Abbott" at bounding box center [664, 283] width 652 height 39
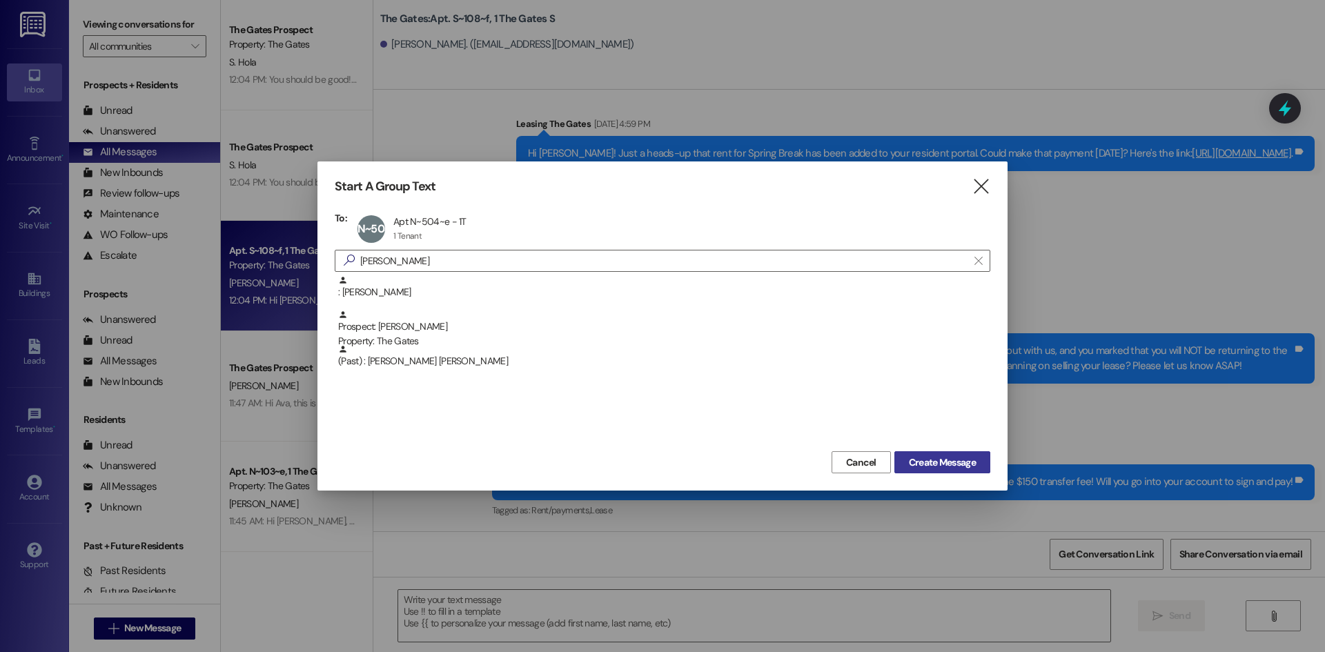
click at [940, 458] on span "Create Message" at bounding box center [942, 462] width 67 height 14
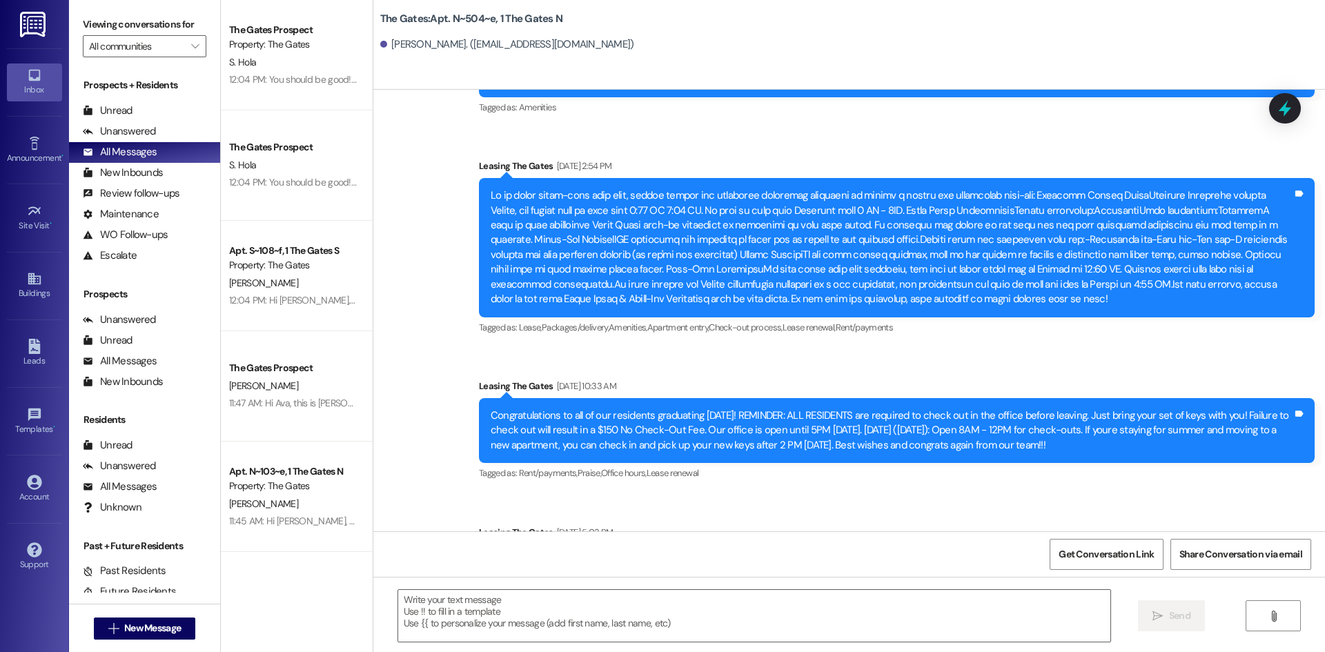
scroll to position [14146, 0]
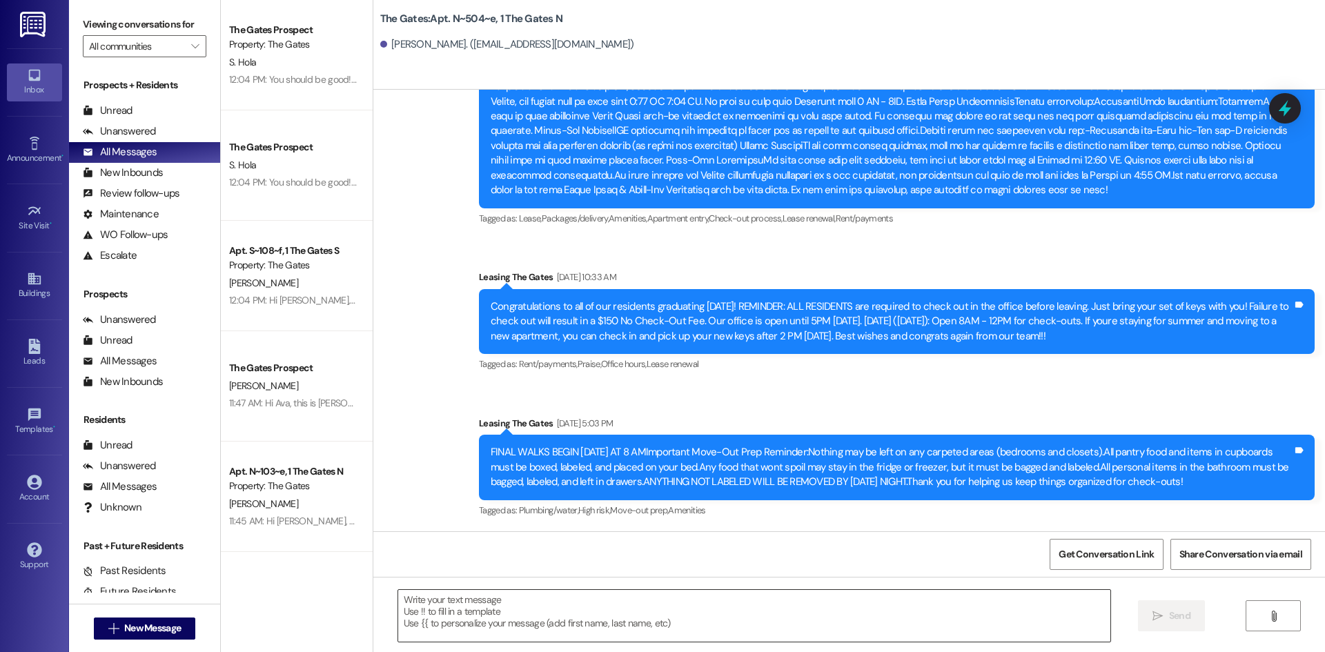
click at [464, 620] on textarea at bounding box center [754, 616] width 712 height 52
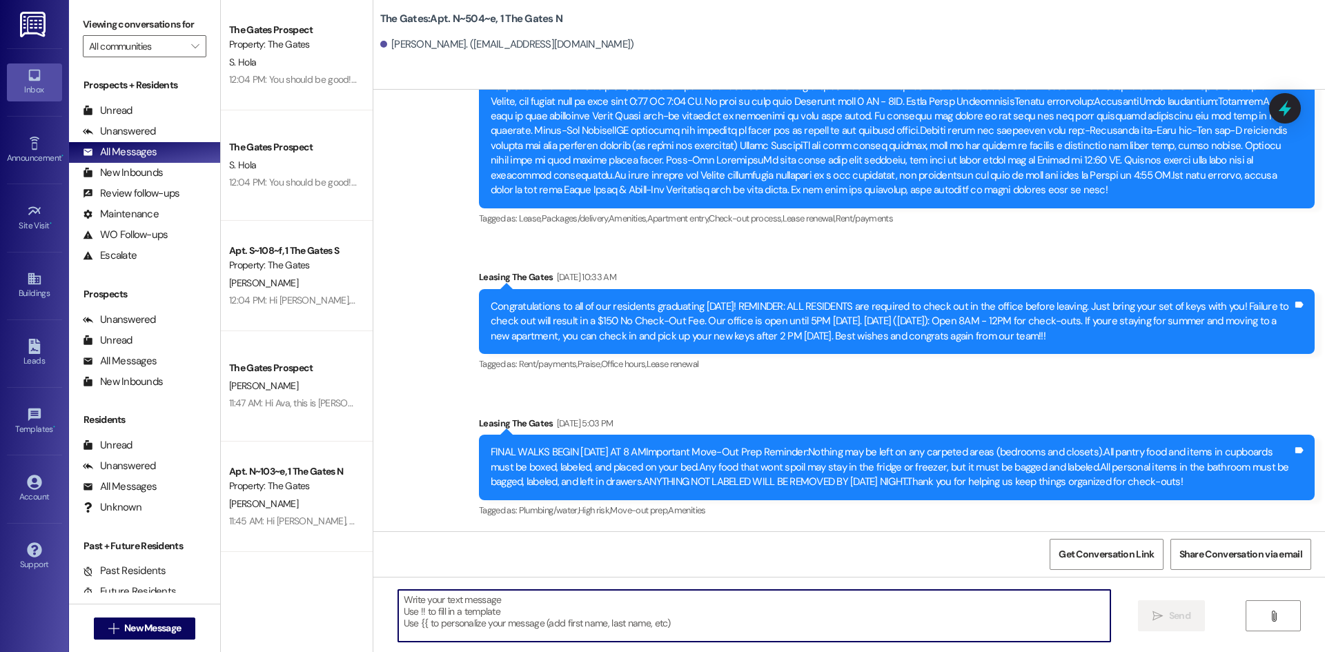
paste textarea "Hi [PERSON_NAME], this is [PERSON_NAME] with The Gates! I just sent you the lea…"
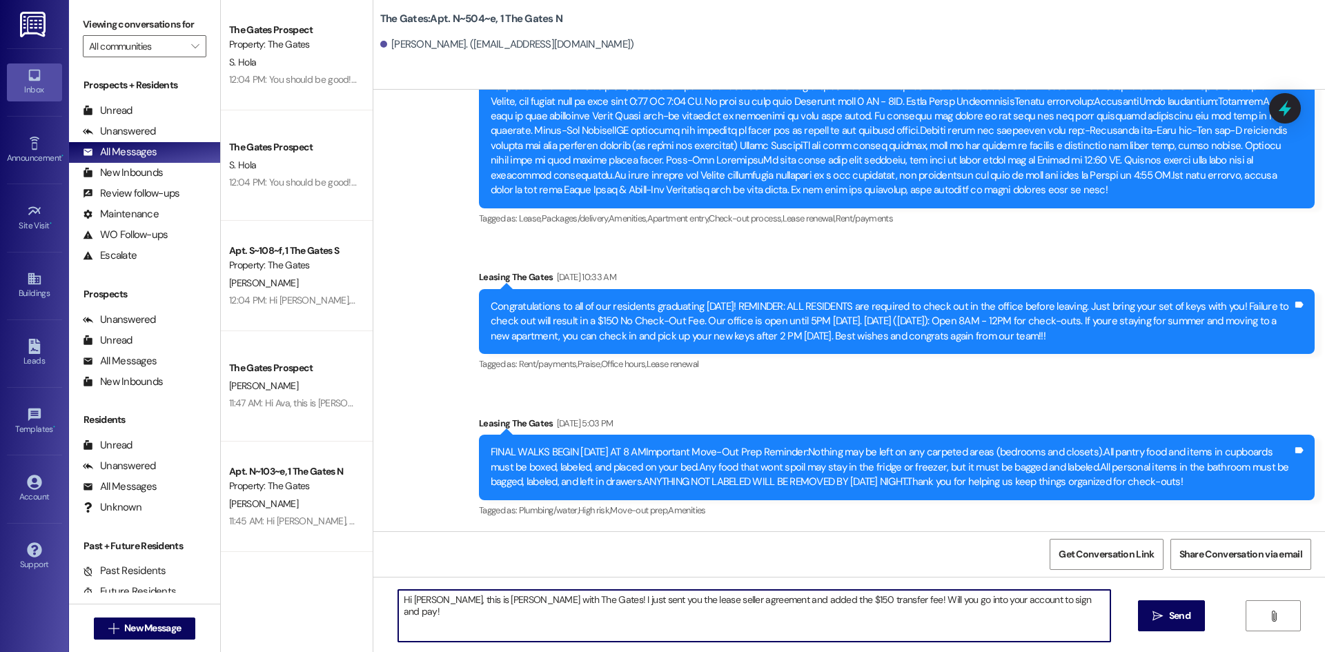
drag, startPoint x: 422, startPoint y: 601, endPoint x: 405, endPoint y: 604, distance: 17.5
click at [405, 604] on textarea "Hi [PERSON_NAME], this is [PERSON_NAME] with The Gates! I just sent you the lea…" at bounding box center [754, 616] width 712 height 52
type textarea "Hi Ryanne, this is Kari with The Gates! I just sent you the lease seller agreem…"
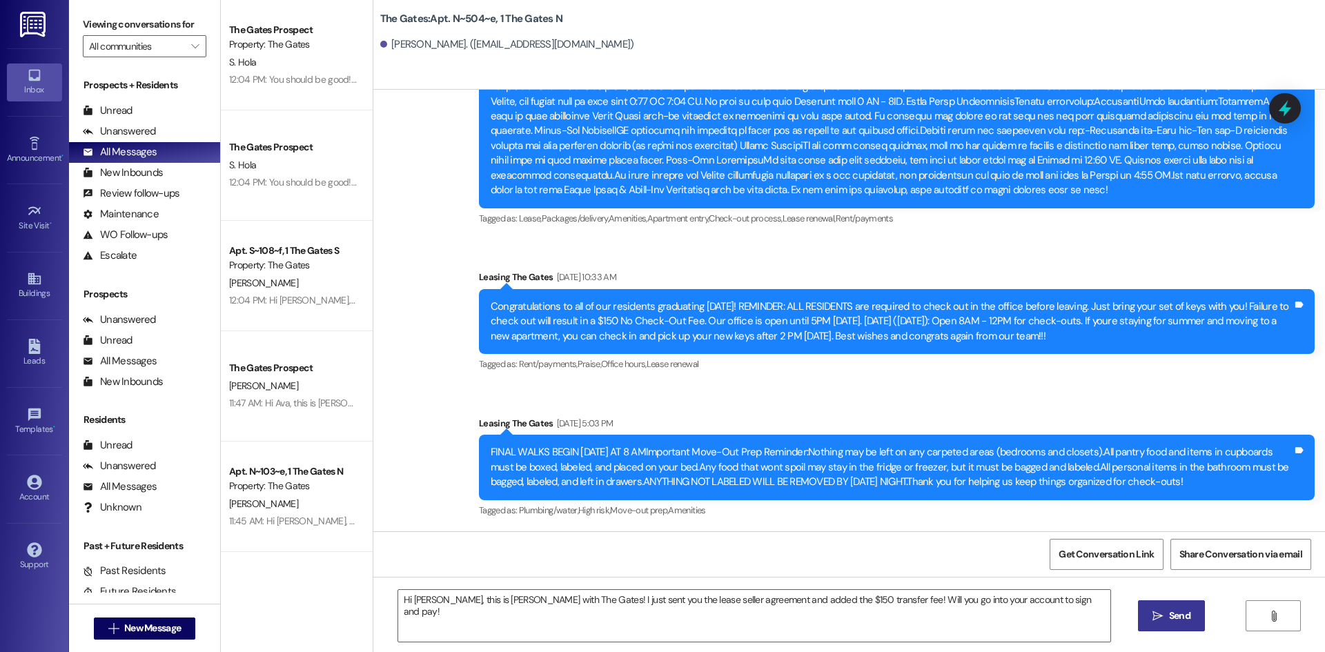
click at [1181, 622] on span "Send" at bounding box center [1179, 616] width 21 height 14
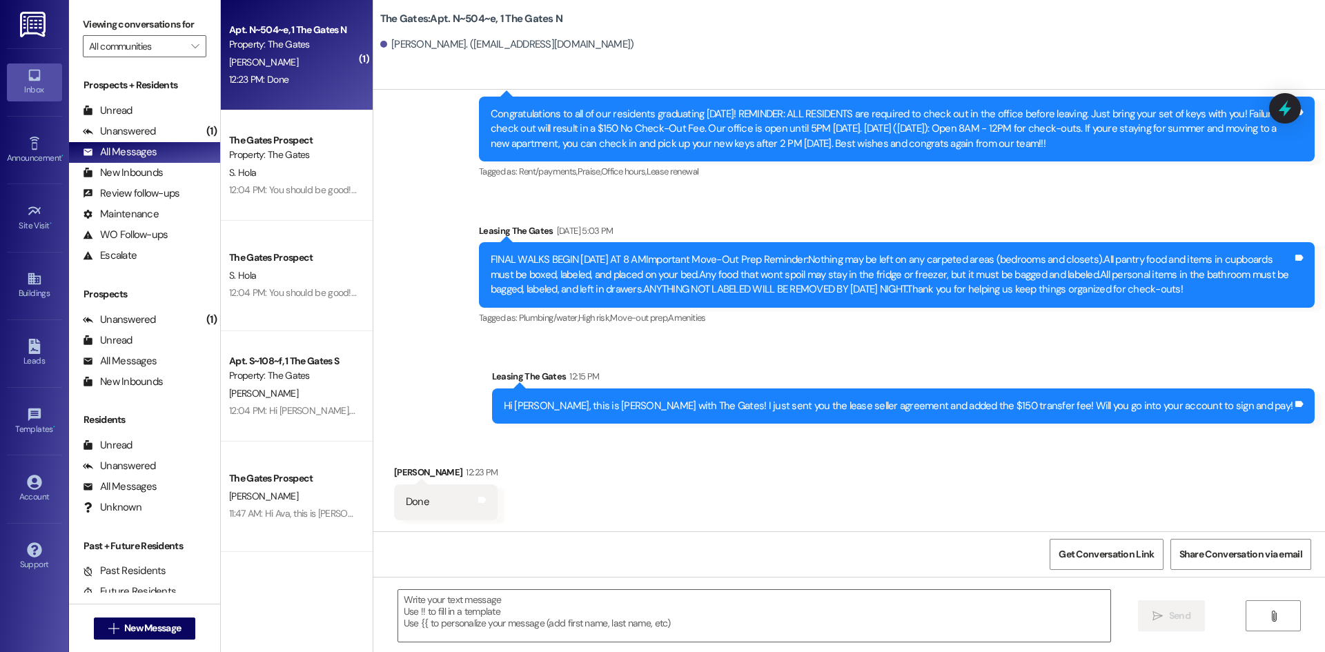
scroll to position [14338, 0]
click at [433, 616] on textarea at bounding box center [754, 616] width 712 height 52
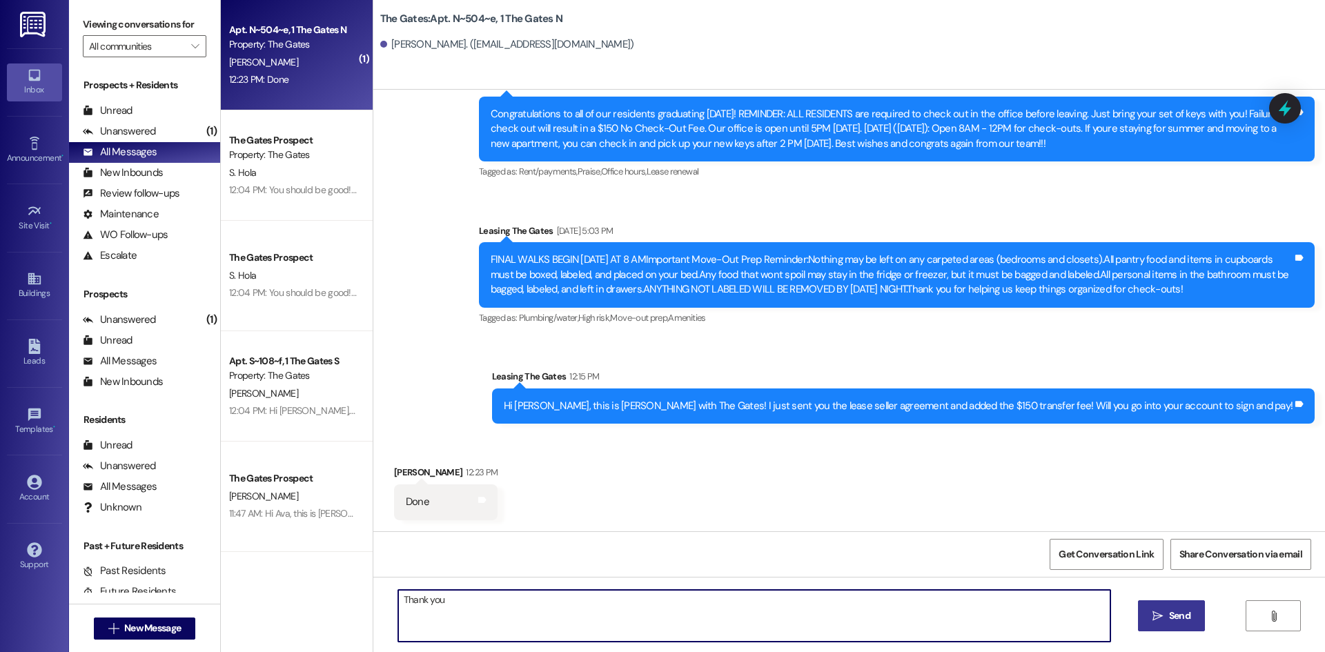
type textarea "Thank you!"
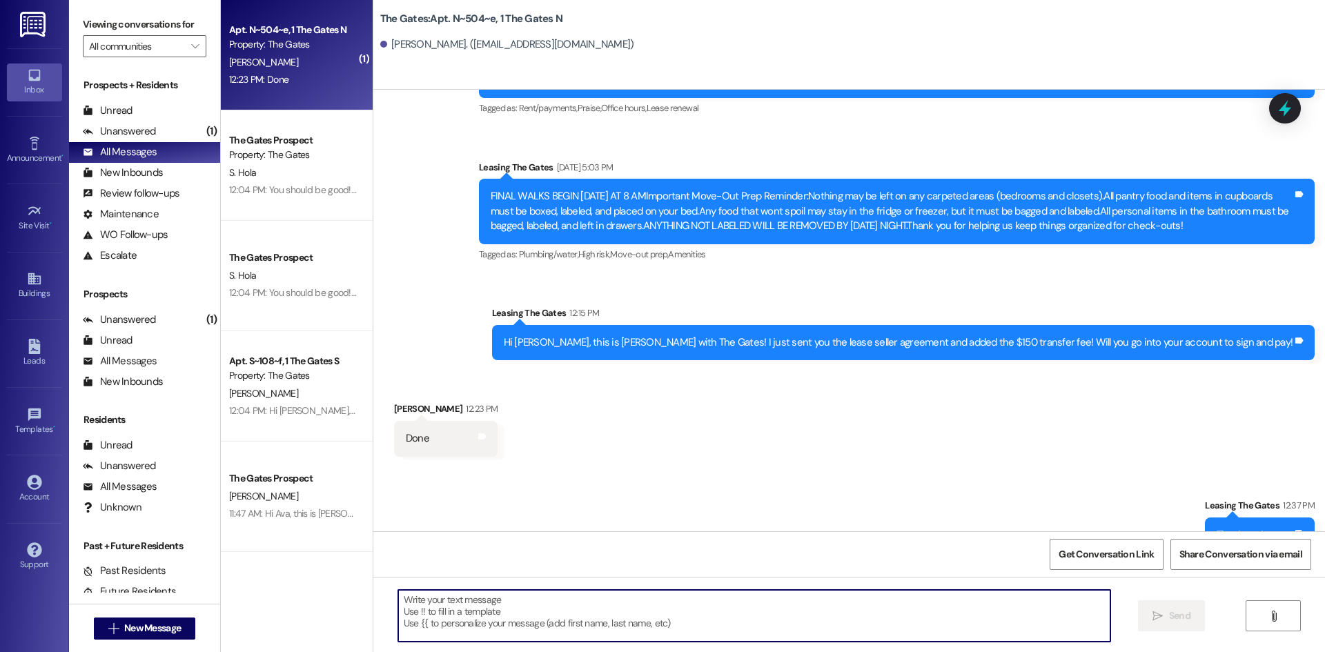
scroll to position [14434, 0]
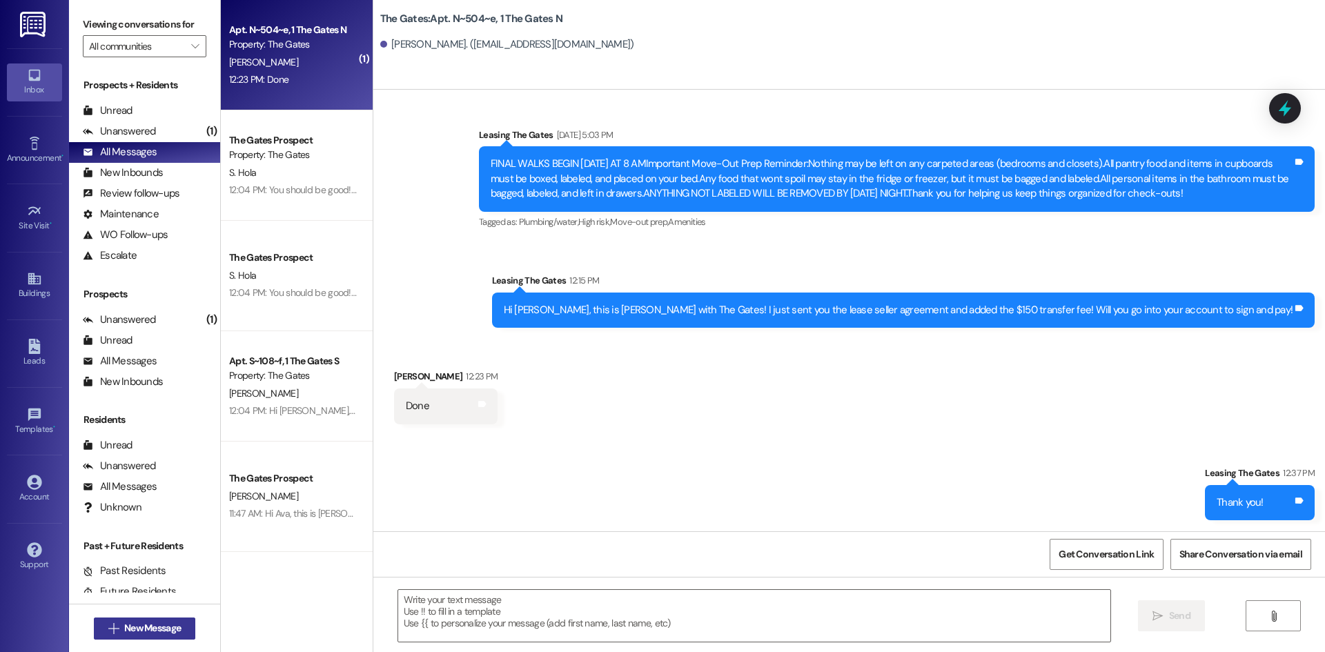
click at [139, 623] on span "New Message" at bounding box center [152, 628] width 57 height 14
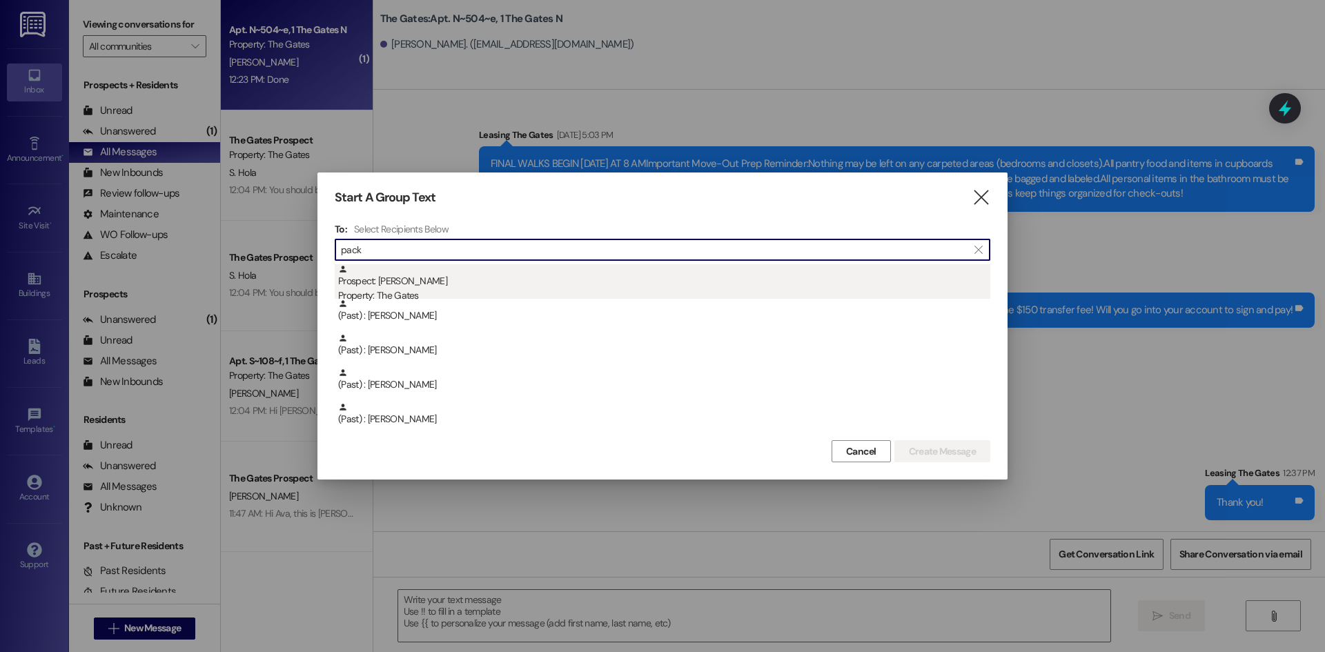
type input "pack"
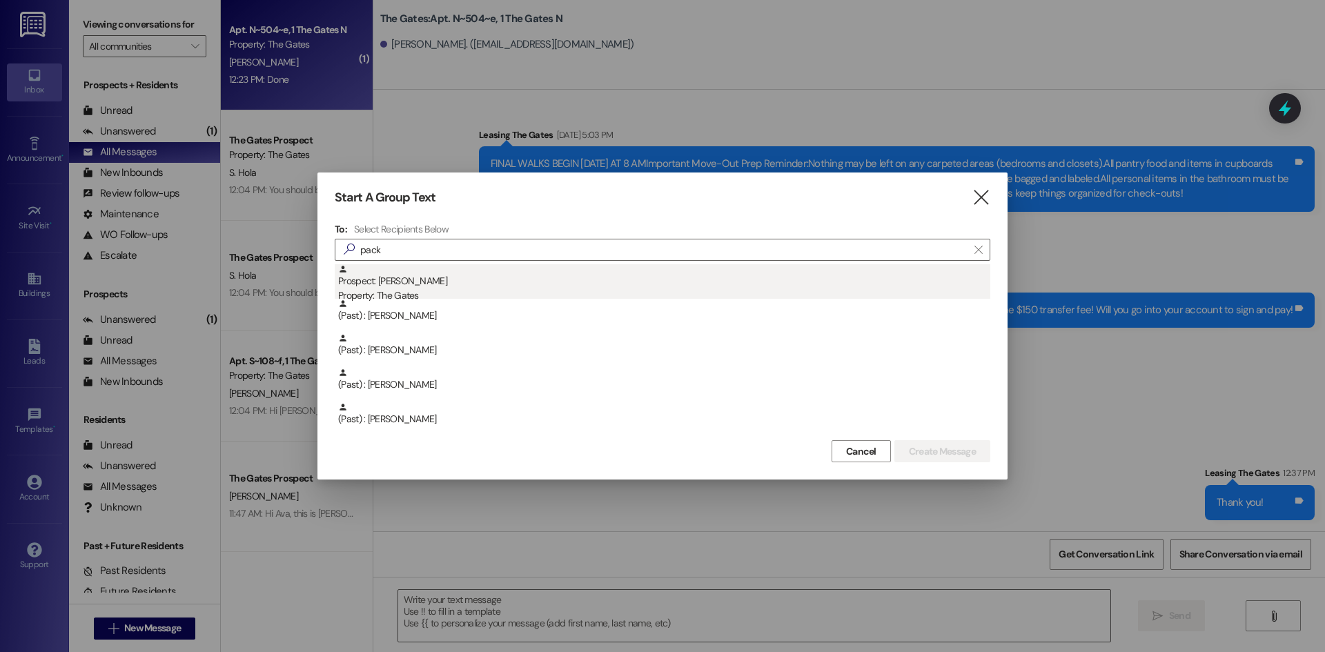
click at [523, 279] on div "Prospect: Tyler Packard Property: The Gates" at bounding box center [664, 283] width 652 height 39
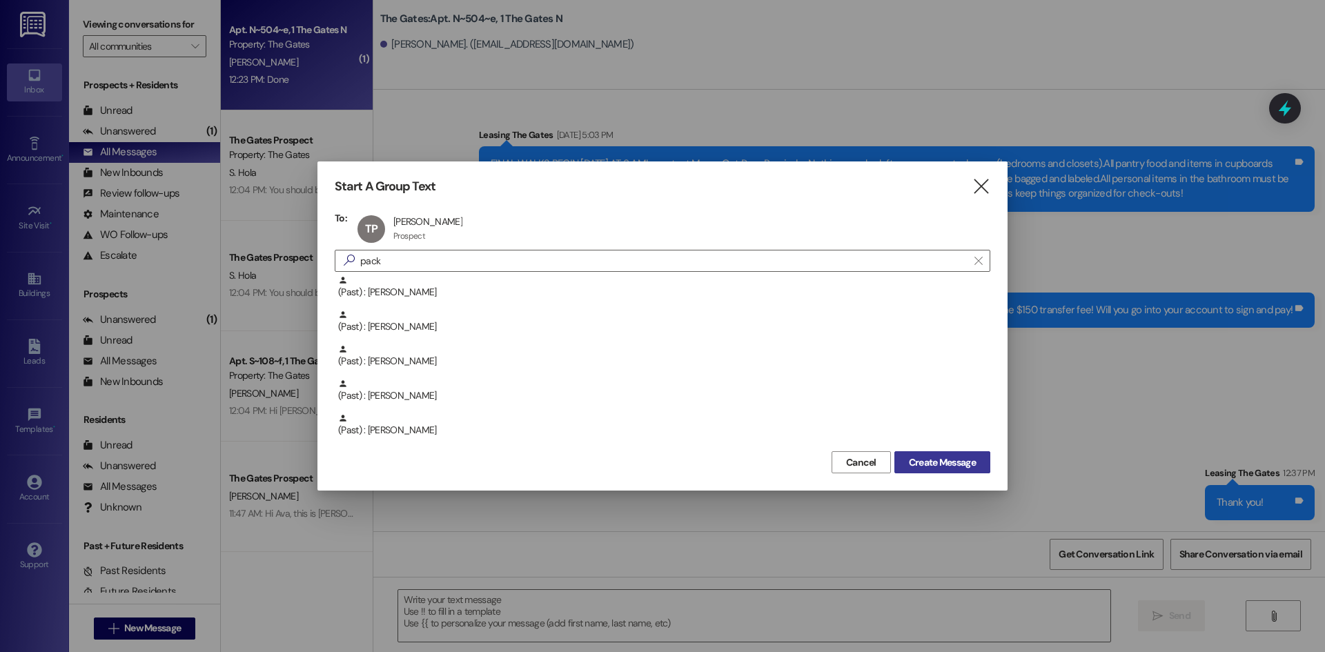
click at [923, 460] on span "Create Message" at bounding box center [942, 462] width 67 height 14
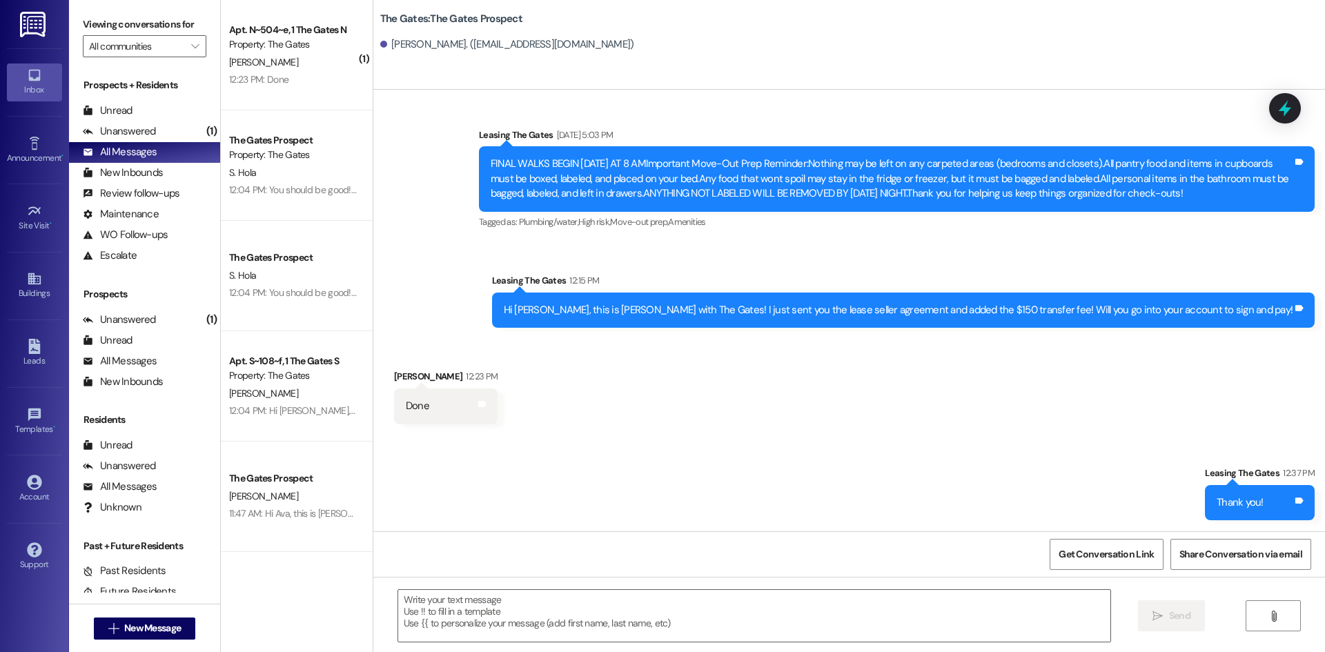
scroll to position [607, 0]
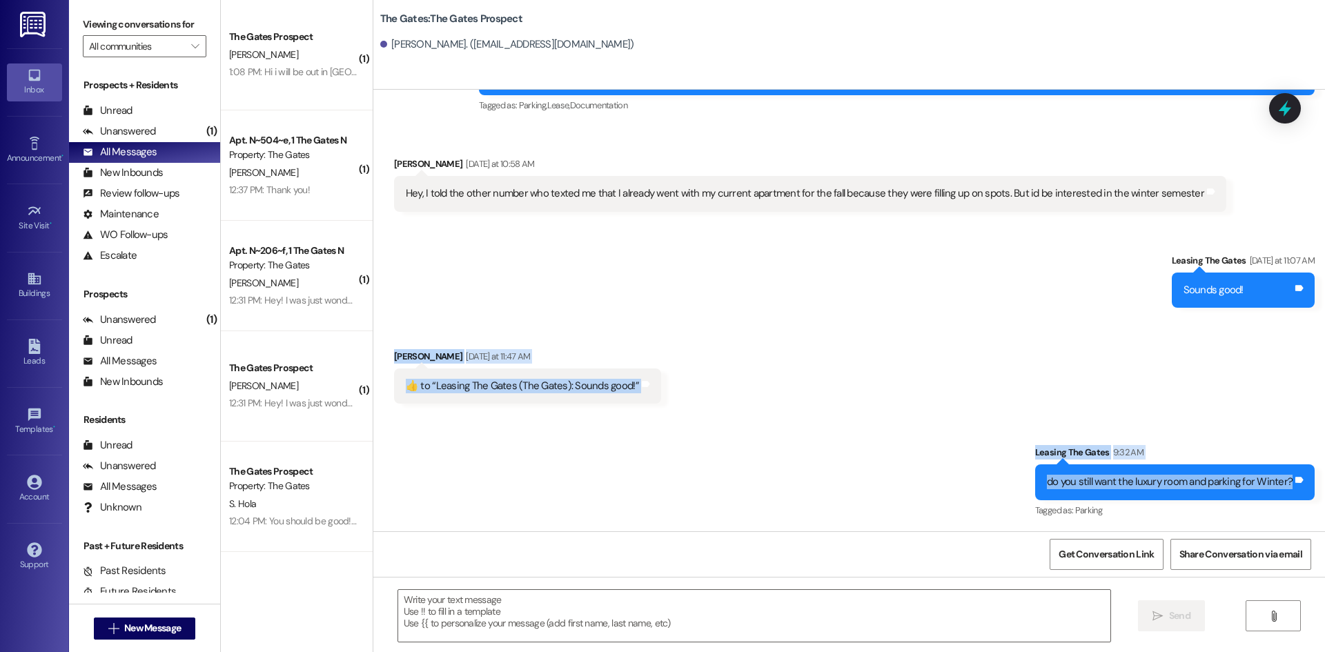
drag, startPoint x: 1286, startPoint y: 482, endPoint x: 381, endPoint y: 355, distance: 914.2
click at [381, 355] on div "Sent via SMS Leasing The Gates Aug 04, 2025 at 11:14 AM Hey Tyler! I saw you st…" at bounding box center [849, 311] width 952 height 442
copy div "Tyler Packard Yesterday at 11:47 AM  ​👍​ to “ Leasing The Gates (The Gates): So…"
click at [124, 627] on span "New Message" at bounding box center [152, 628] width 57 height 14
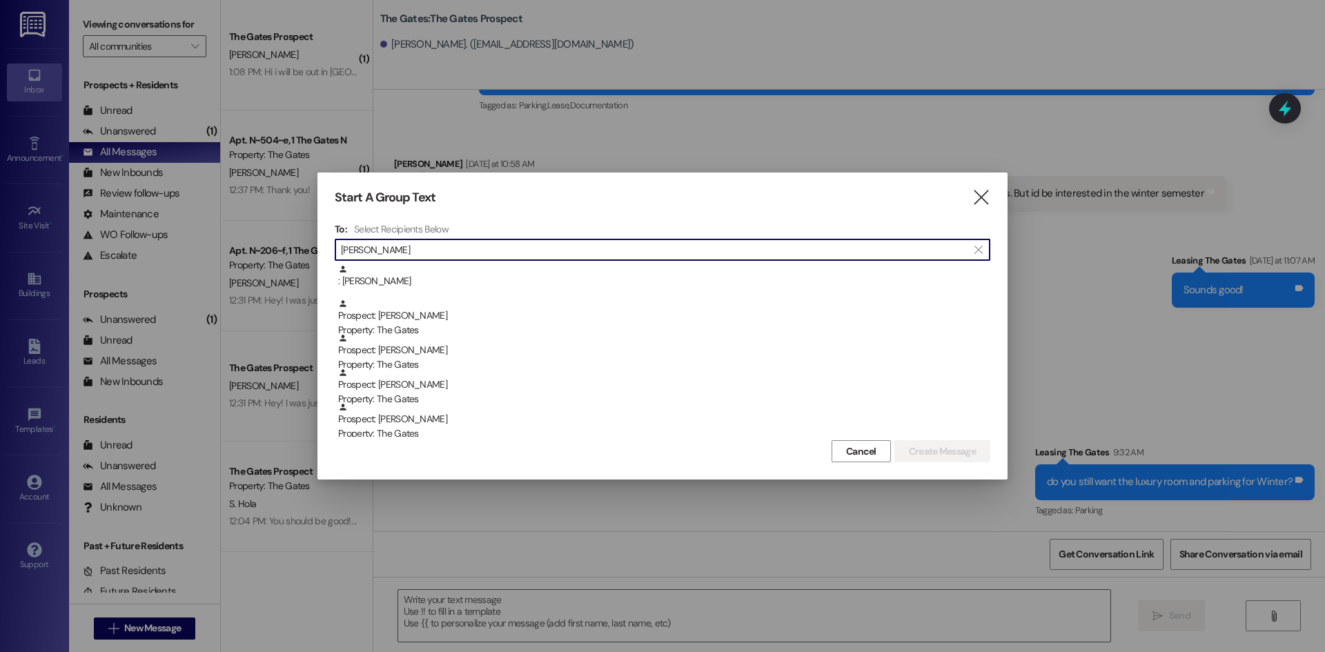
type input "wray"
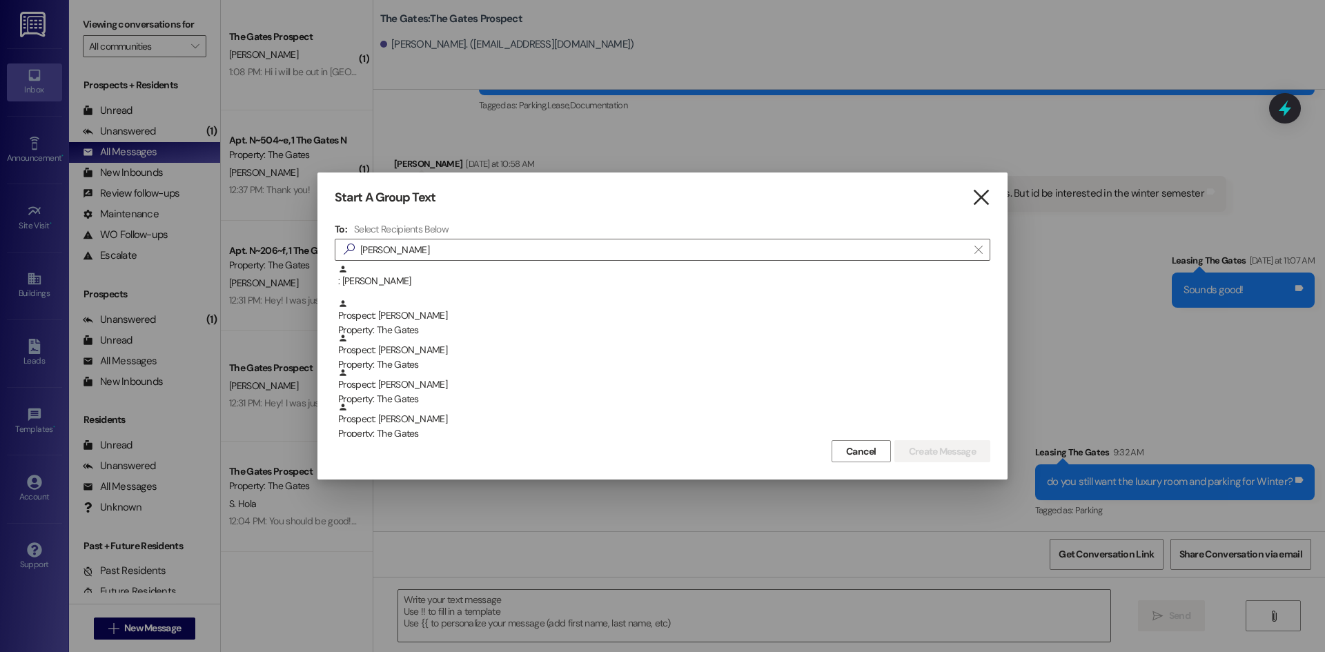
click at [985, 200] on icon "" at bounding box center [981, 197] width 19 height 14
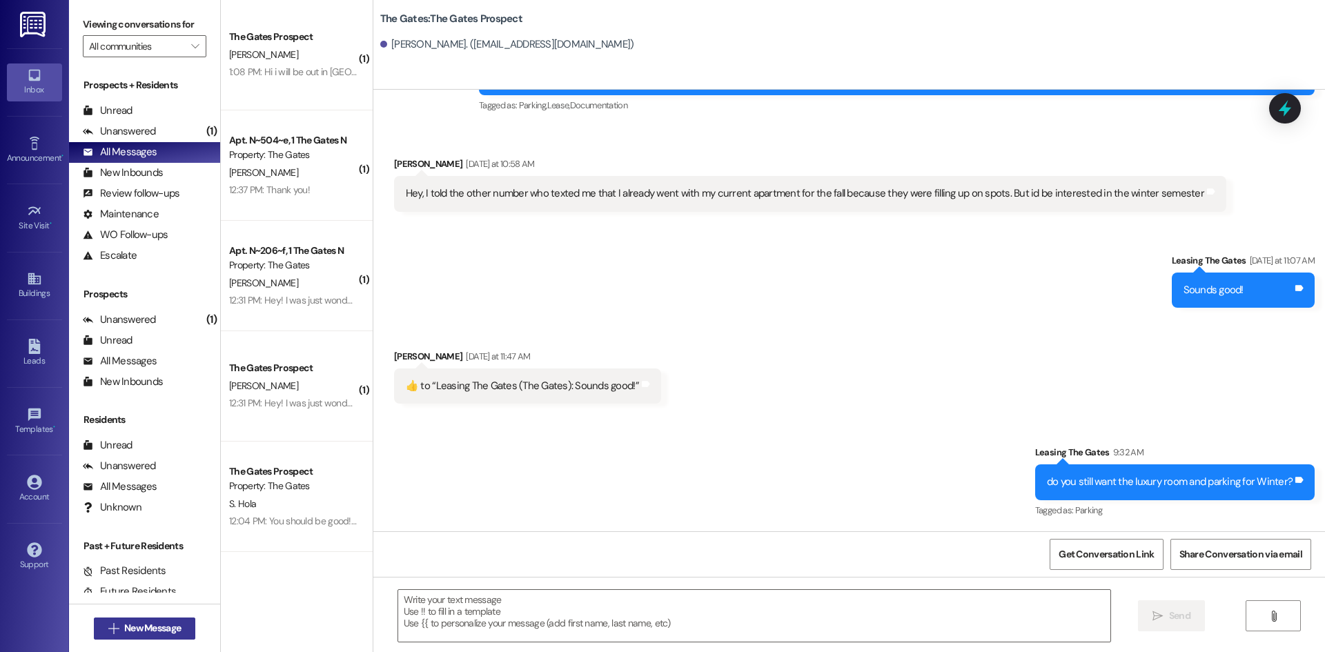
click at [166, 624] on span "New Message" at bounding box center [152, 628] width 57 height 14
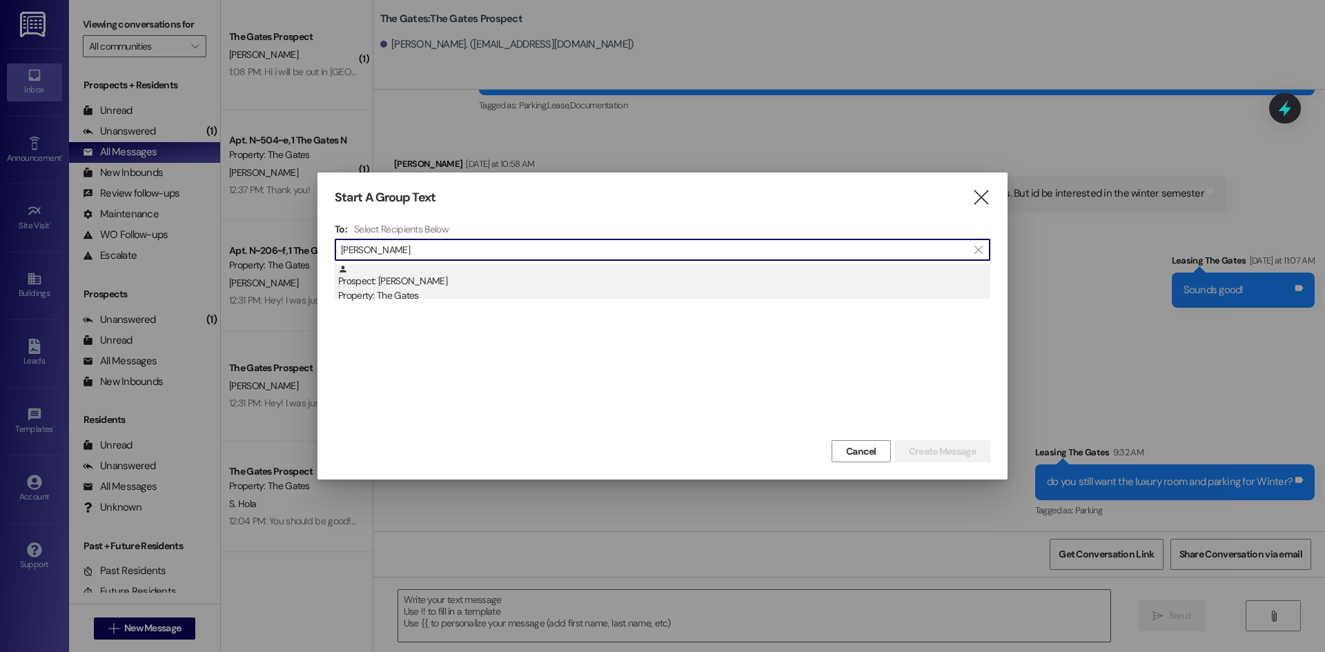
type input "logan dan"
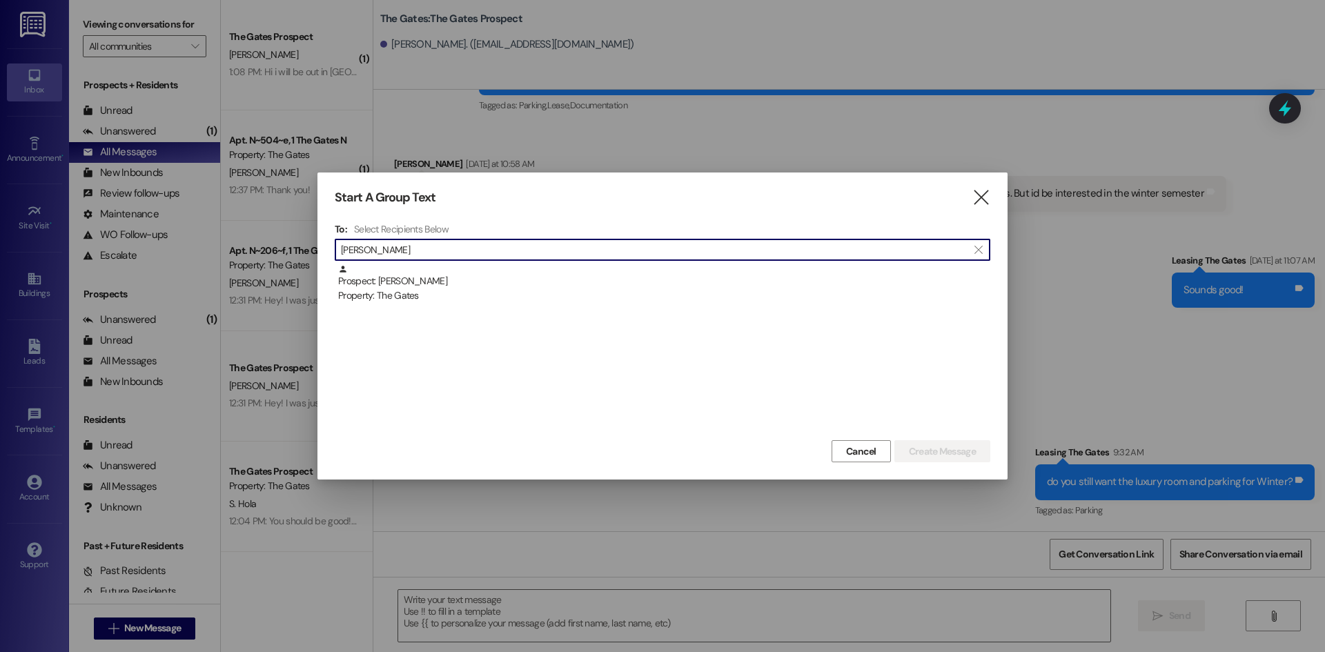
click at [431, 282] on div "Prospect: Logan Daniel Property: The Gates" at bounding box center [664, 283] width 652 height 39
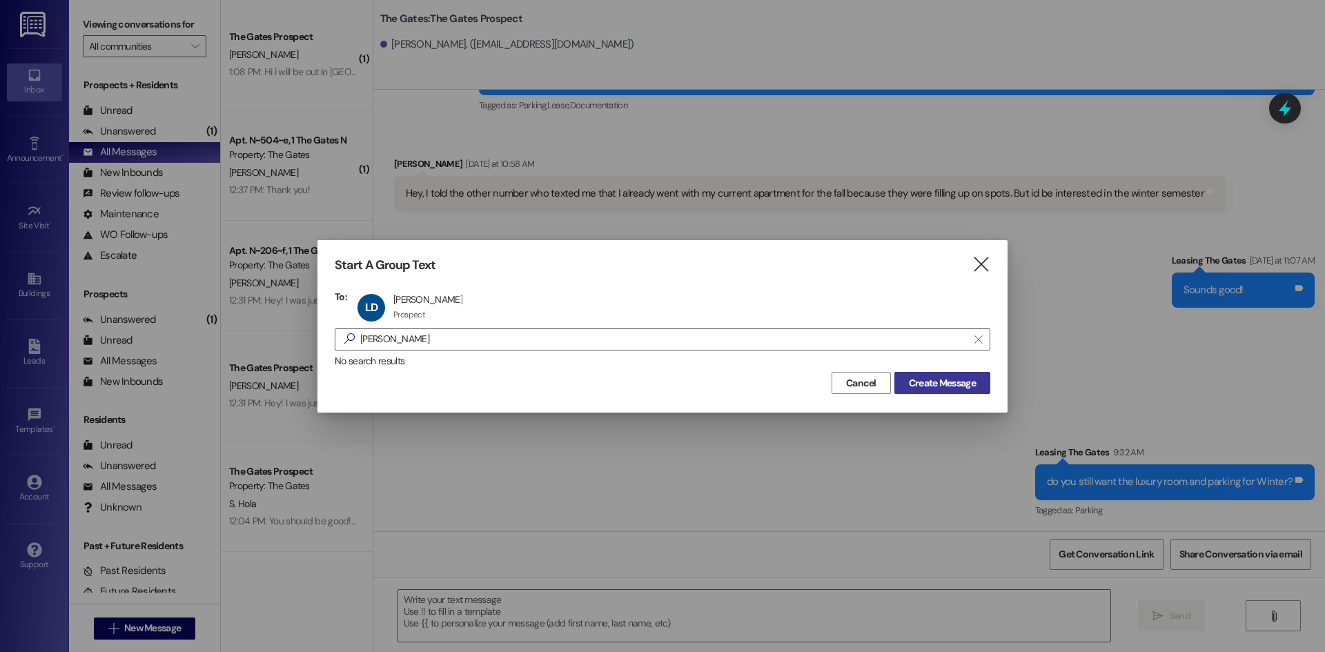
click at [958, 383] on span "Create Message" at bounding box center [942, 383] width 67 height 14
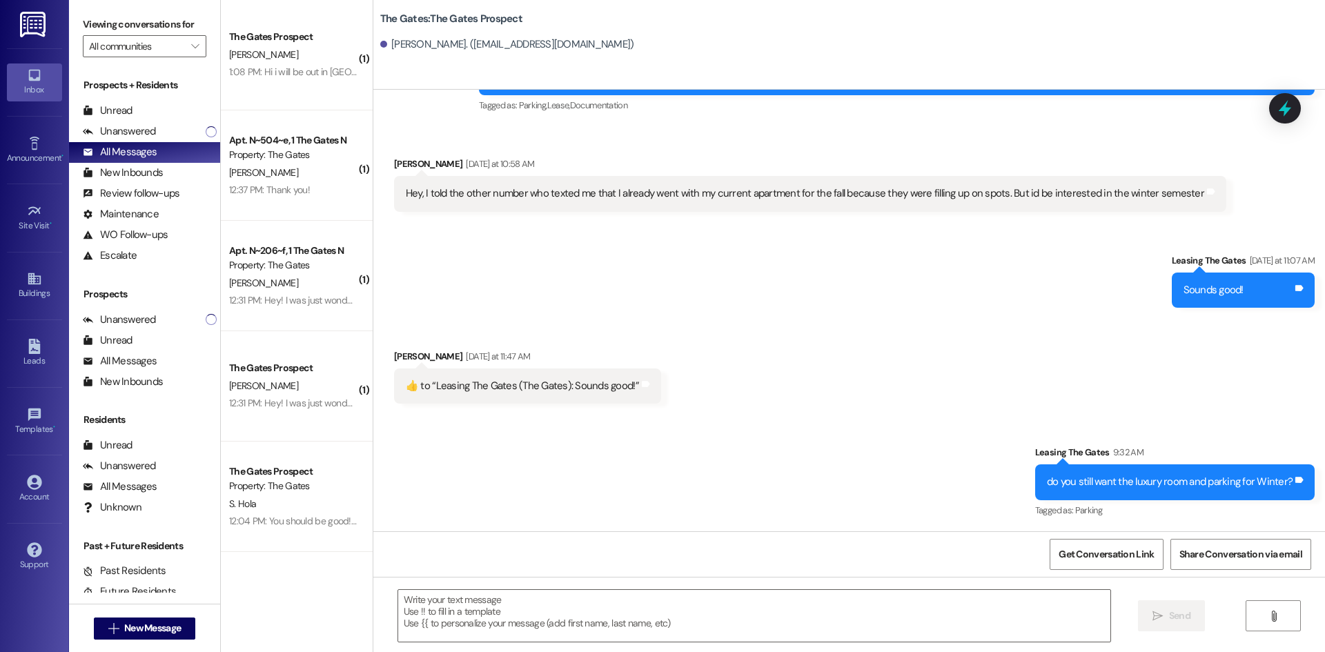
scroll to position [0, 0]
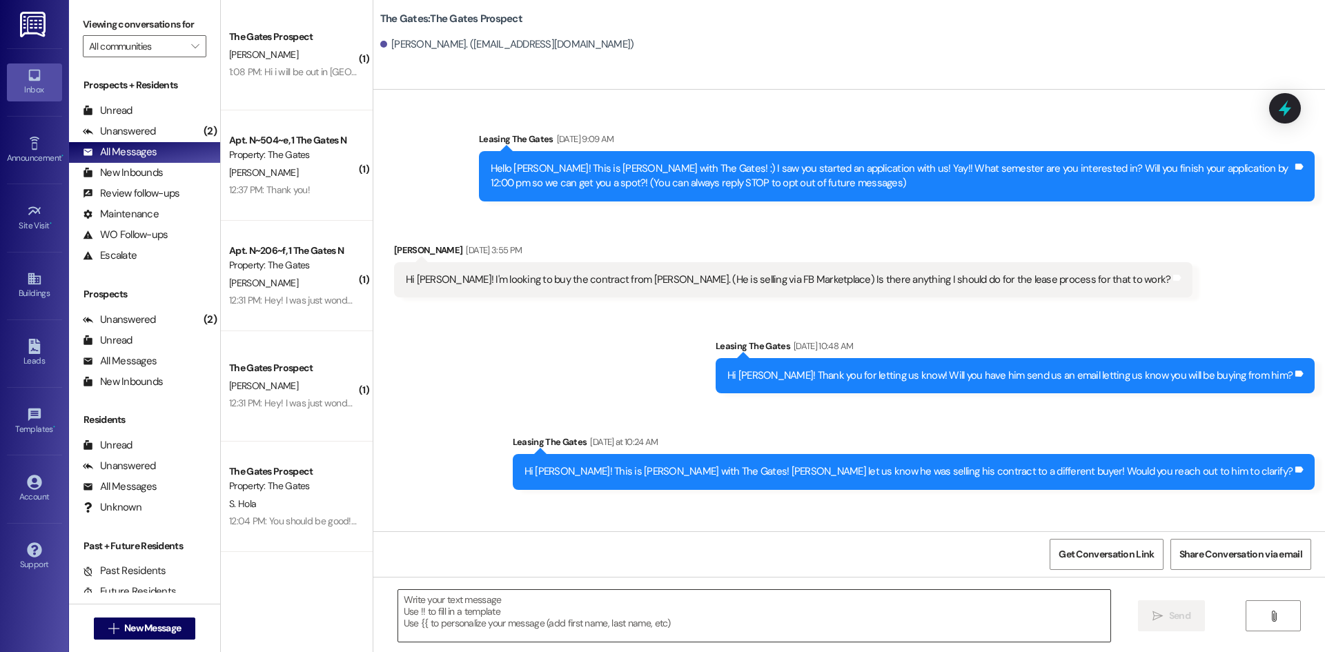
click at [580, 607] on textarea at bounding box center [754, 616] width 712 height 52
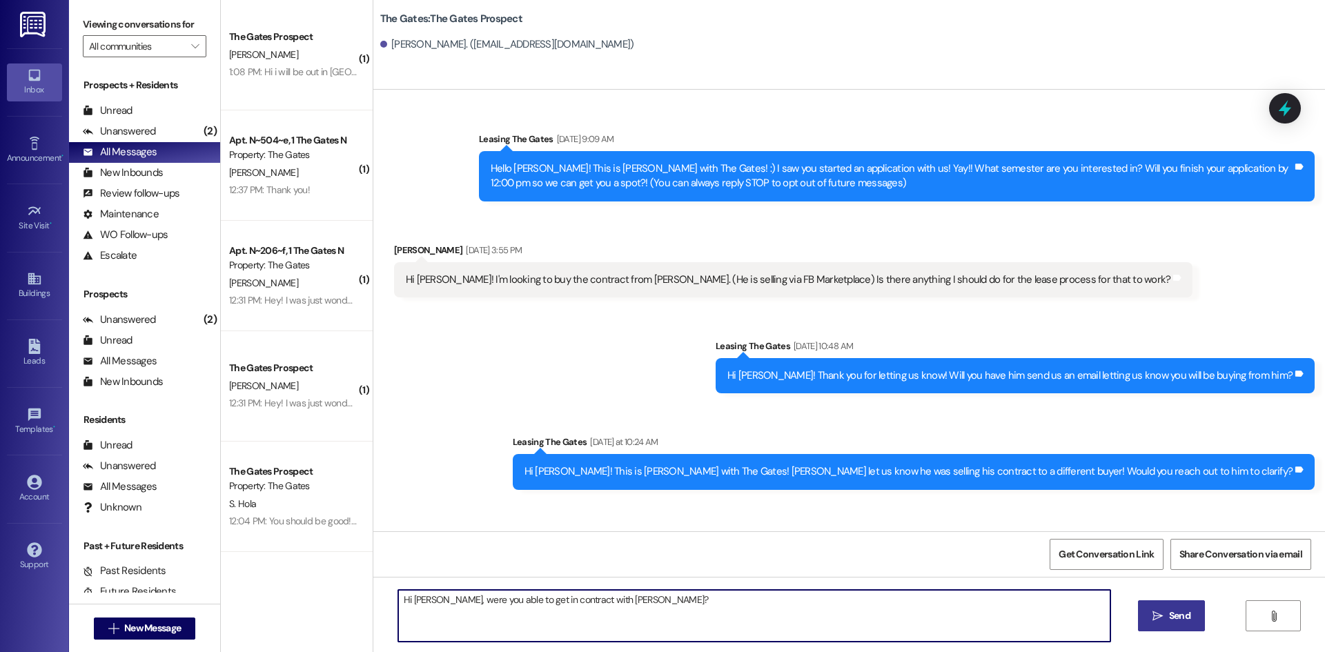
type textarea "Hi Logan, were you able to get in contract with carter?"
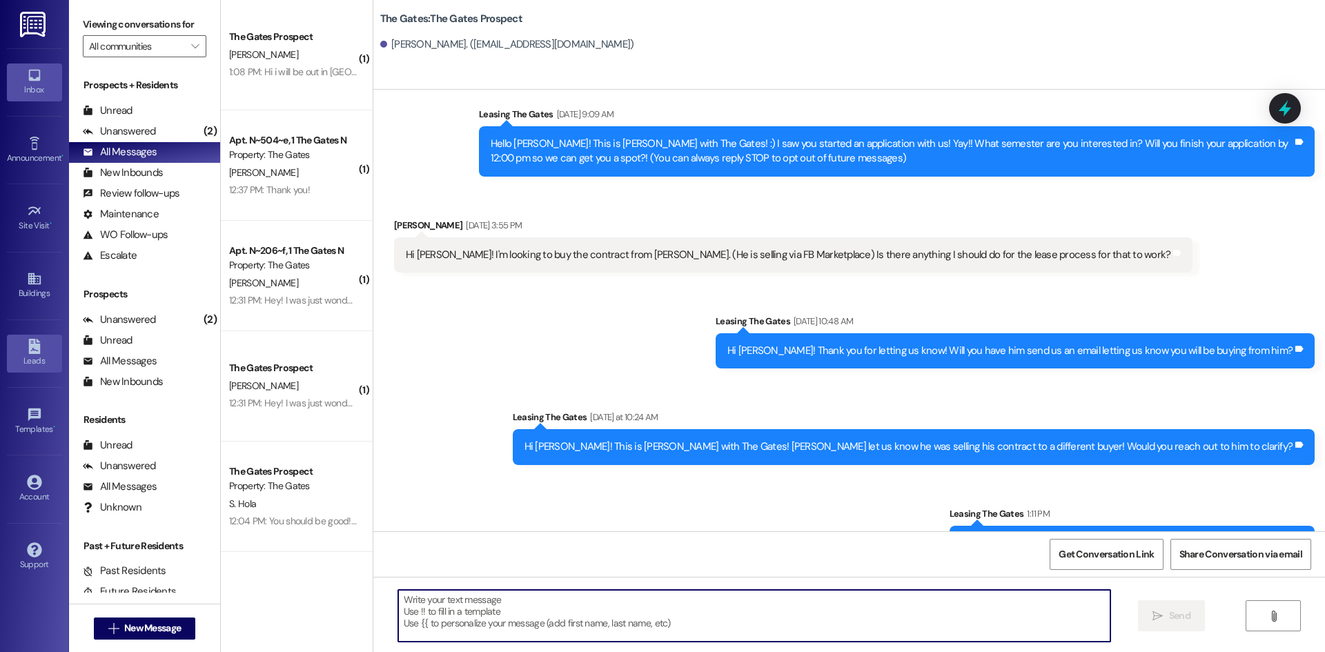
scroll to position [66, 0]
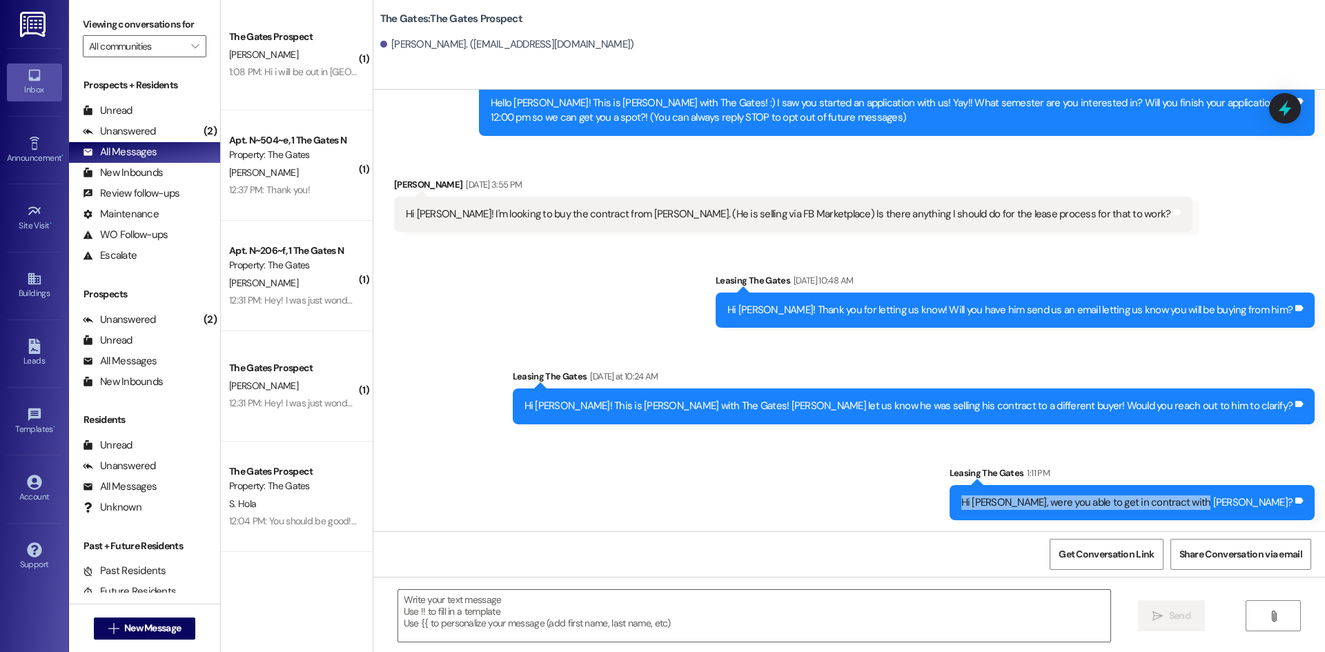
drag, startPoint x: 1057, startPoint y: 498, endPoint x: 1287, endPoint y: 513, distance: 230.3
click at [1287, 513] on div "Hi Logan, were you able to get in contract with carter? Tags and notes" at bounding box center [1133, 502] width 366 height 35
copy div "Hi Logan, were you able to get in contract with carter?"
click at [177, 619] on button " New Message" at bounding box center [145, 629] width 102 height 22
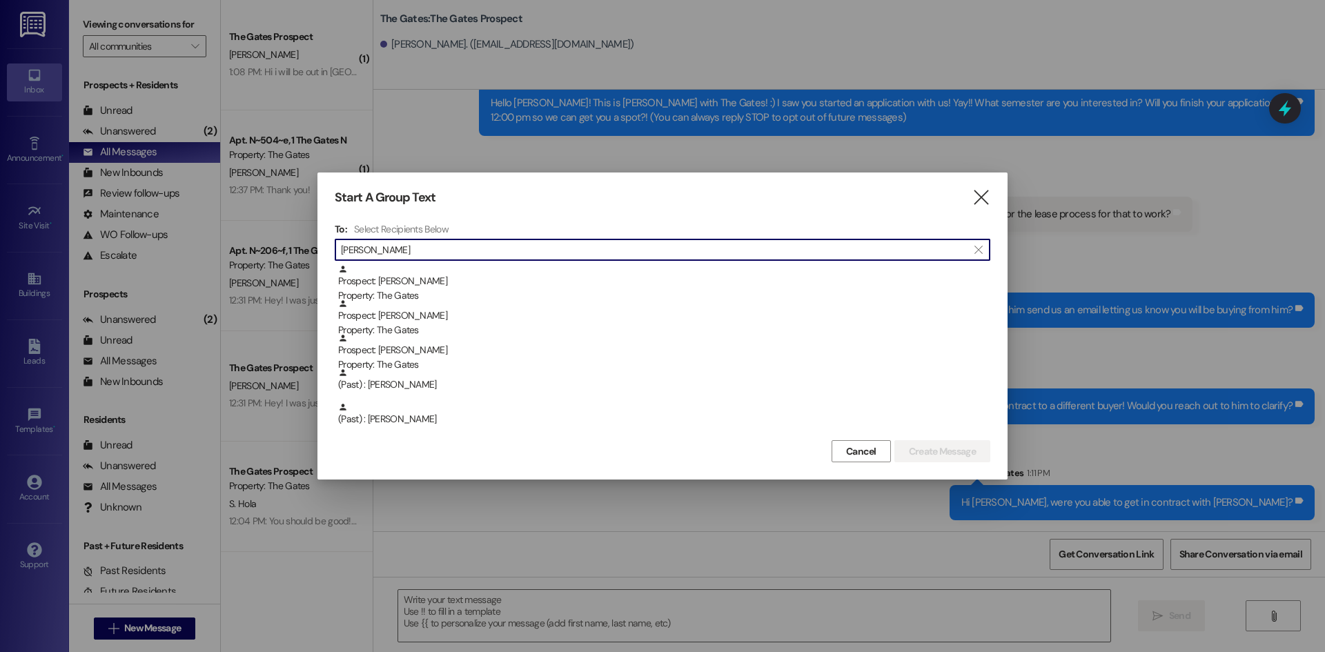
drag, startPoint x: 397, startPoint y: 251, endPoint x: 288, endPoint y: 231, distance: 110.2
click at [288, 231] on div "Start A Group Text  To: Select Recipients Below  bradley  Prospect: Bradley …" at bounding box center [662, 326] width 1325 height 652
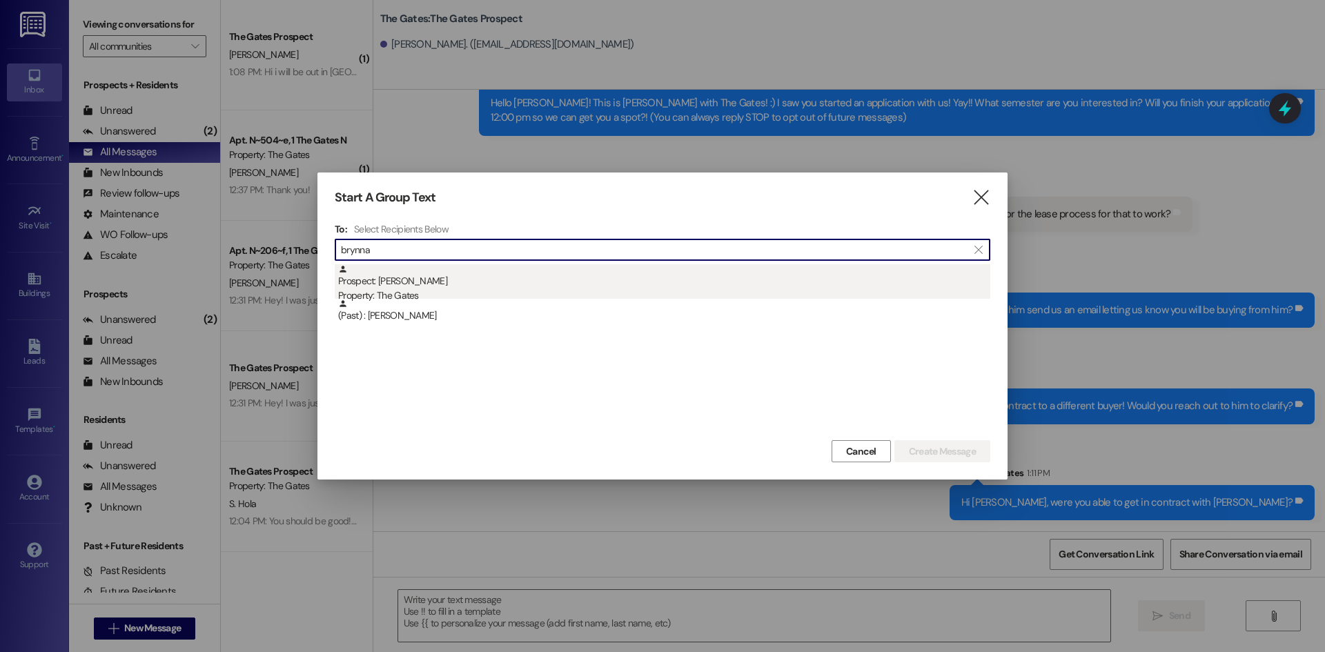
type input "brynna"
click at [465, 282] on div "Prospect: Brynna Bradley Property: The Gates" at bounding box center [664, 283] width 652 height 39
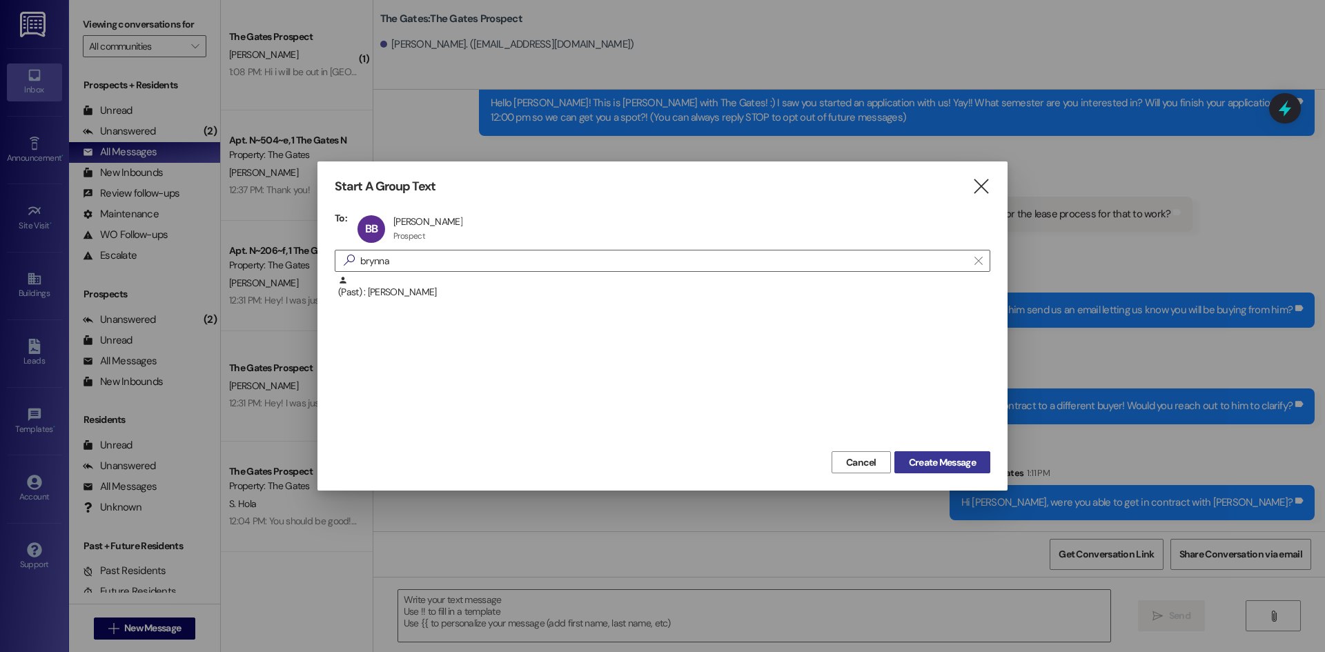
click at [963, 456] on span "Create Message" at bounding box center [942, 462] width 67 height 14
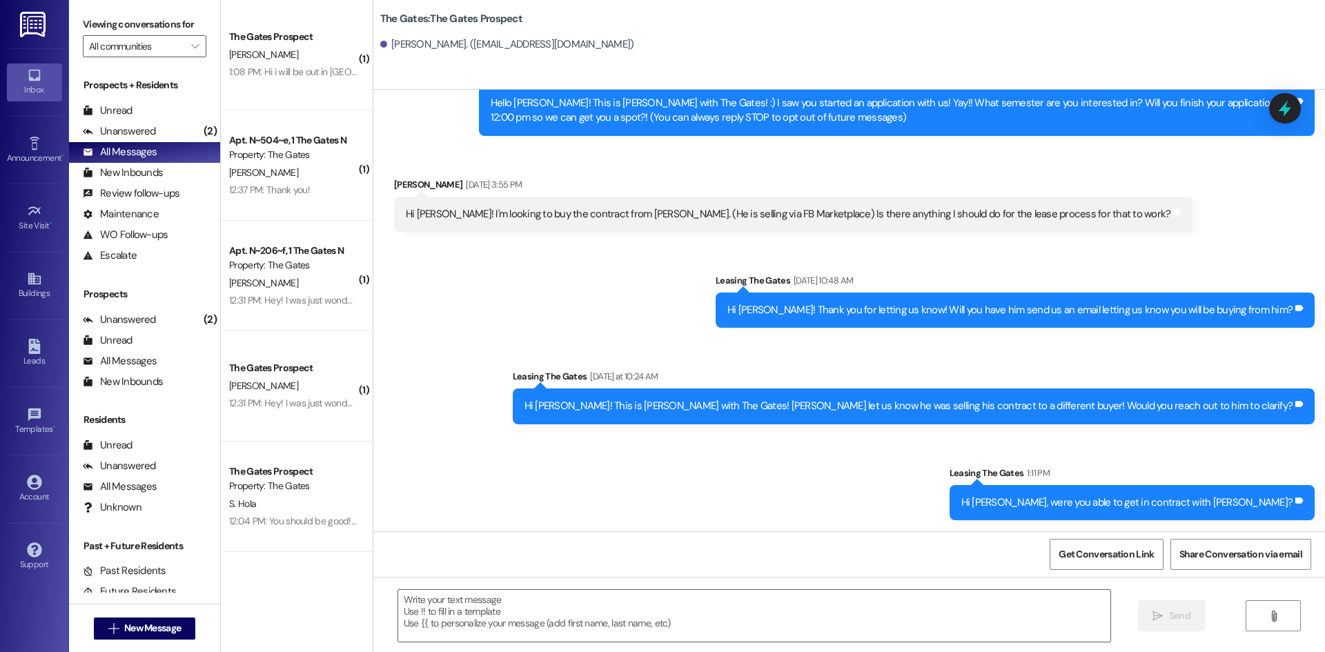
scroll to position [0, 0]
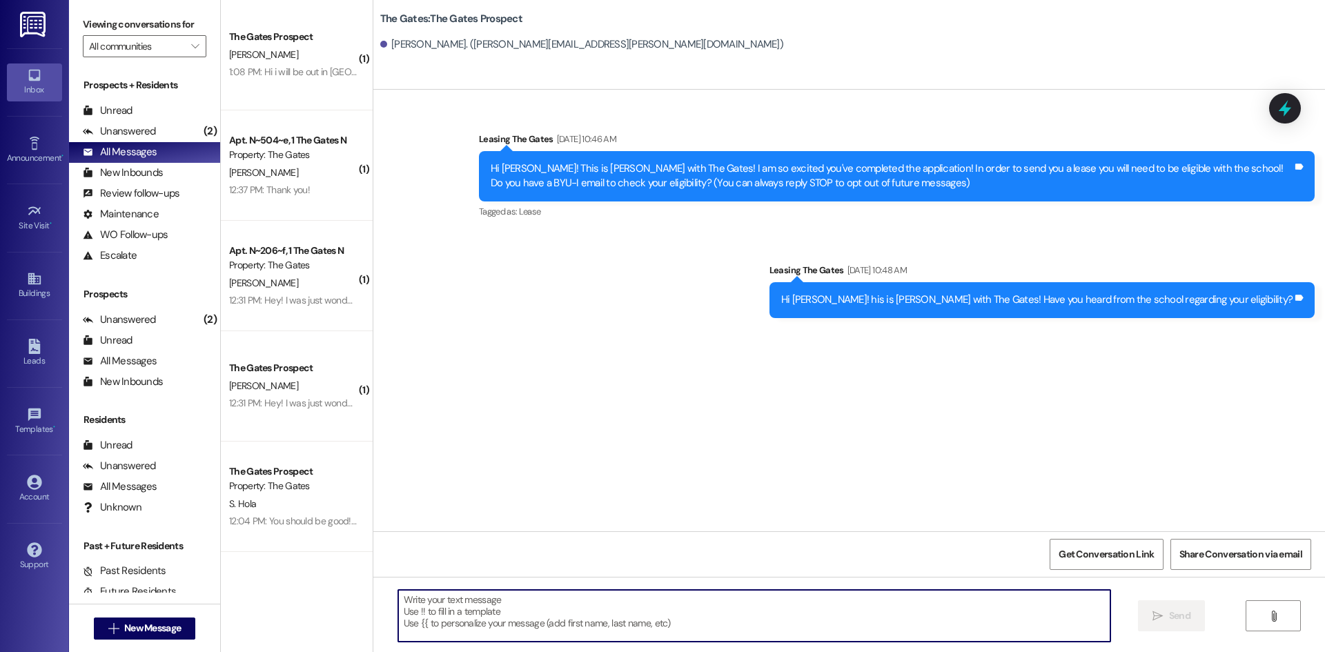
click at [496, 611] on textarea at bounding box center [754, 616] width 712 height 52
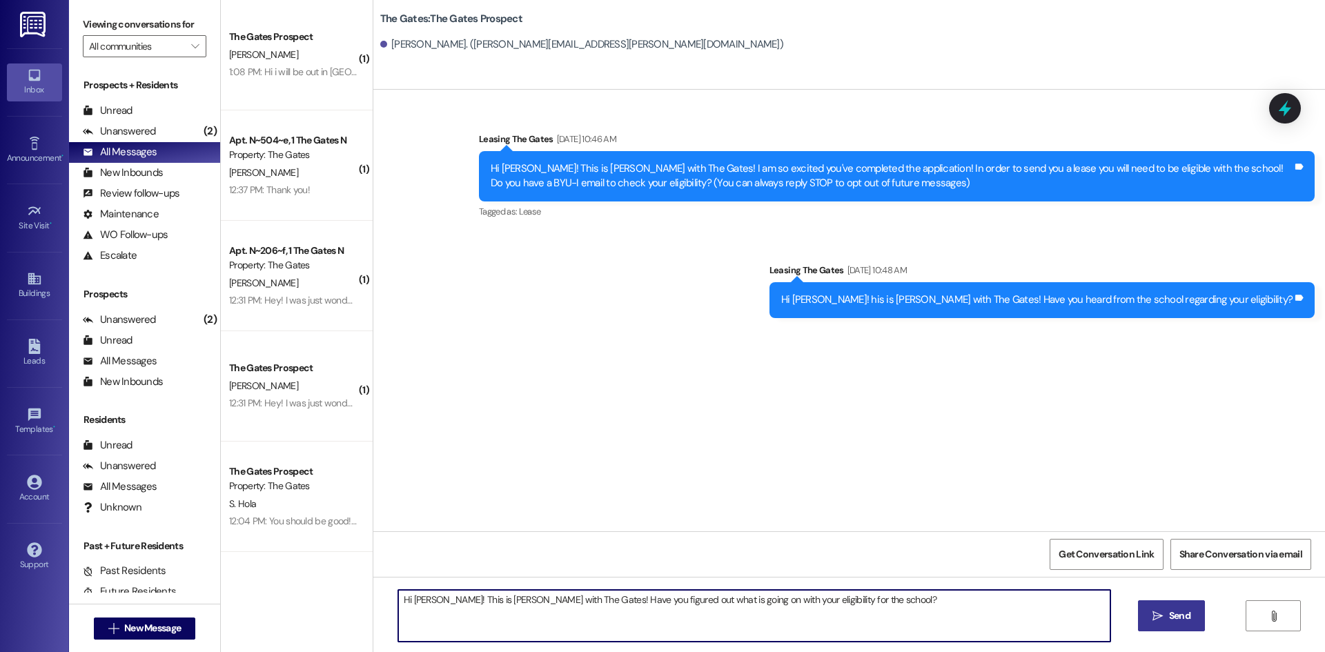
drag, startPoint x: 812, startPoint y: 613, endPoint x: 229, endPoint y: 566, distance: 585.0
click at [230, 566] on div "( 1 ) The Gates Prospect H. Rawlings 1:08 PM: Hi i will be out in island park u…" at bounding box center [773, 326] width 1104 height 652
type textarea "Hi brynna! This is Kari with The Gates! Have you figured out what is going on w…"
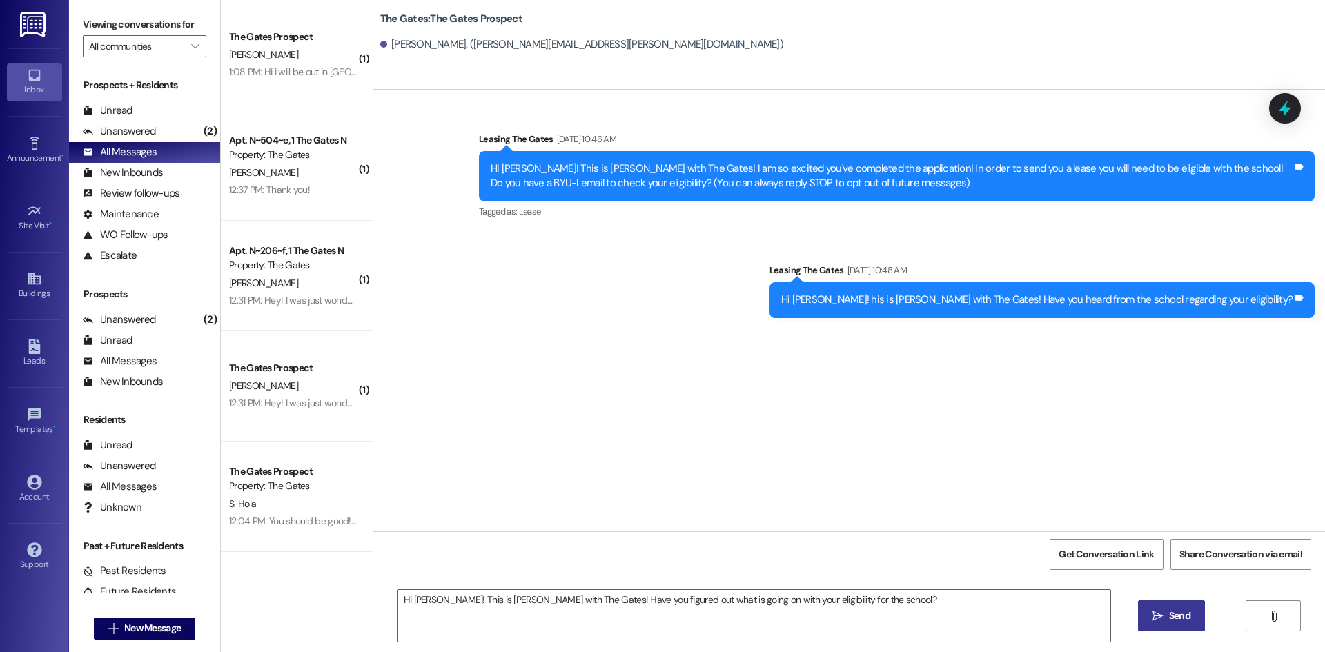
click at [1198, 620] on button " Send" at bounding box center [1171, 615] width 67 height 31
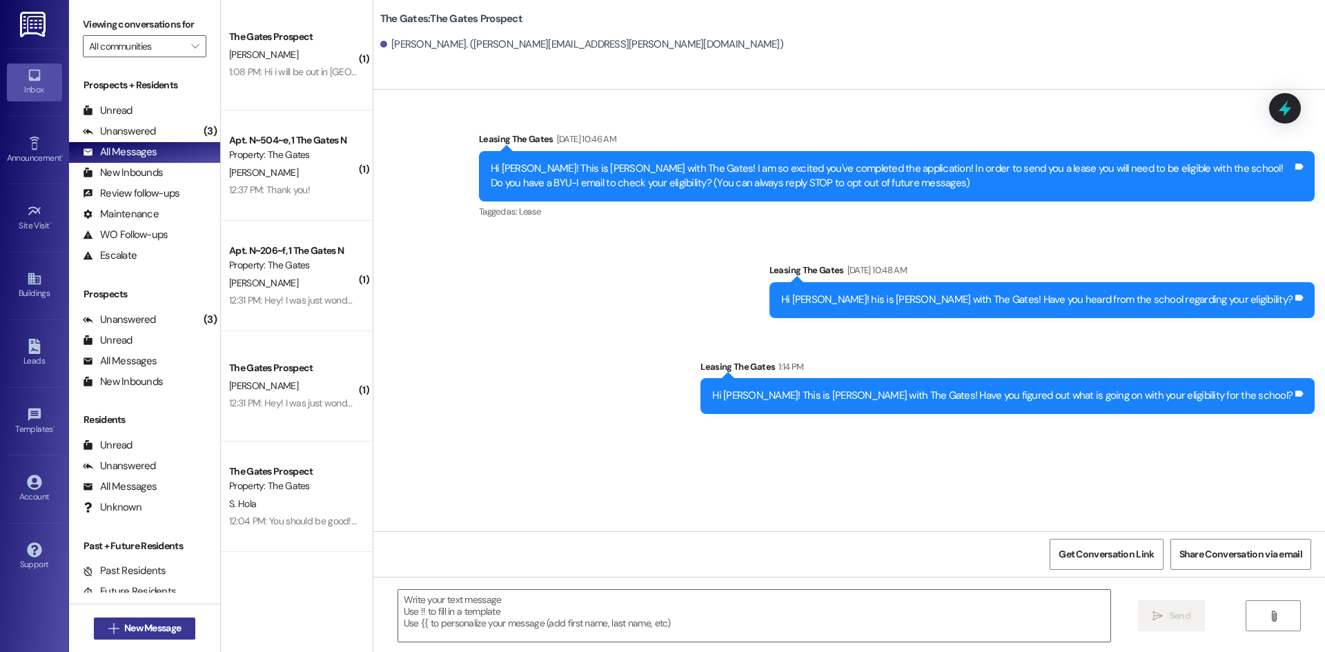
click at [152, 628] on span "New Message" at bounding box center [152, 628] width 57 height 14
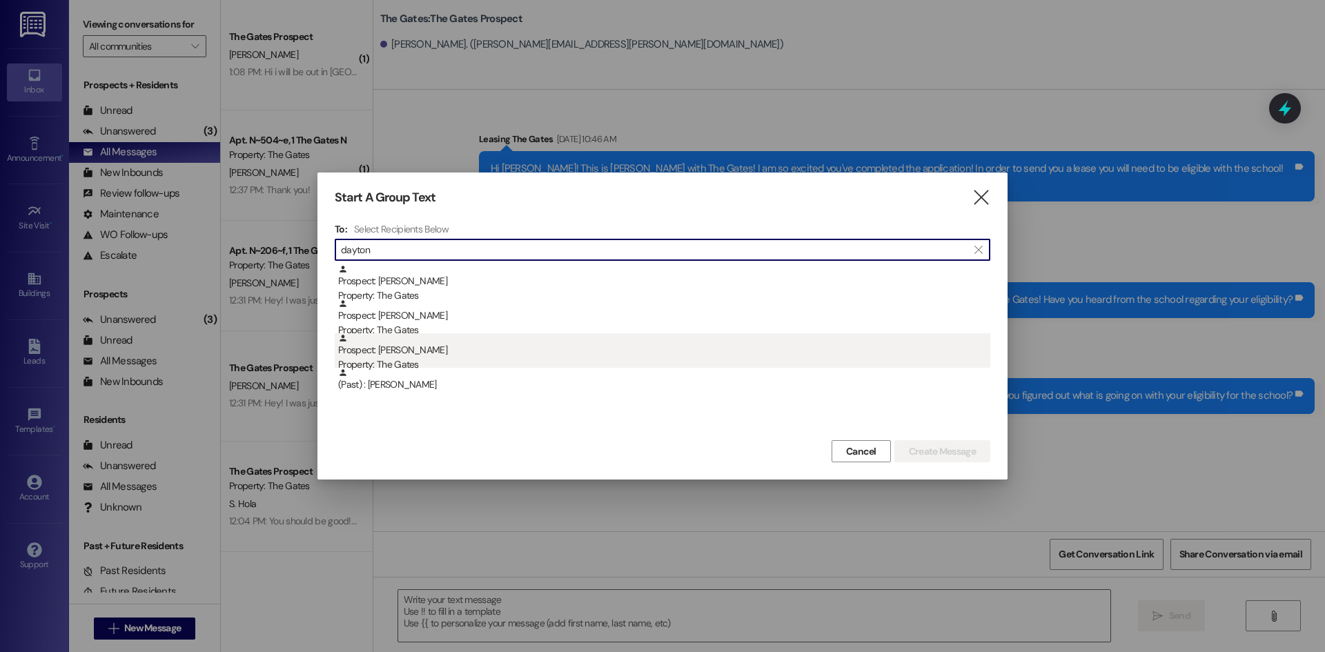
type input "dayton"
click at [403, 354] on div "Prospect: Dayton Robison Property: The Gates" at bounding box center [664, 352] width 652 height 39
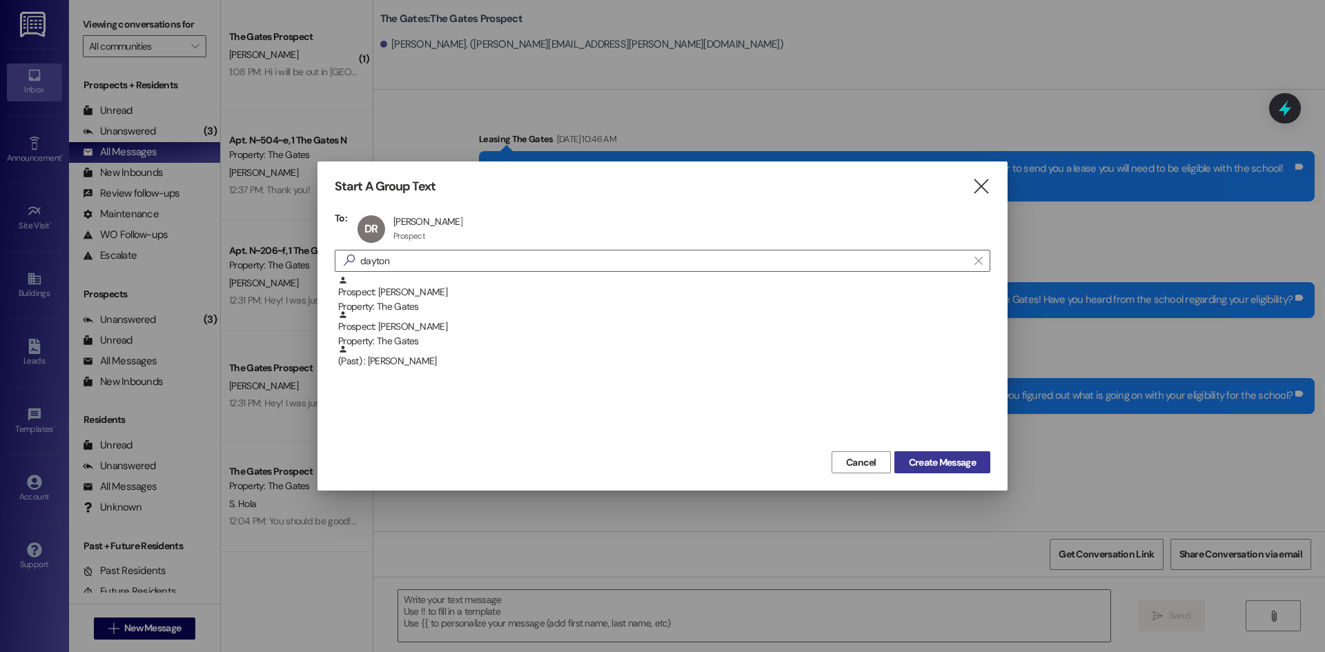
click at [935, 464] on span "Create Message" at bounding box center [942, 462] width 67 height 14
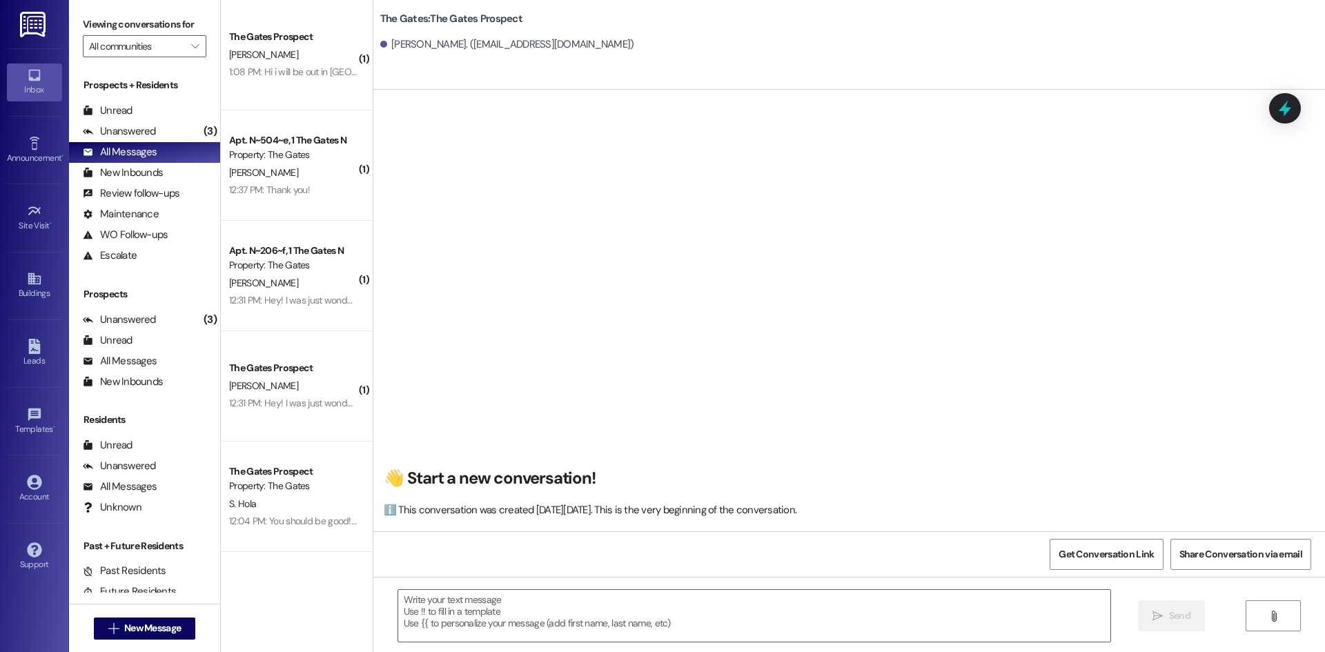
scroll to position [1, 0]
click at [542, 618] on textarea at bounding box center [754, 616] width 712 height 52
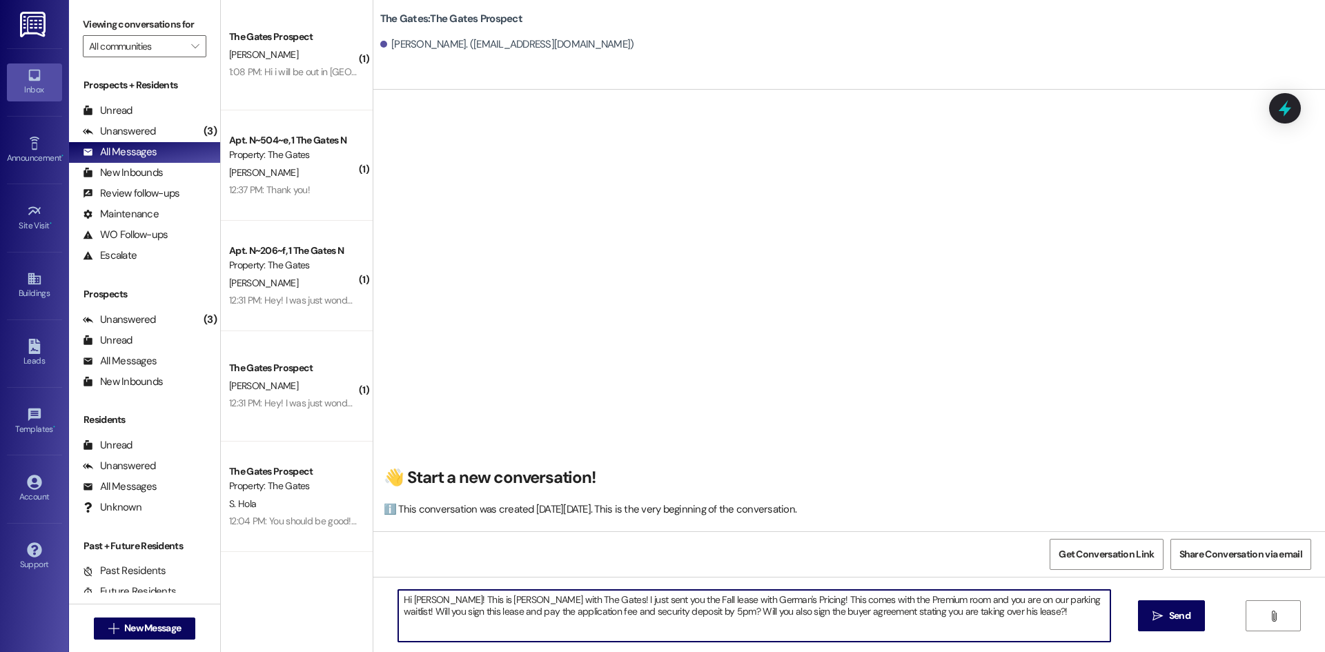
type textarea "Hi Dayton! This is Kari with The Gates! I just sent you the Fall lease with Ger…"
click at [1169, 613] on span "Send" at bounding box center [1179, 616] width 21 height 14
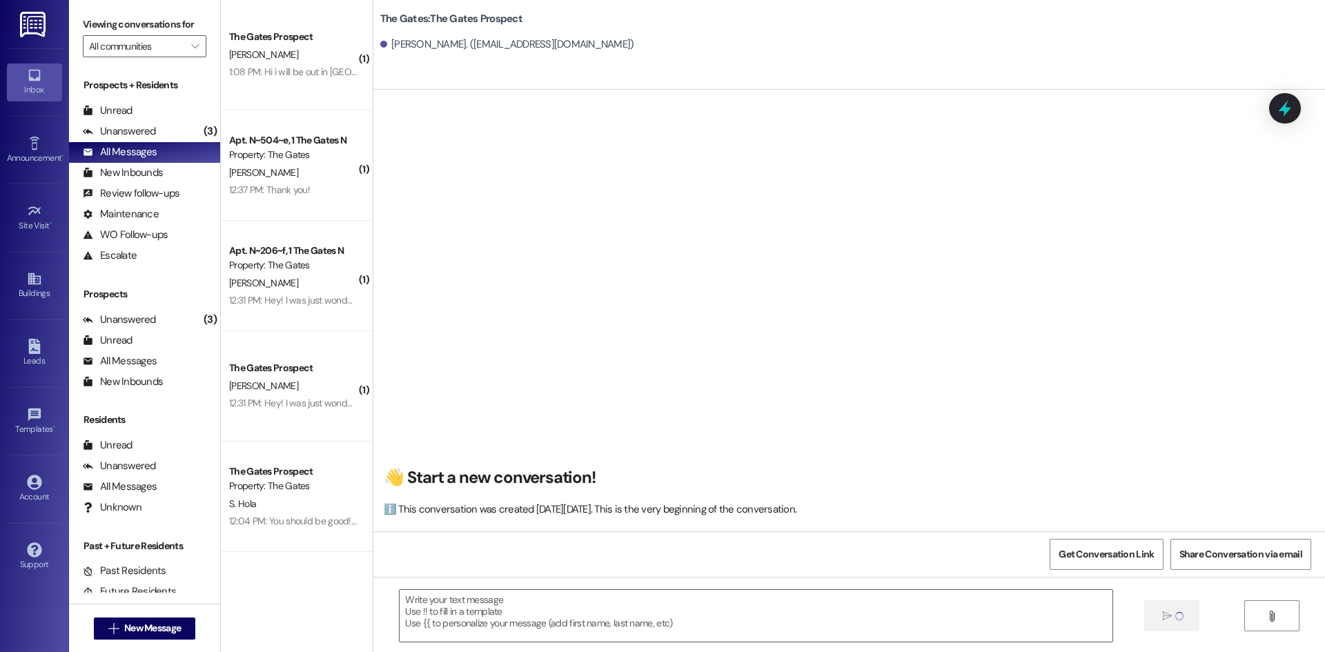
scroll to position [0, 0]
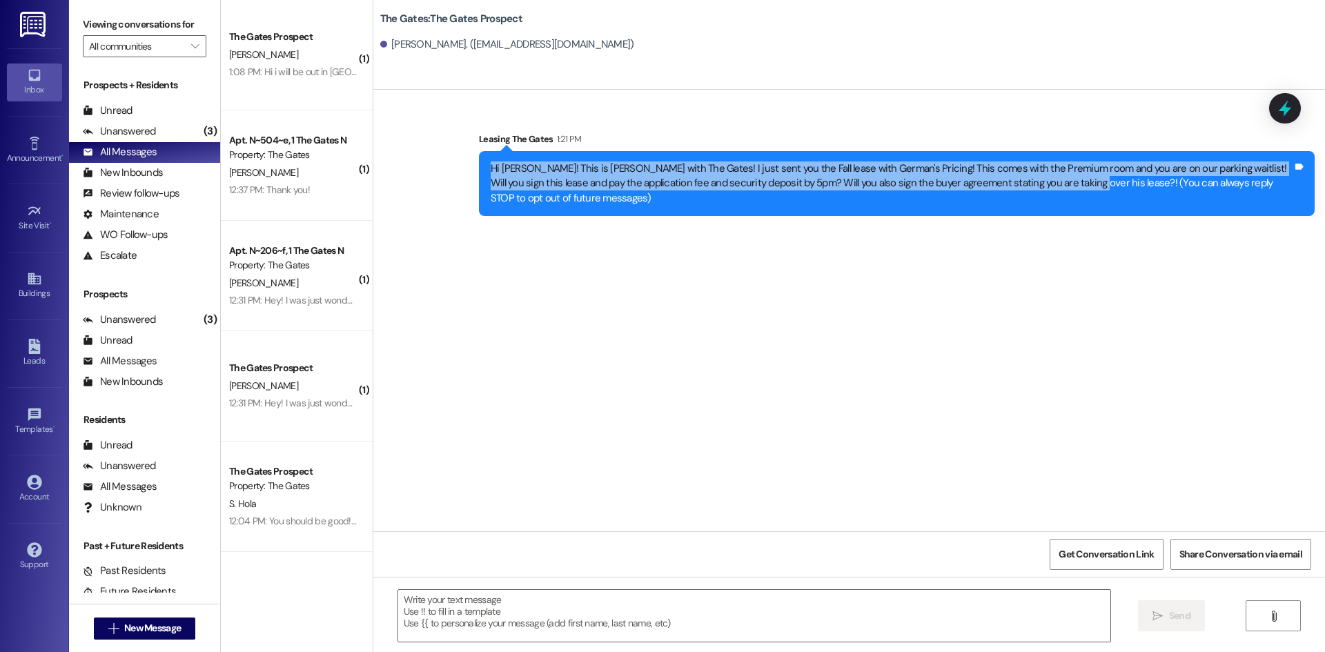
drag, startPoint x: 1039, startPoint y: 184, endPoint x: 477, endPoint y: 156, distance: 563.1
click at [479, 156] on div "Hi Dayton! This is Kari with The Gates! I just sent you the Fall lease with Ger…" at bounding box center [897, 183] width 836 height 65
copy div "Hi Dayton! This is Kari with The Gates! I just sent you the Fall lease with Ger…"
